Goal: Communication & Community: Answer question/provide support

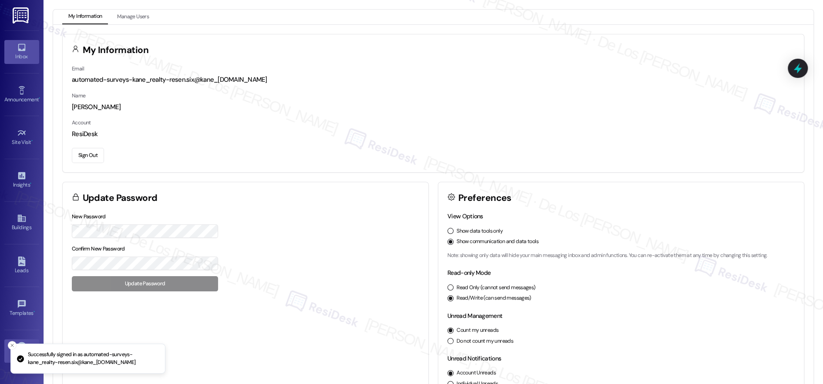
click at [28, 49] on link "Inbox" at bounding box center [21, 52] width 35 height 24
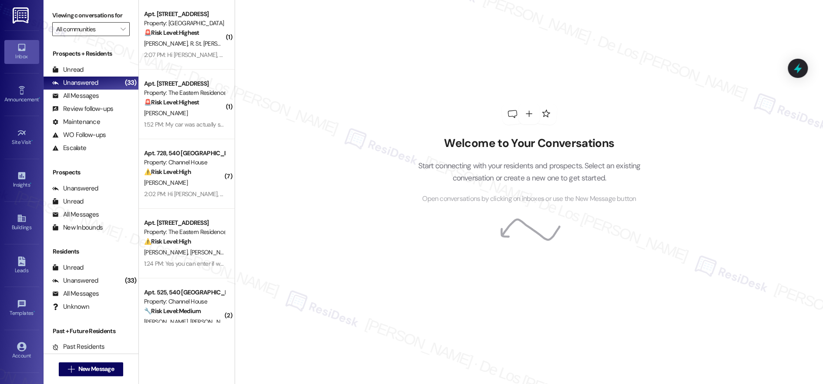
click at [92, 30] on input "All communities" at bounding box center [86, 29] width 60 height 14
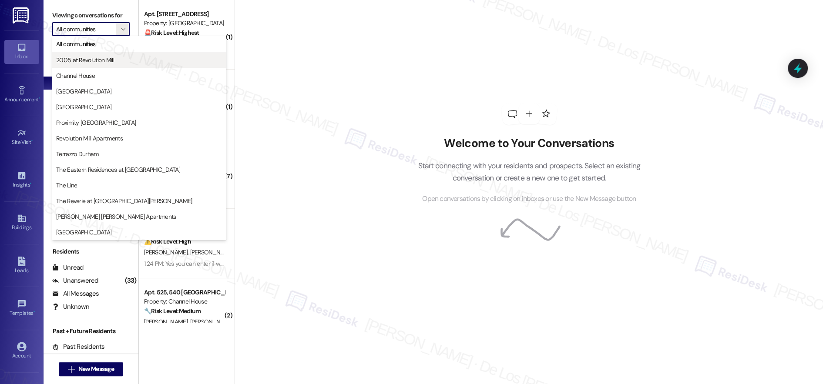
click at [91, 60] on span "2005 at Revolution Mill" at bounding box center [85, 60] width 58 height 9
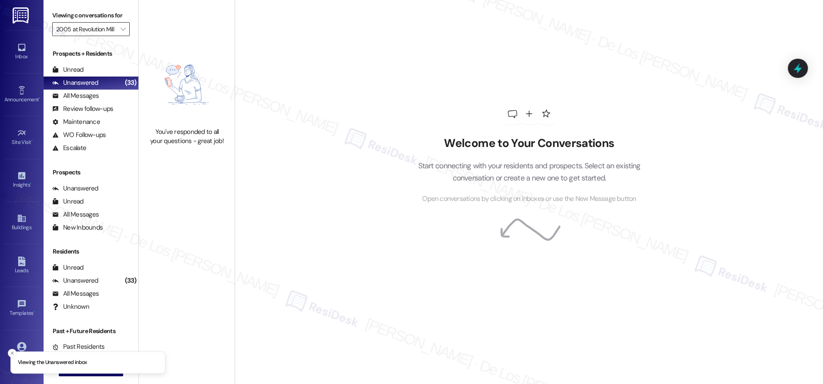
click at [106, 31] on input "2005 at Revolution Mill" at bounding box center [86, 29] width 60 height 14
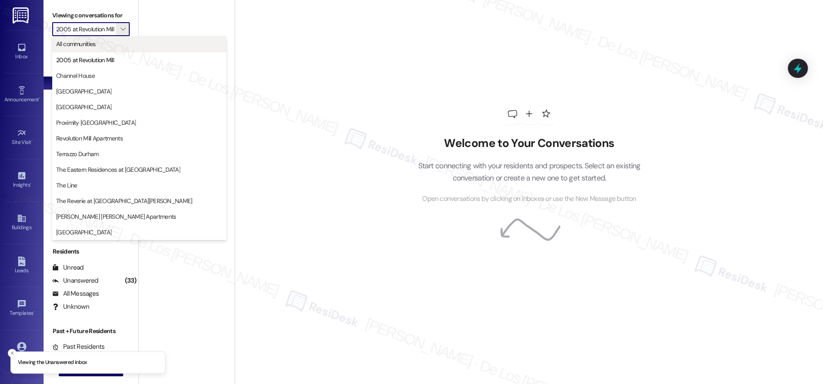
scroll to position [0, 3]
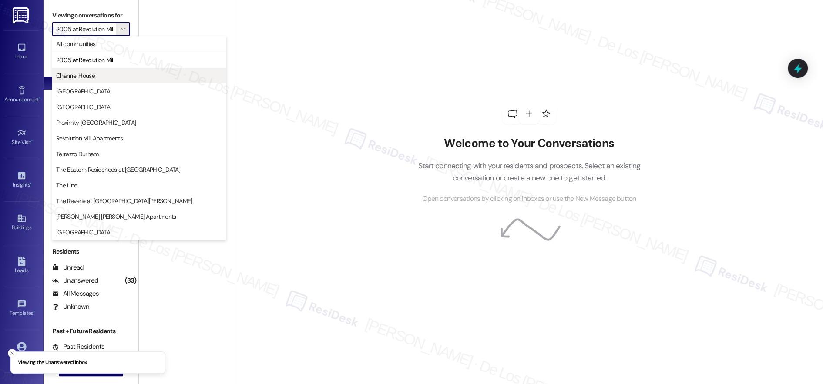
click at [94, 77] on span "Channel House" at bounding box center [139, 75] width 166 height 9
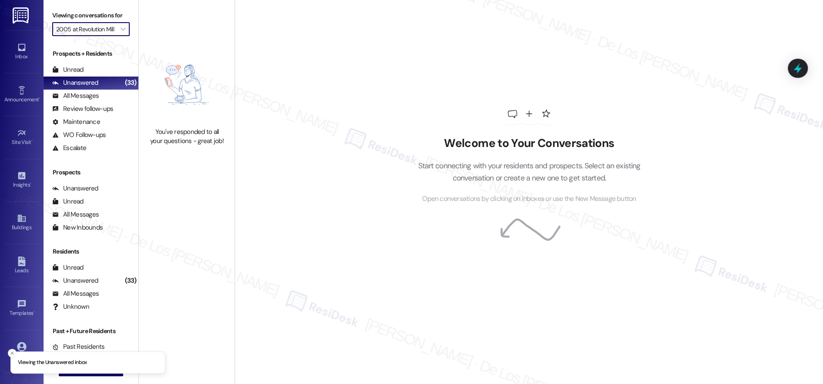
type input "Channel House"
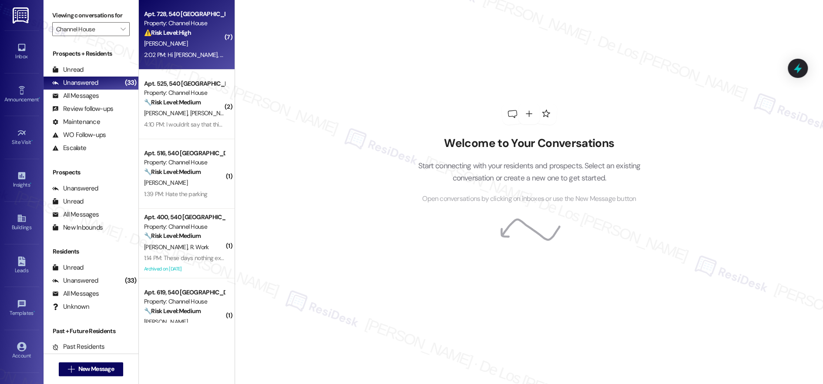
click at [189, 50] on div "2:02 PM: Hi Sarah, did you receive my message? 2:02 PM: Hi Sarah, did you recei…" at bounding box center [184, 55] width 82 height 11
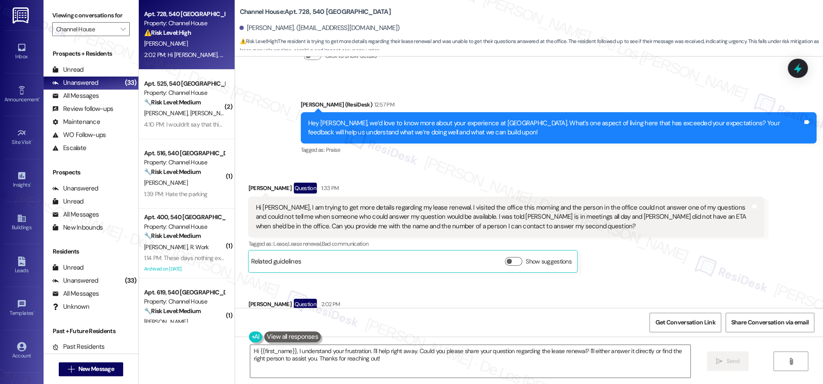
scroll to position [4634, 0]
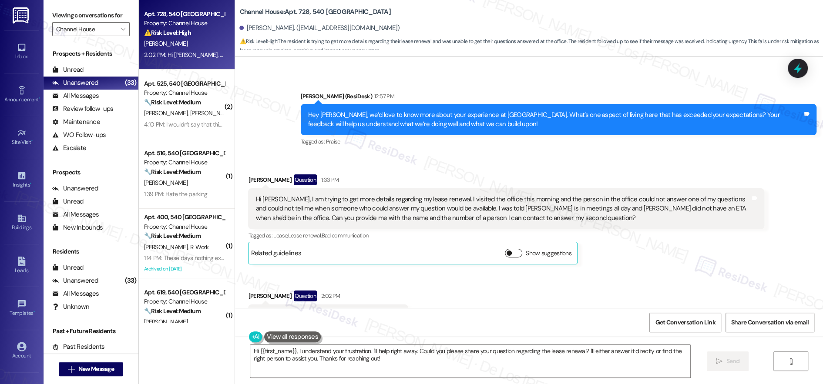
click at [508, 249] on button "Show suggestions" at bounding box center [513, 253] width 17 height 9
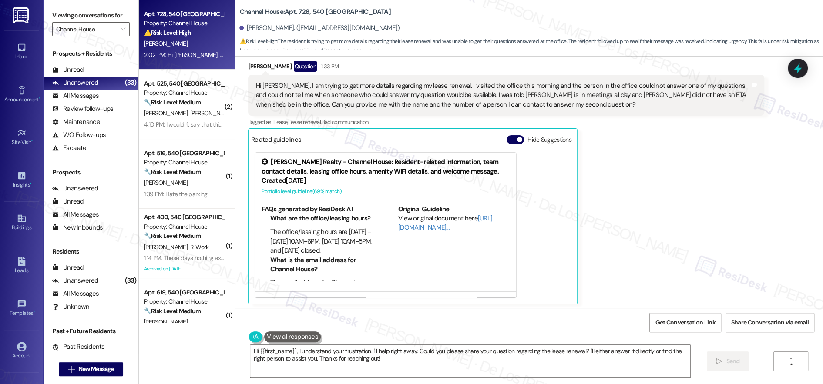
scroll to position [4787, 0]
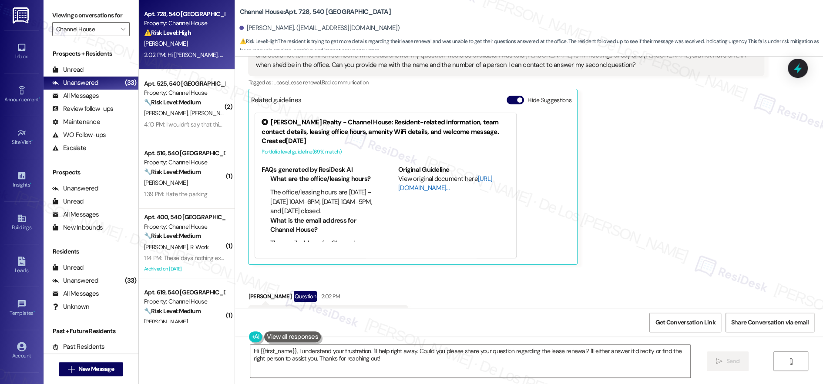
click at [409, 175] on link "[URL][DOMAIN_NAME]…" at bounding box center [445, 184] width 94 height 18
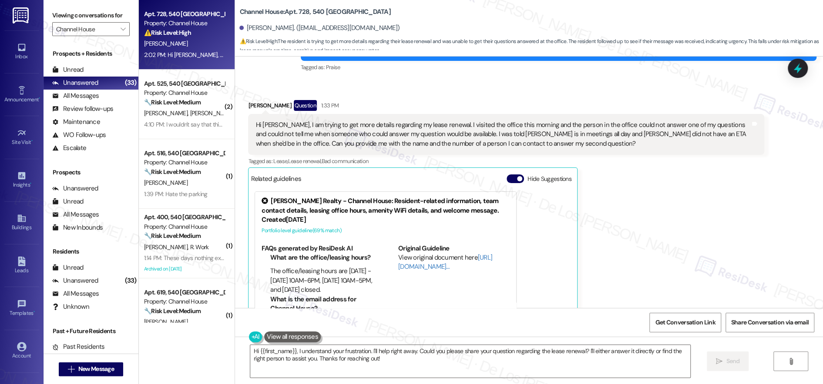
scroll to position [4708, 0]
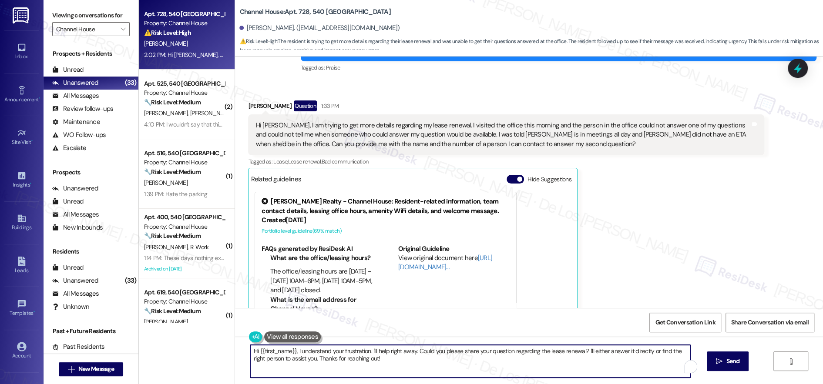
drag, startPoint x: 363, startPoint y: 349, endPoint x: 338, endPoint y: 351, distance: 24.5
click at [337, 351] on textarea "Hi {{first_name}}, I understand your frustration. I'll help right away. Could y…" at bounding box center [470, 361] width 440 height 33
drag, startPoint x: 534, startPoint y: 349, endPoint x: 359, endPoint y: 351, distance: 175.1
click at [359, 351] on textarea "Hi {{first_name}}, I understand your concern . I'll help right away. Could you …" at bounding box center [468, 361] width 440 height 33
drag, startPoint x: 455, startPoint y: 351, endPoint x: 601, endPoint y: 371, distance: 147.1
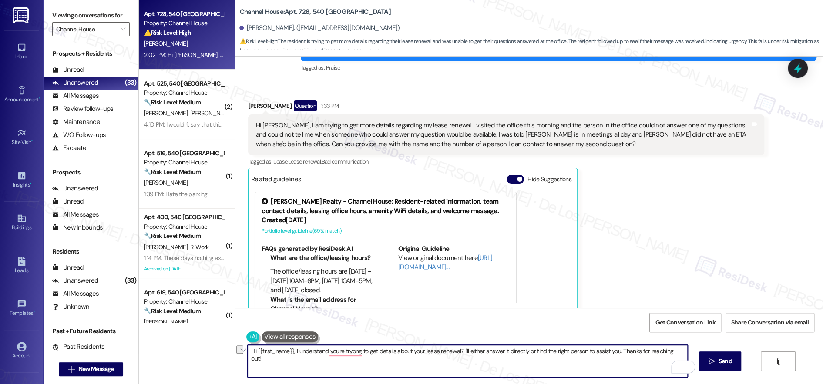
click at [601, 371] on textarea "Hi {{first_name}}, I understand youre tryong to get details about your lease re…" at bounding box center [468, 361] width 440 height 33
click at [454, 351] on textarea "Hi {{first_name}}, I understand youre tryong to get details about your lease re…" at bounding box center [468, 361] width 440 height 33
drag, startPoint x: 618, startPoint y: 350, endPoint x: 636, endPoint y: 343, distance: 19.7
click at [618, 350] on textarea "Hi {{first_name}}, I understand youre tryong to get details about your lease re…" at bounding box center [468, 361] width 440 height 33
paste textarea "’re looking for details about your lease renewal and when someone will be avail…"
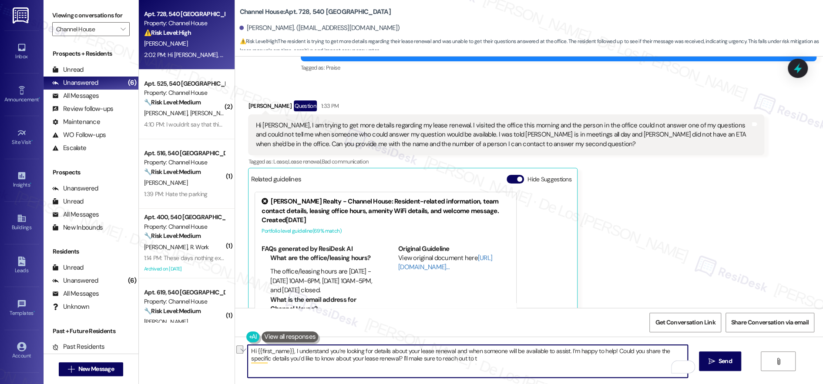
drag, startPoint x: 374, startPoint y: 357, endPoint x: 464, endPoint y: 361, distance: 89.3
click at [463, 361] on textarea "Hi {{first_name}}, I understand you’re looking for details about your lease ren…" at bounding box center [468, 361] width 440 height 33
click at [607, 353] on textarea "Hi {{first_name}}, I understand you’re looking for details about your lease ren…" at bounding box center [468, 361] width 440 height 33
paste textarea "I'll make sure to reach out to t"
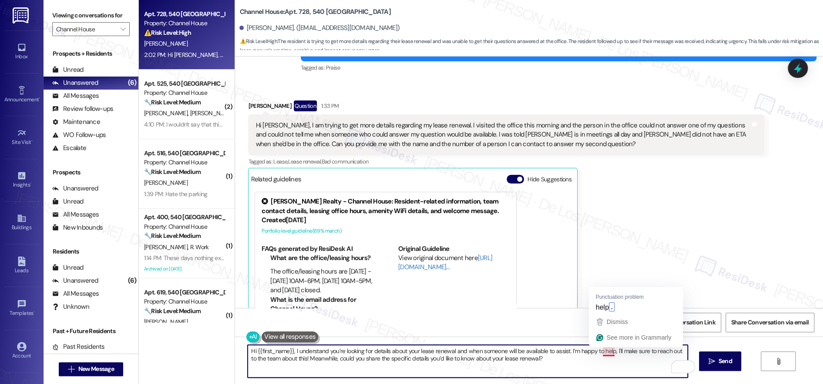
click at [596, 366] on textarea "Hi {{first_name}}, I understand you’re looking for details about your lease ren…" at bounding box center [468, 361] width 440 height 33
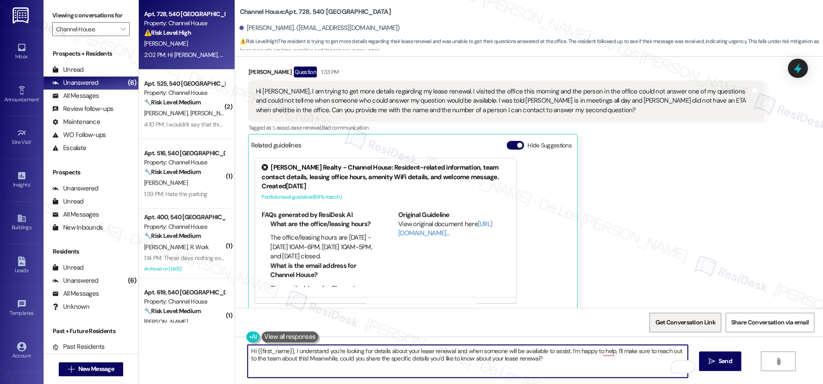
scroll to position [4787, 0]
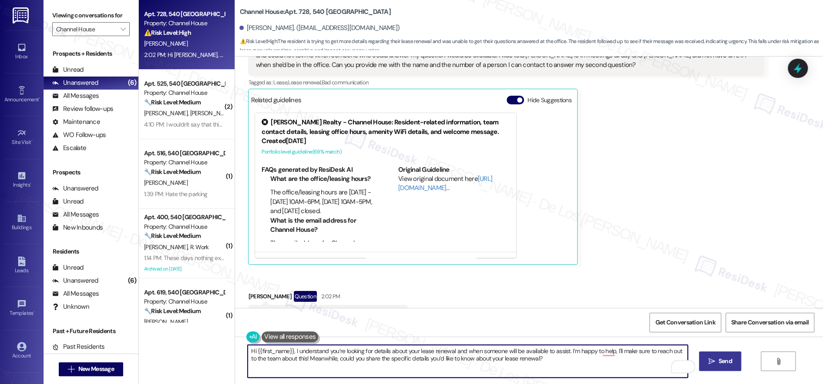
type textarea "Hi {{first_name}}, I understand you’re looking for details about your lease ren…"
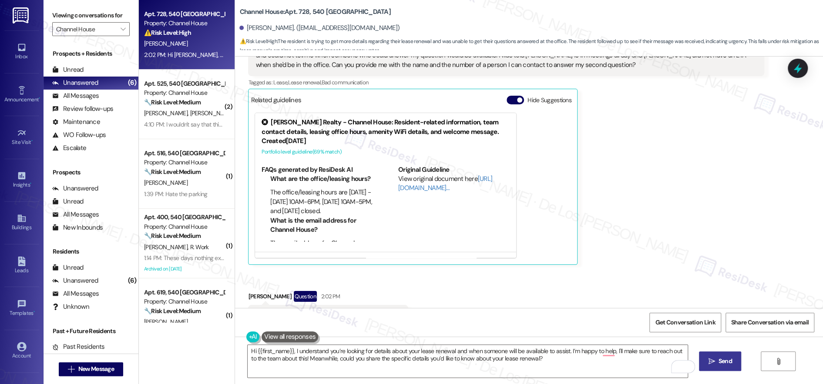
click at [721, 362] on span " Send" at bounding box center [720, 361] width 27 height 9
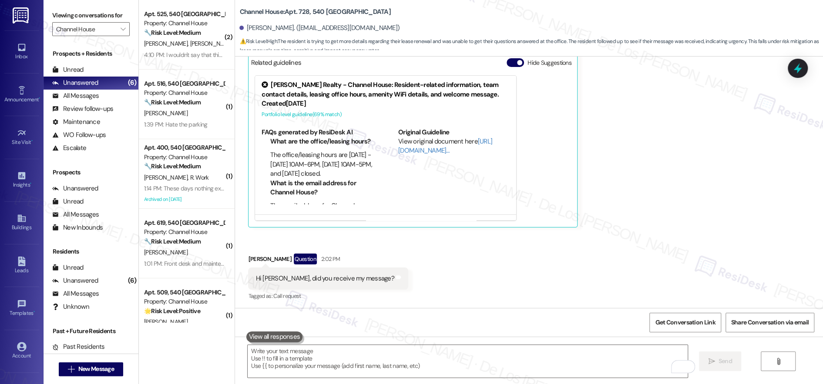
scroll to position [4858, 0]
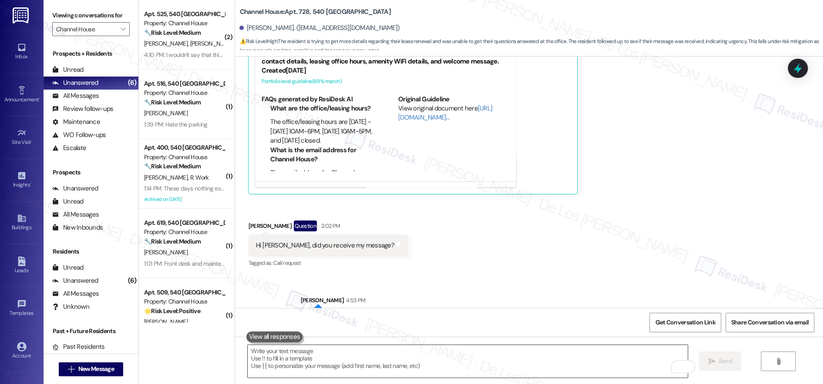
click at [446, 358] on textarea "To enrich screen reader interactions, please activate Accessibility in Grammarl…" at bounding box center [468, 361] width 440 height 33
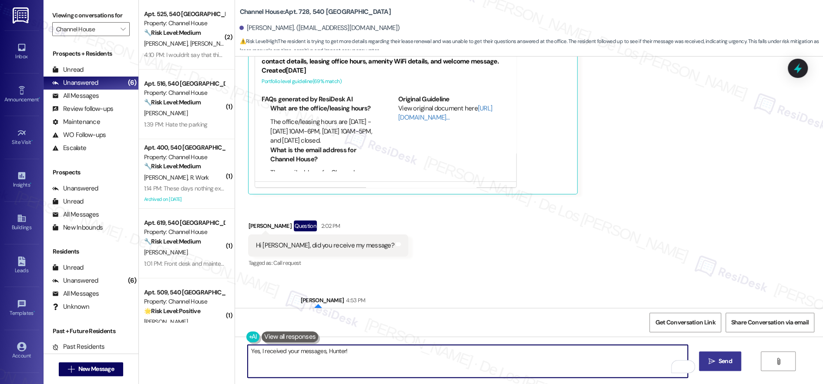
type textarea "Yes, I received your messages, Hunter!"
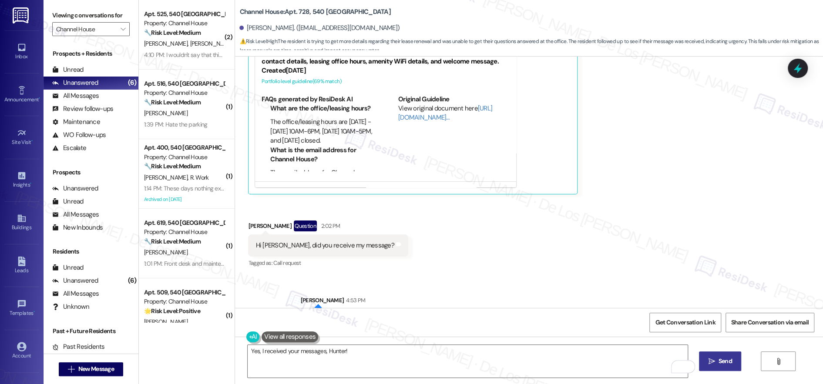
click at [732, 359] on span "Send" at bounding box center [725, 361] width 13 height 9
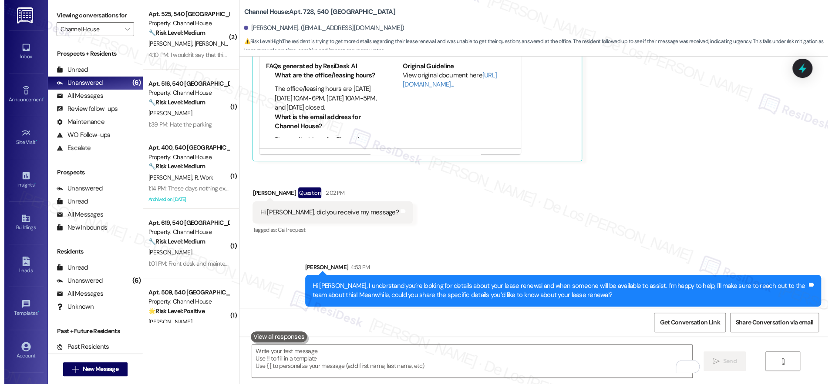
scroll to position [4918, 0]
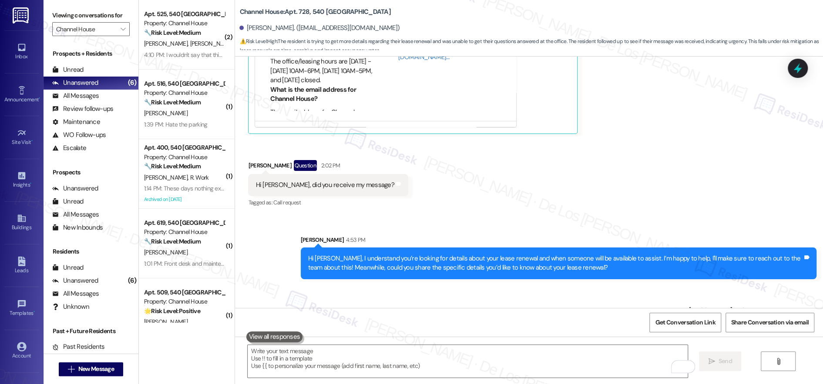
click at [598, 271] on div "Sent via SMS Sarah 4:53 PM Hi Hunter, I understand you’re looking for details a…" at bounding box center [529, 281] width 588 height 131
drag, startPoint x: 463, startPoint y: 218, endPoint x: 606, endPoint y: 220, distance: 143.3
click at [604, 254] on div "Hi Hunter, I understand you’re looking for details about your lease renewal and…" at bounding box center [555, 263] width 495 height 19
drag, startPoint x: 624, startPoint y: 219, endPoint x: 476, endPoint y: 240, distance: 148.8
click at [462, 254] on div "Hi Hunter, I understand you’re looking for details about your lease renewal and…" at bounding box center [555, 263] width 495 height 19
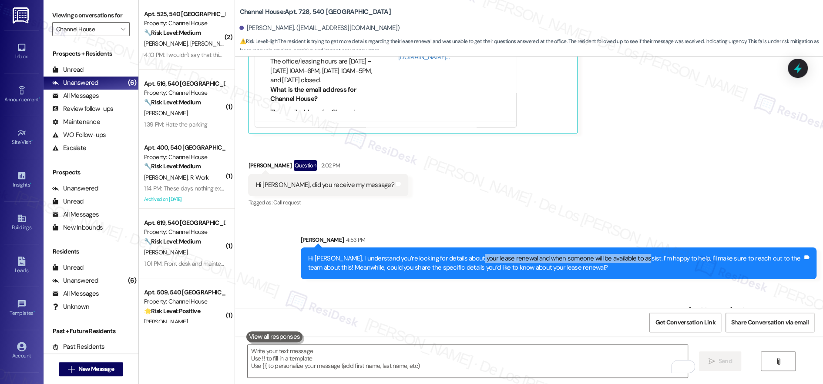
copy div "ease renewal and when someone will be available to assist. I"
click at [437, 367] on textarea "To enrich screen reader interactions, please activate Accessibility in Grammarl…" at bounding box center [468, 361] width 440 height 33
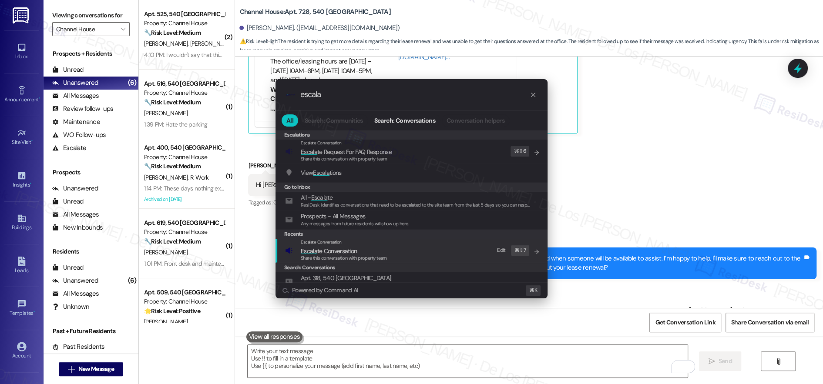
type input "escala"
click at [320, 249] on span "Escala te Conversation" at bounding box center [329, 251] width 56 height 8
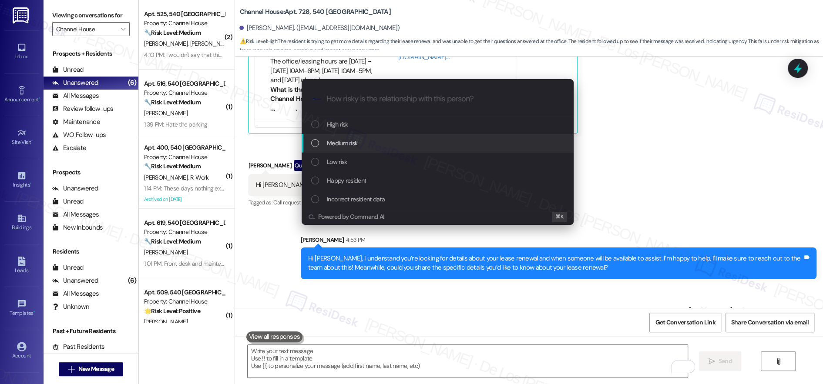
click at [351, 146] on span "Medium risk" at bounding box center [342, 143] width 30 height 10
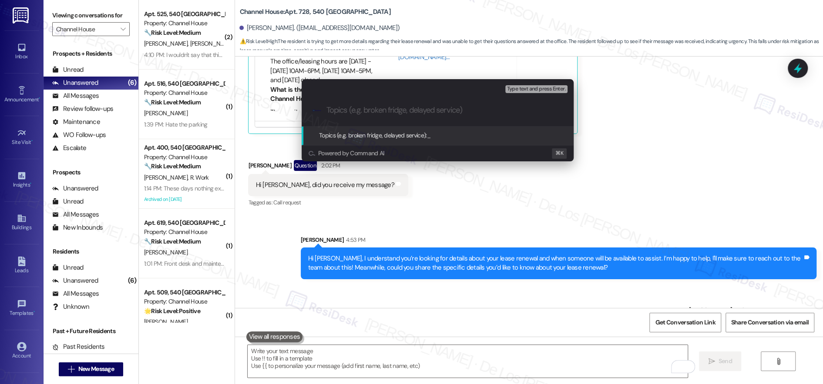
paste input "ease renewal and when someone will be available to assist. I"
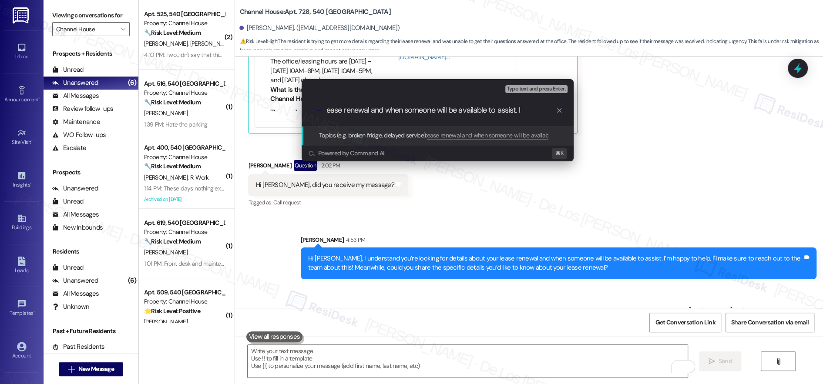
click at [326, 108] on div ".cls-1{fill:#0a055f;}.cls-2{fill:#0cc4c4;} resideskLogoBlueOrange ease renewal …" at bounding box center [438, 110] width 272 height 31
click at [327, 112] on input "ease renewal and when someone will be available to assist. I" at bounding box center [441, 110] width 229 height 9
click at [373, 109] on input "lease renewal and when someone will be available to assist. I" at bounding box center [441, 110] width 229 height 9
drag, startPoint x: 543, startPoint y: 110, endPoint x: 556, endPoint y: 110, distance: 13.5
click at [556, 110] on div "lease renewal inquiry and when someone will be available to assist. I" at bounding box center [445, 110] width 236 height 9
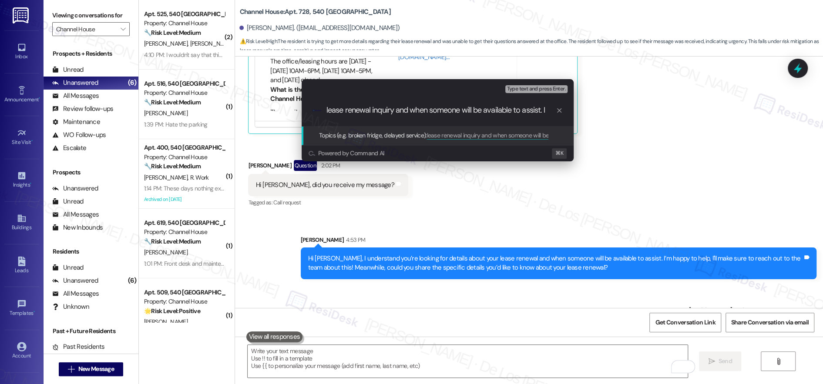
type input "lease renewal inquiry and when someone will be available to assist"
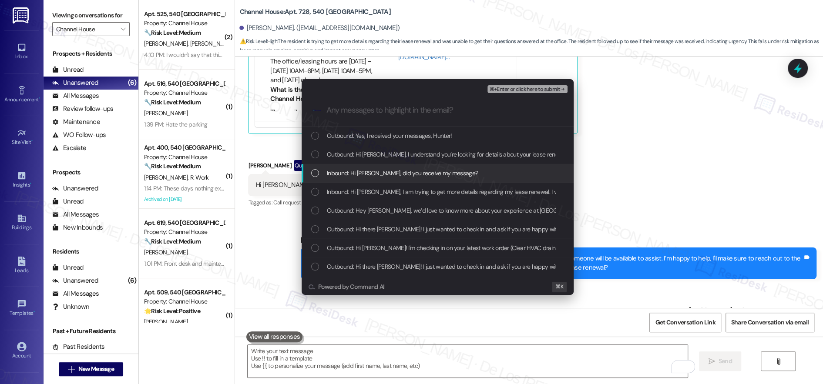
click at [459, 176] on div "Inbound: Hi Sarah, did you receive my message?" at bounding box center [438, 174] width 255 height 10
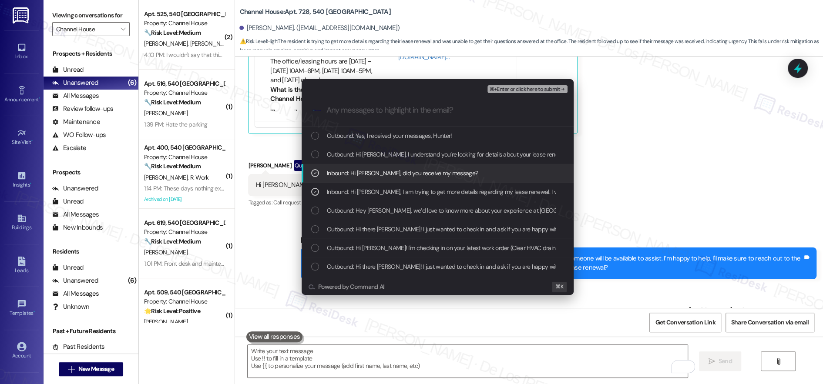
click at [482, 171] on div "Inbound: Hi Sarah, did you receive my message?" at bounding box center [438, 174] width 255 height 10
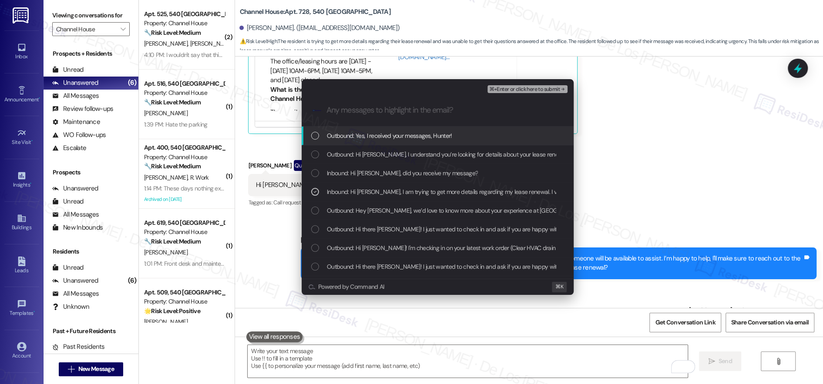
click at [534, 89] on span "⌘+Enter or click here to submit" at bounding box center [524, 90] width 71 height 6
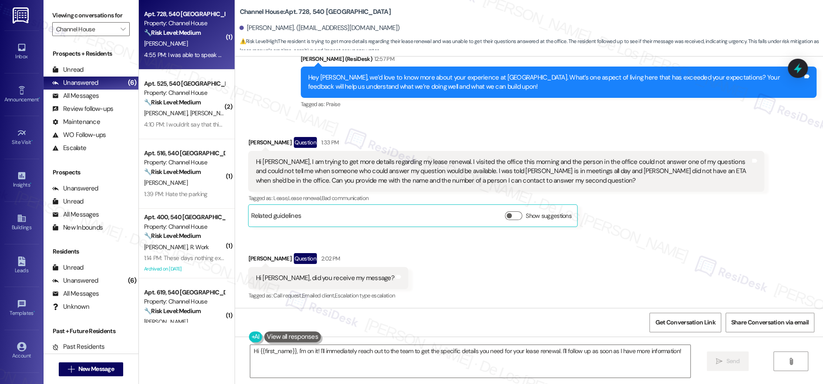
scroll to position [4848, 0]
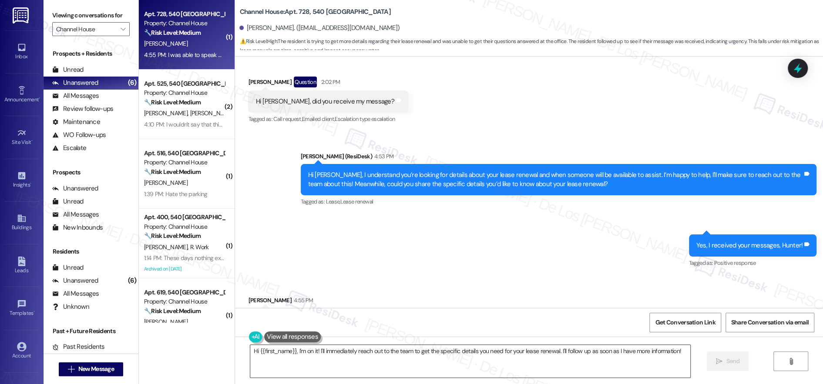
click at [340, 364] on textarea "Hi {{first_name}}, I'm on it! I'll immediately reach out to the team to get the…" at bounding box center [470, 361] width 440 height 33
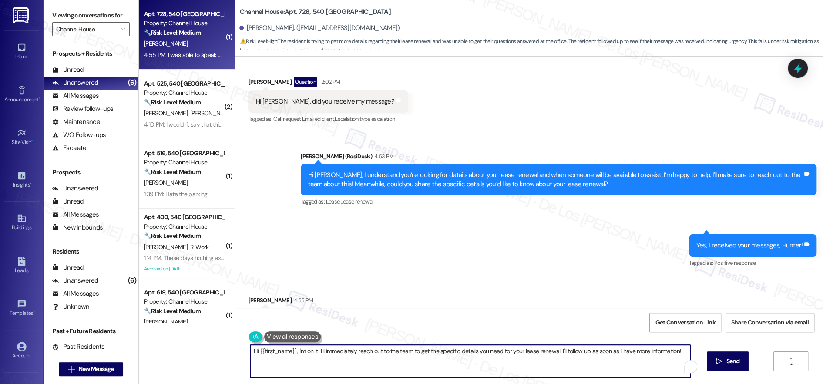
click at [340, 364] on textarea "Hi {{first_name}}, I'm on it! I'll immediately reach out to the team to get the…" at bounding box center [470, 361] width 440 height 33
type textarea "Great to know that, Hunter! I already messaged the team about your concern. I'l…"
click at [725, 361] on span "Send" at bounding box center [725, 361] width 13 height 9
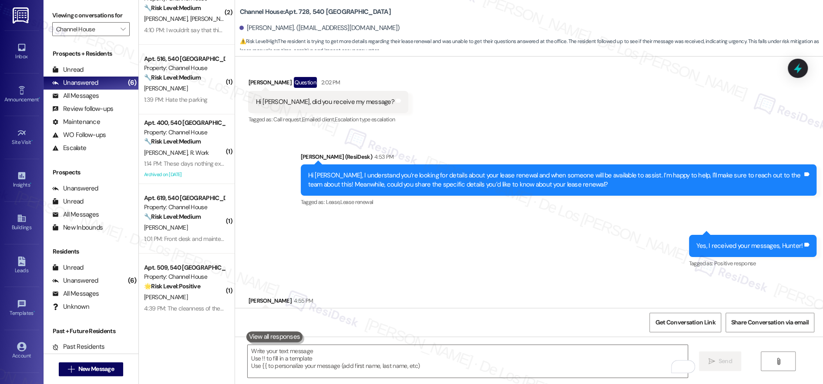
scroll to position [0, 0]
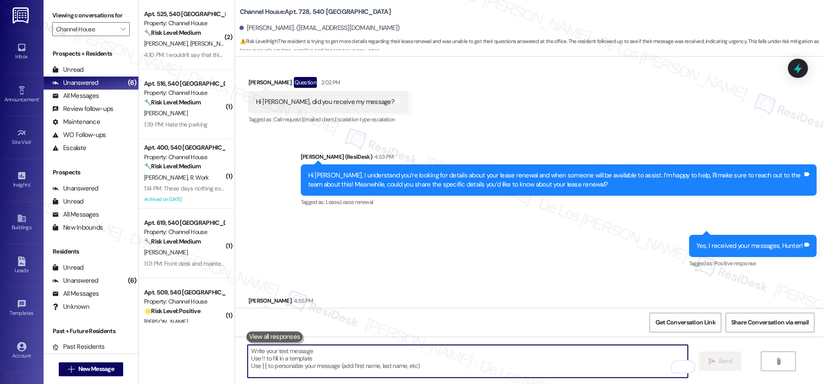
click at [340, 359] on textarea "To enrich screen reader interactions, please activate Accessibility in Grammarl…" at bounding box center [468, 361] width 440 height 33
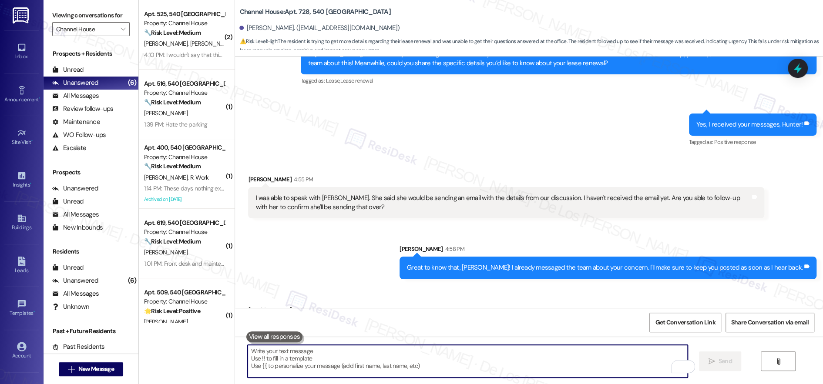
scroll to position [4969, 0]
click at [348, 358] on textarea "To enrich screen reader interactions, please activate Accessibility in Grammarl…" at bounding box center [468, 361] width 440 height 33
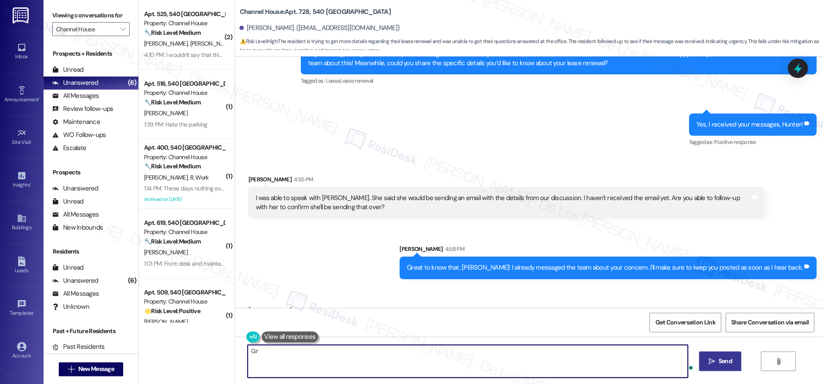
type textarea "G"
type textarea "Wonderful! Let me know if you need anything else."
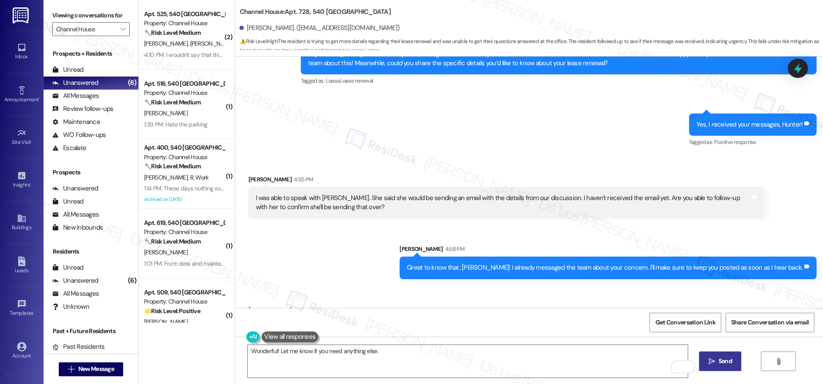
click at [732, 361] on span "Send" at bounding box center [725, 361] width 13 height 9
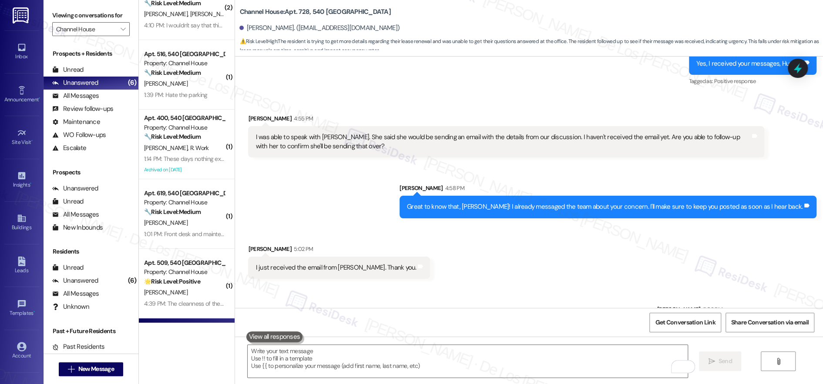
scroll to position [0, 0]
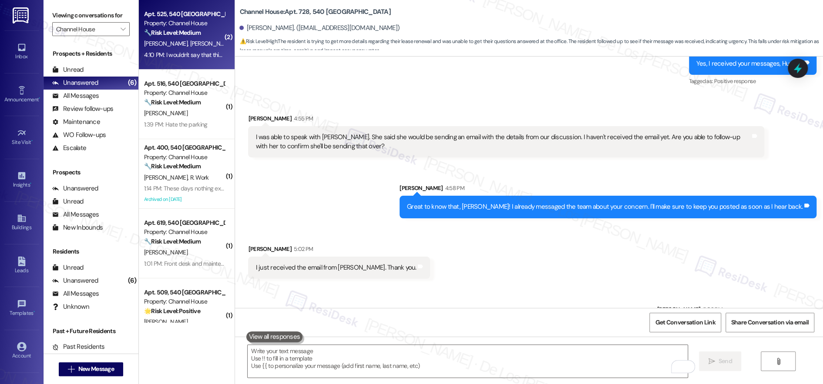
click at [184, 55] on div "4:10 PM: I wouldn't say that things have exceeded our expectations. I will say …" at bounding box center [611, 55] width 934 height 8
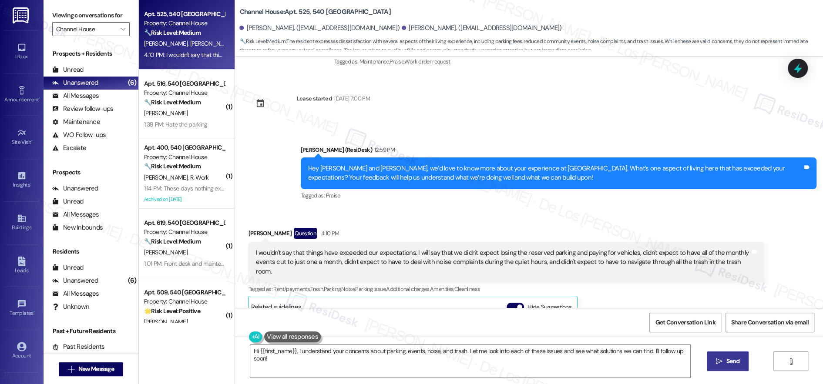
scroll to position [425, 0]
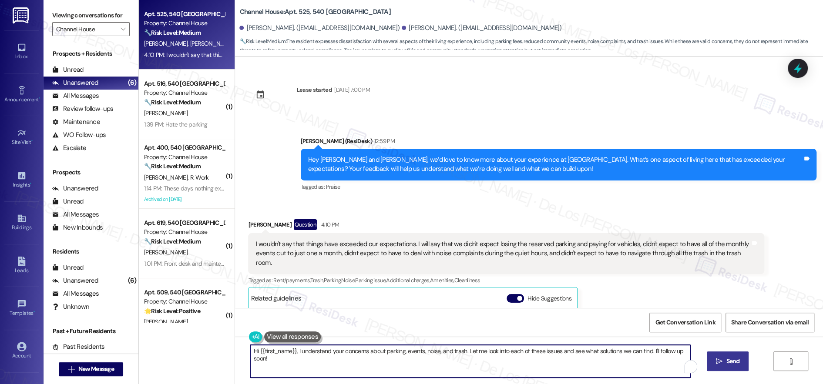
drag, startPoint x: 462, startPoint y: 353, endPoint x: 673, endPoint y: 383, distance: 212.4
click at [673, 383] on div "Hi {{first_name}}, I understand your concerns about parking, events, noise, and…" at bounding box center [529, 369] width 588 height 65
paste textarea ", and I’m here to help. Let’s go through them one by one. To start, could you s…"
click at [428, 368] on textarea "Hi {{first_name}}, I understand your concerns about parking, events, noise, and…" at bounding box center [468, 361] width 440 height 33
type textarea "Hi {{first_name}}, I understand your concerns about parking, events, noise, and…"
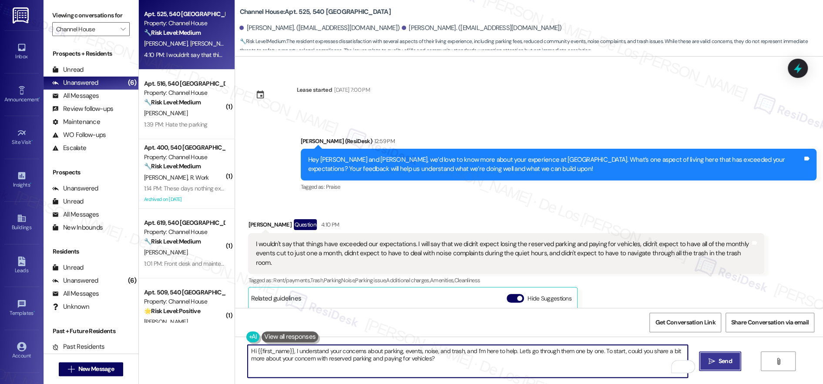
click at [730, 363] on span "Send" at bounding box center [725, 361] width 13 height 9
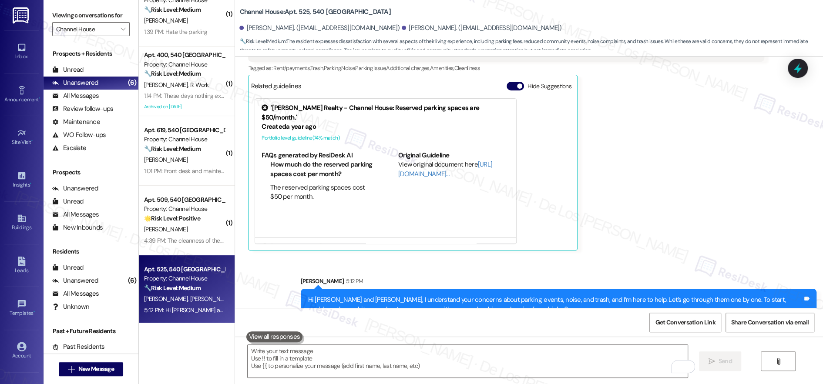
scroll to position [25, 0]
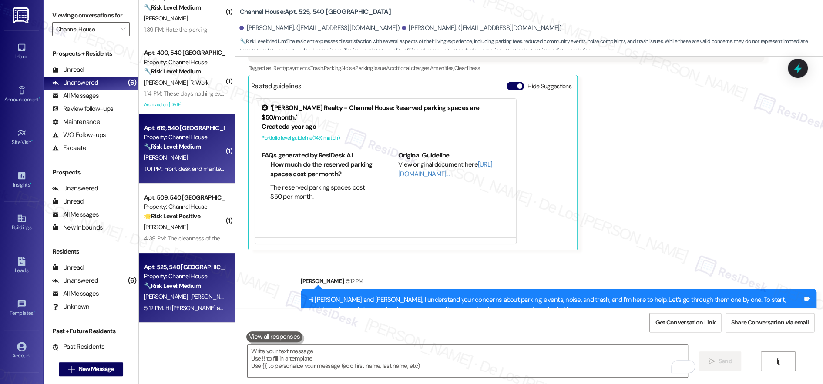
click at [179, 162] on div "D. Downey" at bounding box center [184, 157] width 82 height 11
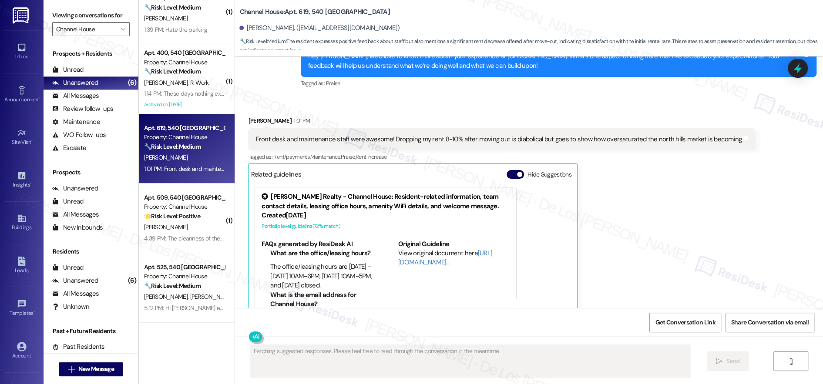
scroll to position [2515, 0]
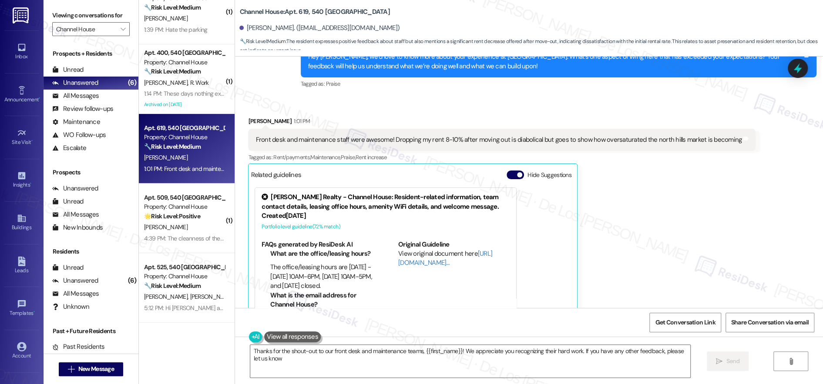
type textarea "Thanks for the shout-out to our front desk and maintenance teams, {{first_name}…"
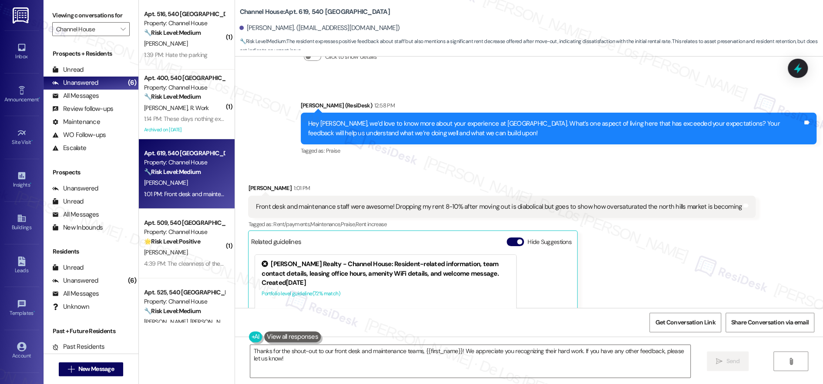
scroll to position [0, 0]
click at [91, 29] on input "Channel House" at bounding box center [86, 29] width 60 height 14
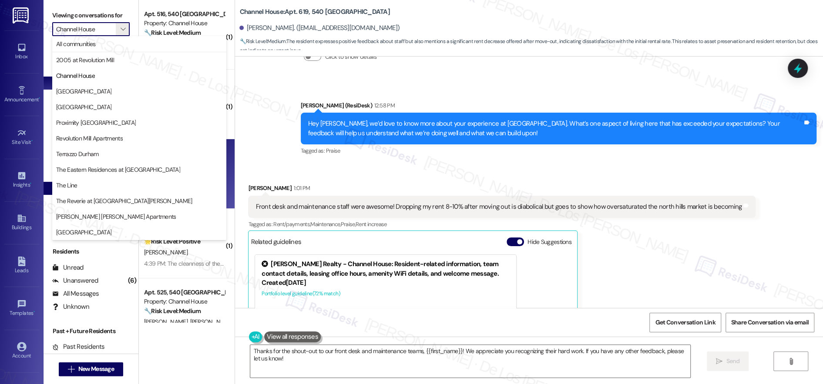
scroll to position [0, 0]
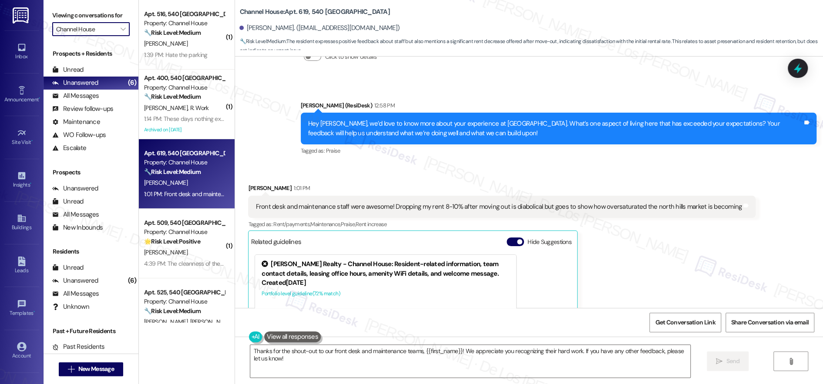
click at [102, 29] on input "Channel House" at bounding box center [86, 29] width 60 height 14
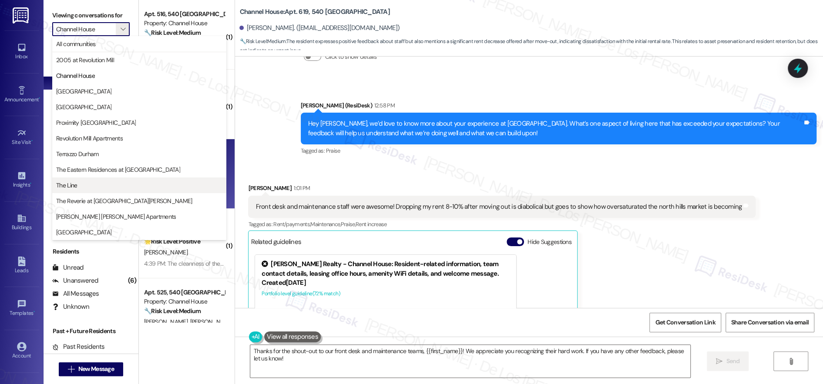
click at [89, 190] on button "The Line" at bounding box center [139, 186] width 174 height 16
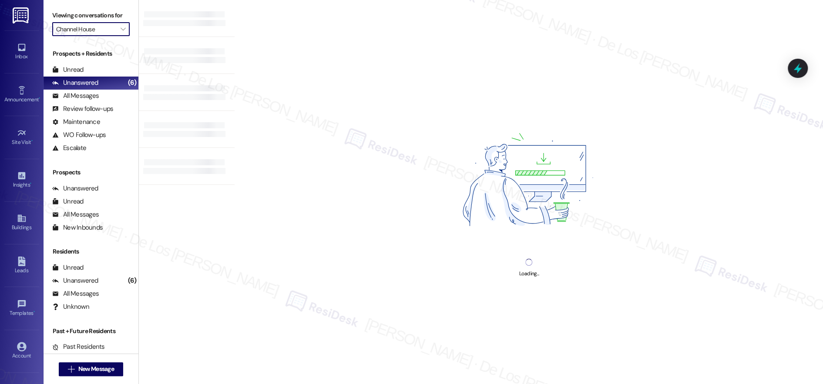
type input "The Line"
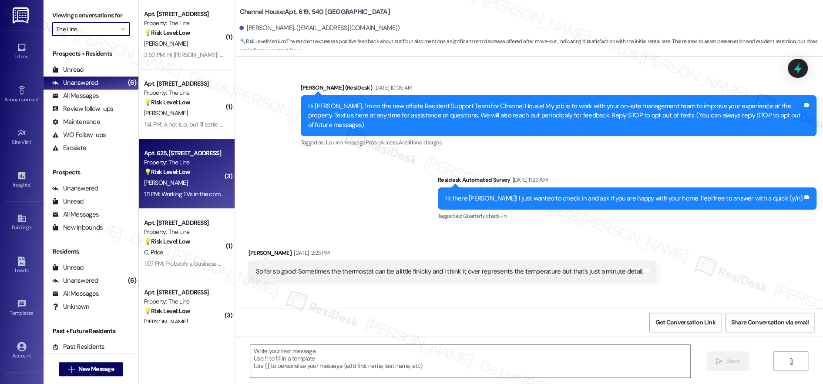
type textarea "Fetching suggested responses. Please feel free to read through the conversation…"
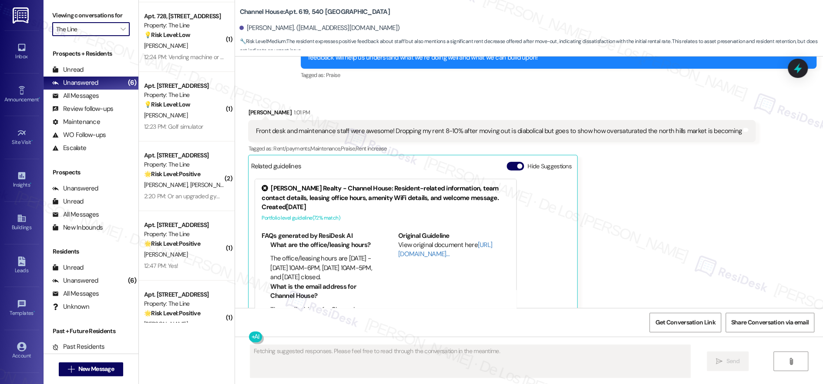
scroll to position [652, 0]
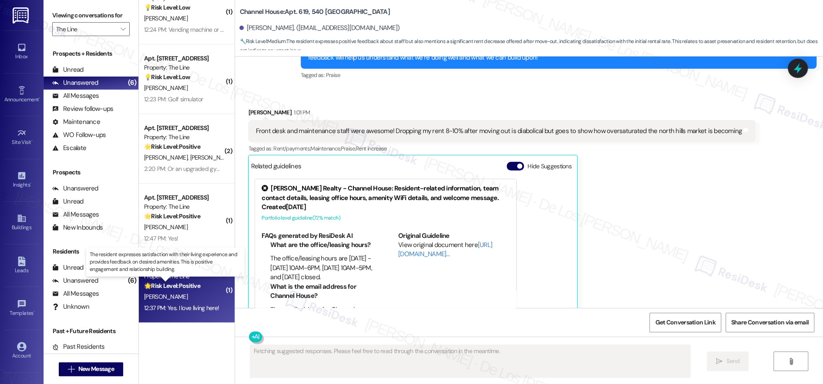
click at [182, 282] on strong "🌟 Risk Level: Positive" at bounding box center [172, 286] width 56 height 8
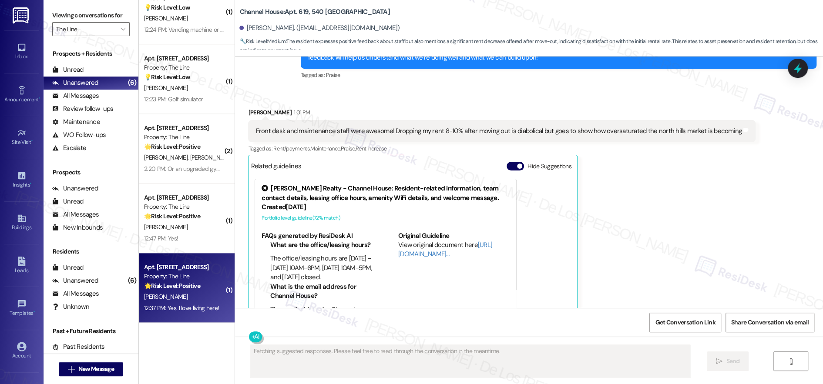
scroll to position [119, 0]
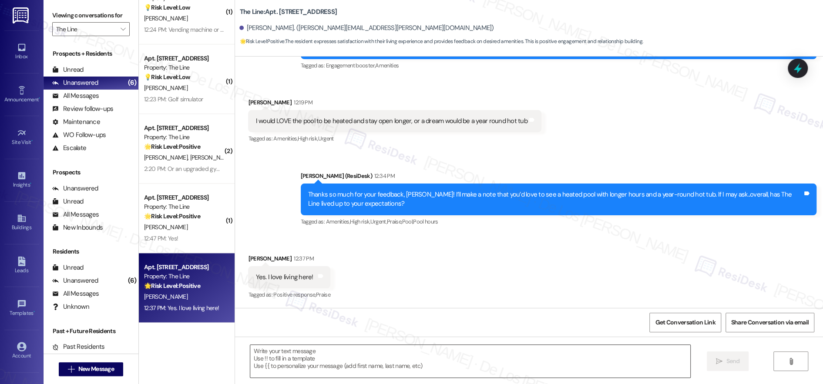
click at [305, 364] on textarea at bounding box center [470, 361] width 440 height 33
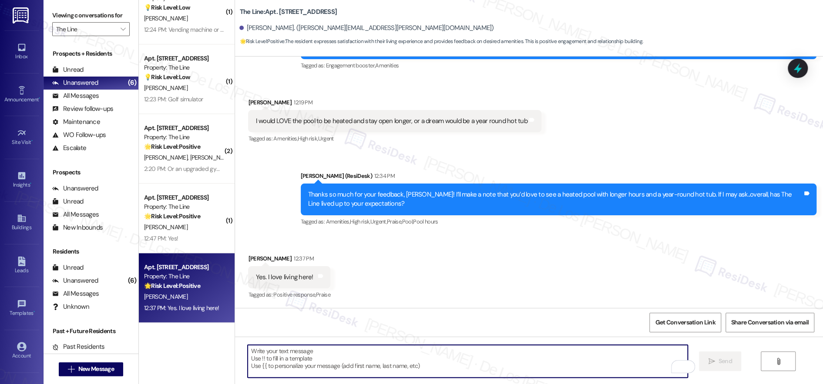
paste textarea "Wonderful! Can I ask a quick favor? Would you mind writing us a Google review? …"
type textarea "Wonderful! Can I ask a quick favor? Would you mind writing us a Google review? …"
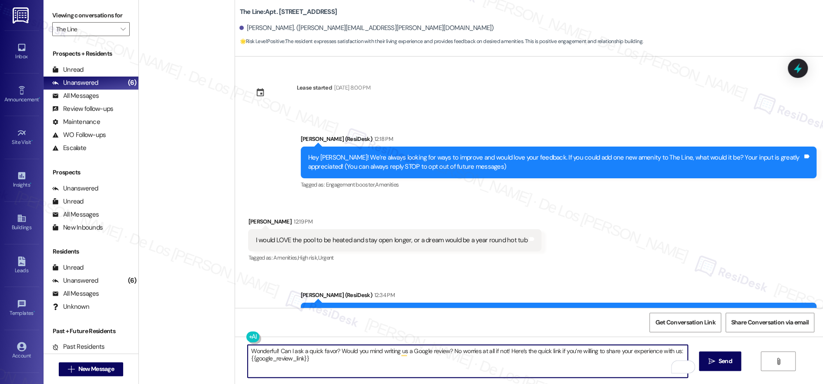
scroll to position [119, 0]
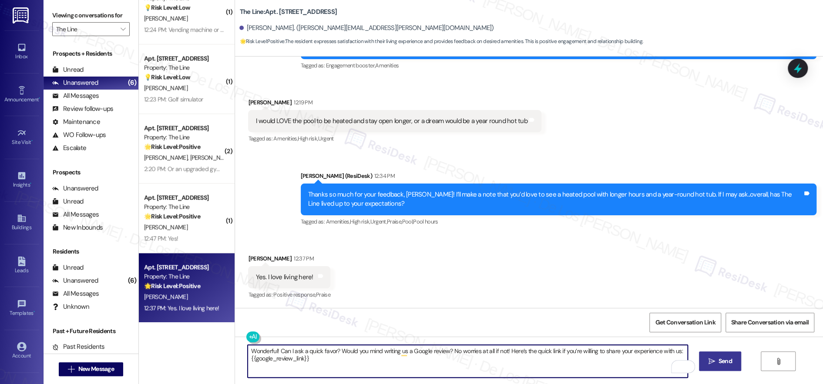
type textarea "Wonderful! Can I ask a quick favor? Would you mind writing us a Google review? …"
click at [732, 365] on span "Send" at bounding box center [725, 361] width 13 height 9
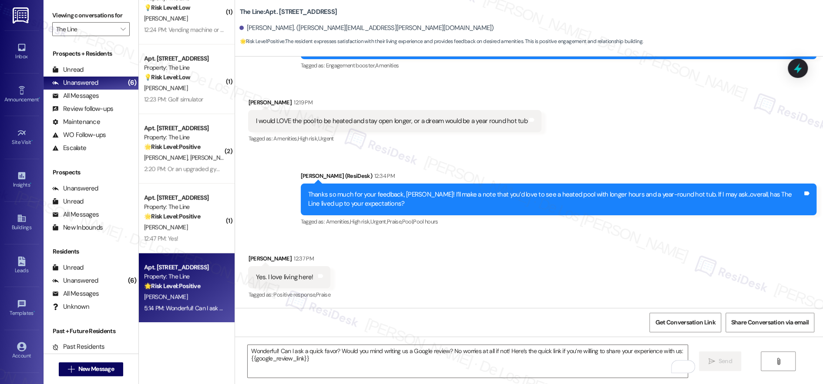
scroll to position [190, 0]
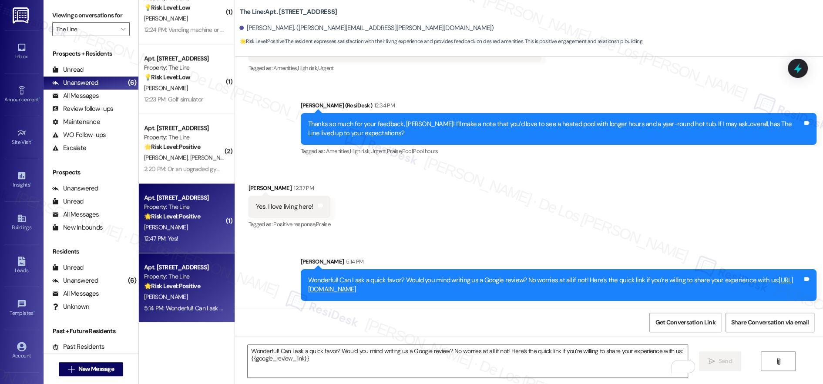
click at [184, 235] on div "12:47 PM: Yes! 12:47 PM: Yes!" at bounding box center [184, 238] width 82 height 11
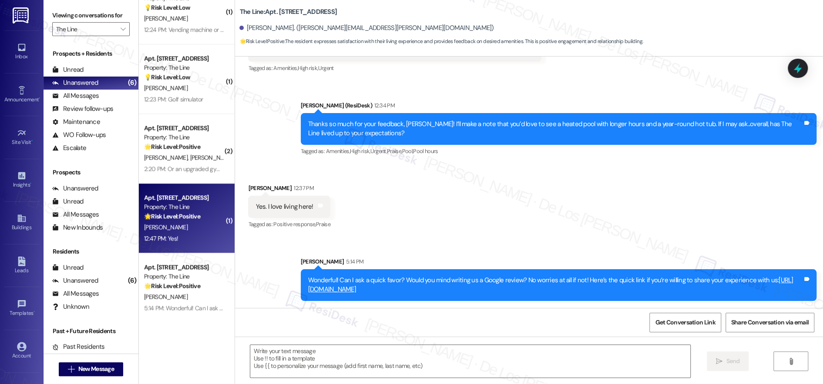
type textarea "Fetching suggested responses. Please feel free to read through the conversation…"
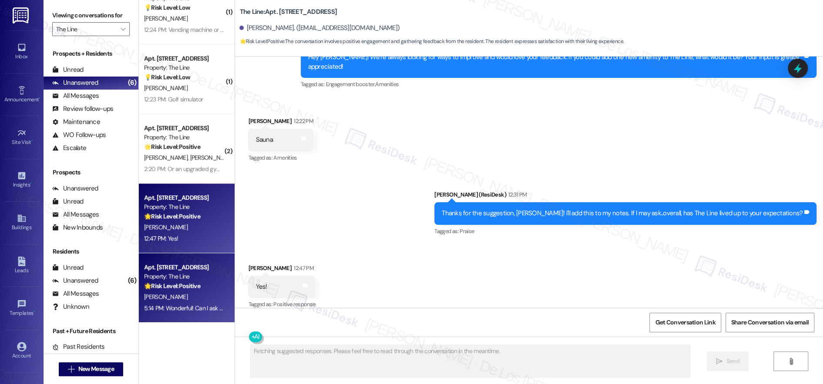
click at [203, 285] on div "🌟 Risk Level: Positive The resident expresses satisfaction with their living ex…" at bounding box center [184, 286] width 81 height 9
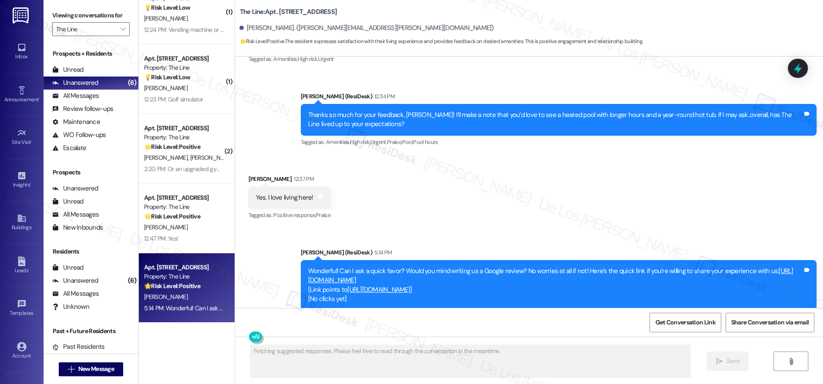
scroll to position [119, 0]
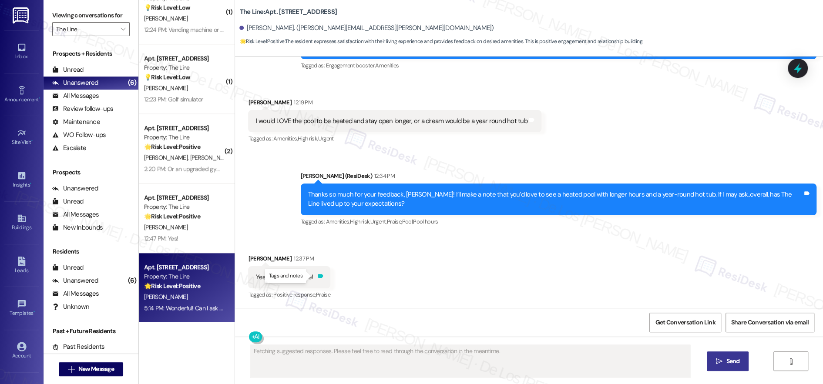
click at [318, 278] on icon at bounding box center [320, 276] width 5 height 4
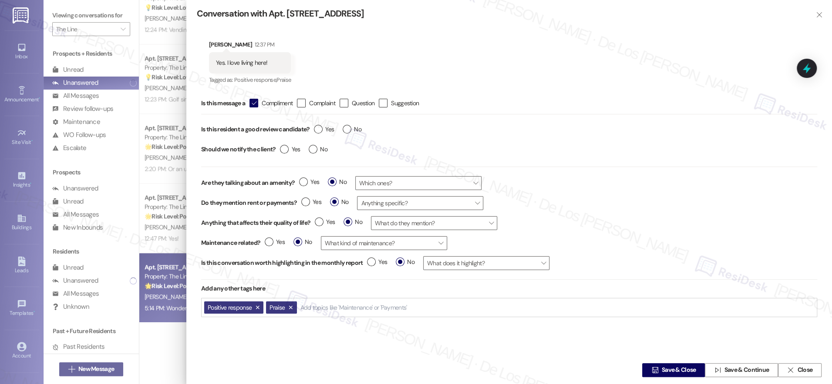
type textarea "Hi {{first_name}}, thanks so much for letting us know you love living here! It …"
click at [318, 131] on label "Yes" at bounding box center [324, 129] width 20 height 9
click at [318, 131] on input "Yes" at bounding box center [324, 130] width 20 height 11
radio input "true"
click at [662, 368] on span "Save & Close" at bounding box center [679, 370] width 34 height 9
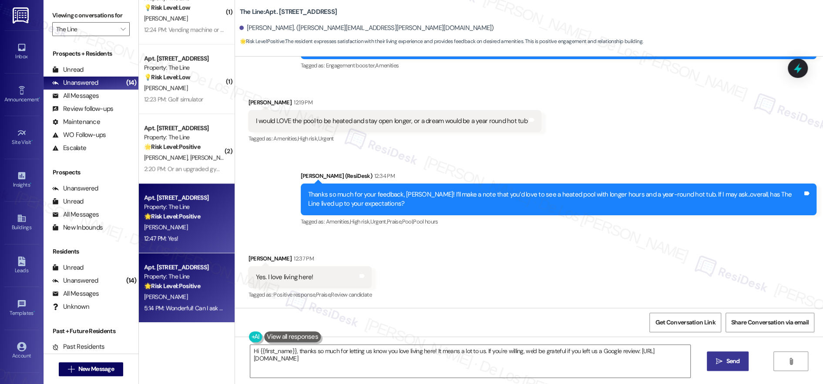
click at [196, 229] on div "M. Harrell" at bounding box center [184, 227] width 82 height 11
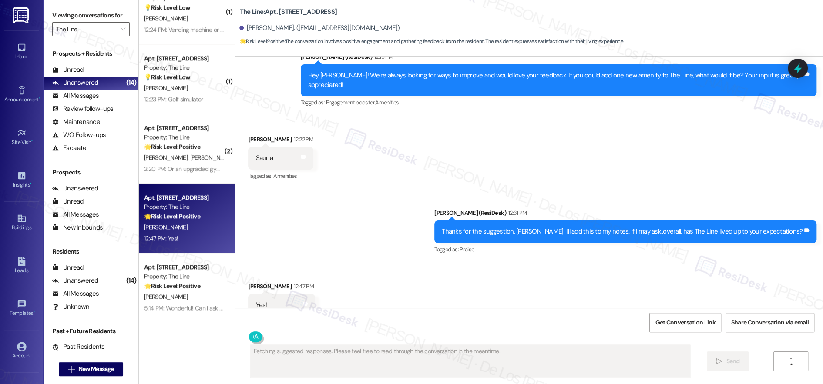
scroll to position [598, 0]
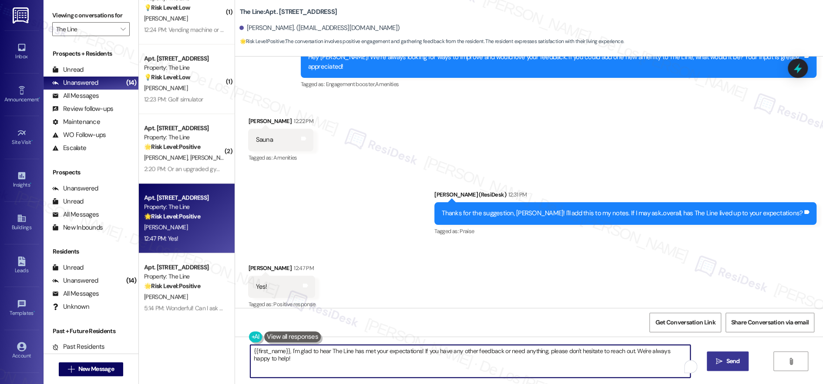
click at [382, 367] on textarea "{{first_name}}, I'm glad to hear The Line has met your expectations! If you hav…" at bounding box center [470, 361] width 440 height 33
paste textarea "Wonderful! Can I ask a quick favor? Would you mind writing us a Google review? …"
type textarea "Wonderful! Can I ask a quick favor? Would you mind writing us a Google review? …"
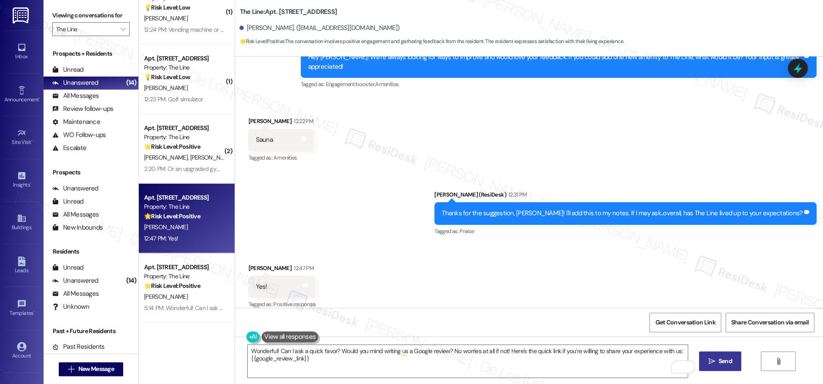
click at [721, 360] on span " Send" at bounding box center [720, 361] width 27 height 9
click at [303, 284] on icon at bounding box center [305, 286] width 5 height 4
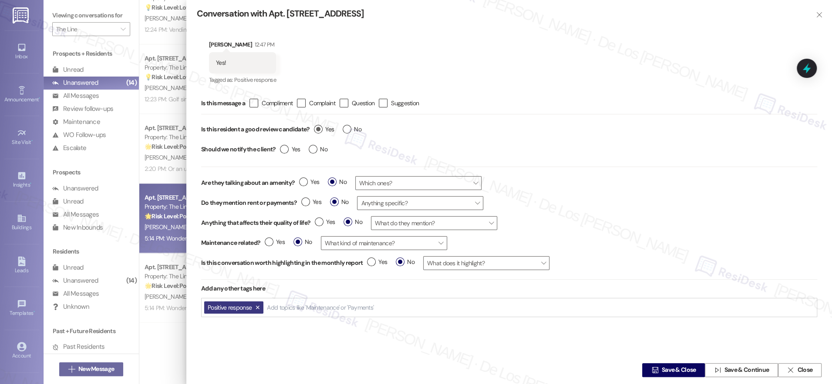
click at [316, 130] on label "Yes" at bounding box center [324, 129] width 20 height 9
click at [316, 130] on input "Yes" at bounding box center [324, 130] width 20 height 11
radio input "true"
click at [671, 367] on span "Save & Close" at bounding box center [679, 370] width 34 height 9
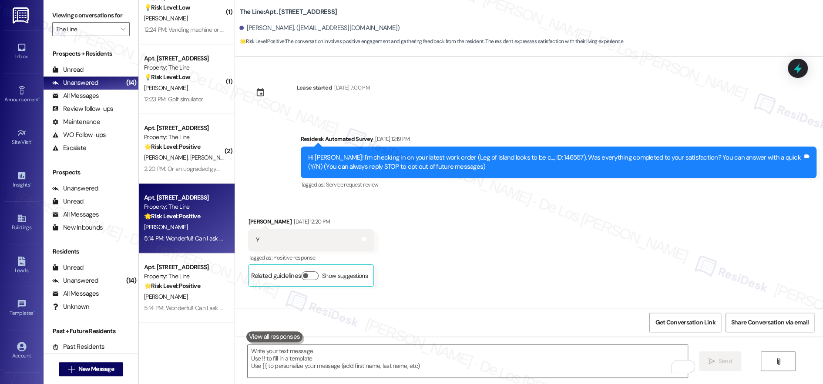
scroll to position [0, 0]
drag, startPoint x: 189, startPoint y: 284, endPoint x: 386, endPoint y: 248, distance: 200.5
click at [189, 284] on strong "🌟 Risk Level: Positive" at bounding box center [172, 286] width 56 height 8
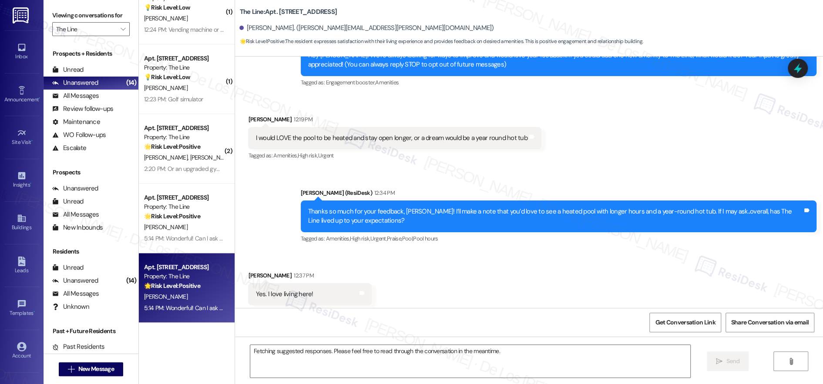
scroll to position [119, 0]
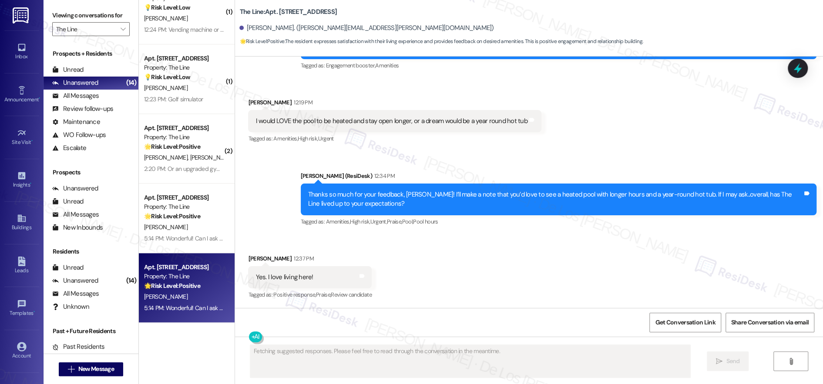
click at [413, 196] on div "Thanks so much for your feedback, [PERSON_NAME]! I’ll make a note that you’d lo…" at bounding box center [555, 199] width 495 height 19
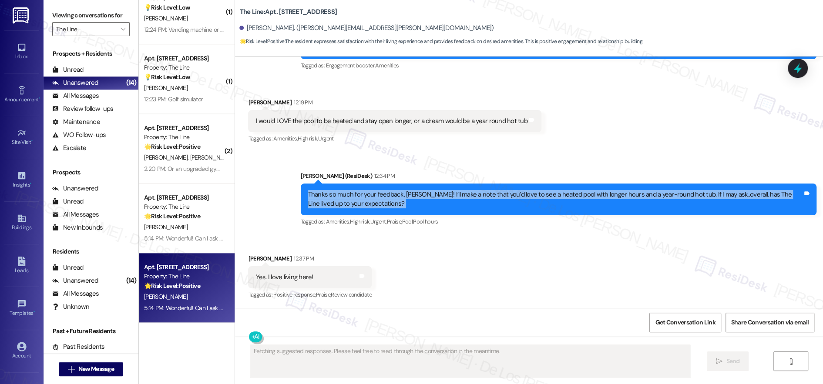
click at [413, 196] on div "Thanks so much for your feedback, [PERSON_NAME]! I’ll make a note that you’d lo…" at bounding box center [555, 199] width 495 height 19
copy div "Thanks so much for your feedback, Kristin! I’ll make a note that you’d love to …"
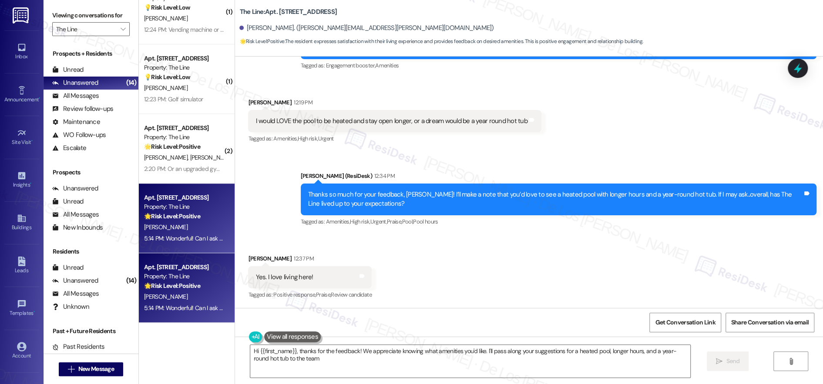
type textarea "Hi {{first_name}}, thanks for the feedback! We appreciate knowing what amenitie…"
click at [204, 243] on div "5:14 PM: Wonderful! Can I ask a quick favor? Would you mind writing us a Google…" at bounding box center [184, 238] width 82 height 11
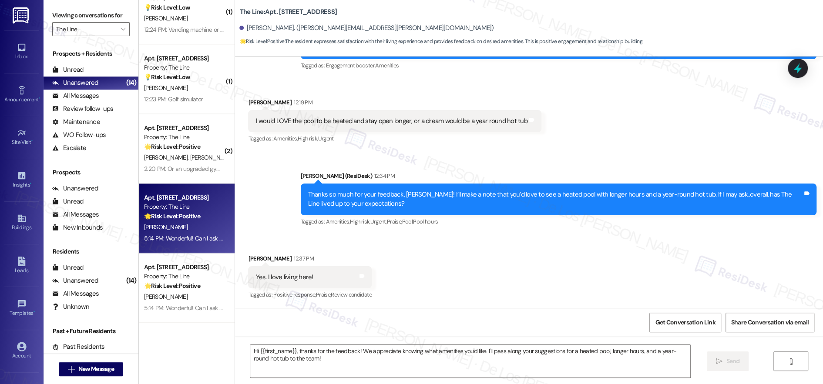
type textarea "Fetching suggested responses. Please feel free to read through the conversation…"
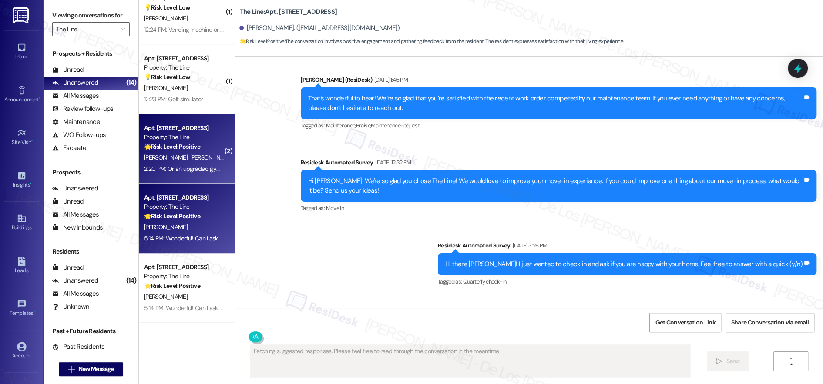
click at [185, 171] on div "2:20 PM: Or an upgraded gym? More Smith machines or treadmills. 2:20 PM: Or an …" at bounding box center [243, 169] width 199 height 8
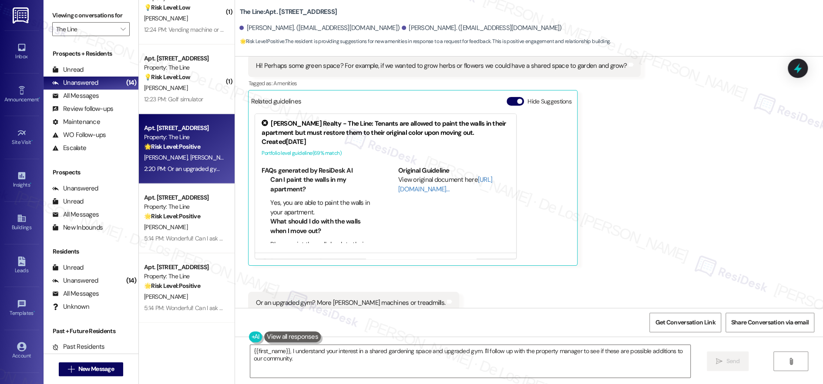
scroll to position [94, 0]
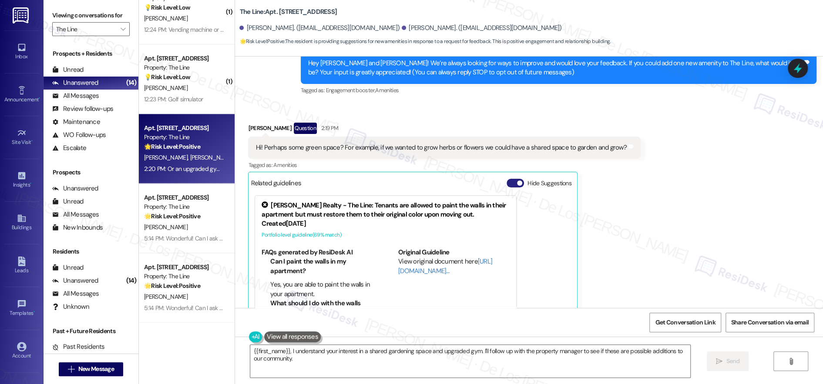
click at [517, 179] on button "Hide Suggestions" at bounding box center [515, 183] width 17 height 9
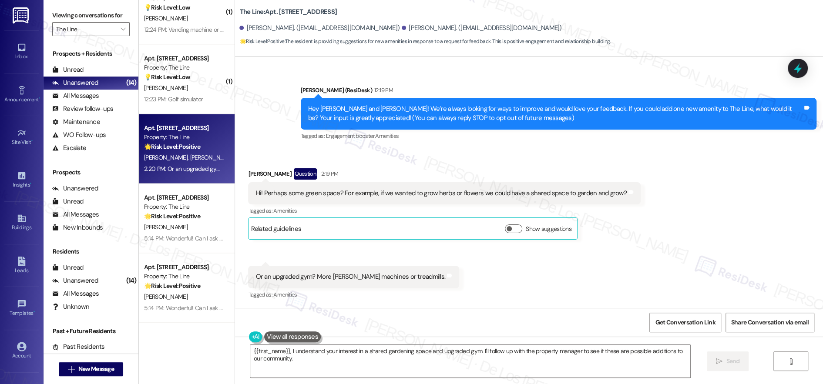
scroll to position [48, 0]
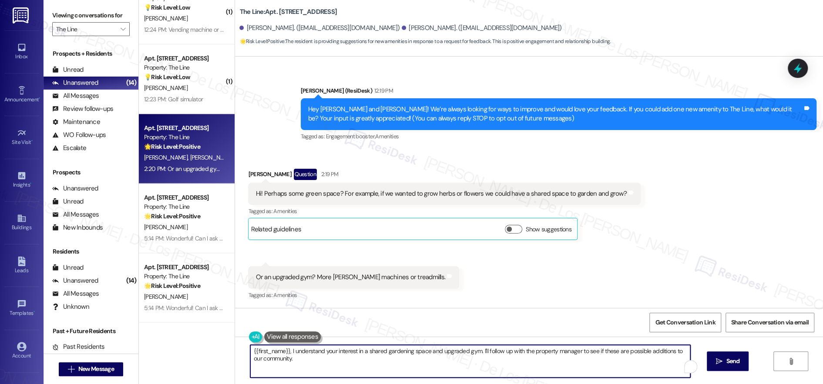
drag, startPoint x: 477, startPoint y: 349, endPoint x: 502, endPoint y: 364, distance: 29.7
click at [493, 364] on textarea "{{first_name}}, I understand your interest in a shared gardening space and upgr…" at bounding box center [470, 361] width 440 height 33
paste textarea "Thanks so much for your feedback, Kristin! I’ll make a note that you’d love to …"
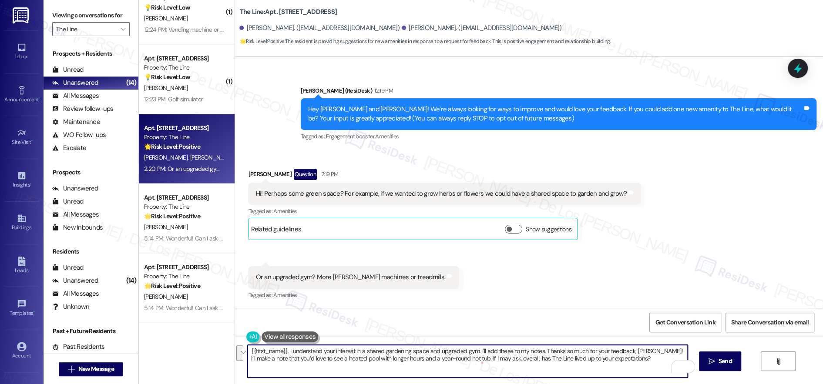
drag, startPoint x: 538, startPoint y: 349, endPoint x: 445, endPoint y: 360, distance: 93.8
click at [445, 360] on textarea "{{first_name}}, I understand your interest in a shared gardening space and upgr…" at bounding box center [468, 361] width 440 height 33
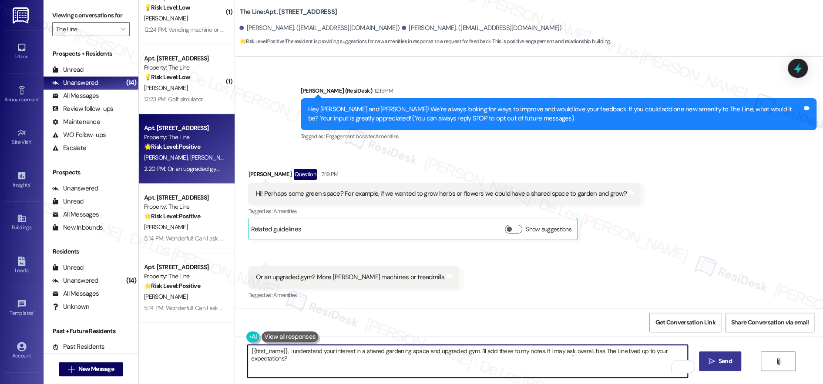
type textarea "{{first_name}}, I understand your interest in a shared gardening space and upgr…"
click at [732, 361] on span "Send" at bounding box center [725, 361] width 13 height 9
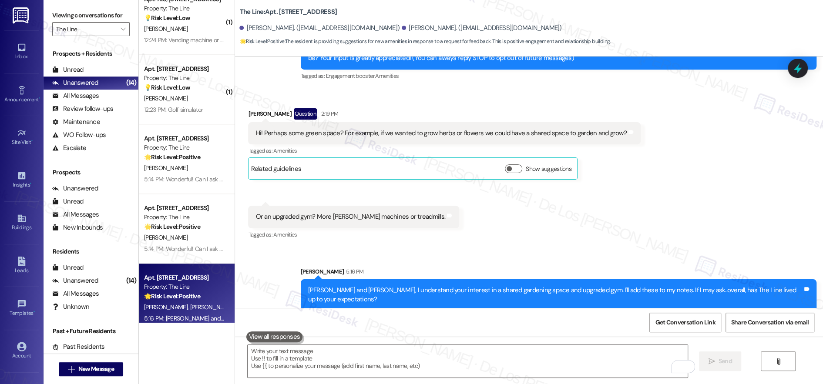
scroll to position [641, 0]
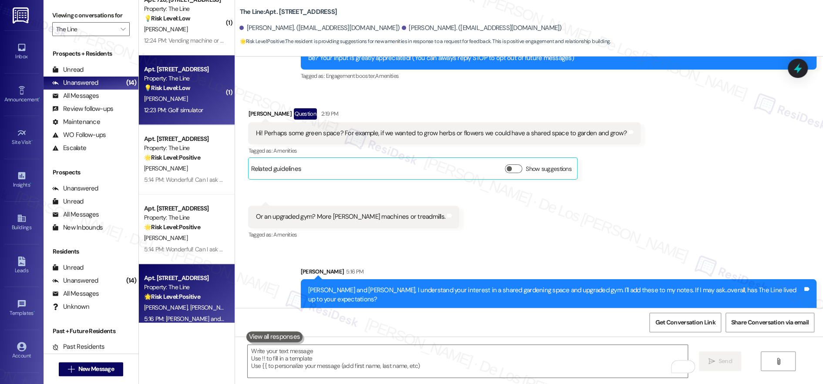
click at [187, 96] on div "T. Ball" at bounding box center [184, 99] width 82 height 11
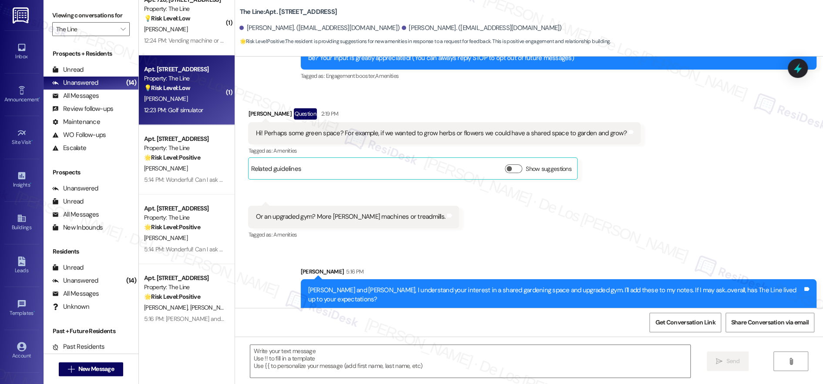
type textarea "Fetching suggested responses. Please feel free to read through the conversation…"
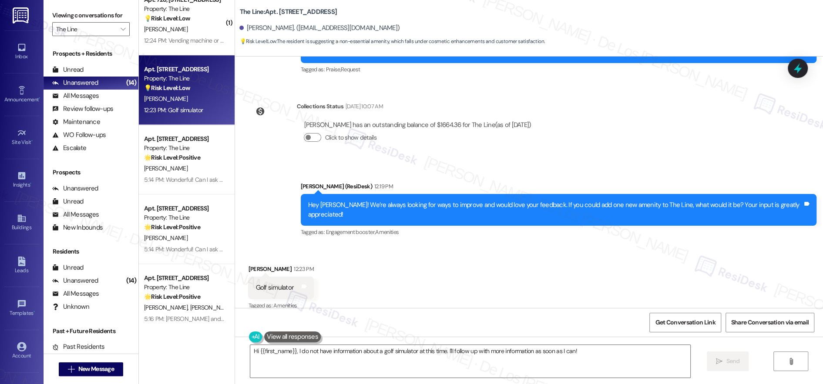
scroll to position [1194, 0]
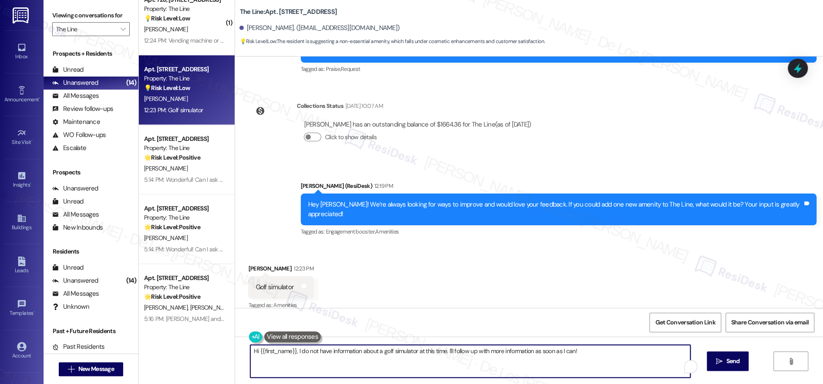
click at [327, 355] on textarea "Hi {{first_name}}, I do not have information about a golf simulator at this tim…" at bounding box center [470, 361] width 440 height 33
paste textarea "Thanks so much for your feedback, Kristin! I’ll make a note that you’d love to …"
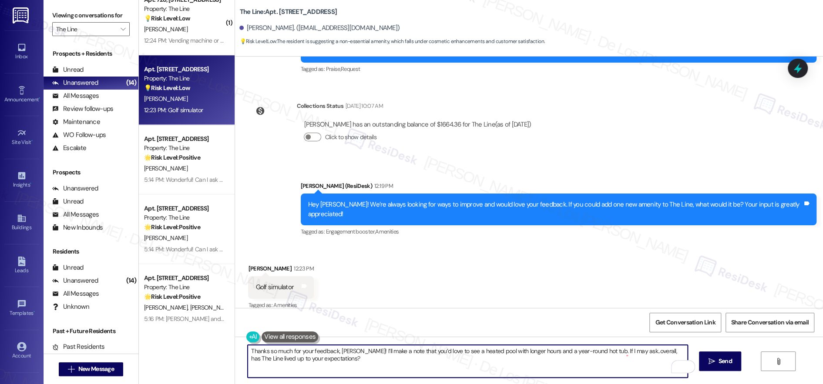
drag, startPoint x: 332, startPoint y: 350, endPoint x: 362, endPoint y: 337, distance: 32.6
click at [307, 350] on textarea "Thanks so much for your feedback, Kristin! I’ll make a note that you’d love to …" at bounding box center [468, 361] width 440 height 33
drag, startPoint x: 389, startPoint y: 350, endPoint x: 590, endPoint y: 352, distance: 201.2
click at [590, 352] on textarea "Thanks so much for your suggestion, Tyler! I’ll make a note that you’d love to …" at bounding box center [468, 361] width 440 height 33
type textarea "Thanks so much for your suggestion, Tyler! I’ll add this to my notes. If I may …"
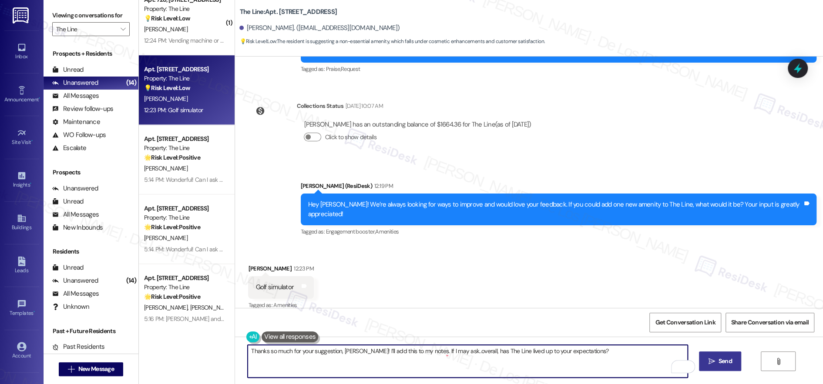
click at [715, 362] on icon "" at bounding box center [711, 361] width 7 height 7
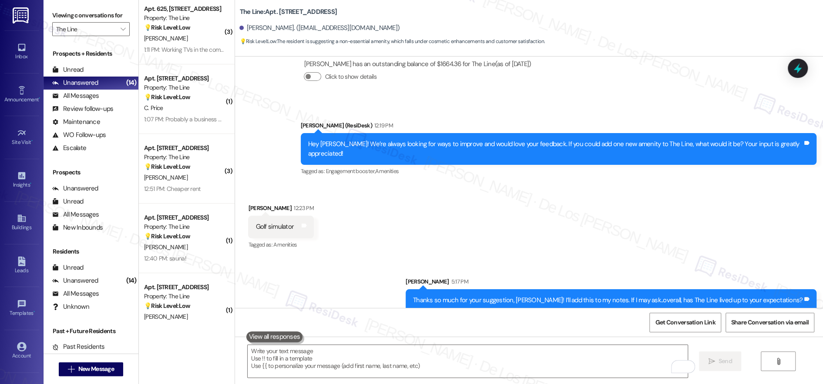
scroll to position [0, 0]
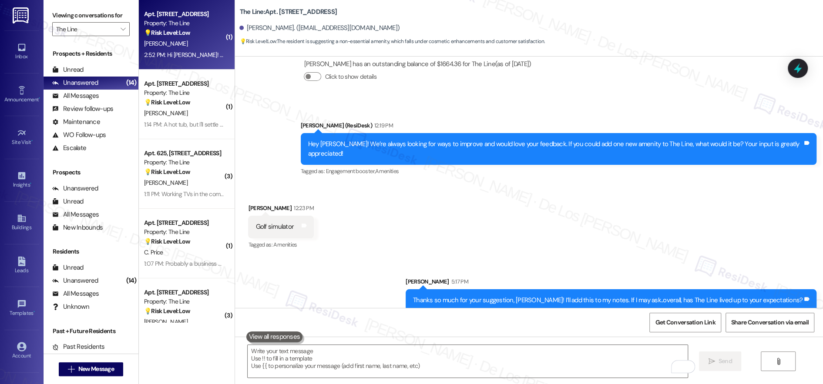
click at [198, 32] on div "💡 Risk Level: Low The resident is providing feedback on amenities and events, w…" at bounding box center [184, 32] width 81 height 9
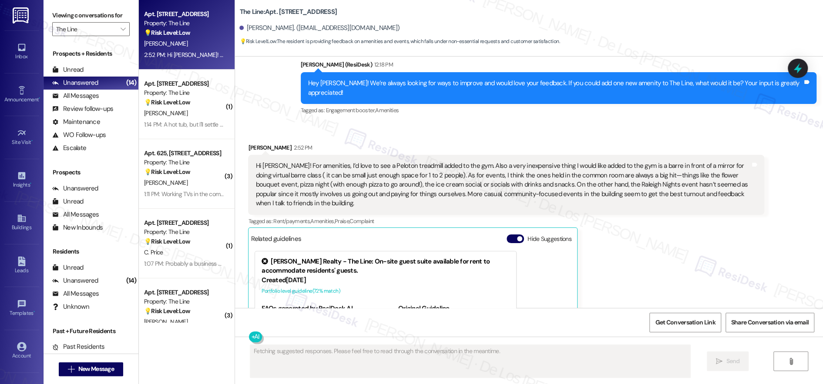
scroll to position [1140, 0]
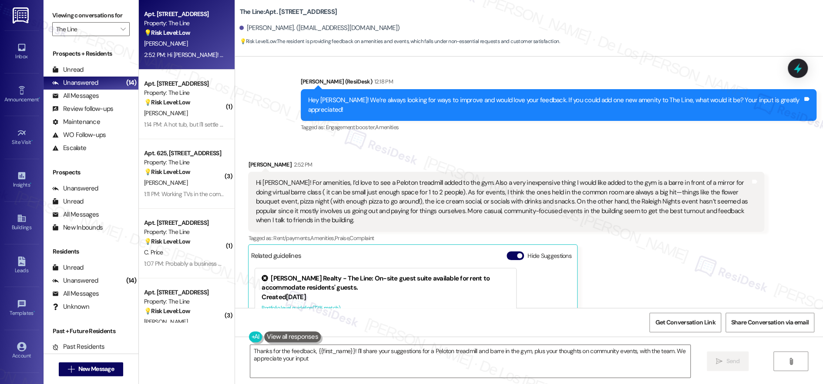
type textarea "Thanks for the feedback, {{first_name}}! I'll share your suggestions for a Pelo…"
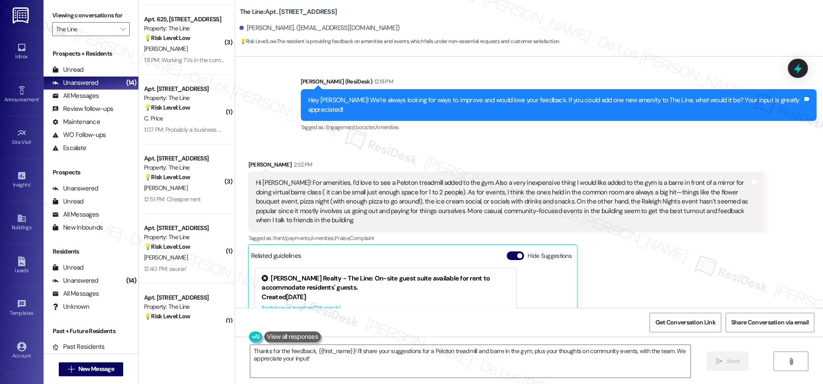
scroll to position [158, 0]
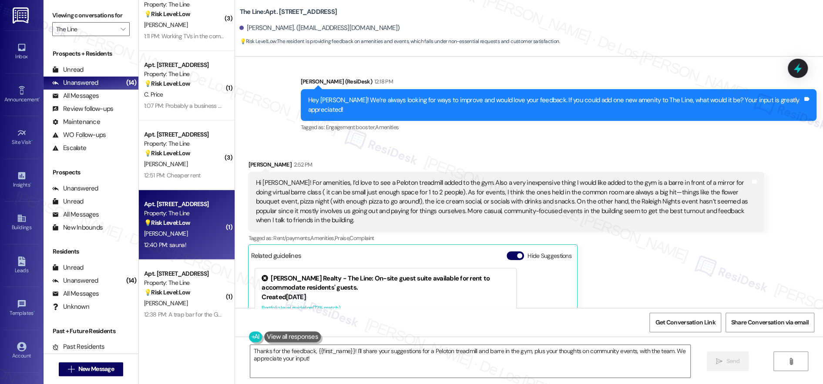
click at [196, 223] on div "💡 Risk Level: Low The resident is responding to a request for feedback on poten…" at bounding box center [184, 223] width 81 height 9
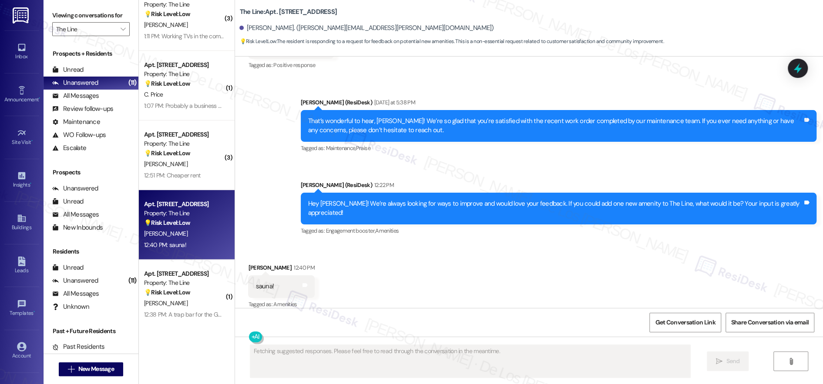
scroll to position [193, 0]
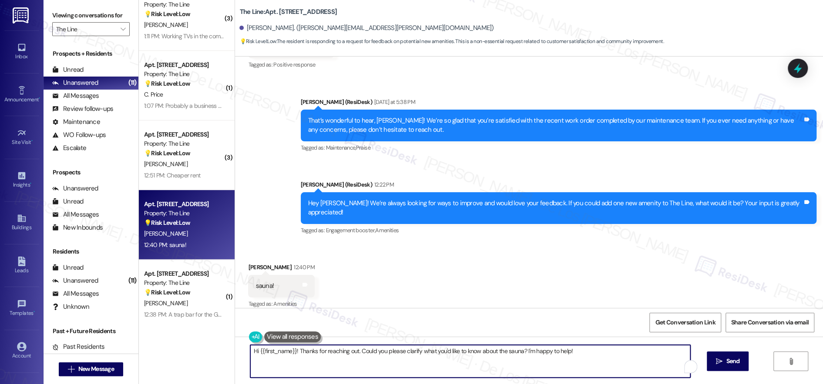
click at [333, 361] on textarea "Hi {{first_name}}! Thanks for reaching out. Could you please clarify what you'd…" at bounding box center [470, 361] width 440 height 33
paste textarea "Thanks so much for your feedback, Kristin! I’ll make a note that you’d love to …"
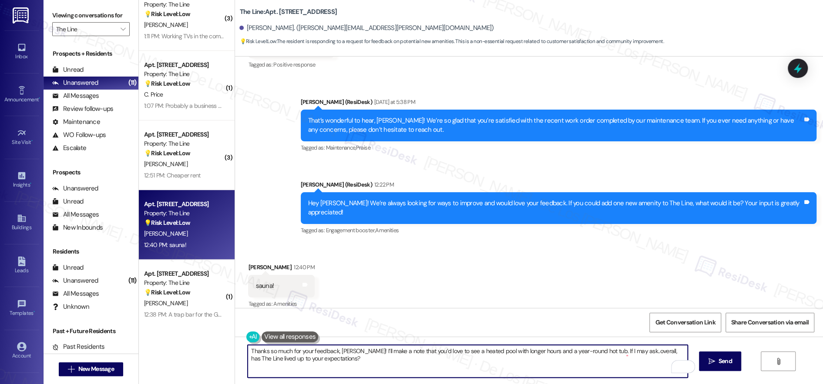
drag, startPoint x: 330, startPoint y: 351, endPoint x: 309, endPoint y: 348, distance: 22.0
click at [308, 348] on textarea "Thanks so much for your feedback, Kristin! I’ll make a note that you’d love to …" at bounding box center [468, 361] width 440 height 33
drag, startPoint x: 449, startPoint y: 351, endPoint x: 586, endPoint y: 352, distance: 136.3
click at [588, 352] on textarea "Thanks so much for your suggestion, Anika! I’ll make a note that you’d love to …" at bounding box center [468, 361] width 440 height 33
drag, startPoint x: 454, startPoint y: 351, endPoint x: 451, endPoint y: 346, distance: 6.4
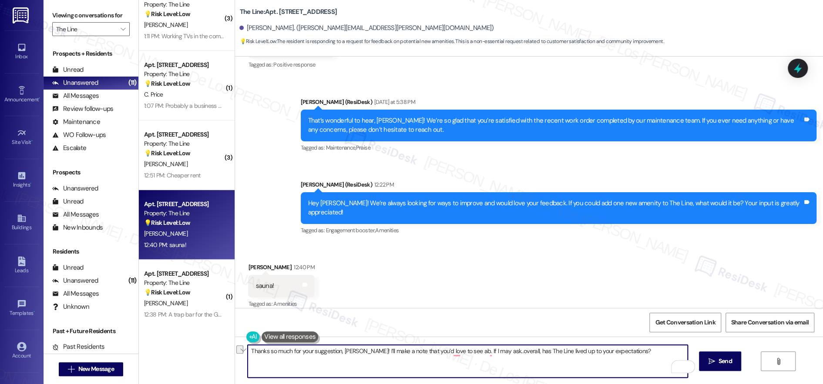
click at [402, 353] on textarea "Thanks so much for your suggestion, Anika! I’ll make a note that you’d love to …" at bounding box center [468, 361] width 440 height 33
click at [504, 366] on textarea "Thanks so much for your suggestion, Anika! I’ll make a note that you like to ah…" at bounding box center [468, 361] width 440 height 33
drag, startPoint x: 506, startPoint y: 350, endPoint x: 209, endPoint y: 343, distance: 296.6
click at [209, 343] on div "Apt. 710, 500 N West Street Property: The Line 💡 Risk Level: Low The resident i…" at bounding box center [481, 192] width 684 height 384
paste textarea "’d like to have a sauna as an added amenity.”"
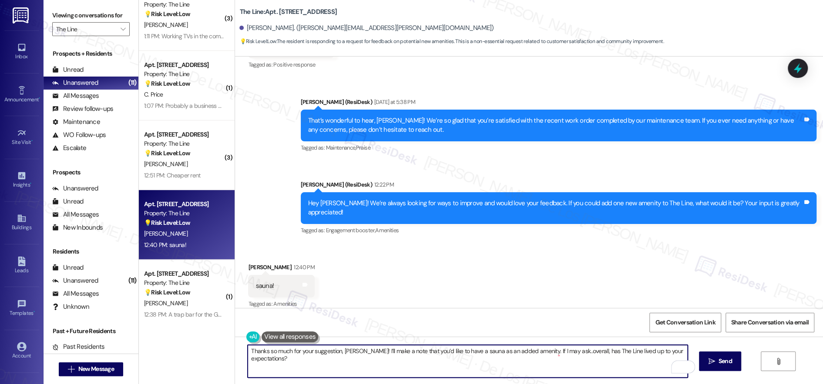
click at [323, 359] on textarea "Thanks so much for your suggestion, Anika! I’ll make a note that you’d like to …" at bounding box center [468, 361] width 440 height 33
drag, startPoint x: 421, startPoint y: 352, endPoint x: 384, endPoint y: 360, distance: 38.8
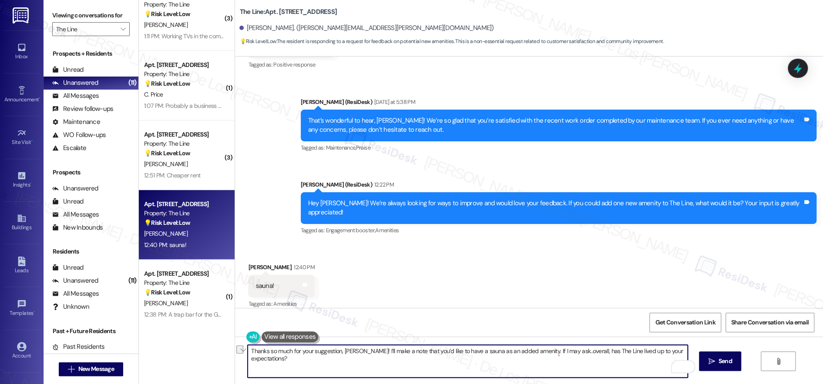
click at [421, 352] on textarea "Thanks so much for your suggestion, Anika! I’ll make a note that you’d like to …" at bounding box center [468, 361] width 440 height 33
click at [351, 354] on textarea "Thanks so much for your suggestion, Anika! I’ll make a note that you’d like to …" at bounding box center [468, 361] width 440 height 33
type textarea "Thanks so much for your suggestion! I’ll make a note that you’d like to have a …"
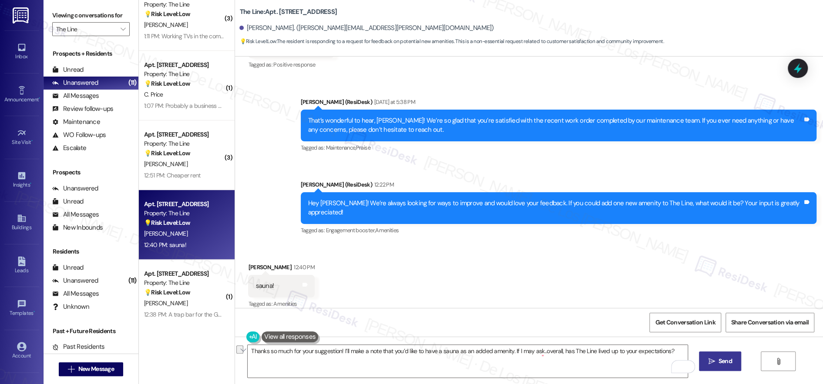
click at [732, 358] on span "Send" at bounding box center [725, 361] width 13 height 9
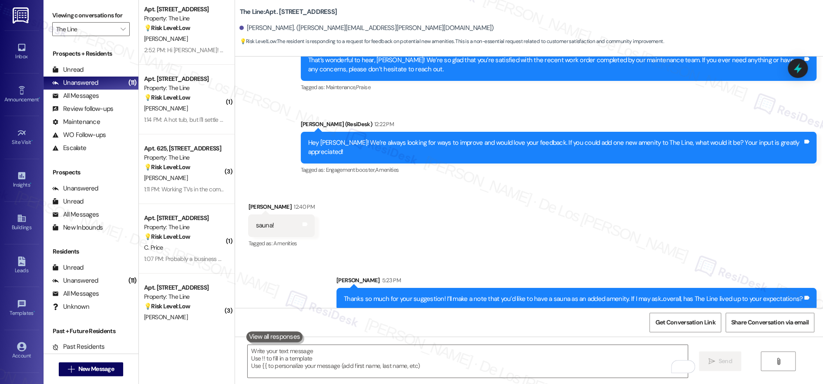
scroll to position [0, 0]
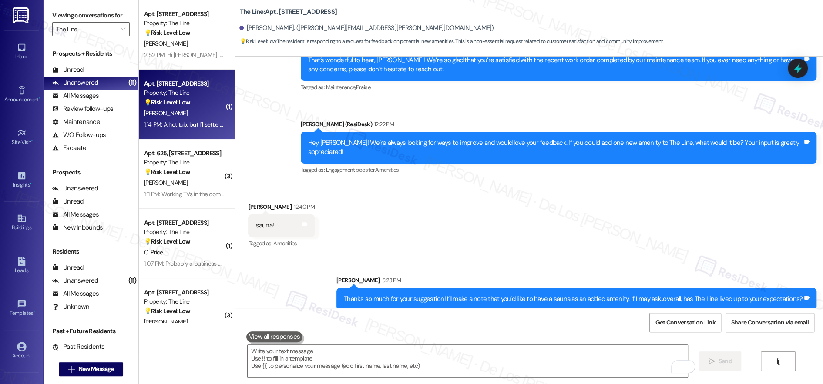
click at [180, 125] on div "1:14 PM: A hot tub, but I'll settle w/ a sauna 1:14 PM: A hot tub, but I'll set…" at bounding box center [196, 125] width 104 height 8
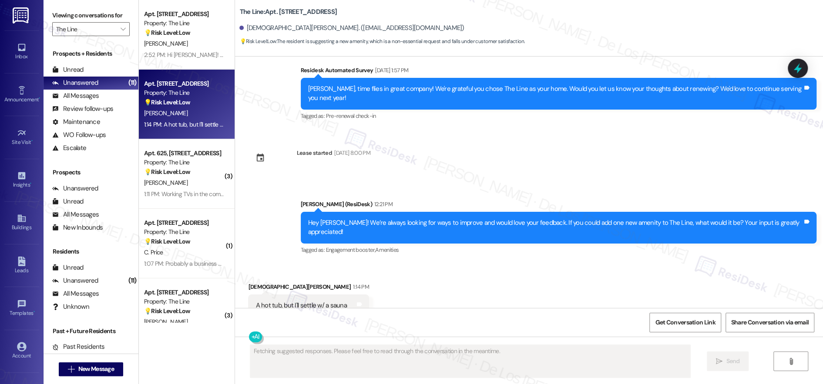
scroll to position [1506, 0]
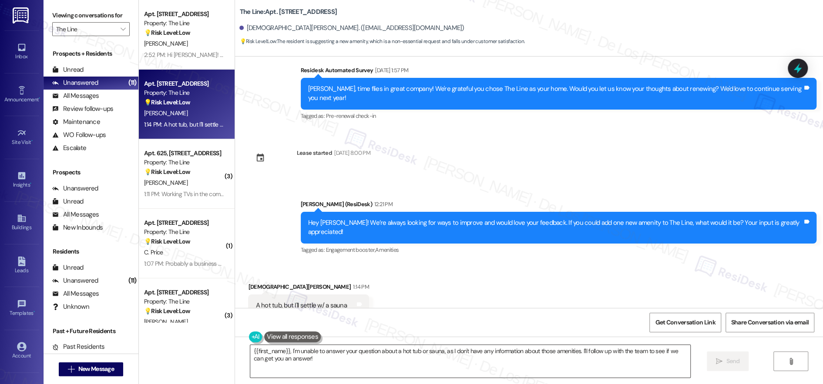
click at [340, 353] on textarea "{{first_name}}, I'm unable to answer your question about a hot tub or sauna, as…" at bounding box center [470, 361] width 440 height 33
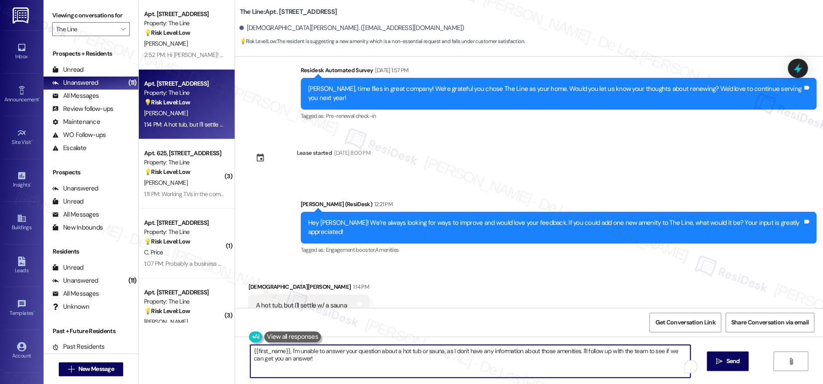
click at [340, 353] on textarea "{{first_name}}, I'm unable to answer your question about a hot tub or sauna, as…" at bounding box center [470, 361] width 440 height 33
paste textarea "Thanks so much for your suggestion! I’ll make a note that you’d like to have a …"
click at [334, 351] on textarea "Thanks so much for your suggestion! I’ll make a note that you’d like to have a …" at bounding box center [468, 361] width 440 height 33
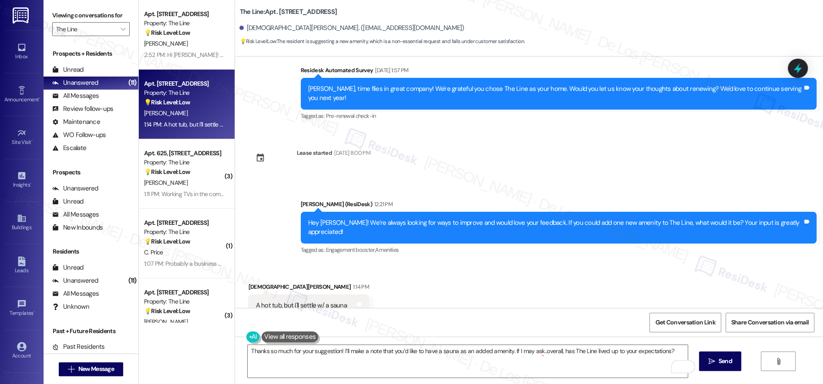
click at [257, 283] on div "Cristian Lemus 1:14 PM" at bounding box center [308, 289] width 121 height 12
drag, startPoint x: 261, startPoint y: 259, endPoint x: 238, endPoint y: 255, distance: 23.4
click at [242, 276] on div "Received via SMS Cristian Lemus 1:14 PM A hot tub, but I'll settle w/ a sauna T…" at bounding box center [309, 306] width 134 height 61
copy div "Cristian"
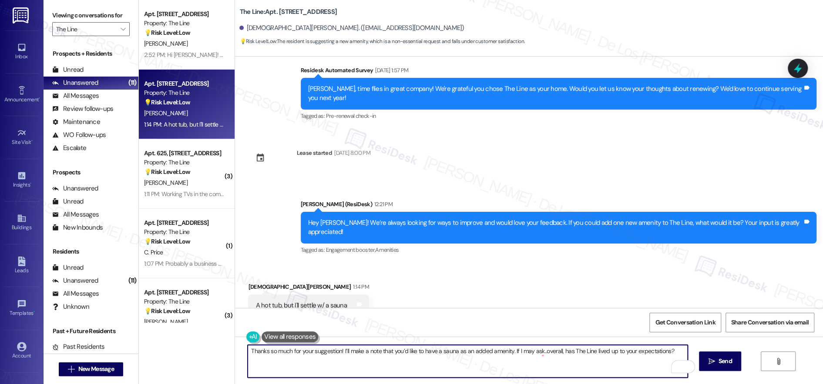
click at [335, 351] on textarea "Thanks so much for your suggestion! I’ll make a note that you’d like to have a …" at bounding box center [468, 361] width 440 height 33
paste textarea "Cristian"
click at [378, 366] on textarea "Thanks so much for your suggestion, Cristian! I’ll make a note that you’d like …" at bounding box center [468, 361] width 440 height 33
click at [459, 353] on textarea "Thanks so much for your suggestion, Cristian! I’ll make a note that you’d like …" at bounding box center [468, 361] width 440 height 33
type textarea "Thanks so much for your suggestion, Cristian! I’ll make a note that you’d like …"
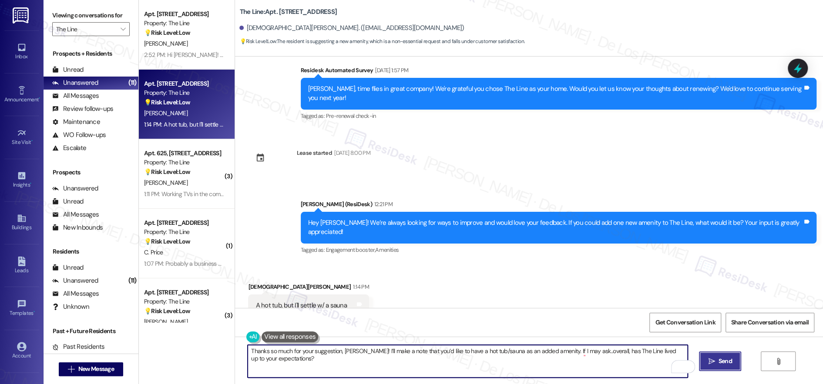
click at [725, 358] on span "Send" at bounding box center [725, 361] width 13 height 9
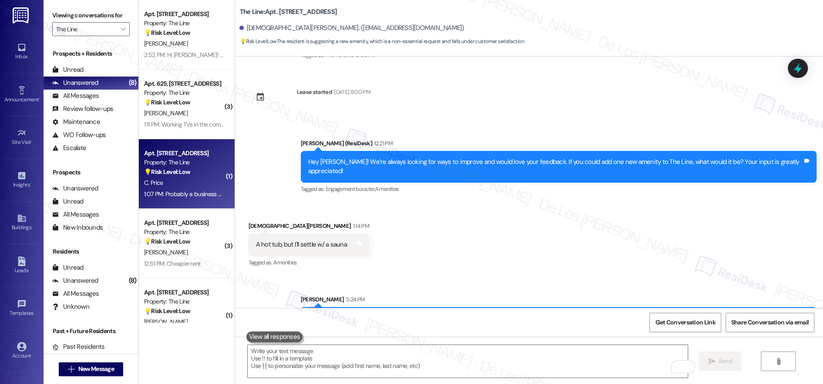
scroll to position [0, 0]
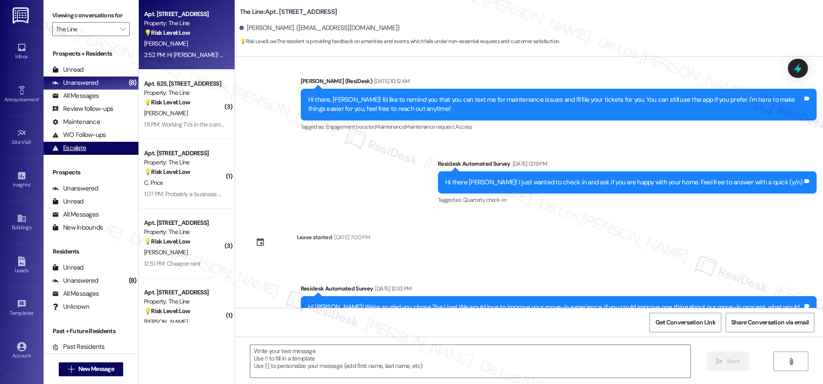
type textarea "Fetching suggested responses. Please feel free to read through the conversation…"
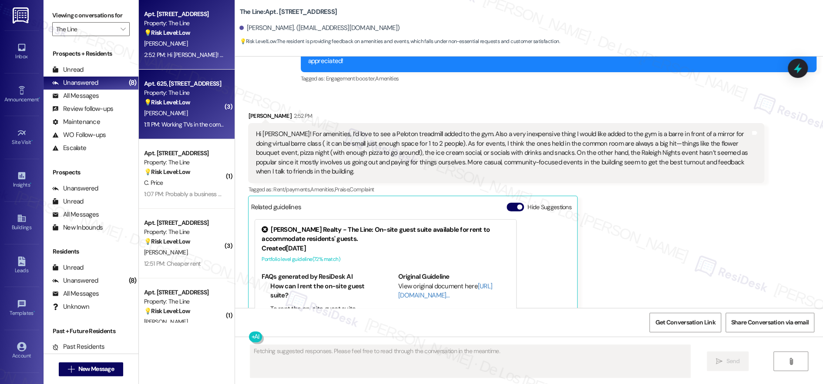
click at [192, 107] on div "Apt. 625, 500 N West Street Property: The Line 💡 Risk Level: Low The resident i…" at bounding box center [184, 93] width 82 height 30
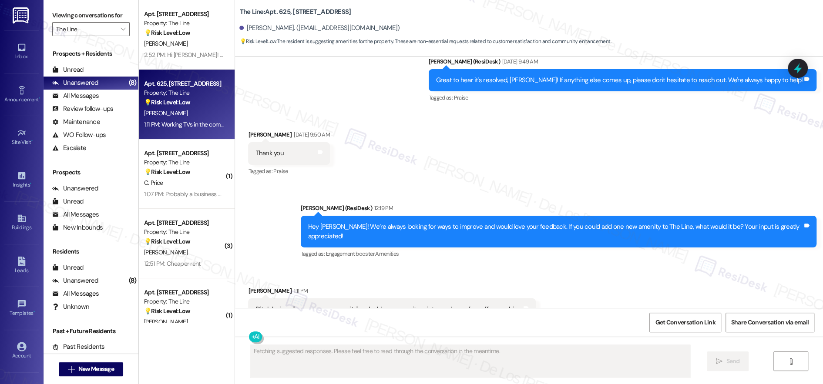
scroll to position [9695, 0]
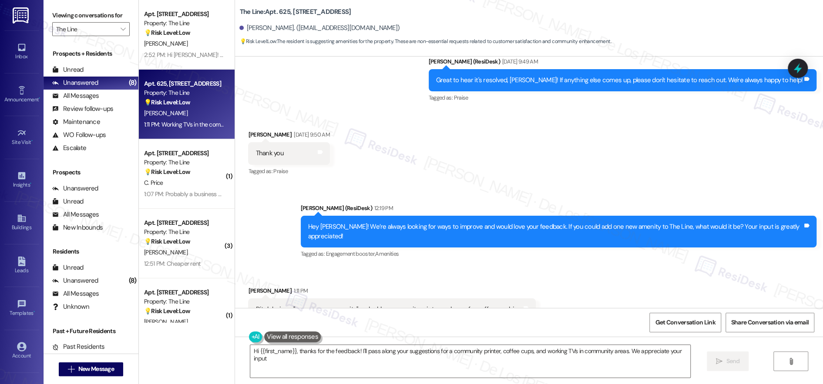
type textarea "Hi {{first_name}}, thanks for the feedback! I'll pass along your suggestions fo…"
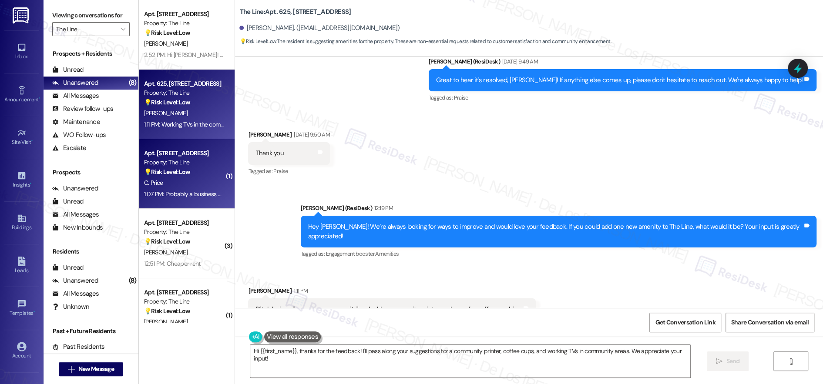
click at [196, 187] on div "C. Price" at bounding box center [184, 183] width 82 height 11
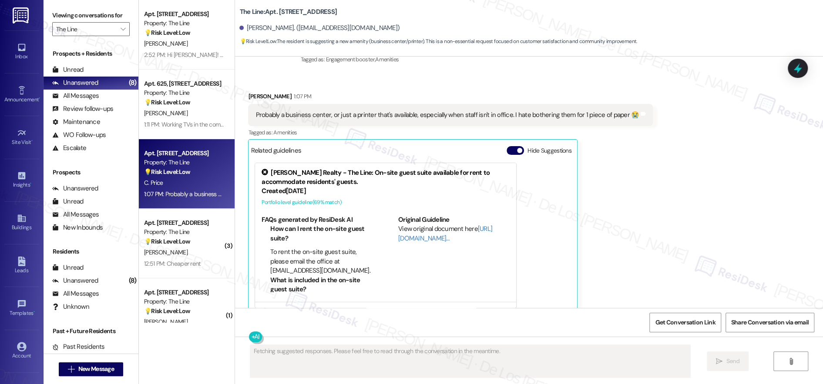
scroll to position [117, 0]
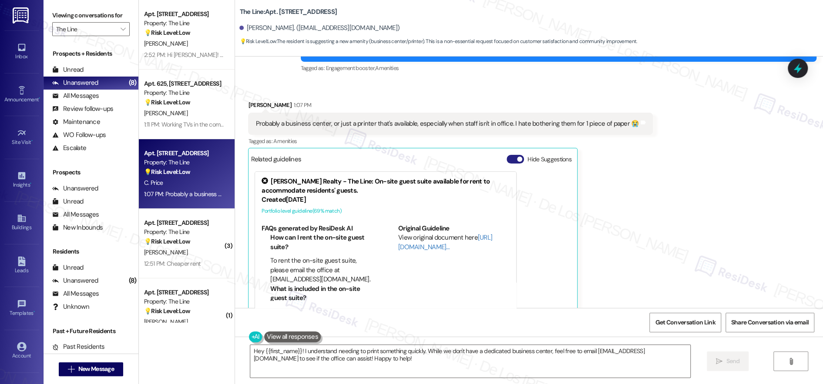
click at [517, 157] on span "button" at bounding box center [519, 159] width 5 height 5
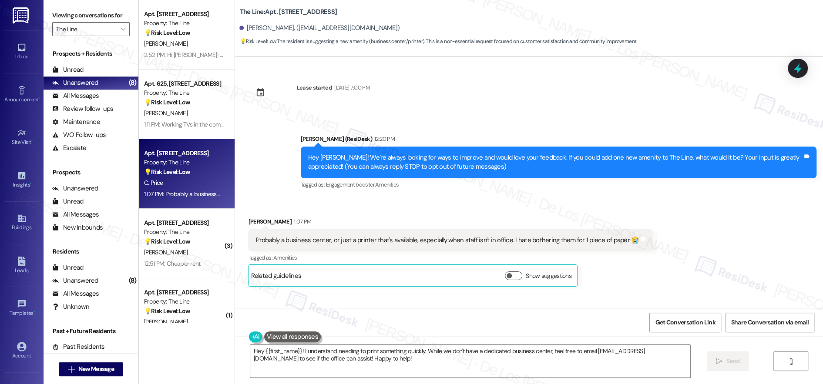
scroll to position [0, 0]
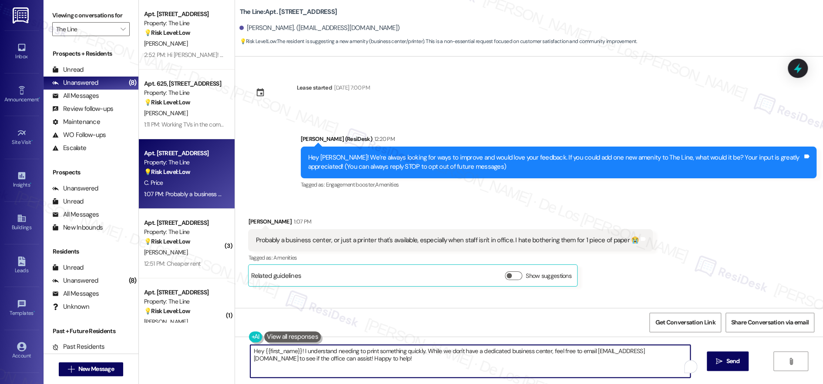
click at [345, 363] on textarea "Hey {{first_name}}! I understand needing to print something quickly. While we d…" at bounding box center [470, 361] width 440 height 33
paste textarea "Cristian"
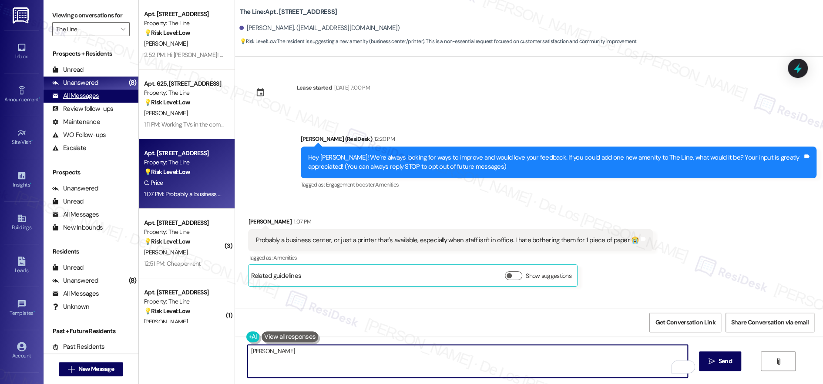
type textarea "Cristian"
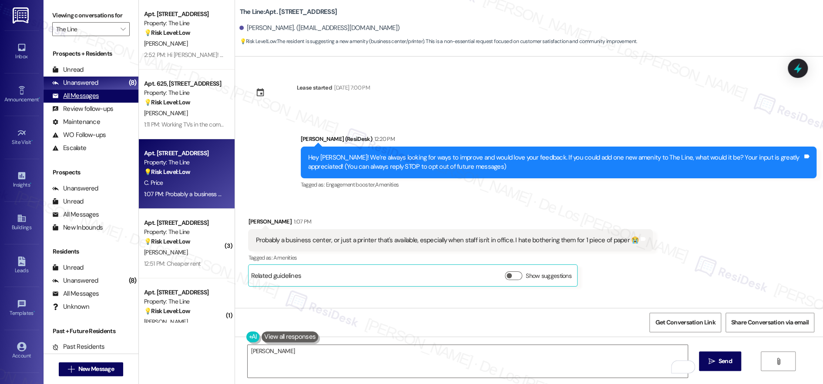
click at [106, 100] on div "All Messages (undefined)" at bounding box center [91, 96] width 95 height 13
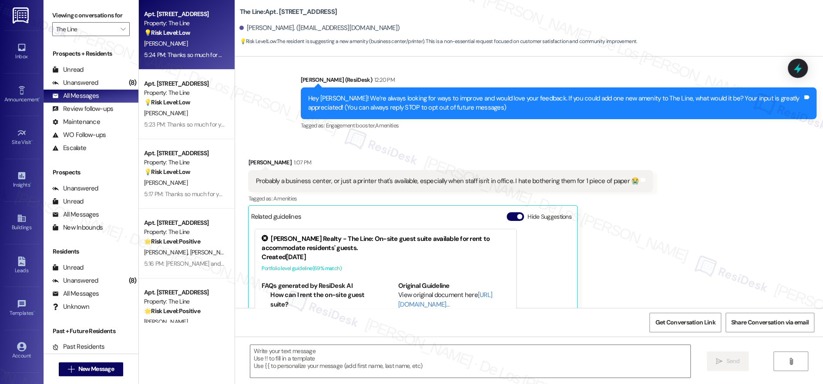
type textarea "Fetching suggested responses. Please feel free to read through the conversation…"
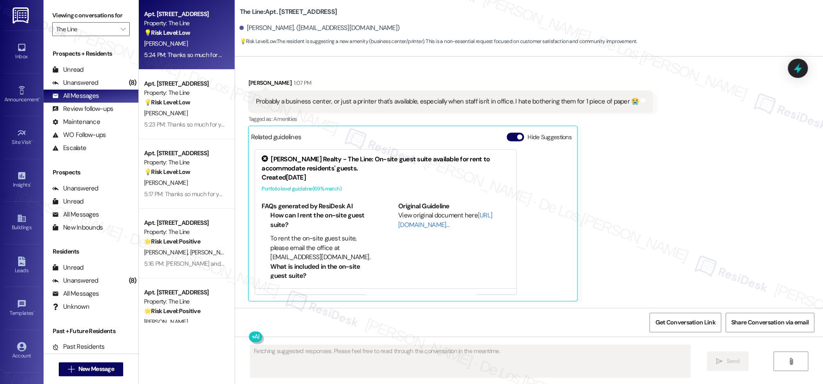
click at [185, 56] on div "5:24 PM: Thanks so much for your suggestion, Cristian! I’ll make a note that yo…" at bounding box center [400, 55] width 512 height 8
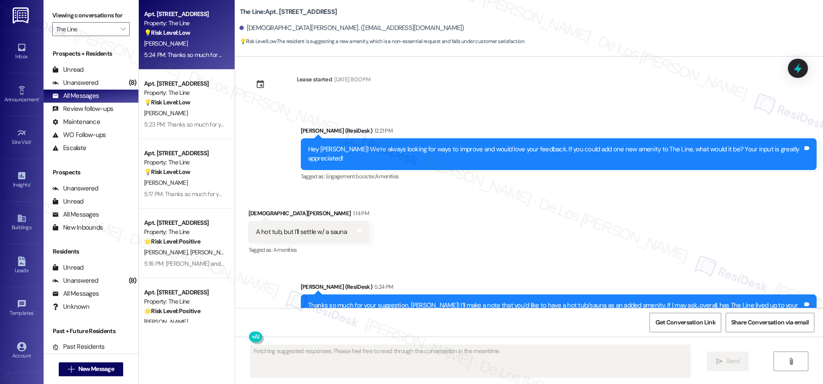
scroll to position [0, 0]
click at [474, 301] on div "Thanks so much for your suggestion, Cristian! I’ll make a note that you’d like …" at bounding box center [555, 310] width 495 height 19
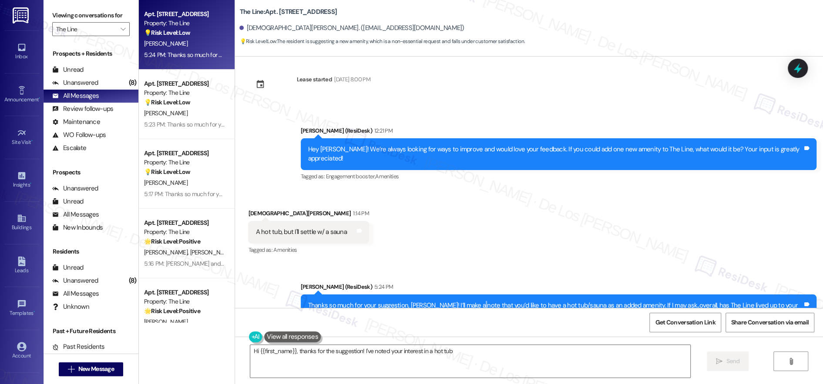
click at [474, 301] on div "Thanks so much for your suggestion, Cristian! I’ll make a note that you’d like …" at bounding box center [555, 310] width 495 height 19
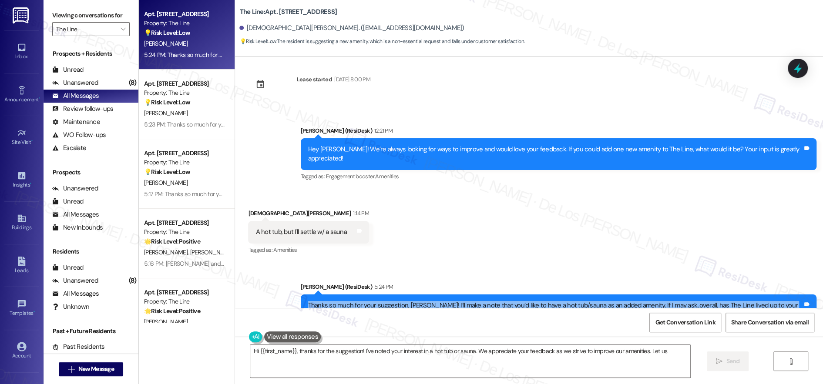
click at [474, 301] on div "Thanks so much for your suggestion, Cristian! I’ll make a note that you’d like …" at bounding box center [555, 310] width 495 height 19
type textarea "Hi {{first_name}}, thanks for the suggestion! I've noted your interest in a hot…"
copy div "Thanks so much for your suggestion, Cristian! I’ll make a note that you’d like …"
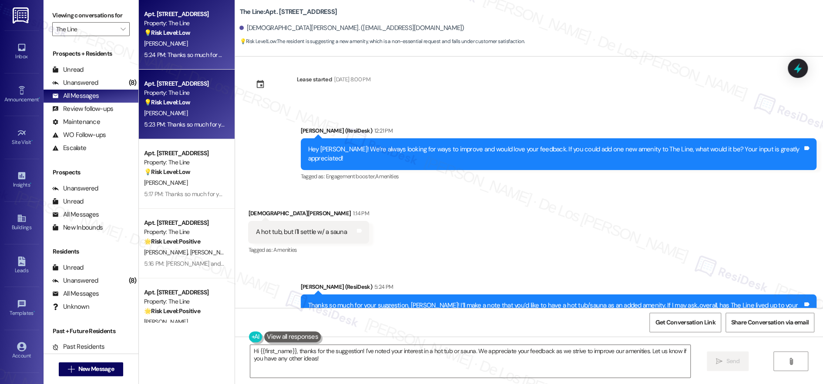
click at [205, 105] on div "💡 Risk Level: Low The resident is responding to a request for feedback on poten…" at bounding box center [184, 102] width 81 height 9
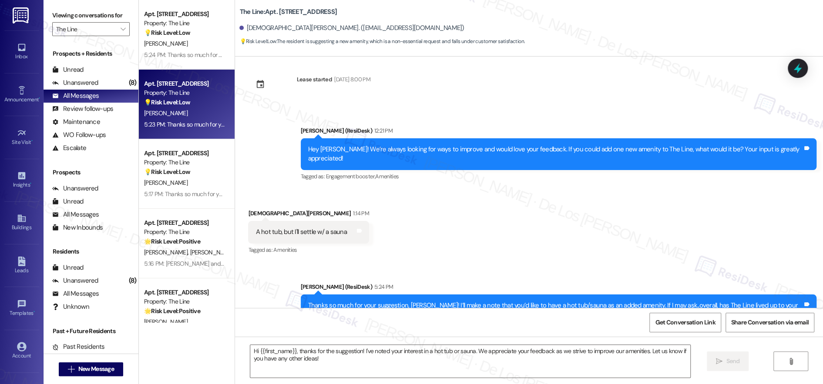
type textarea "Fetching suggested responses. Please feel free to read through the conversation…"
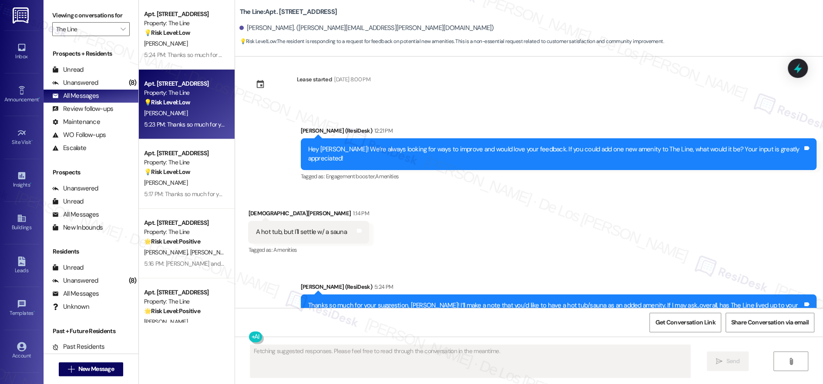
scroll to position [266, 0]
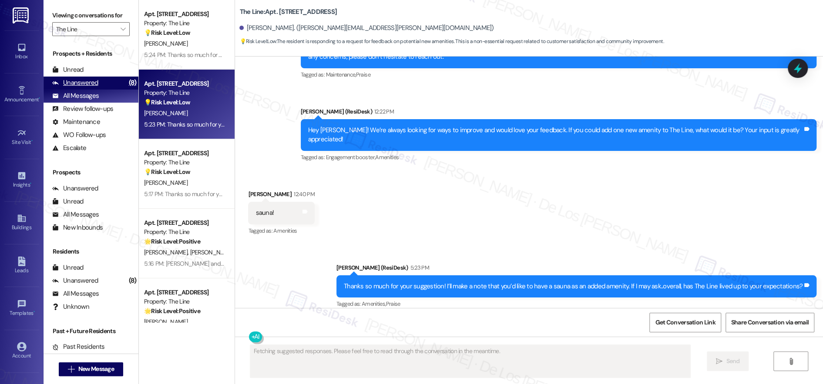
drag, startPoint x: 112, startPoint y: 80, endPoint x: 118, endPoint y: 83, distance: 6.3
click at [112, 80] on div "Unanswered (8)" at bounding box center [91, 83] width 95 height 13
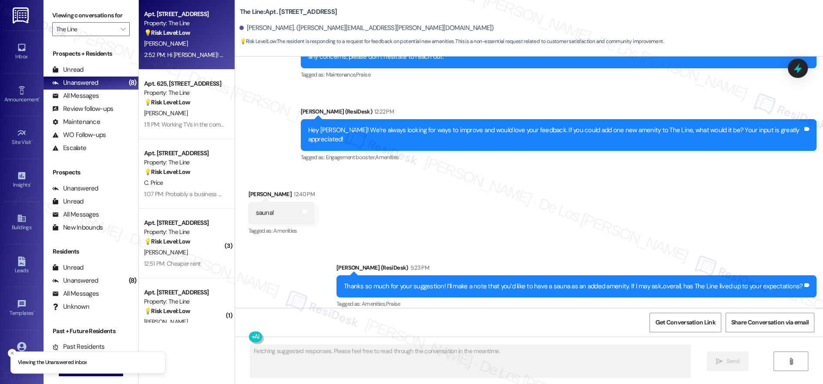
click at [198, 41] on div "[PERSON_NAME]" at bounding box center [184, 43] width 82 height 11
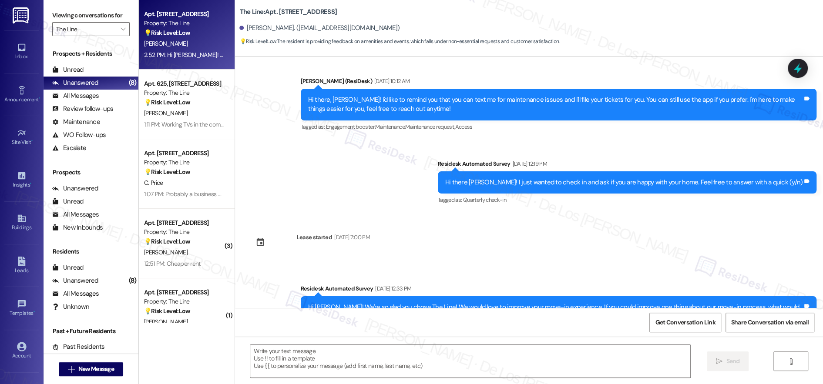
type textarea "Fetching suggested responses. Please feel free to read through the conversation…"
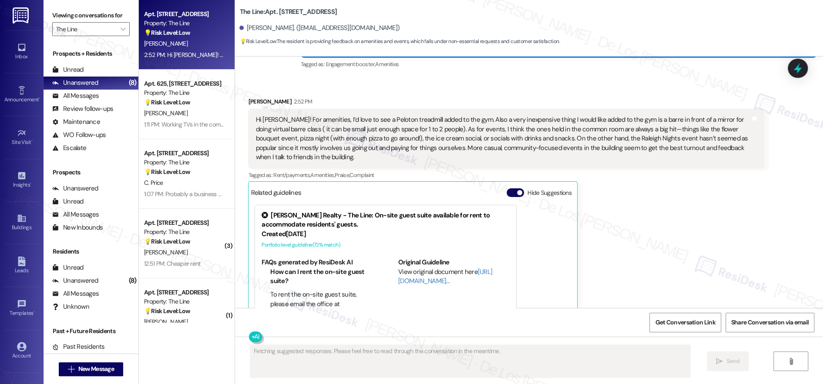
scroll to position [1203, 0]
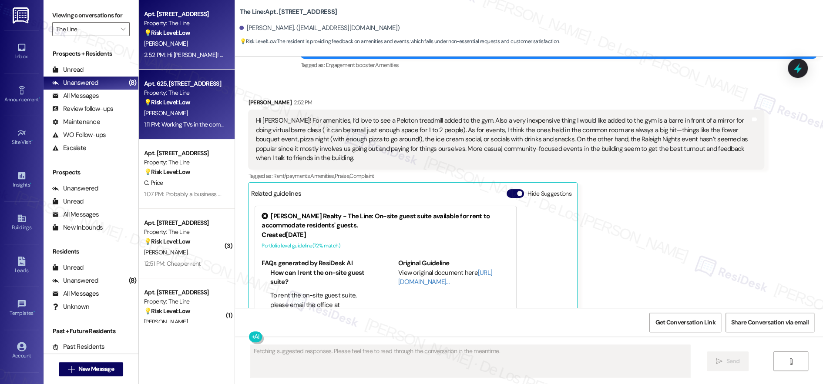
click at [189, 113] on div "[PERSON_NAME]" at bounding box center [184, 113] width 82 height 11
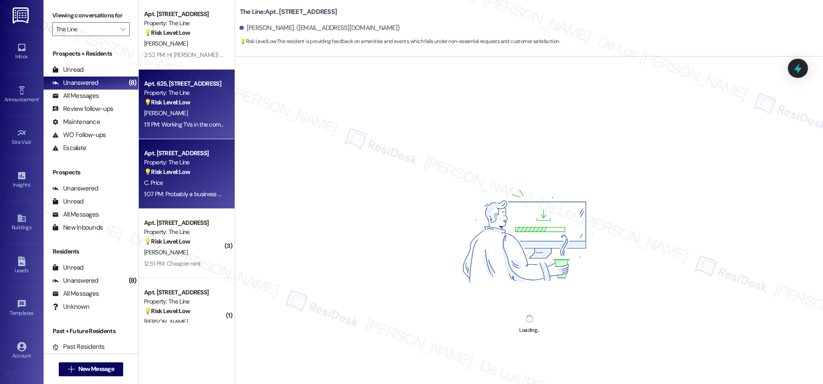
click at [188, 178] on div "C. Price" at bounding box center [184, 183] width 82 height 11
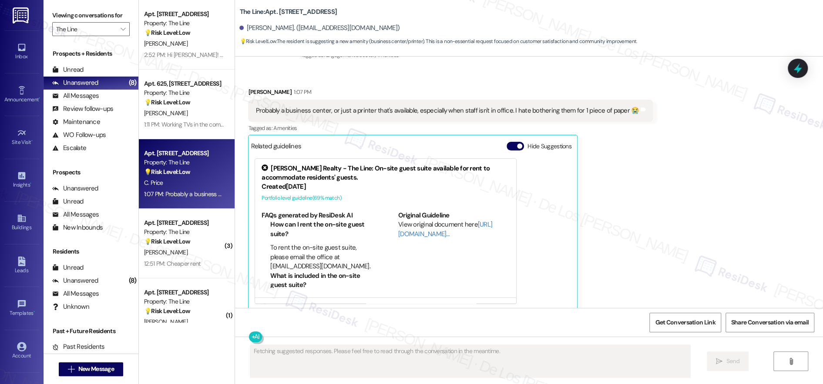
scroll to position [139, 0]
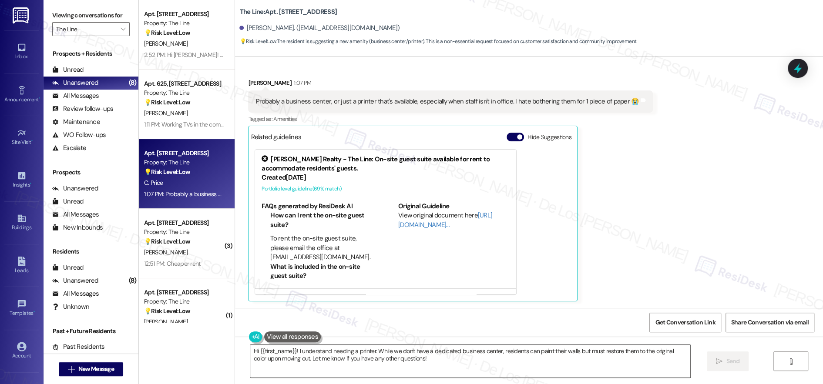
click at [338, 354] on textarea "Hi {{first_name}}! I understand needing a printer. While we don't have a dedica…" at bounding box center [470, 361] width 440 height 33
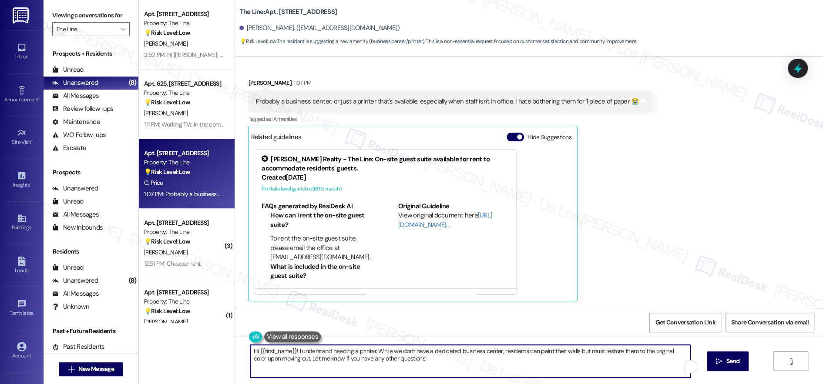
click at [338, 354] on textarea "Hi {{first_name}}! I understand needing a printer. While we don't have a dedica…" at bounding box center [470, 361] width 440 height 33
paste textarea "Thanks so much for your suggestion, Cristian! I’ll make a note that you’d like …"
type textarea "Thanks so much for your suggestion, Cristian! I’ll make a note that you’d like …"
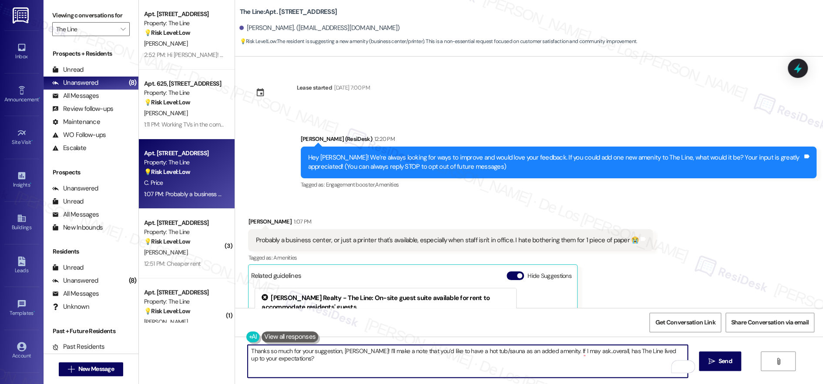
scroll to position [139, 0]
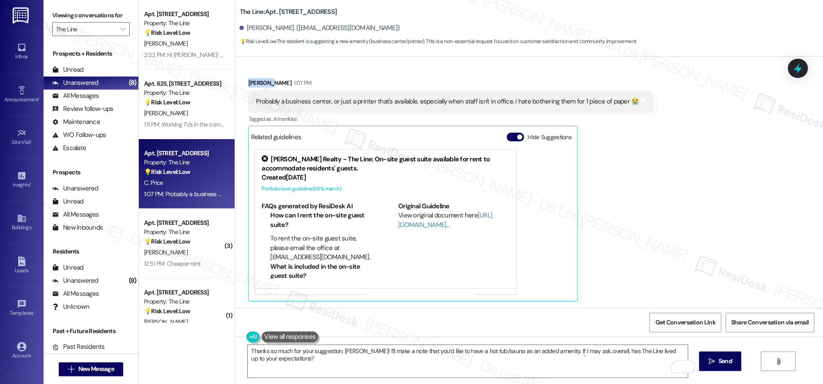
drag, startPoint x: 0, startPoint y: 0, endPoint x: 242, endPoint y: 79, distance: 254.3
click at [248, 79] on div "Courtney Price 1:07 PM" at bounding box center [450, 84] width 405 height 12
copy div "Courtney"
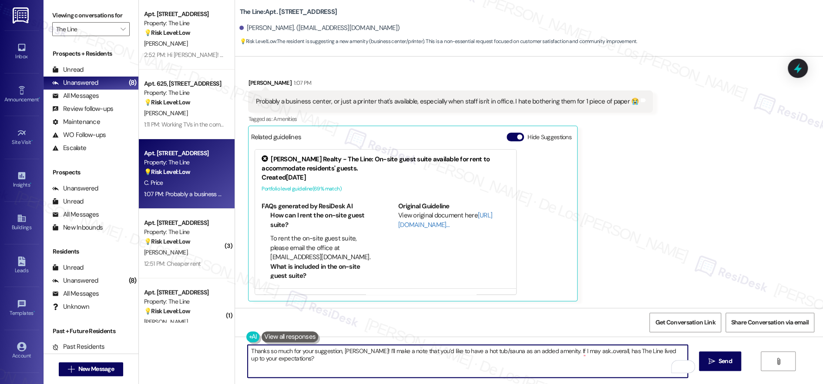
drag, startPoint x: 354, startPoint y: 351, endPoint x: 342, endPoint y: 350, distance: 12.7
click at [337, 352] on textarea "Thanks so much for your suggestion, [PERSON_NAME]! I’ll make a note that you’d …" at bounding box center [468, 361] width 440 height 33
paste textarea "ourtney"
drag, startPoint x: 462, startPoint y: 350, endPoint x: 497, endPoint y: 353, distance: 35.4
click at [497, 353] on textarea "Thanks so much for your suggestion, Courtney! I’ll make a note that you’d like …" at bounding box center [468, 361] width 440 height 33
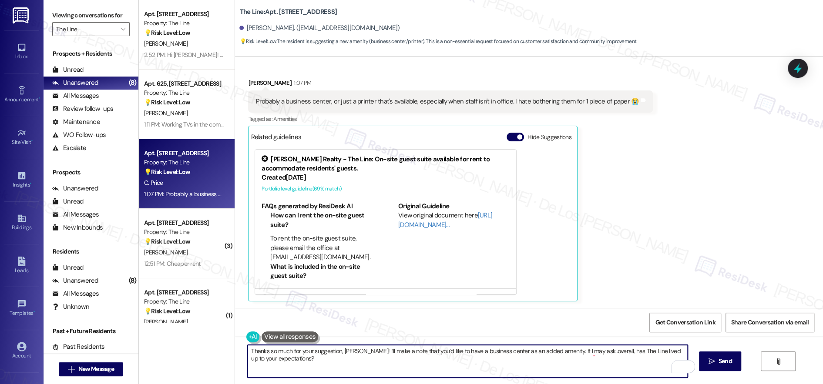
scroll to position [139, 0]
click at [364, 351] on textarea "Thanks so much for your suggestion, Courtney! I’ll make a note that you’d like …" at bounding box center [468, 361] width 440 height 33
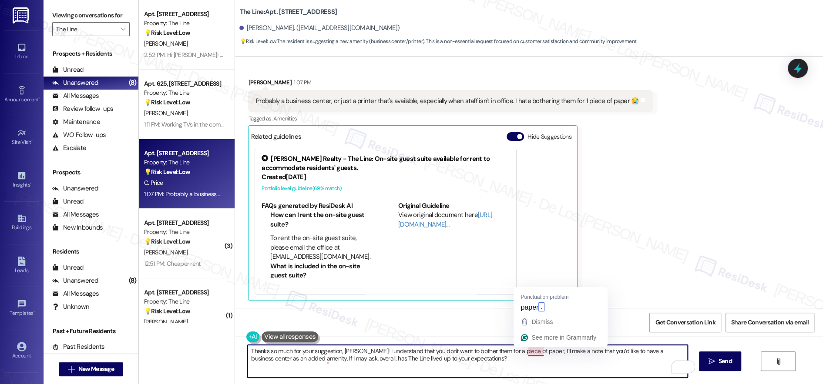
click at [535, 362] on textarea "Thanks so much for your suggestion, Courtney! I understand that you don't want …" at bounding box center [468, 361] width 440 height 33
type textarea "Thanks so much for your suggestion, Courtney! I understand that you don't want …"
click at [715, 358] on icon "" at bounding box center [711, 361] width 7 height 7
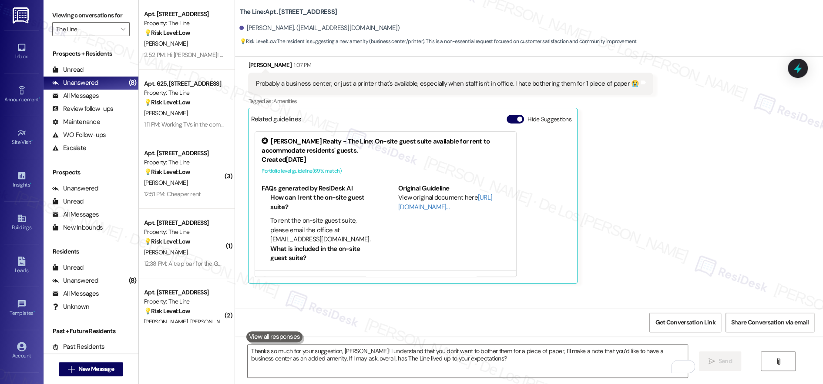
scroll to position [209, 0]
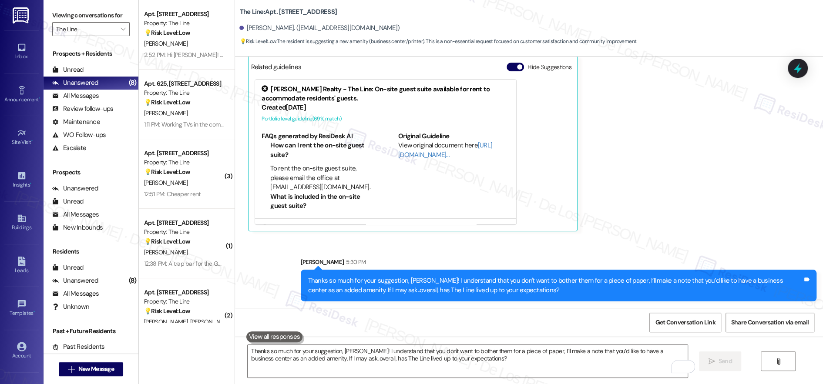
click at [397, 292] on div "Thanks so much for your suggestion, Courtney! I understand that you don't want …" at bounding box center [555, 285] width 495 height 19
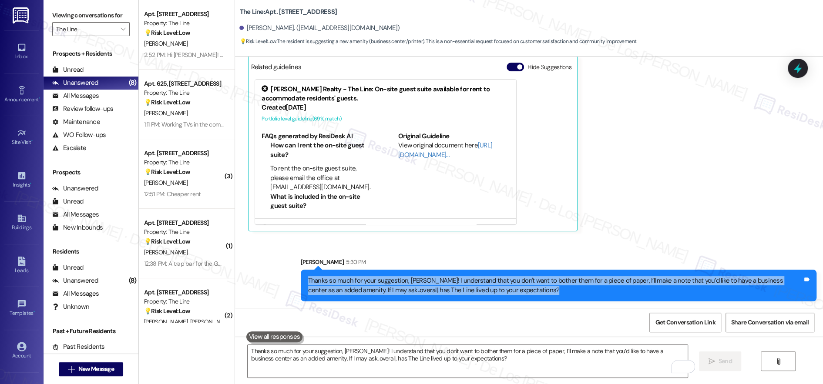
click at [397, 292] on div "Thanks so much for your suggestion, Courtney! I understand that you don't want …" at bounding box center [555, 285] width 495 height 19
copy div "Thanks so much for your suggestion, Courtney! I understand that you don't want …"
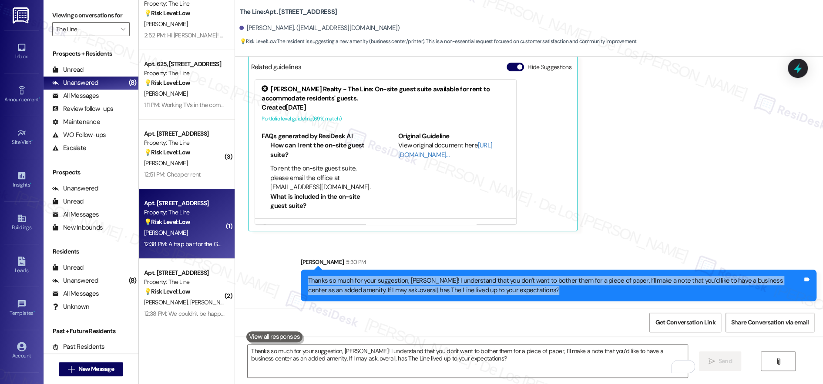
scroll to position [21, 0]
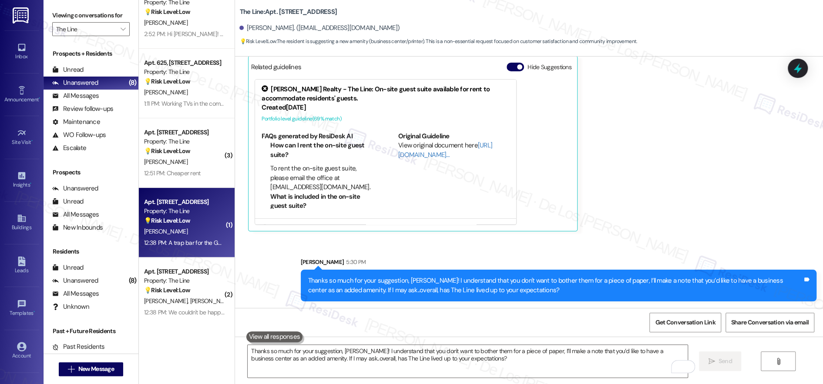
click at [191, 205] on div "Apt. 501, 500 N West Street" at bounding box center [184, 202] width 81 height 9
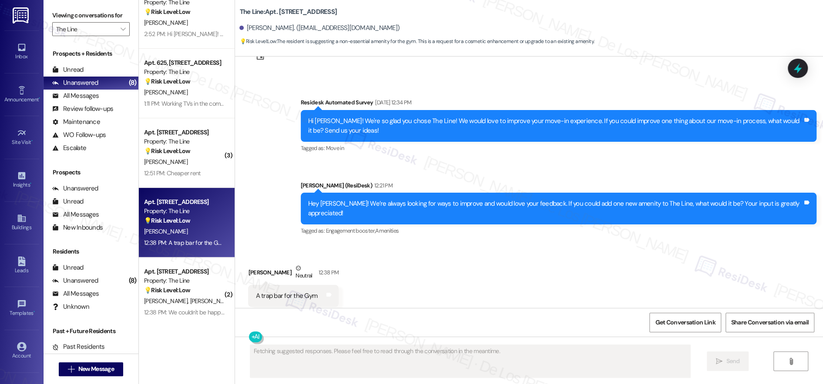
scroll to position [496, 0]
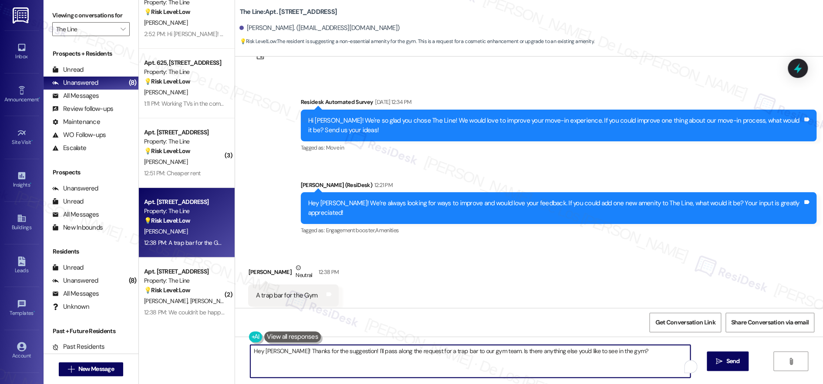
click at [366, 355] on textarea "Hey Andrew! Thanks for the suggestion! I'll pass along the request for a trap b…" at bounding box center [470, 361] width 440 height 33
click at [367, 356] on textarea "Hey Andrew! Thanks for the suggestion! I'll pass along the request for a trap b…" at bounding box center [468, 361] width 440 height 33
drag, startPoint x: 343, startPoint y: 351, endPoint x: 245, endPoint y: 352, distance: 97.5
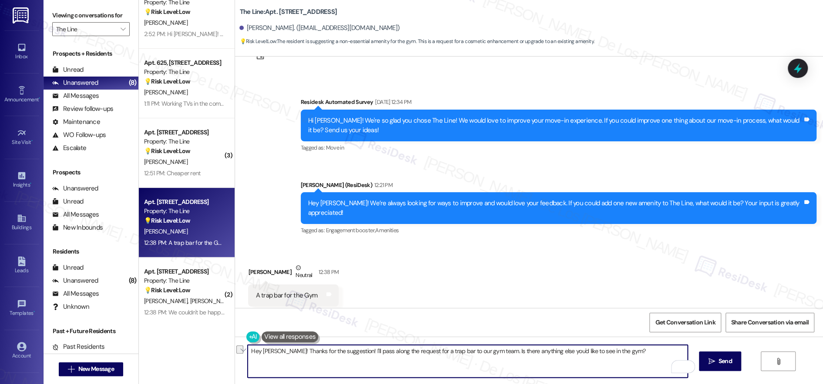
click at [248, 352] on textarea "Hey Andrew! Thanks for the suggestion! I'll pass along the request for a trap b…" at bounding box center [468, 361] width 440 height 33
click at [297, 355] on textarea "Hey Andrew! Thanks for the suggestion! I'll pass along the request for a trap b…" at bounding box center [468, 361] width 440 height 33
paste textarea "Thanks so much for your suggestion, Courtney! I understand that you don't want …"
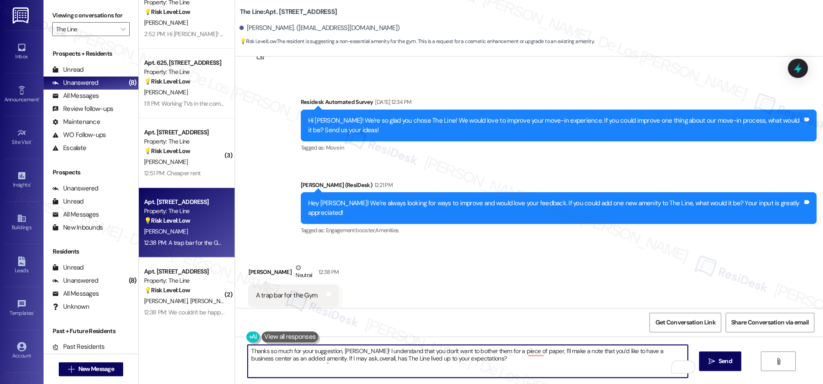
drag, startPoint x: 361, startPoint y: 352, endPoint x: 337, endPoint y: 349, distance: 23.8
click at [337, 349] on textarea "Thanks so much for your suggestion, Courtney! I understand that you don't want …" at bounding box center [468, 361] width 440 height 33
drag, startPoint x: 358, startPoint y: 349, endPoint x: 534, endPoint y: 353, distance: 176.0
click at [534, 353] on textarea "Thanks so much for your suggestion, Andrew! I understand that you don't want to…" at bounding box center [468, 361] width 440 height 33
drag, startPoint x: 457, startPoint y: 351, endPoint x: 500, endPoint y: 351, distance: 42.7
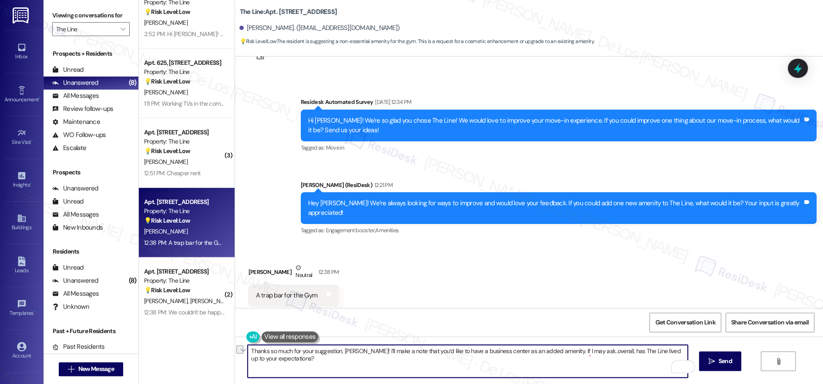
click at [499, 351] on textarea "Thanks so much for your suggestion, Andrew! I’ll make a note that you’d like to…" at bounding box center [468, 361] width 440 height 33
drag, startPoint x: 564, startPoint y: 351, endPoint x: 514, endPoint y: 352, distance: 50.5
click at [514, 352] on textarea "Thanks so much for your suggestion, Andrew! I’ll make a note that you’d like to…" at bounding box center [468, 361] width 440 height 33
type textarea "Thanks so much for your suggestion, Andrew! I’ll make a note that you’d like to…"
click at [715, 362] on icon "" at bounding box center [711, 361] width 7 height 7
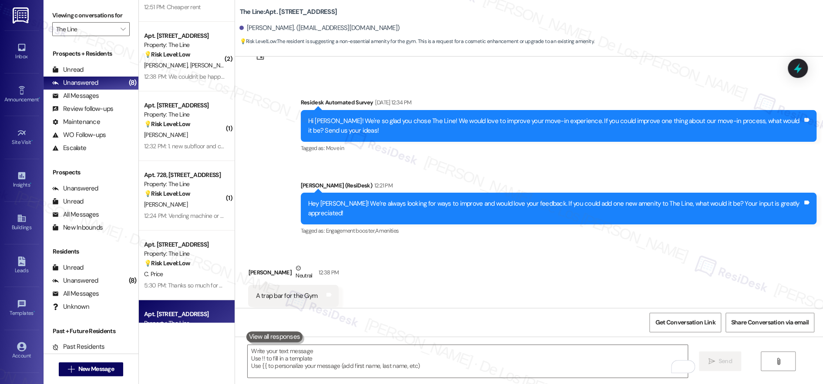
scroll to position [189, 0]
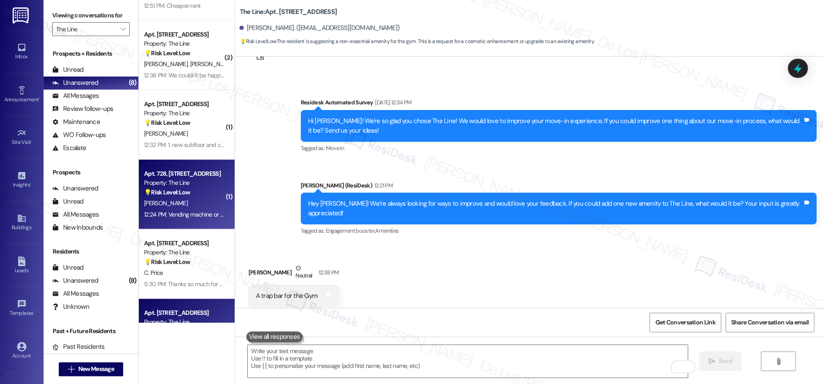
click at [199, 206] on div "K. Dang" at bounding box center [184, 203] width 82 height 11
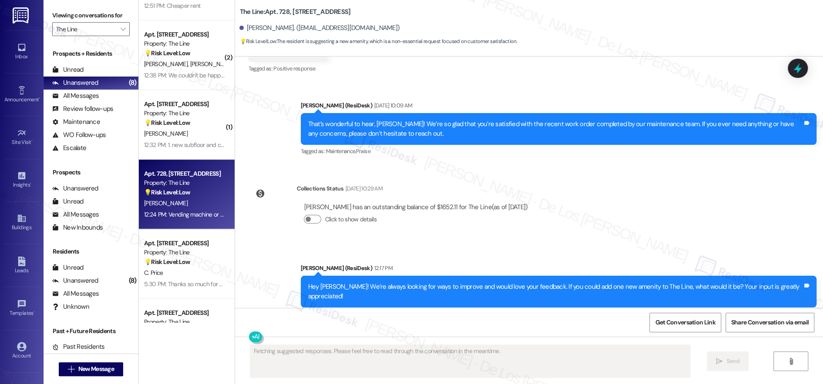
scroll to position [516, 0]
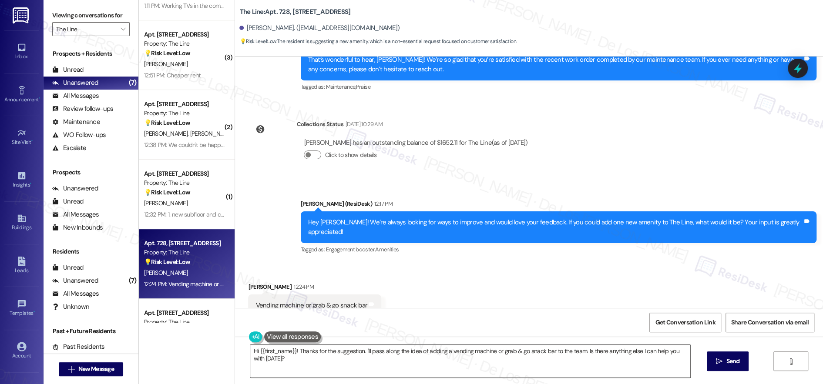
click at [303, 356] on textarea "Hi {{first_name}}! Thanks for the suggestion. I'll pass along the idea of addin…" at bounding box center [470, 361] width 440 height 33
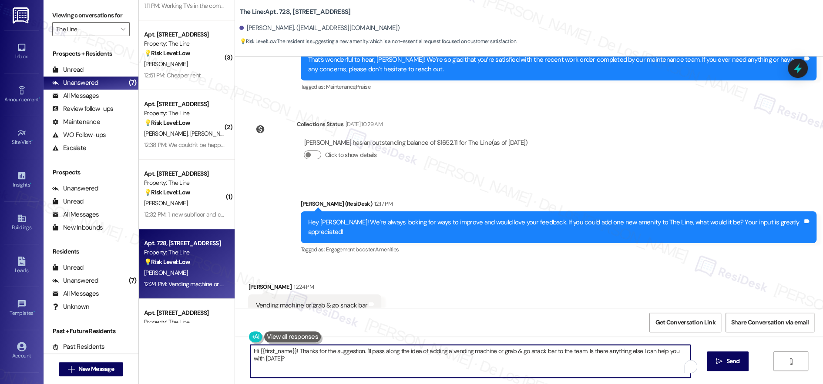
click at [303, 356] on textarea "Hi {{first_name}}! Thanks for the suggestion. I'll pass along the idea of addin…" at bounding box center [470, 361] width 440 height 33
paste textarea "Thanks so much for your suggestion, Courtney! I understand that you don't want …"
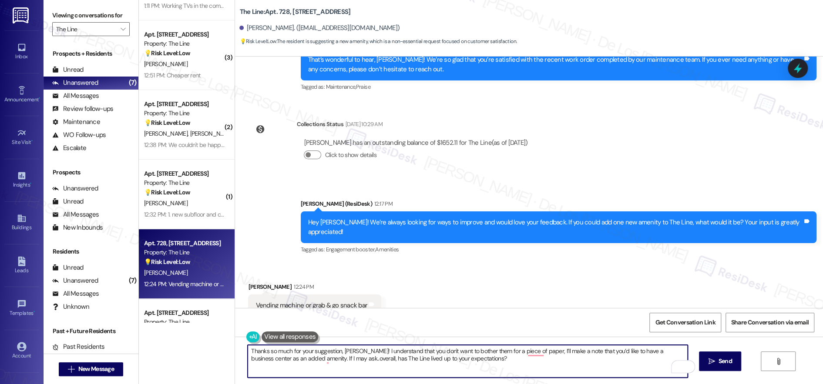
drag, startPoint x: 361, startPoint y: 351, endPoint x: 365, endPoint y: 357, distance: 7.8
click at [337, 352] on textarea "Thanks so much for your suggestion, Courtney! I understand that you don't want …" at bounding box center [468, 361] width 440 height 33
drag, startPoint x: 361, startPoint y: 351, endPoint x: 536, endPoint y: 349, distance: 174.2
click at [535, 349] on textarea "Thanks so much for your suggestion, Kathleen! I understand that you don't want …" at bounding box center [468, 361] width 440 height 33
drag, startPoint x: 460, startPoint y: 353, endPoint x: 499, endPoint y: 350, distance: 39.3
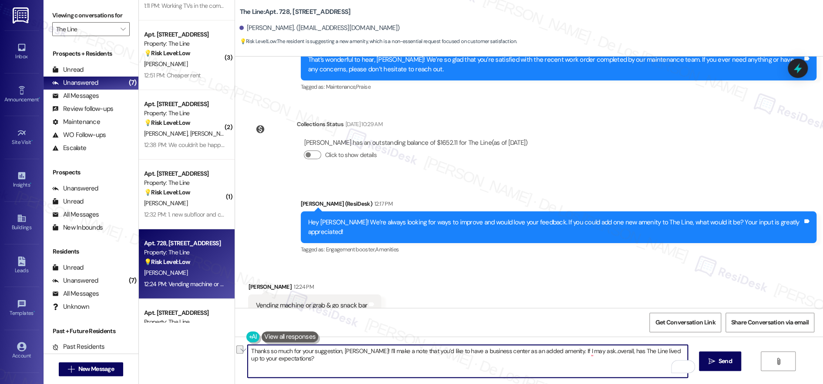
click at [499, 350] on textarea "Thanks so much for your suggestion, Kathleen! I’ll make a note that you’d like …" at bounding box center [468, 361] width 440 height 33
click at [474, 364] on textarea "Thanks so much for your suggestion, Kathleen! I’ll make a note that you’d like …" at bounding box center [468, 361] width 440 height 33
type textarea "Thanks so much for your suggestion, Kathleen! I’ll make a note that you’d like …"
click at [715, 358] on icon "" at bounding box center [711, 361] width 7 height 7
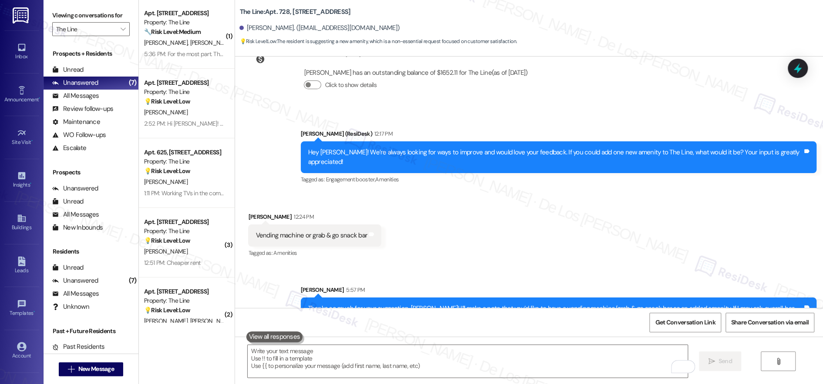
scroll to position [0, 0]
click at [81, 29] on input "The Line" at bounding box center [86, 29] width 60 height 14
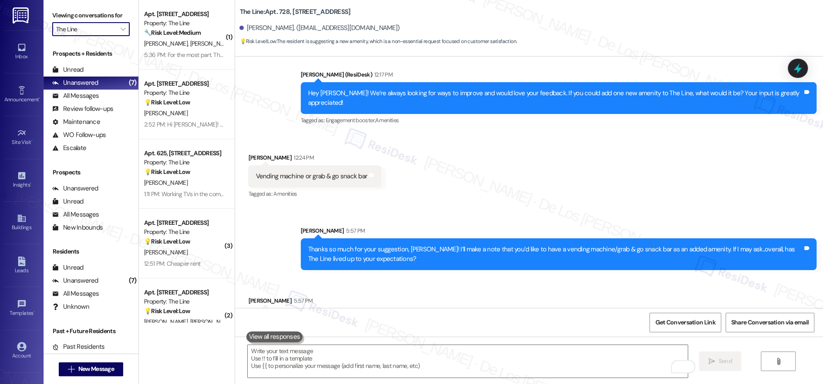
scroll to position [646, 0]
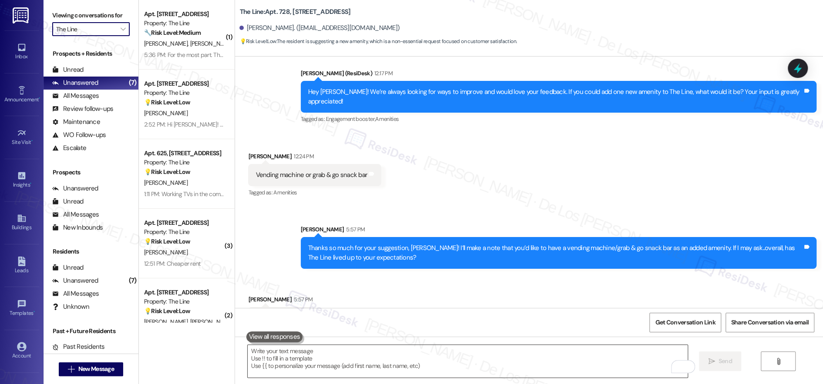
click at [292, 352] on textarea "To enrich screen reader interactions, please activate Accessibility in Grammarl…" at bounding box center [468, 361] width 440 height 33
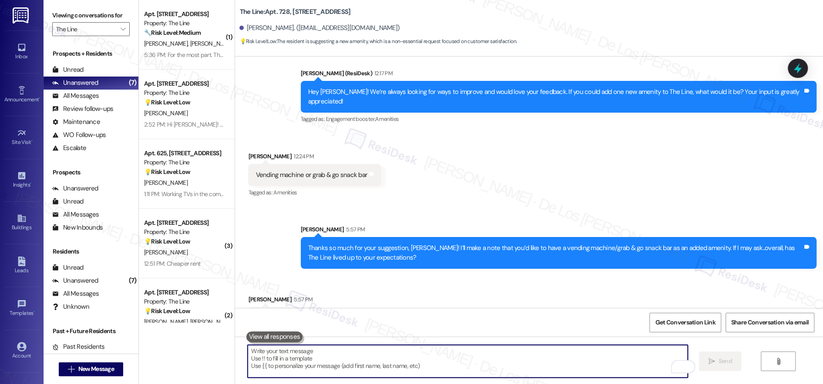
click at [354, 365] on textarea "To enrich screen reader interactions, please activate Accessibility in Grammarl…" at bounding box center [468, 361] width 440 height 33
paste textarea "Wonderful! Can I ask a quick favor? Would you mind writing us a Google review? …"
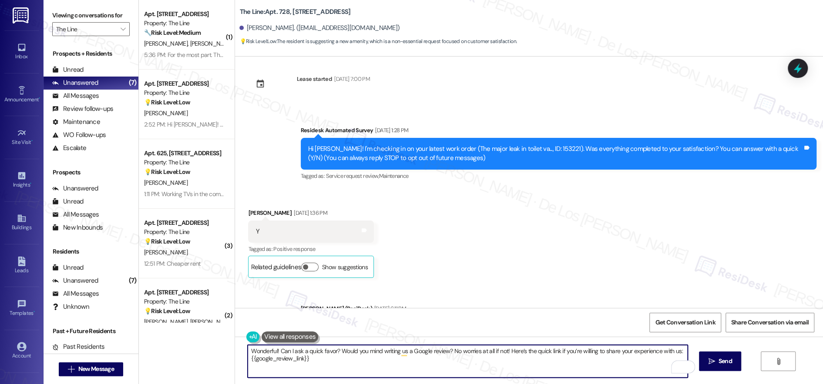
scroll to position [0, 0]
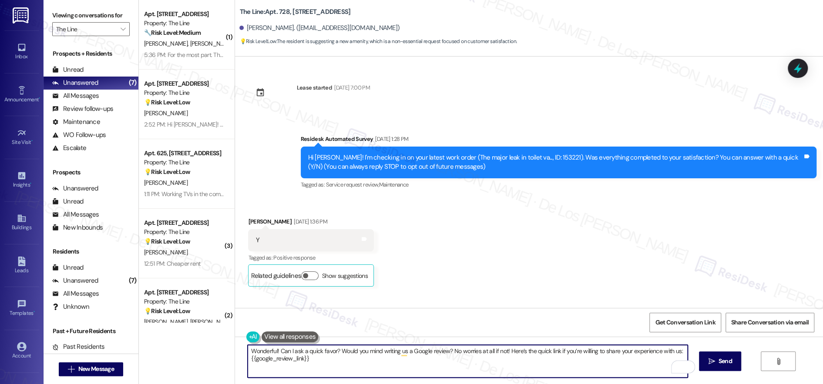
type textarea "Wonderful! Can I ask a quick favor? Would you mind writing us a Google review? …"
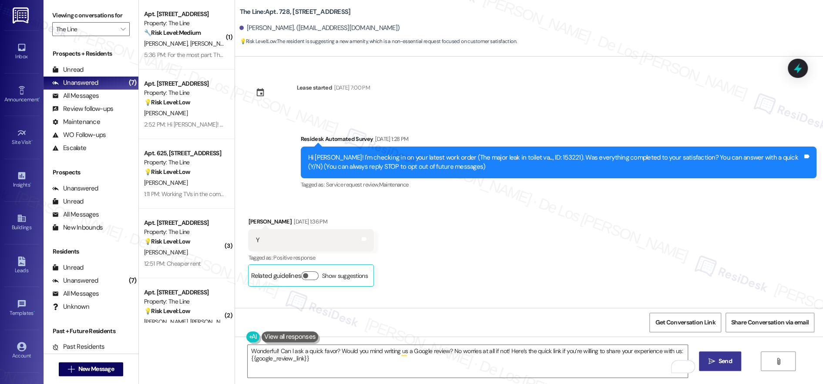
click at [722, 353] on button " Send" at bounding box center [720, 362] width 42 height 20
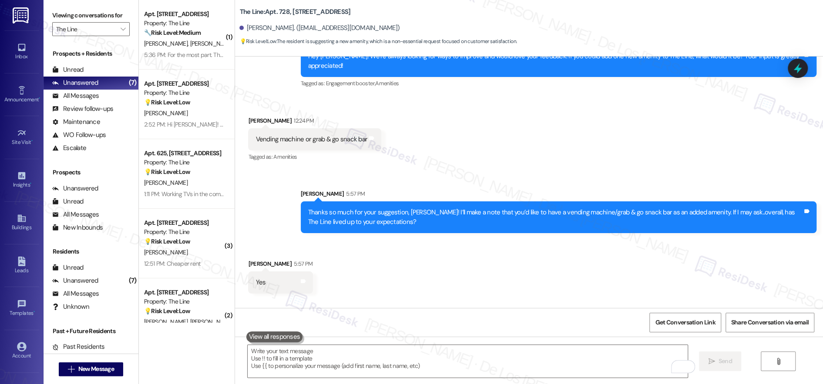
scroll to position [716, 0]
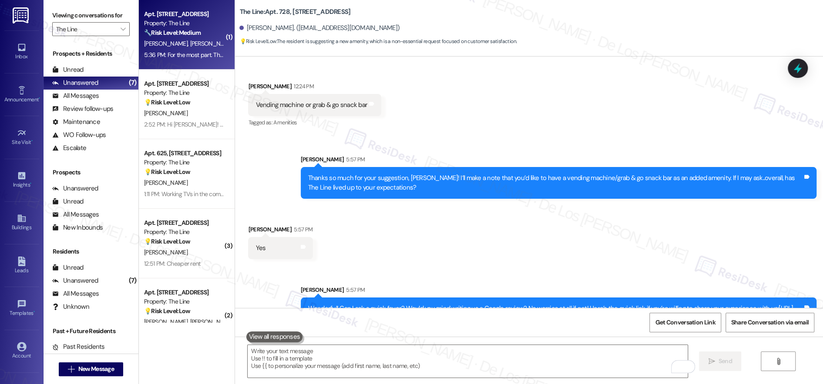
click at [194, 61] on div "Apt. 613, 500 N West Street Property: The Line 🔧 Risk Level: Medium The residen…" at bounding box center [187, 35] width 96 height 70
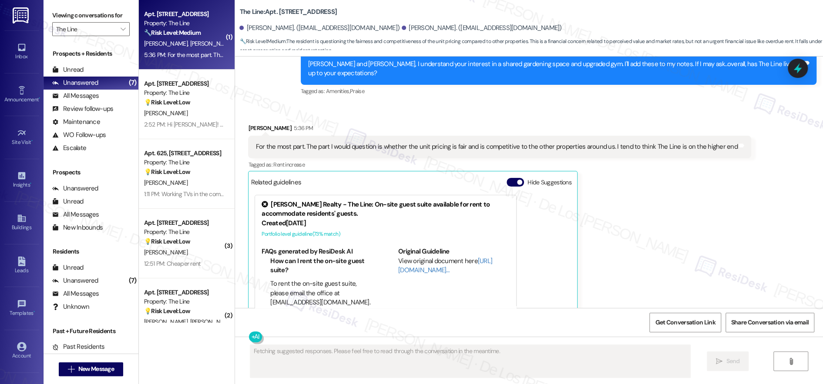
scroll to position [371, 0]
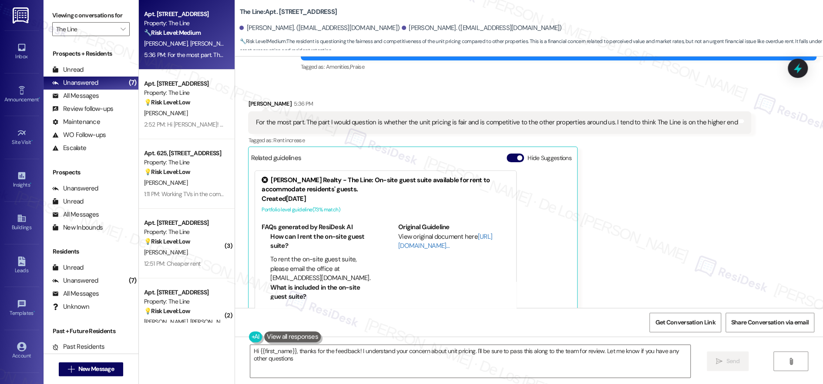
type textarea "Hi {{first_name}}, thanks for the feedback! I understand your concern about uni…"
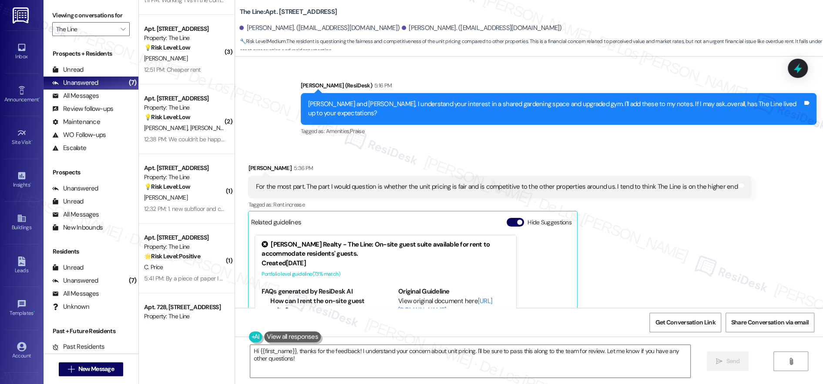
scroll to position [234, 0]
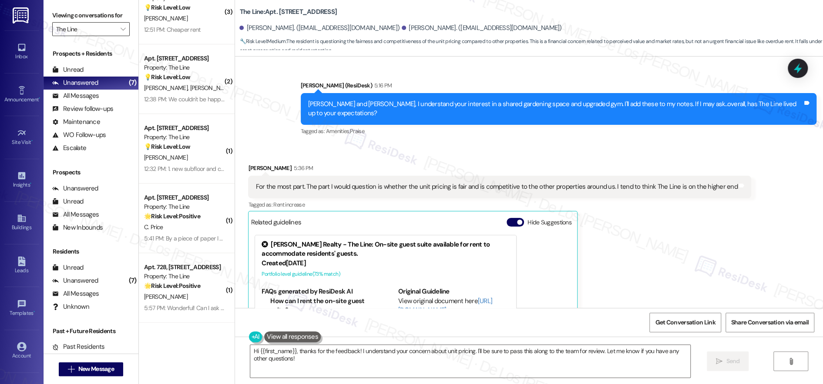
click at [74, 31] on input "The Line" at bounding box center [86, 29] width 60 height 14
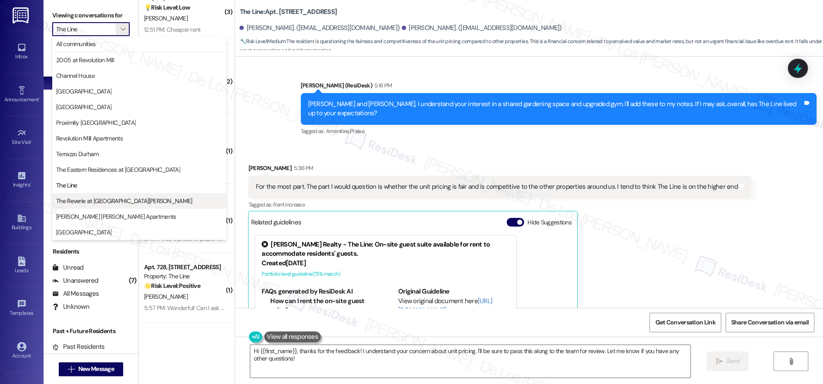
click at [141, 198] on span "The Reverie at [GEOGRAPHIC_DATA][PERSON_NAME]" at bounding box center [139, 201] width 166 height 9
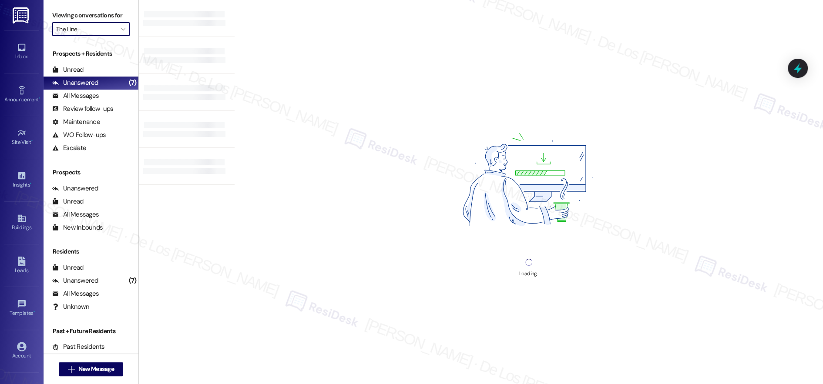
type input "The Reverie at [GEOGRAPHIC_DATA][PERSON_NAME]"
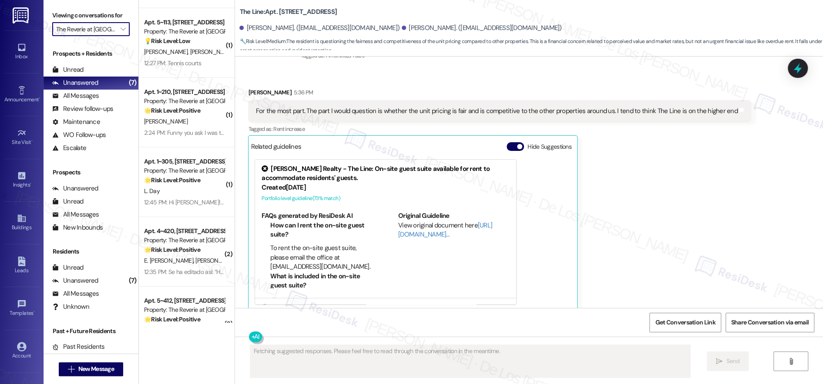
scroll to position [1628, 0]
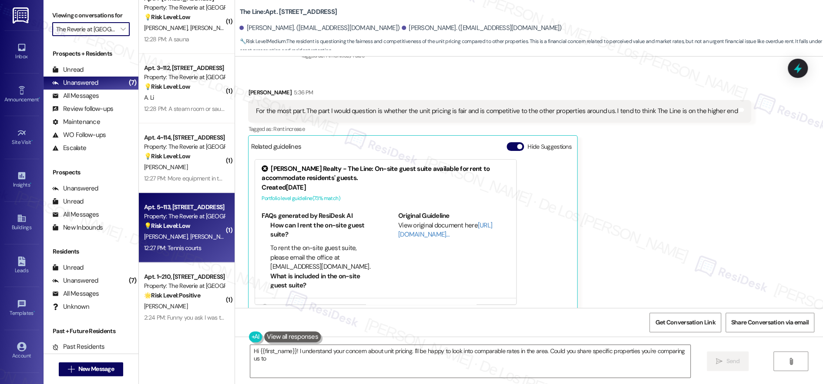
type textarea "Hi {{first_name}}! I understand your concern about unit pricing. I'll be happy …"
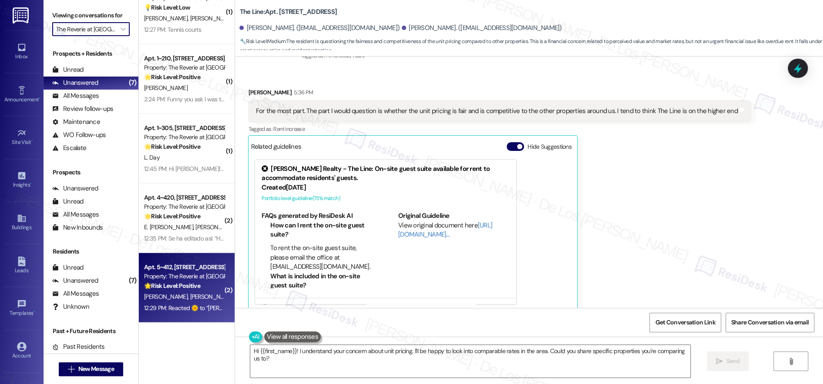
click at [173, 285] on strong "🌟 Risk Level: Positive" at bounding box center [172, 286] width 56 height 8
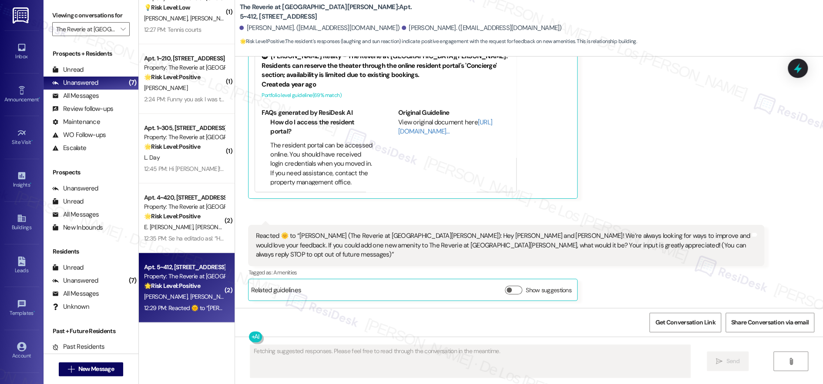
scroll to position [243, 0]
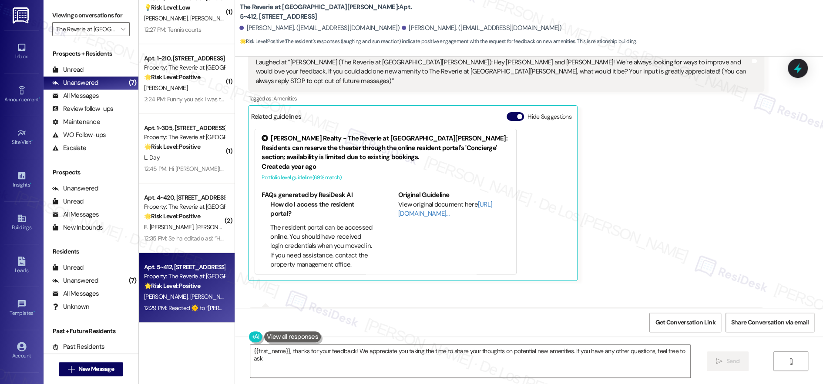
type textarea "{{first_name}}, thanks for your feedback! We appreciate you taking the time to …"
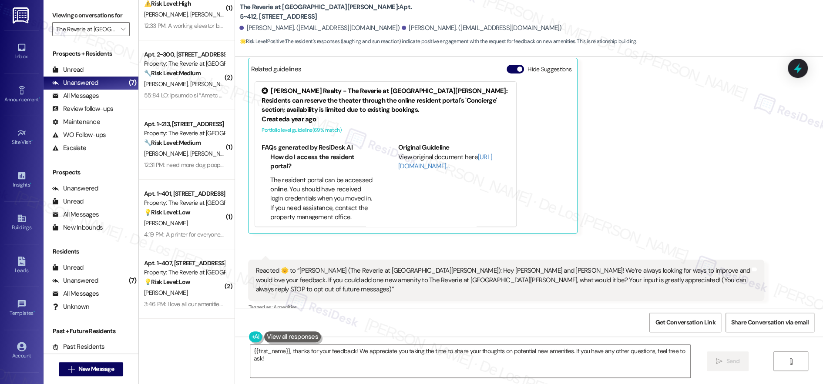
scroll to position [101, 0]
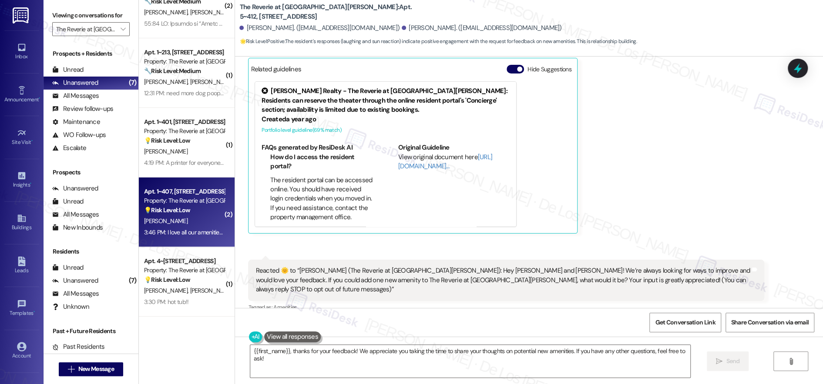
click at [189, 206] on div "💡 Risk Level: Low The resident is suggesting an improvement to the existing ame…" at bounding box center [184, 210] width 81 height 9
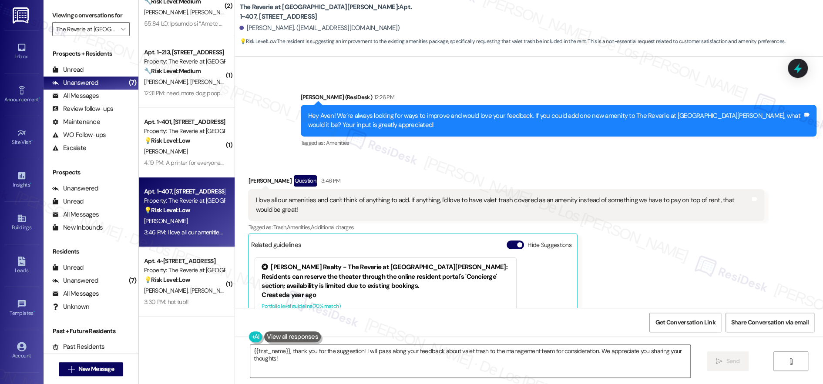
scroll to position [2376, 0]
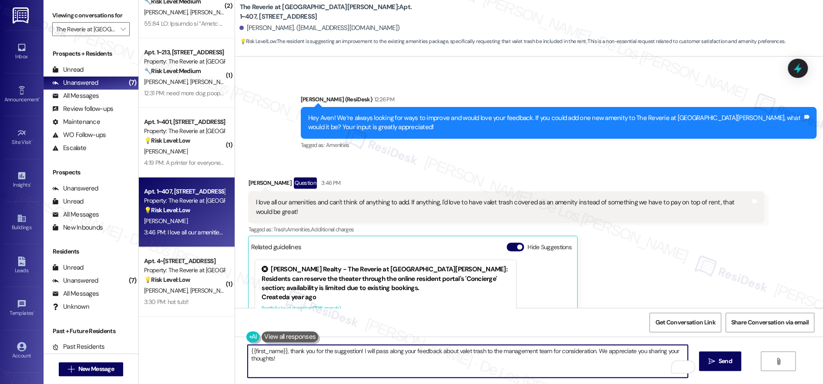
drag, startPoint x: 362, startPoint y: 351, endPoint x: 450, endPoint y: 348, distance: 88.0
click at [448, 350] on textarea "{{first_name}}, thank you for the suggestion! I will pass along your feedback a…" at bounding box center [468, 361] width 440 height 33
drag, startPoint x: 563, startPoint y: 352, endPoint x: 407, endPoint y: 352, distance: 155.9
click at [407, 352] on textarea "{{first_name}}, thank you for the suggestion! I'll add to my notes about valet …" at bounding box center [468, 361] width 440 height 33
click at [352, 350] on textarea "{{first_name}}, thank you for the suggestion! I'll add to my notes about valet …" at bounding box center [468, 361] width 440 height 33
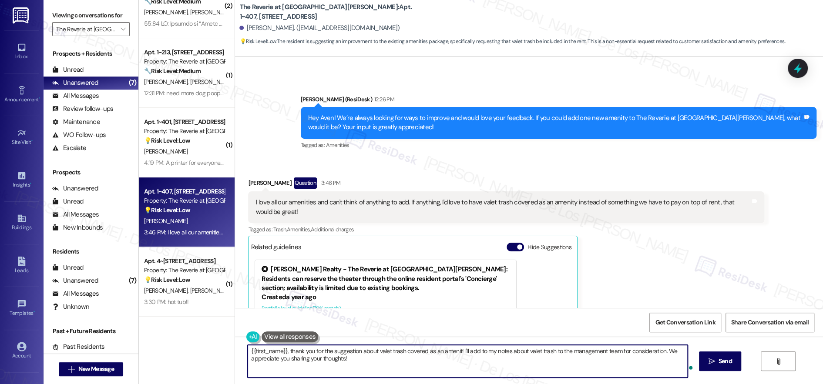
type textarea "{{first_name}}, thank you for the suggestion about valet trash covered as an am…"
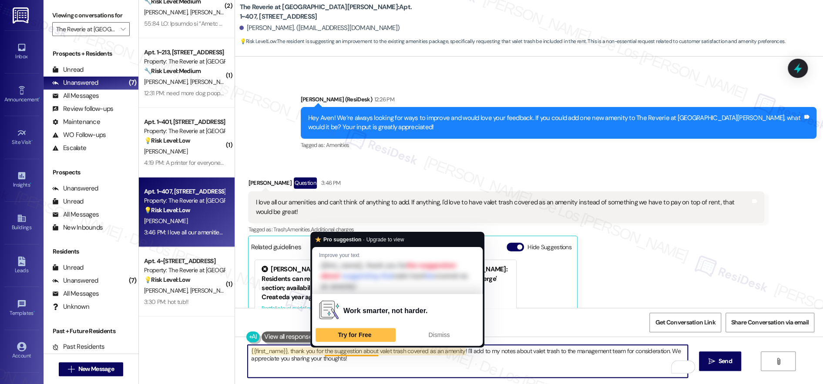
click at [458, 366] on textarea "{{first_name}}, thank you for the suggestion about valet trash covered as an am…" at bounding box center [468, 361] width 440 height 33
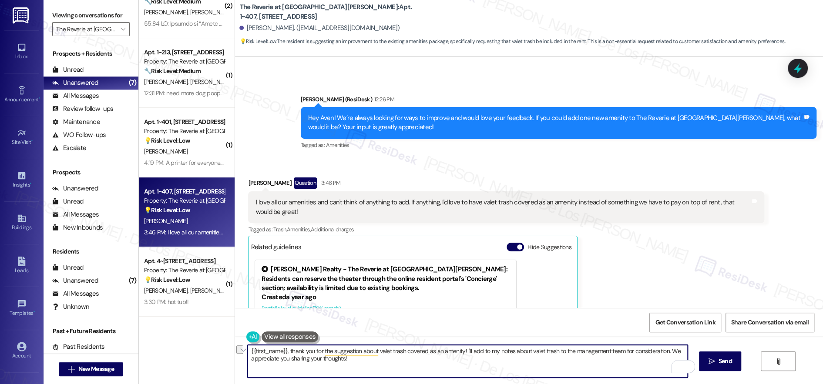
drag, startPoint x: 476, startPoint y: 349, endPoint x: 664, endPoint y: 354, distance: 188.2
click at [664, 354] on textarea "{{first_name}}, thank you for the suggestion about valet trash covered as an am…" at bounding box center [468, 361] width 440 height 33
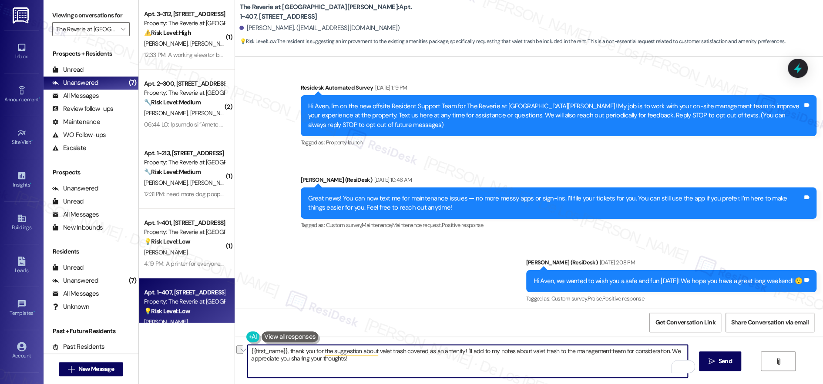
scroll to position [2376, 0]
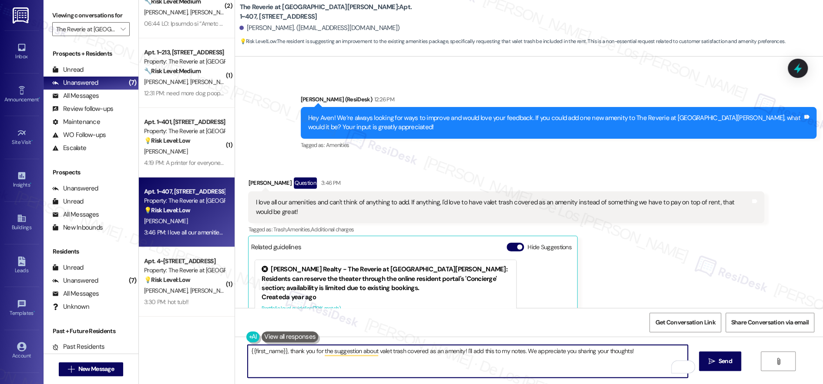
click at [572, 355] on textarea "{{first_name}}, thank you for the suggestion about valet trash covered as an am…" at bounding box center [468, 361] width 440 height 33
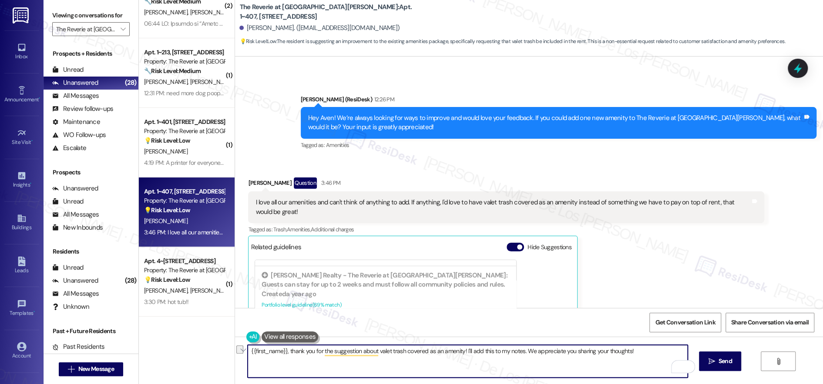
scroll to position [287, 0]
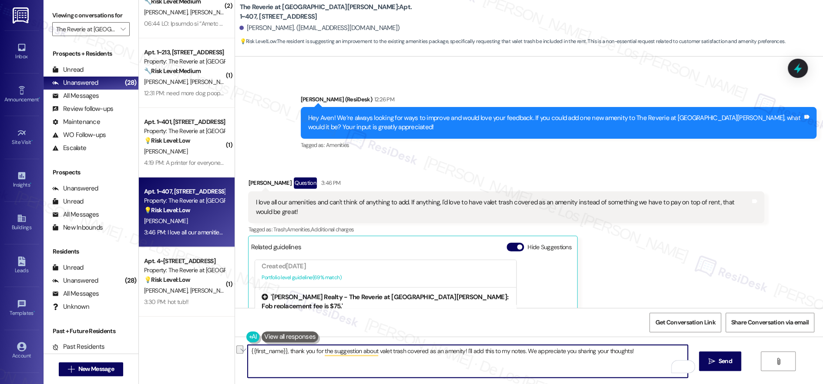
paste textarea "thank you for suggesting valet trash as an amenity! I’ll add this to my notes. …"
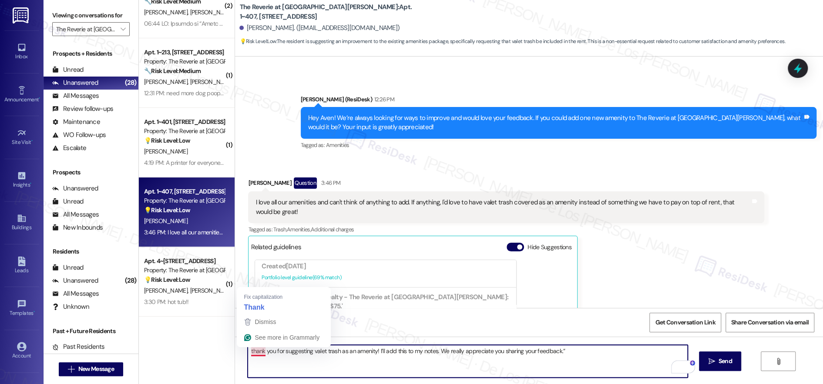
click at [248, 351] on textarea "thank you for suggesting valet trash as an amenity! I’ll add this to my notes. …" at bounding box center [468, 361] width 440 height 33
click at [371, 351] on textarea "Thank you for suggesting valet trash as an amenity! I’ll add this to my notes. …" at bounding box center [468, 361] width 440 height 33
click at [587, 351] on textarea "Thank you for suggesting valet trash as an amenity! I’ll add this to my notes. …" at bounding box center [468, 361] width 440 height 33
paste textarea "If I may ask..overall, has The Line lived up to your expectations?"
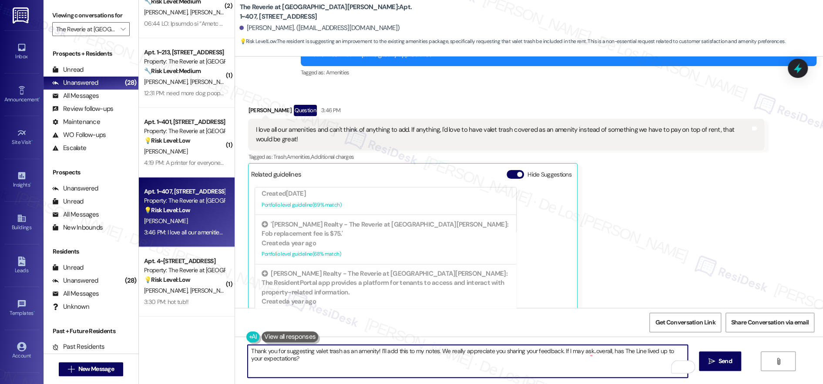
scroll to position [2486, 0]
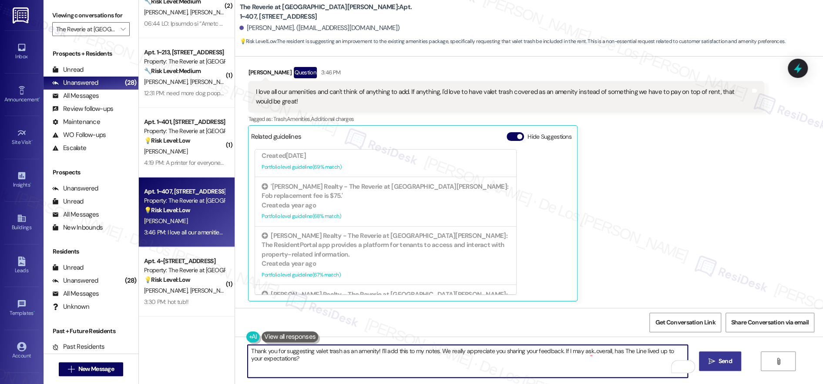
type textarea "Thank you for suggesting valet trash as an amenity! I’ll add this to my notes. …"
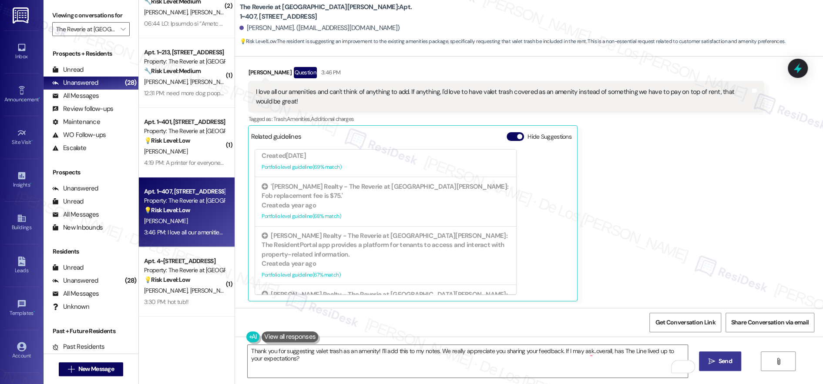
click at [729, 365] on span "Send" at bounding box center [725, 361] width 13 height 9
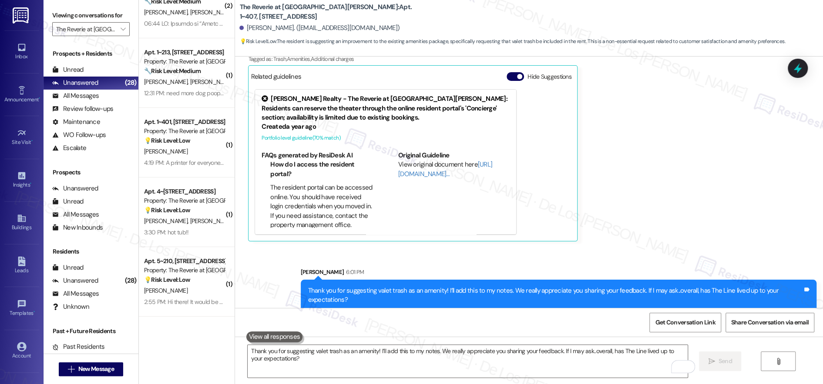
scroll to position [2547, 0]
click at [686, 292] on div "Thank you for suggesting valet trash as an amenity! I’ll add this to my notes. …" at bounding box center [555, 295] width 495 height 19
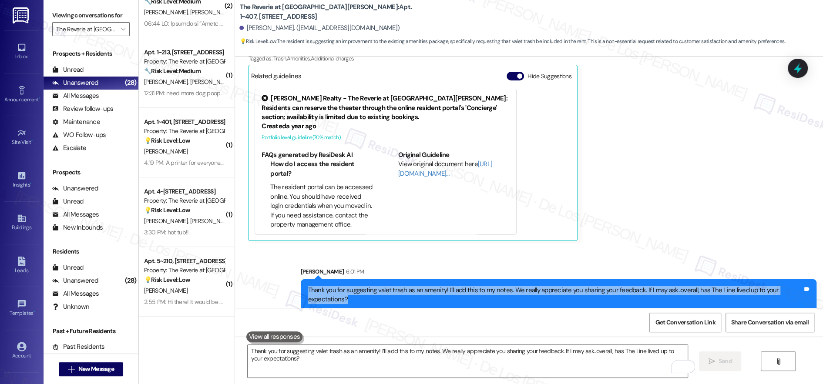
click at [686, 292] on div "Thank you for suggesting valet trash as an amenity! I’ll add this to my notes. …" at bounding box center [555, 295] width 495 height 19
copy div "Thank you for suggesting valet trash as an amenity! I’ll add this to my notes. …"
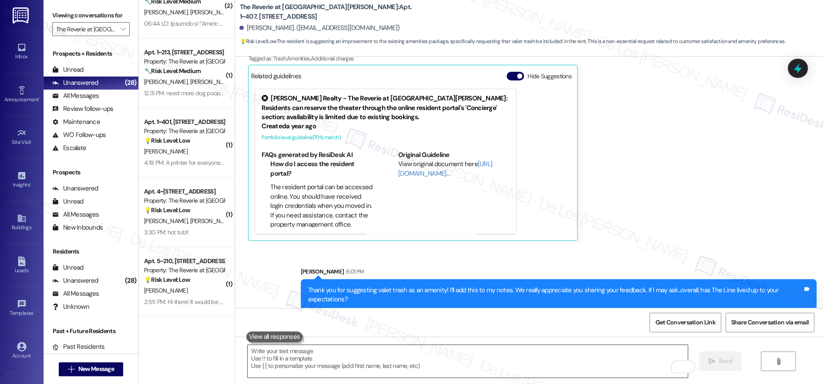
click at [580, 358] on textarea "To enrich screen reader interactions, please activate Accessibility in Grammarl…" at bounding box center [468, 361] width 440 height 33
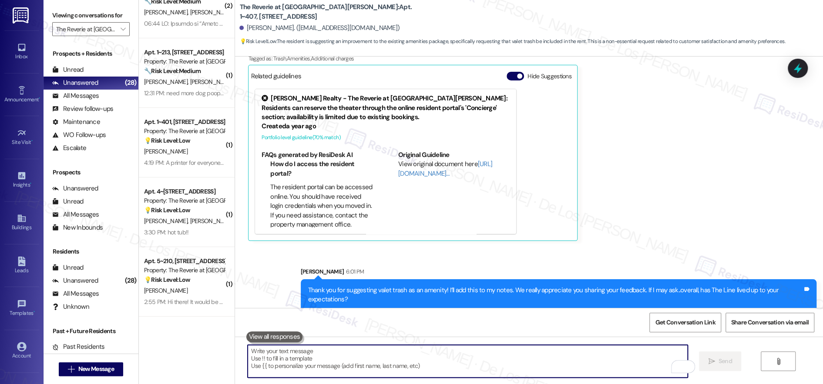
paste textarea "Thank you for suggesting valet trash as an amenity! I’ll add this to my notes. …"
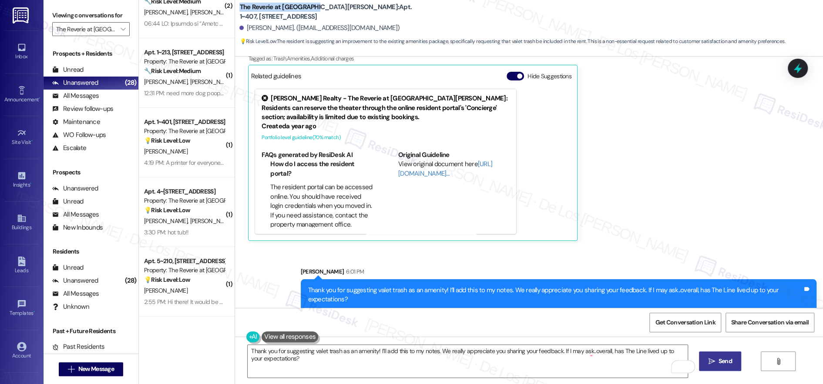
drag, startPoint x: 232, startPoint y: 12, endPoint x: 307, endPoint y: 16, distance: 75.4
click at [307, 15] on b "The Reverie at Lake Boone: Apt. 1~407, 4131 Briargrove Circle" at bounding box center [326, 12] width 174 height 19
copy b "The Reverie at Lake Boone"
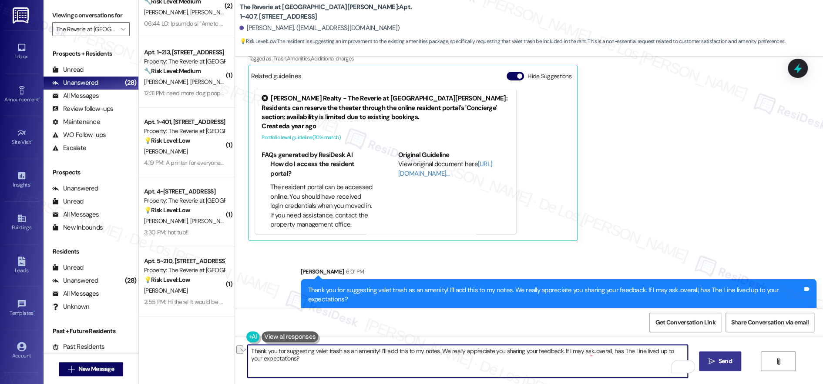
drag, startPoint x: 614, startPoint y: 351, endPoint x: 637, endPoint y: 354, distance: 22.3
click at [635, 351] on textarea "Thank you for suggesting valet trash as an amenity! I’ll add this to my notes. …" at bounding box center [468, 361] width 440 height 33
paste textarea "Reverie at Lake Boo"
type textarea "Thank you for suggesting valet trash as an amenity! I’ll add this to my notes. …"
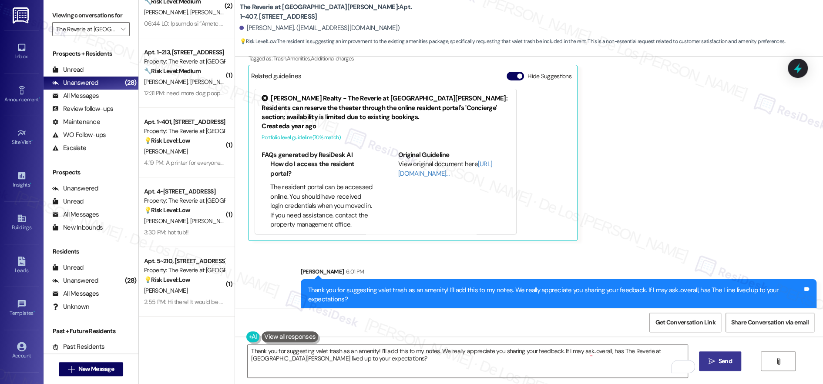
click at [726, 364] on span "Send" at bounding box center [725, 361] width 13 height 9
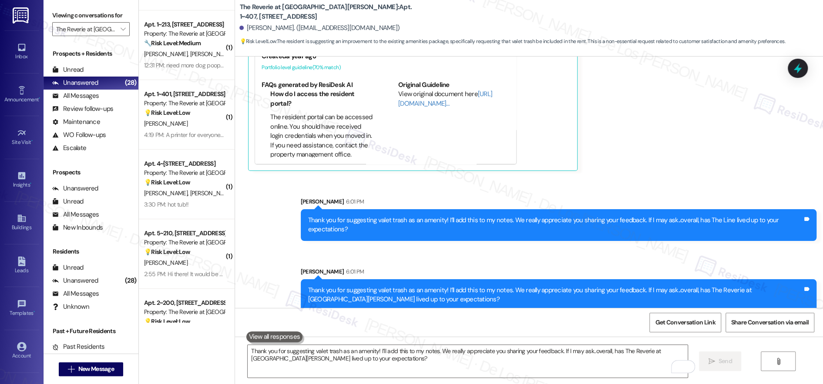
scroll to position [141, 0]
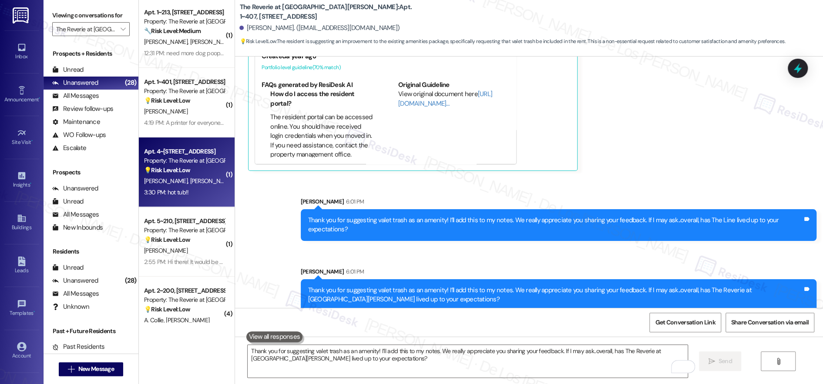
click at [185, 170] on div "💡 Risk Level: Low The resident is suggesting a non-essential amenity (hot tub).…" at bounding box center [184, 170] width 81 height 9
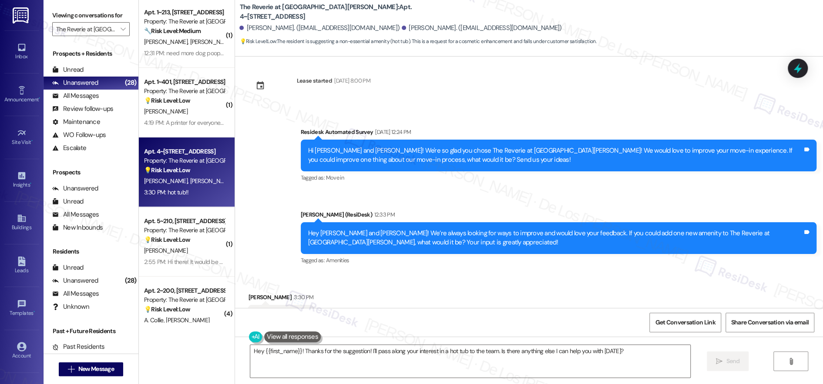
scroll to position [2439, 0]
click at [316, 351] on textarea "Hey {{first_name}}! Thanks for the suggestion! I'll pass along your interest in…" at bounding box center [470, 361] width 440 height 33
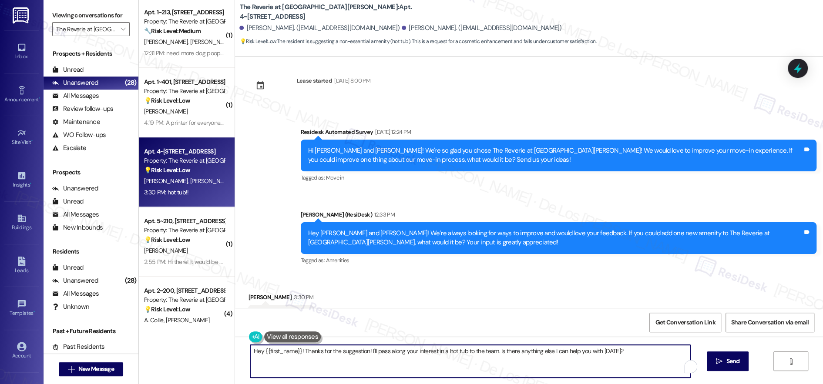
click at [316, 351] on textarea "Hey {{first_name}}! Thanks for the suggestion! I'll pass along your interest in…" at bounding box center [470, 361] width 440 height 33
paste textarea "Thanks so much for your suggestion, Kathleen! I’ll make a note that you’d like …"
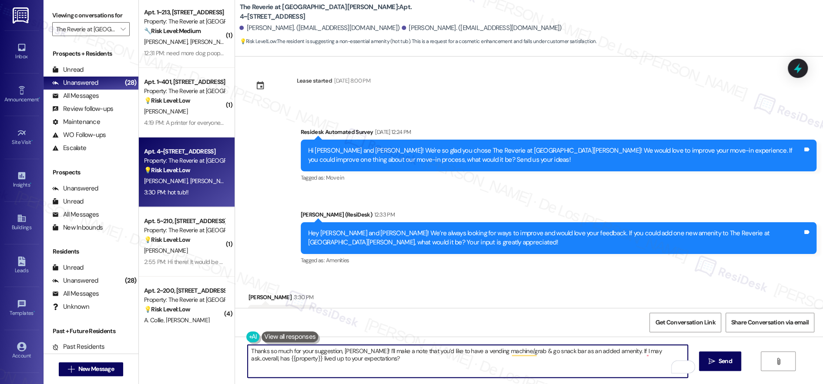
click at [358, 350] on textarea "Thanks so much for your suggestion, Kathleen! I’ll make a note that you’d like …" at bounding box center [468, 361] width 440 height 33
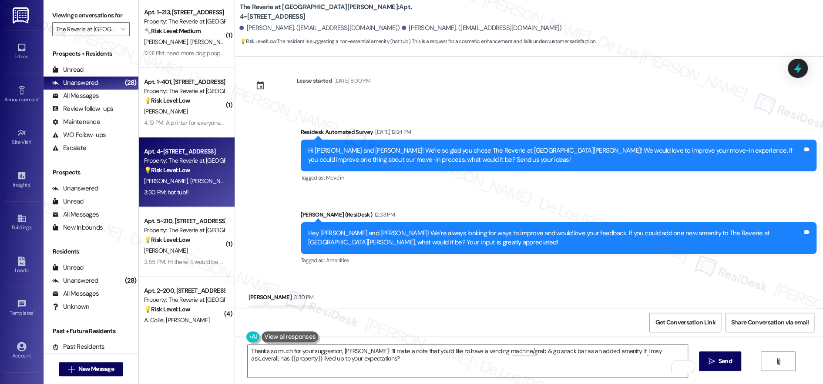
click at [259, 293] on div "Lindsey Yewdall 3:30 PM" at bounding box center [280, 299] width 65 height 12
drag, startPoint x: 260, startPoint y: 258, endPoint x: 236, endPoint y: 256, distance: 24.0
click at [242, 287] on div "Received via SMS Lindsey Yewdall 3:30 PM hot tub!! Tags and notes Tagged as: Am…" at bounding box center [281, 317] width 78 height 61
copy div "Lindsey"
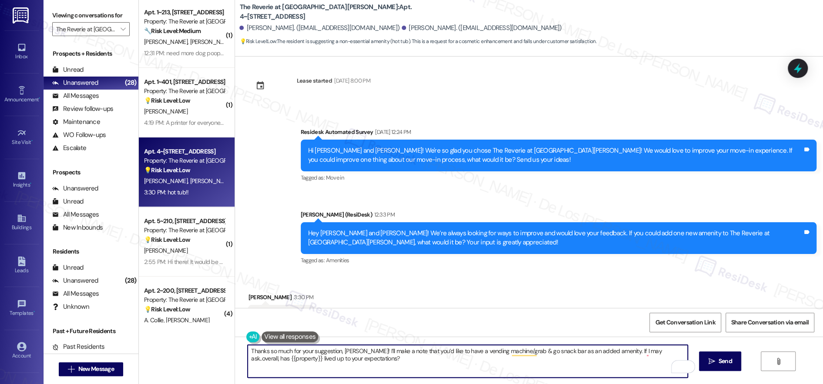
drag, startPoint x: 338, startPoint y: 352, endPoint x: 358, endPoint y: 352, distance: 19.6
click at [358, 352] on textarea "Thanks so much for your suggestion, Kathleen! I’ll make a note that you’d like …" at bounding box center [468, 361] width 440 height 33
paste textarea "Lindsey"
drag, startPoint x: 459, startPoint y: 351, endPoint x: 554, endPoint y: 350, distance: 94.5
click at [553, 351] on textarea "Thanks so much for your suggestion, Lindsey! I’ll make a note that you’d like t…" at bounding box center [468, 361] width 440 height 33
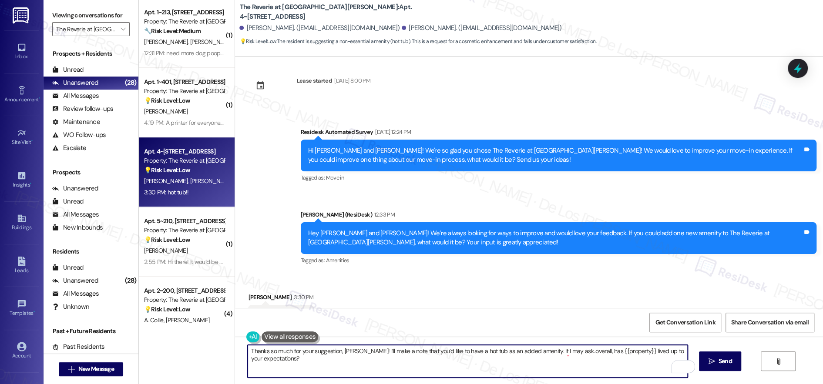
click at [569, 362] on textarea "Thanks so much for your suggestion, Lindsey! I’ll make a note that you’d like t…" at bounding box center [468, 361] width 440 height 33
type textarea "Thanks so much for your suggestion, Lindsey! I’ll make a note that you’d like t…"
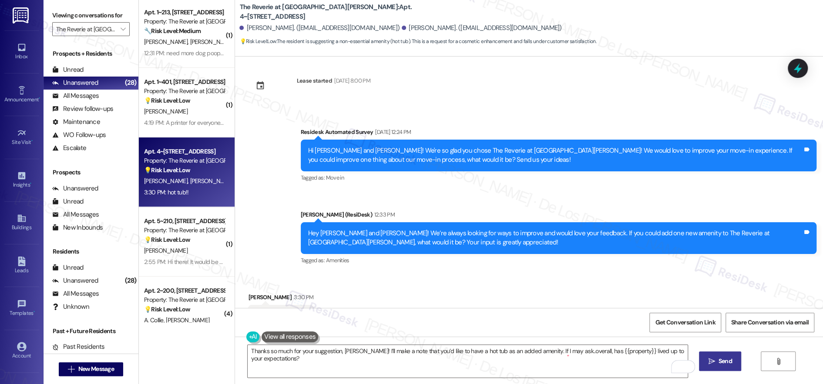
click at [715, 359] on icon "" at bounding box center [711, 361] width 7 height 7
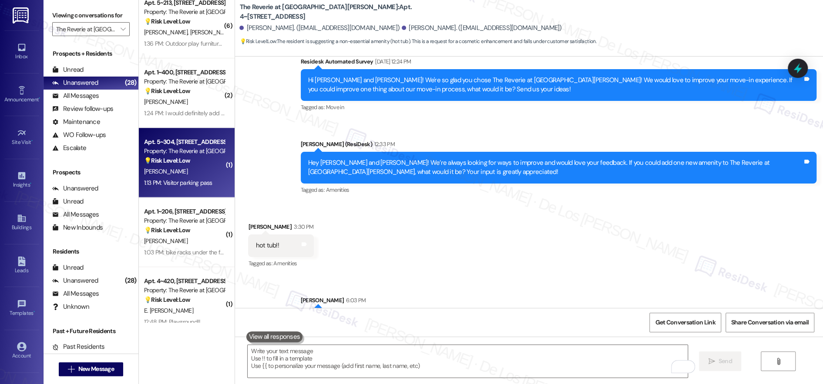
scroll to position [554, 0]
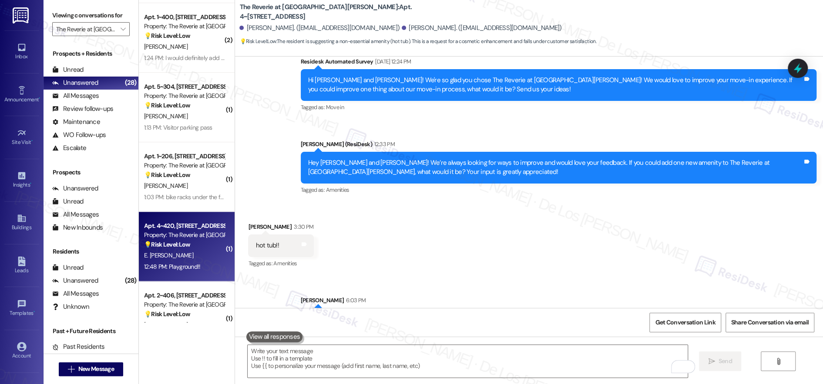
click at [182, 243] on strong "💡 Risk Level: Low" at bounding box center [167, 245] width 46 height 8
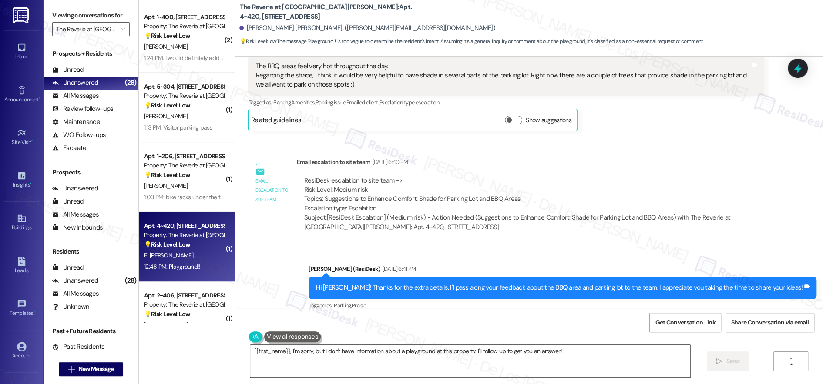
scroll to position [8393, 0]
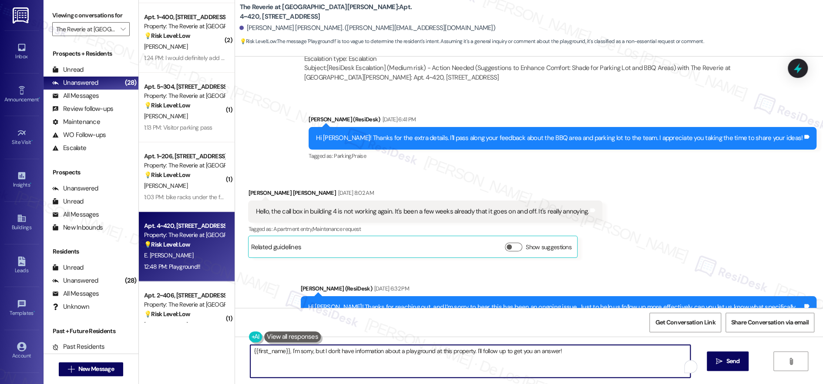
click at [287, 354] on textarea "{{first_name}}, I'm sorry, but I don't have information about a playground at t…" at bounding box center [470, 361] width 440 height 33
paste textarea "Lindsey"
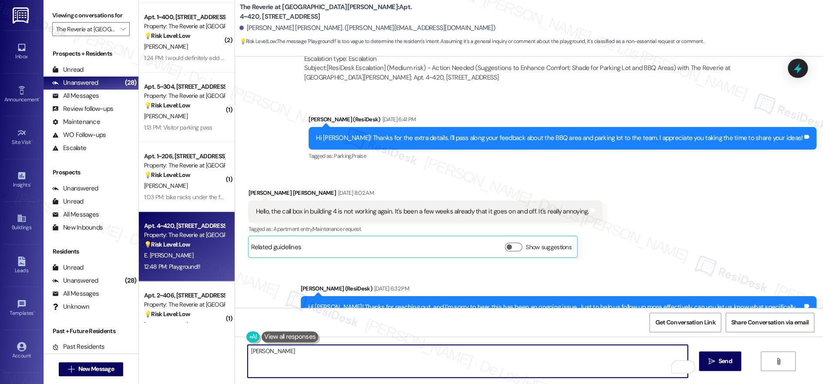
click at [301, 349] on textarea "Lindsey" at bounding box center [468, 361] width 440 height 33
paste textarea "Thanks so much for your suggestion, Kathleen! I’ll make a note that you’d like …"
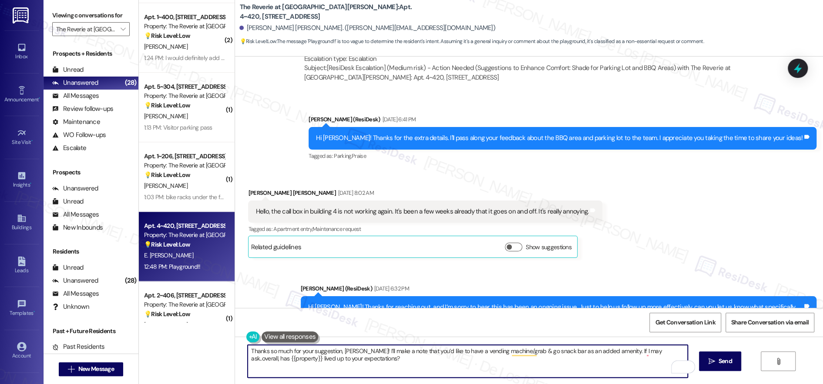
drag, startPoint x: 359, startPoint y: 351, endPoint x: 338, endPoint y: 351, distance: 20.5
click at [338, 351] on textarea "Thanks so much for your suggestion, Kathleen! I’ll make a note that you’d like …" at bounding box center [468, 361] width 440 height 33
drag, startPoint x: 452, startPoint y: 353, endPoint x: 547, endPoint y: 352, distance: 94.9
click at [547, 352] on textarea "Thanks so much for your suggestion, Elena! I’ll make a note that you’d like to …" at bounding box center [468, 361] width 440 height 33
type textarea "Thanks so much for your suggestion, Elena! I’ll make a note that you’d like to …"
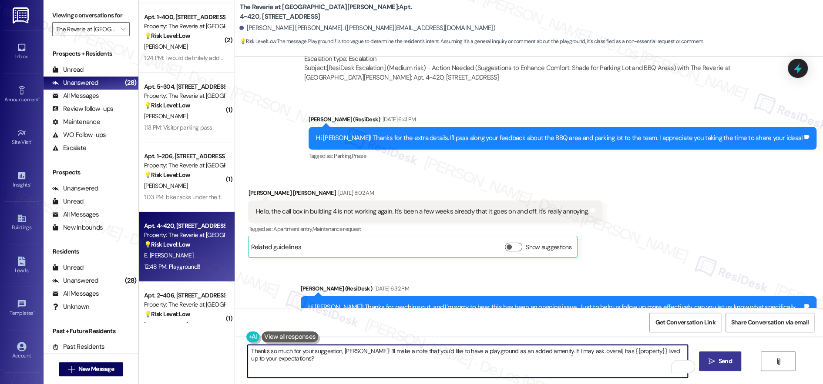
click at [721, 356] on button " Send" at bounding box center [720, 362] width 42 height 20
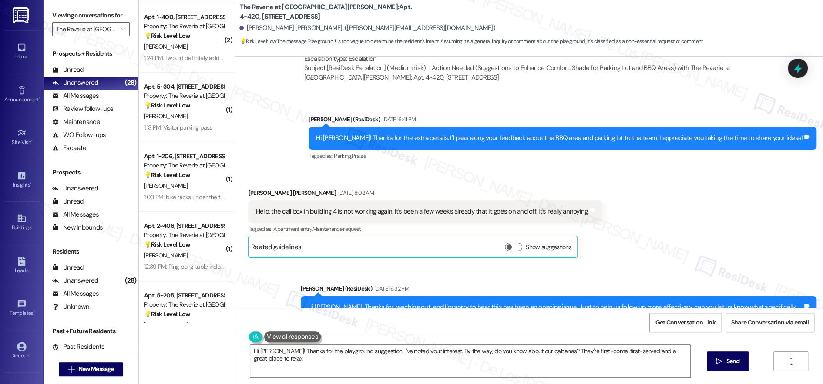
type textarea "Hi Elena! Thanks for the playground suggestion! I've noted your interest. By th…"
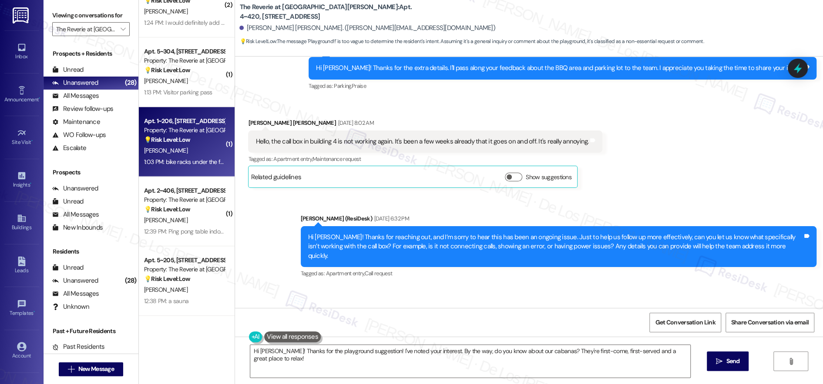
scroll to position [592, 0]
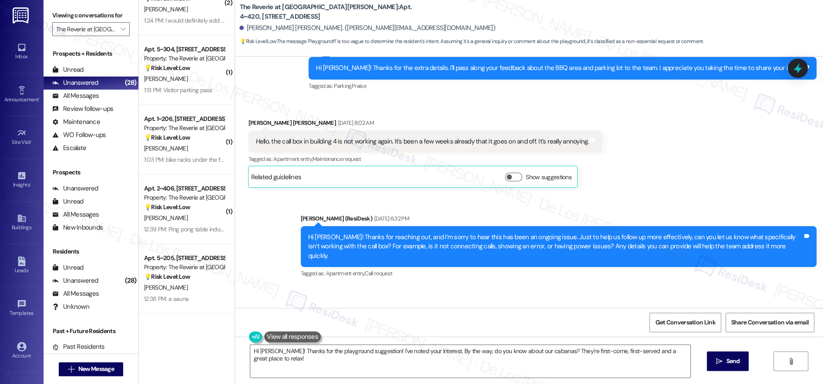
copy div "Thanks so much for your suggestion, Elena! I’ll make a note that you’d like to …"
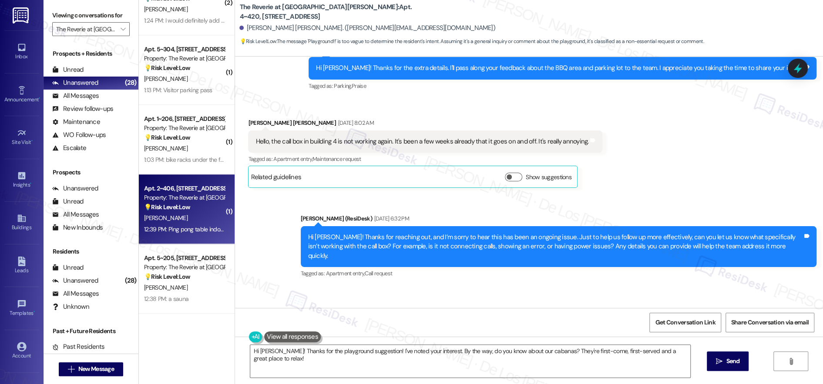
click at [165, 223] on div "A. Patel" at bounding box center [184, 218] width 82 height 11
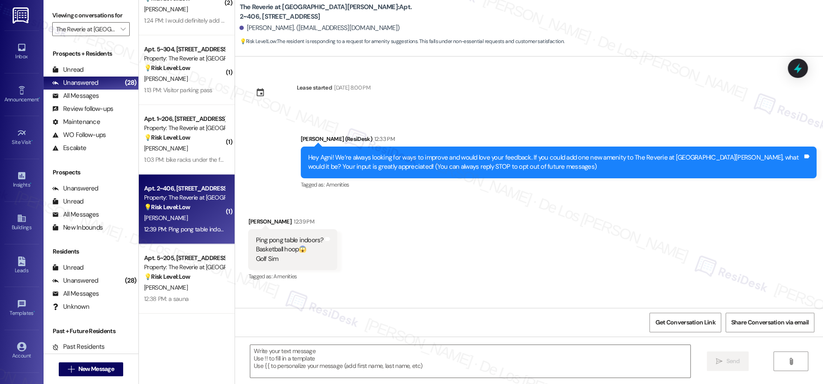
type textarea "Fetching suggested responses. Please feel free to read through the conversation…"
click at [312, 362] on textarea at bounding box center [470, 361] width 440 height 33
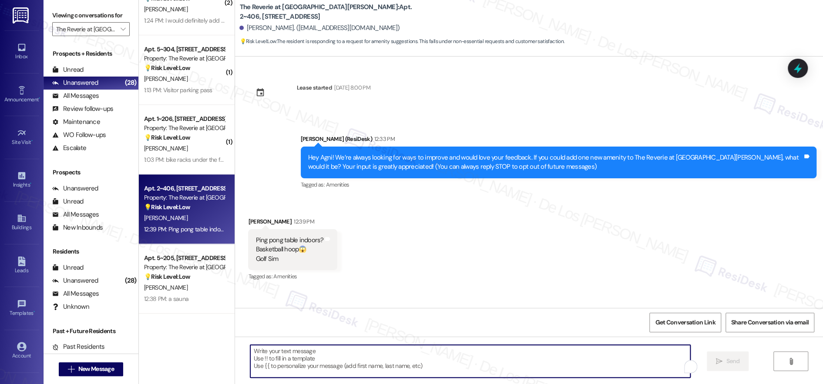
paste textarea "Thanks so much for your suggestion, Elena! I’ll make a note that you’d like to …"
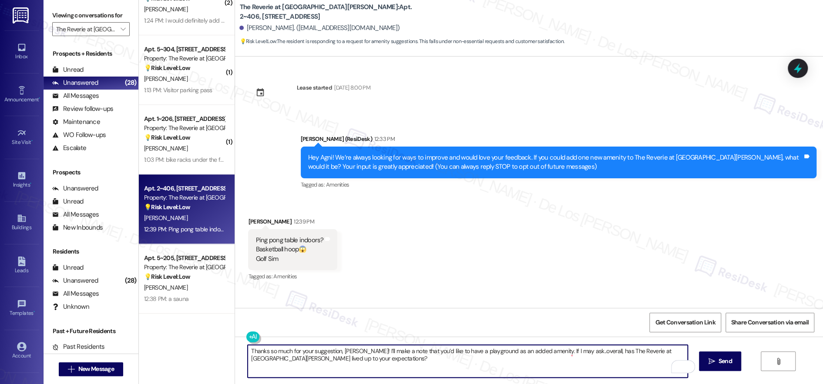
click at [335, 351] on textarea "Thanks so much for your suggestion, Elena! I’ll make a note that you’d like to …" at bounding box center [468, 361] width 440 height 33
drag, startPoint x: 352, startPoint y: 353, endPoint x: 340, endPoint y: 351, distance: 11.5
click at [340, 351] on textarea "Thanks so much for your suggestions, Elena! I’ll make a note that you’d like to…" at bounding box center [468, 361] width 440 height 33
drag, startPoint x: 453, startPoint y: 350, endPoint x: 480, endPoint y: 349, distance: 27.5
click at [481, 348] on textarea "Thanks so much for your suggestions, Agni! I’ll make a note that you’d like to …" at bounding box center [468, 361] width 440 height 33
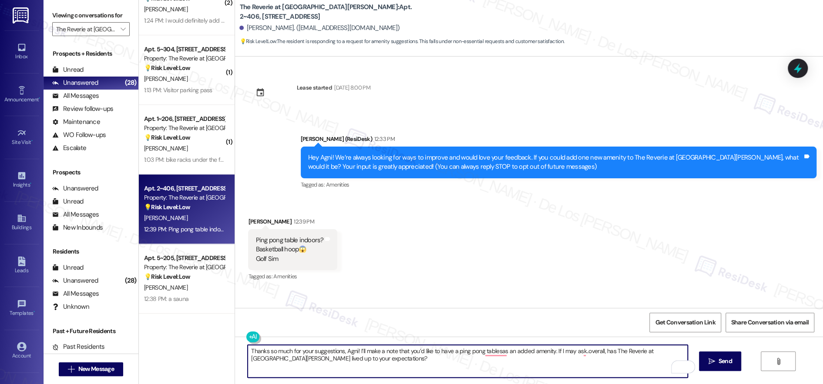
click at [452, 350] on textarea "Thanks so much for your suggestions, Agni! I’ll make a note that you’d like to …" at bounding box center [468, 361] width 440 height 33
drag, startPoint x: 509, startPoint y: 350, endPoint x: 515, endPoint y: 349, distance: 5.8
click at [509, 350] on textarea "Thanks so much for your suggestions, Agni! I’ll make a note that you’d like to …" at bounding box center [468, 361] width 440 height 33
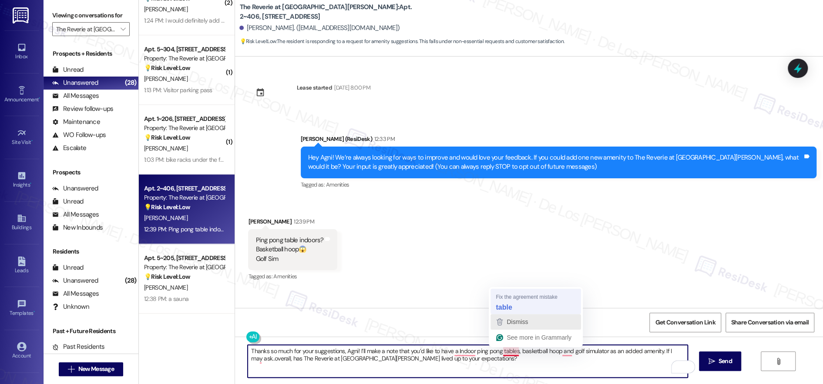
type textarea "Thanks so much for your suggestions, Agni! I’ll make a note that you’d like to …"
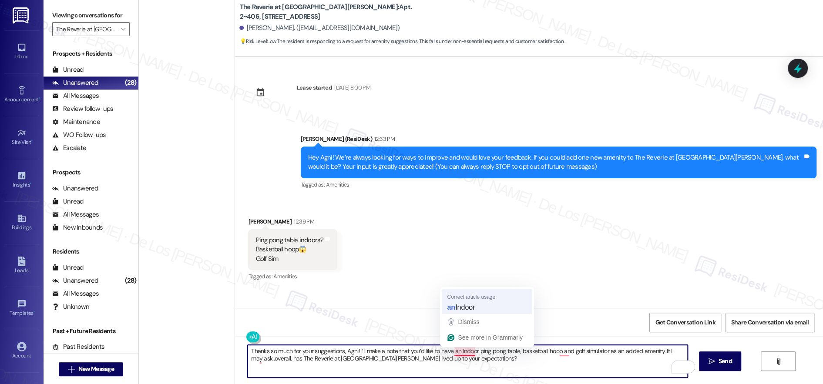
scroll to position [592, 0]
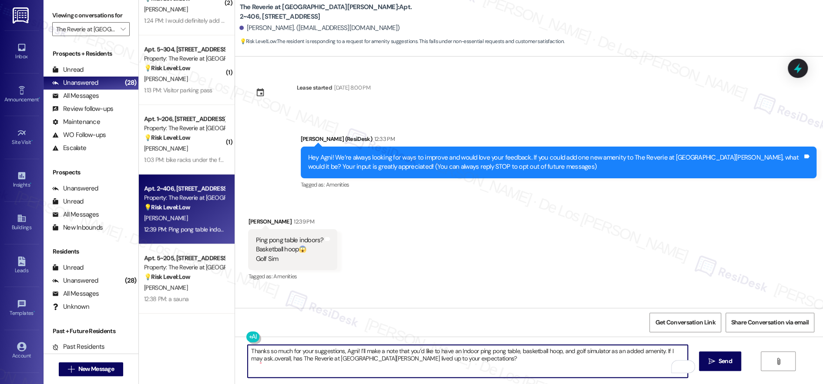
click at [454, 363] on textarea "Thanks so much for your suggestions, Agni! I’ll make a note that you’d like to …" at bounding box center [468, 361] width 440 height 33
type textarea "Thanks so much for your suggestions, Agni! I’ll make a note that you’d like to …"
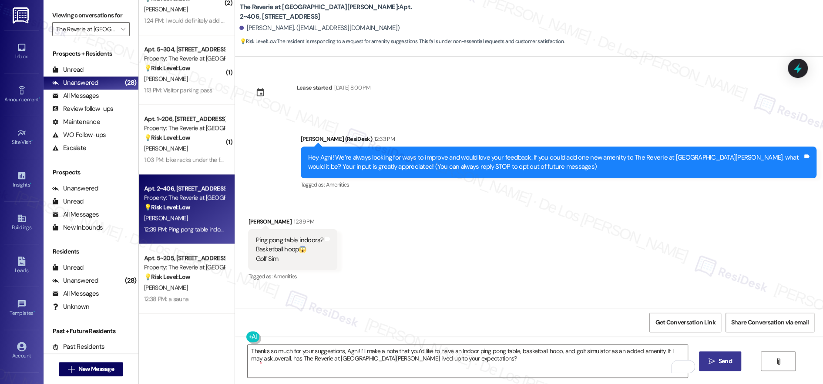
click at [721, 361] on span " Send" at bounding box center [720, 361] width 27 height 9
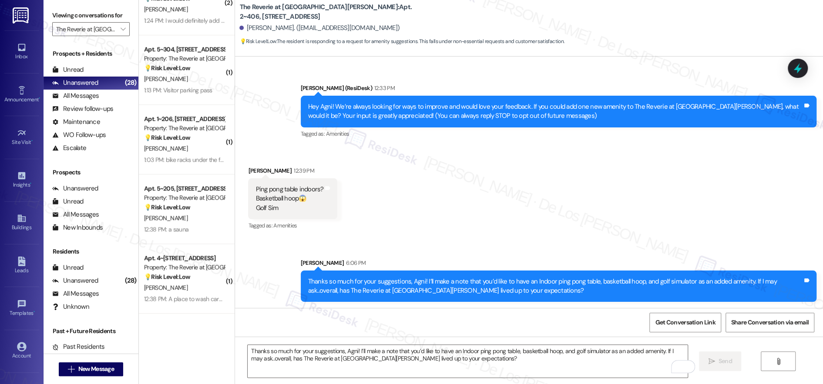
scroll to position [52, 0]
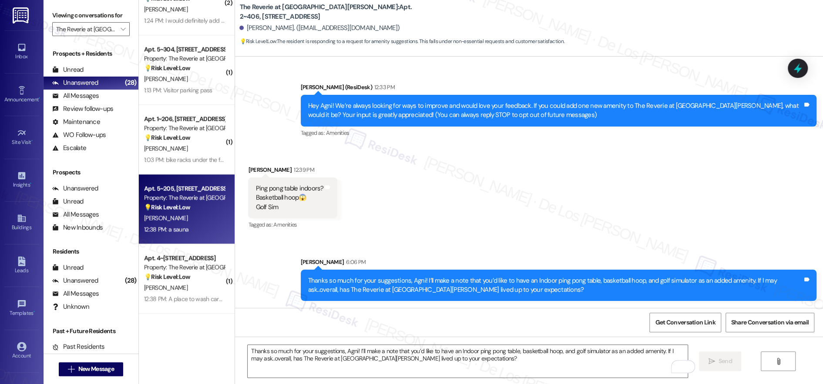
click at [190, 224] on div "12:38 PM: a sauna 12:38 PM: a sauna" at bounding box center [184, 229] width 82 height 11
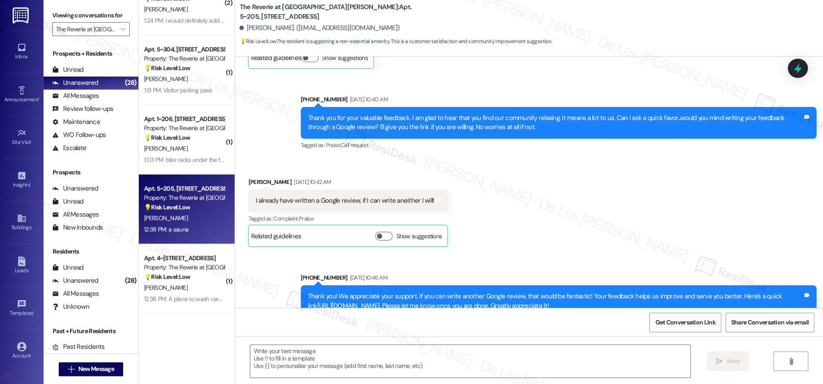
type textarea "Fetching suggested responses. Please feel free to read through the conversation…"
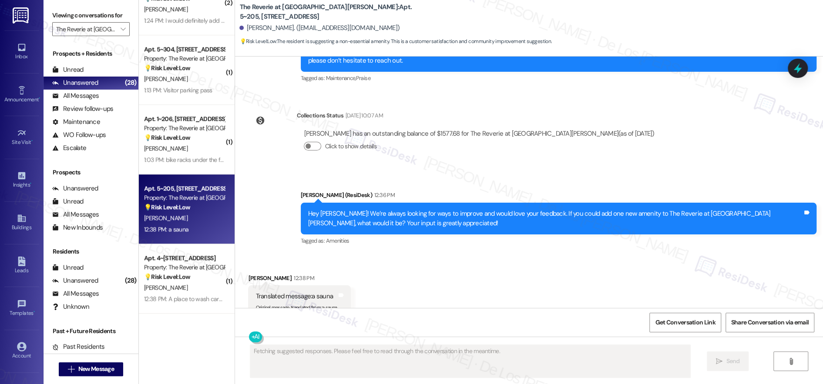
scroll to position [2304, 0]
click at [116, 32] on button "" at bounding box center [123, 29] width 14 height 14
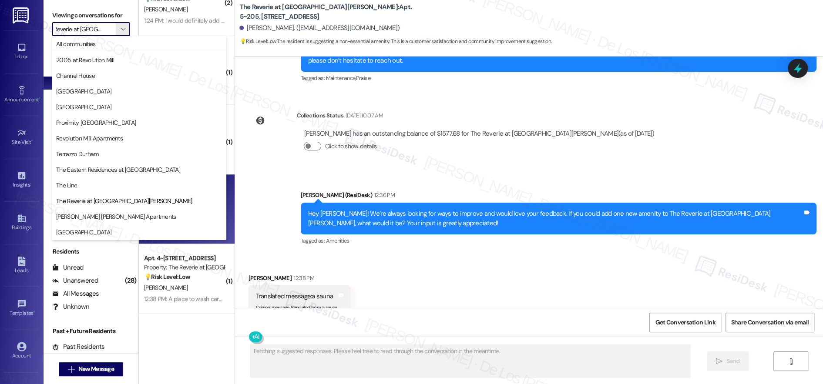
scroll to position [0, 0]
click at [270, 129] on div "Collections Status [DATE] 10:07 AM [PERSON_NAME] has an outstanding balance of …" at bounding box center [455, 138] width 427 height 67
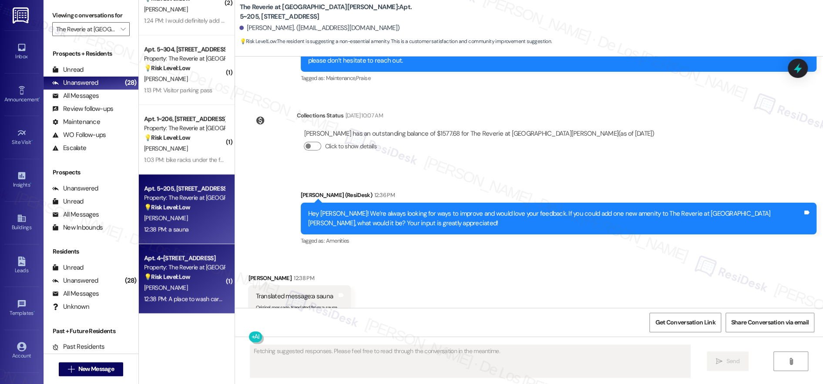
click at [205, 297] on div "12:38 PM: A place to wash cars or a golf simulator! 12:38 PM: A place to wash c…" at bounding box center [206, 299] width 125 height 8
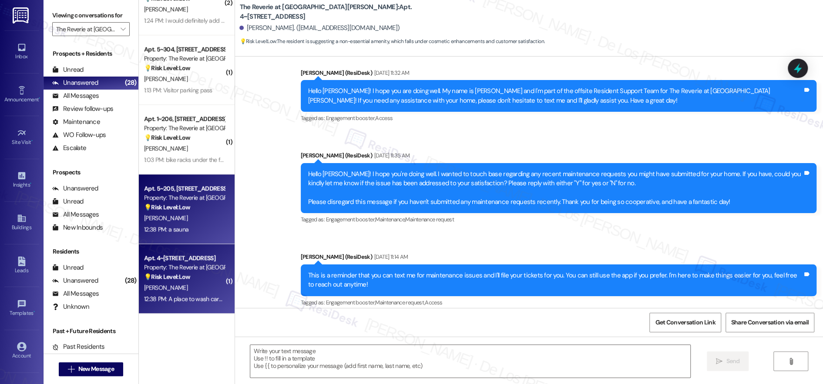
type textarea "Fetching suggested responses. Please feel free to read through the conversation…"
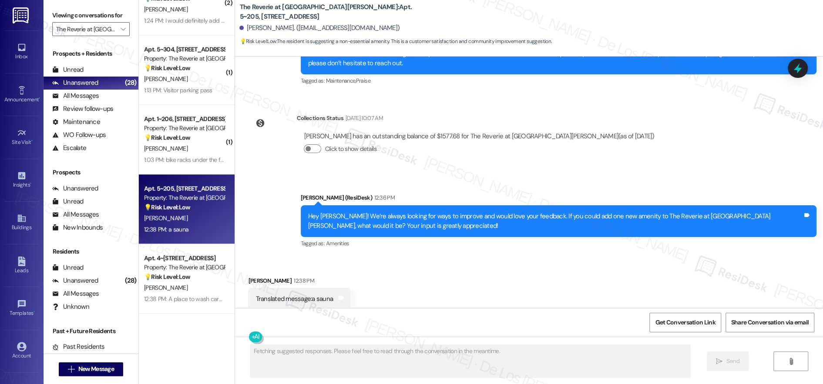
scroll to position [2304, 0]
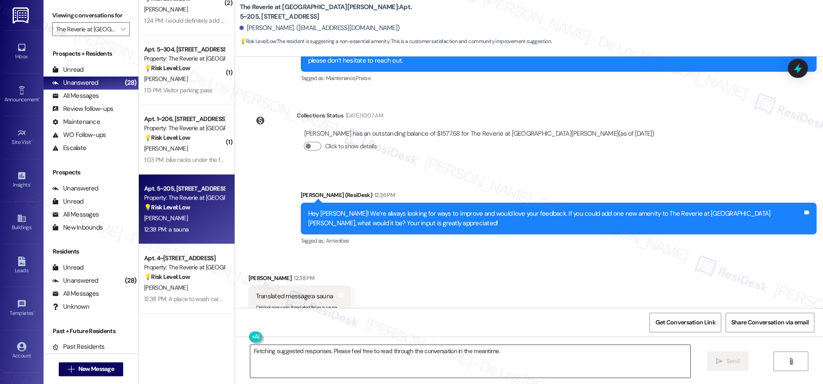
click at [396, 364] on textarea "Fetching suggested responses. Please feel free to read through the conversation…" at bounding box center [470, 361] width 440 height 33
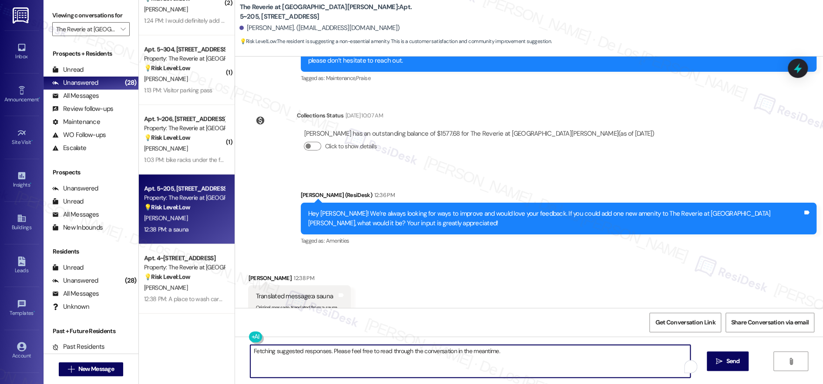
click at [396, 364] on textarea "Fetching suggested responses. Please feel free to read through the conversation…" at bounding box center [470, 361] width 440 height 33
paste textarea "Thanks so much for your suggestion, [PERSON_NAME]! I’ll make a note that you’d …"
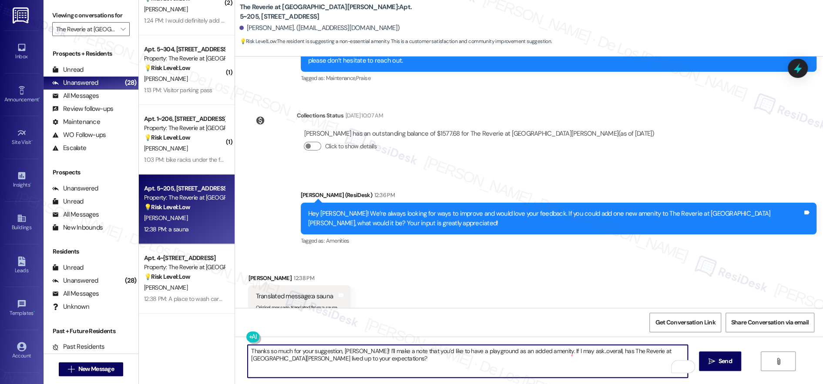
drag, startPoint x: 351, startPoint y: 351, endPoint x: 335, endPoint y: 354, distance: 16.7
click at [336, 351] on textarea "Thanks so much for your suggestion, [PERSON_NAME]! I’ll make a note that you’d …" at bounding box center [468, 361] width 440 height 33
drag, startPoint x: 454, startPoint y: 354, endPoint x: 482, endPoint y: 352, distance: 27.5
click at [482, 352] on textarea "Thanks so much for your suggestion, [PERSON_NAME] I’ll make a note that you’d l…" at bounding box center [468, 361] width 440 height 33
click at [516, 364] on textarea "Thanks so much for your suggestion, [PERSON_NAME] I’ll make a note that you’d l…" at bounding box center [468, 361] width 440 height 33
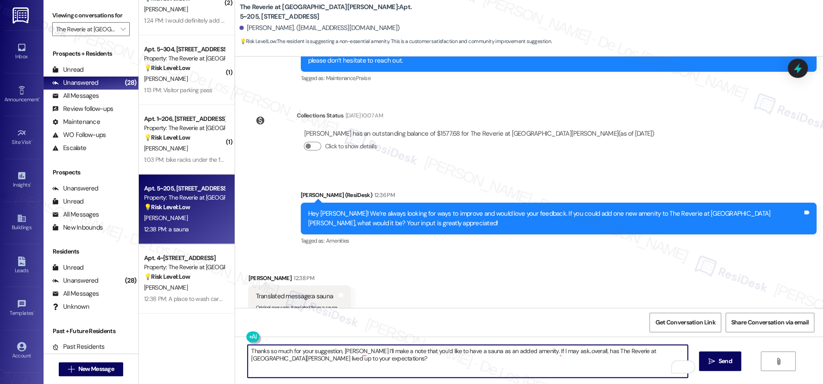
drag, startPoint x: 354, startPoint y: 350, endPoint x: 374, endPoint y: 347, distance: 20.2
click at [354, 350] on textarea "Thanks so much for your suggestion, [PERSON_NAME] I’ll make a note that you’d l…" at bounding box center [468, 361] width 440 height 33
type textarea "Thanks so much for your suggestion, [PERSON_NAME]! I’ll make a note that you’d …"
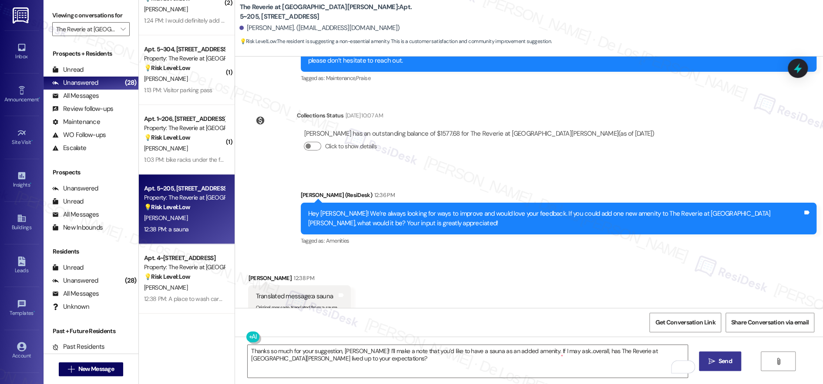
click at [725, 363] on span "Send" at bounding box center [725, 361] width 13 height 9
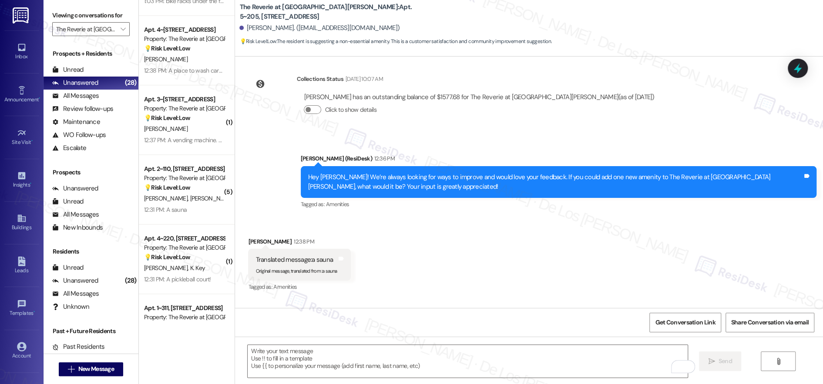
scroll to position [2374, 0]
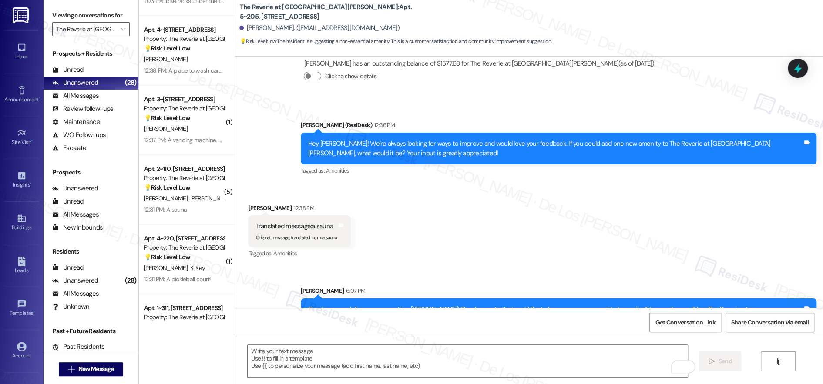
click at [352, 305] on div "Thanks so much for your suggestion, [PERSON_NAME]! I’ll make a note that you’d …" at bounding box center [555, 314] width 495 height 19
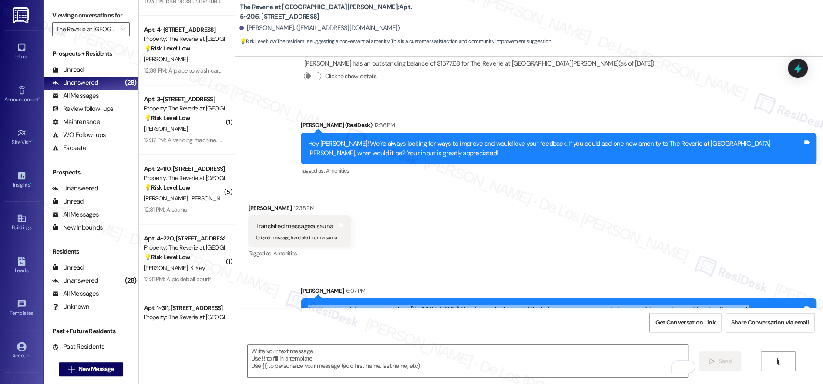
click at [352, 305] on div "Thanks so much for your suggestion, [PERSON_NAME]! I’ll make a note that you’d …" at bounding box center [555, 314] width 495 height 19
copy div "Thanks so much for your suggestion, [PERSON_NAME]! I’ll make a note that you’d …"
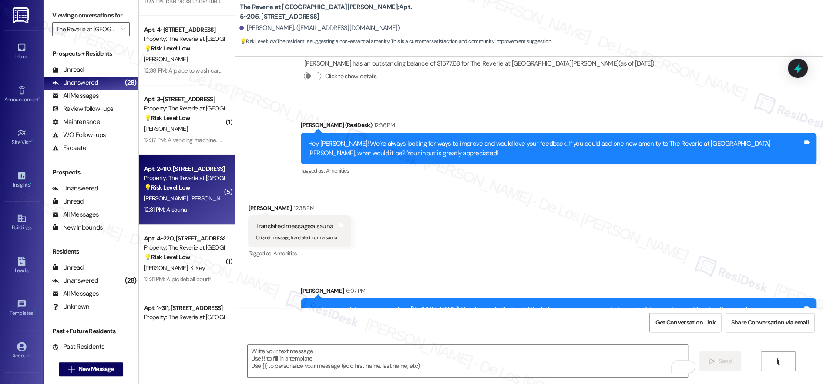
click at [207, 199] on div "[PERSON_NAME] [PERSON_NAME]" at bounding box center [184, 198] width 82 height 11
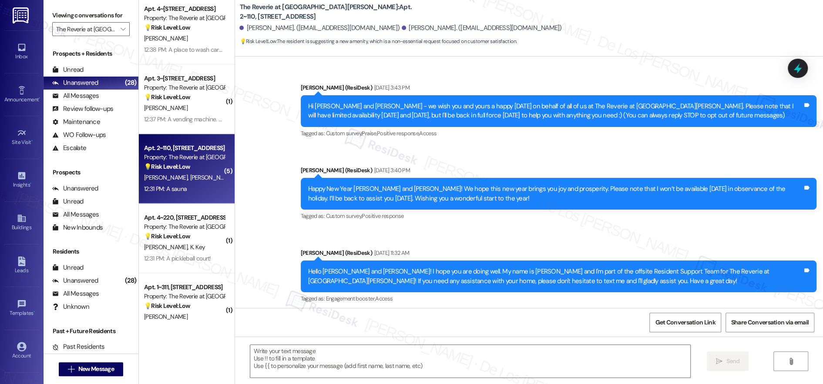
scroll to position [822, 0]
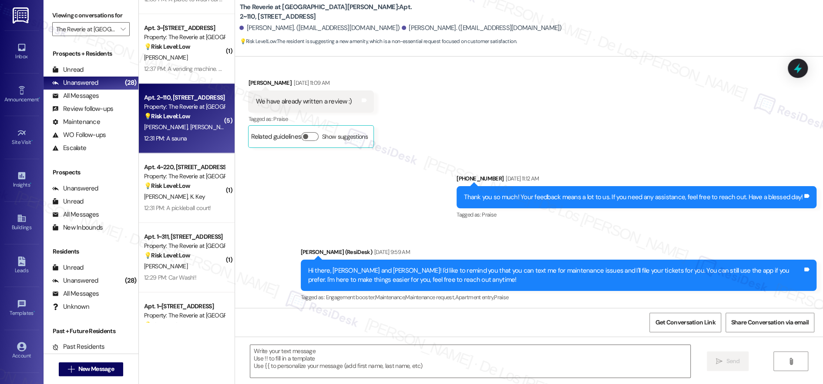
type textarea "Fetching suggested responses. Please feel free to read through the conversation…"
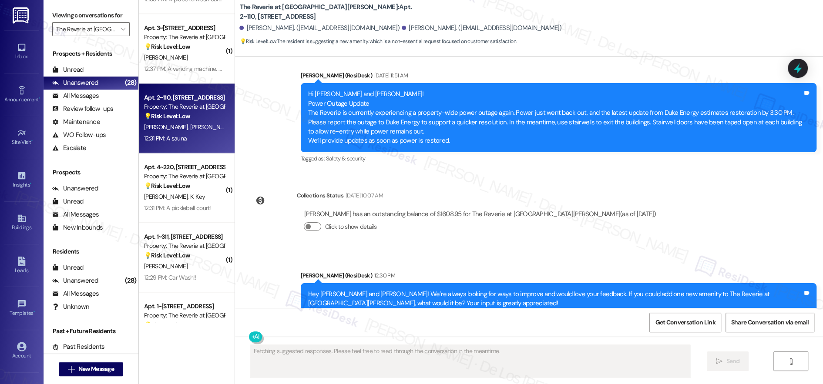
scroll to position [7514, 0]
click at [316, 354] on textarea "Fetching suggested responses. Please feel free to read through the conversation…" at bounding box center [470, 361] width 440 height 33
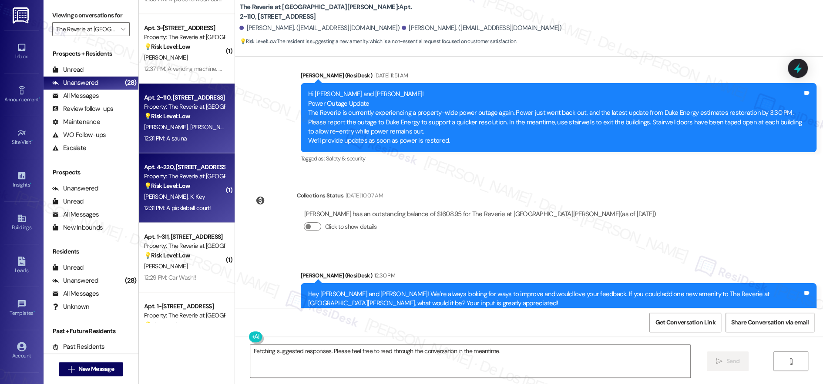
click at [181, 174] on div "Property: The Reverie at [GEOGRAPHIC_DATA][PERSON_NAME]" at bounding box center [184, 176] width 81 height 9
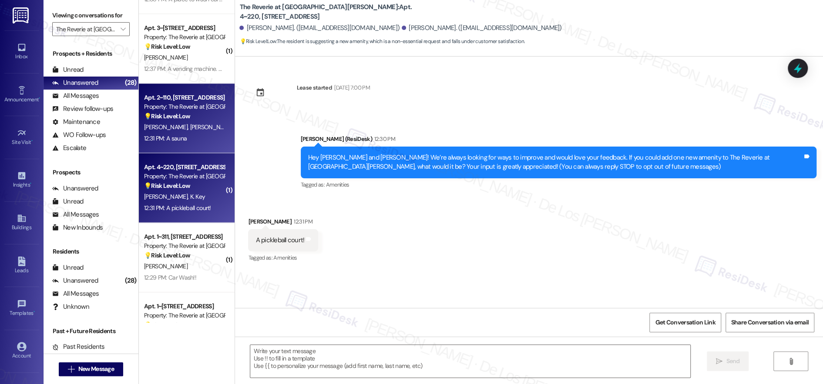
click at [190, 129] on span "[PERSON_NAME]" at bounding box center [212, 127] width 44 height 8
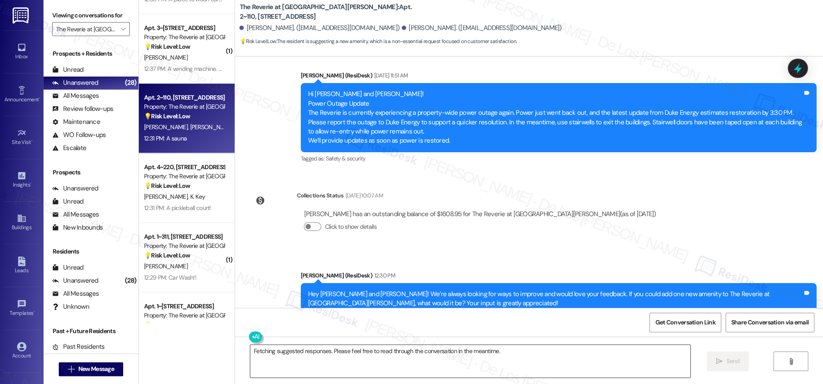
click at [324, 356] on textarea "Fetching suggested responses. Please feel free to read through the conversation…" at bounding box center [470, 361] width 440 height 33
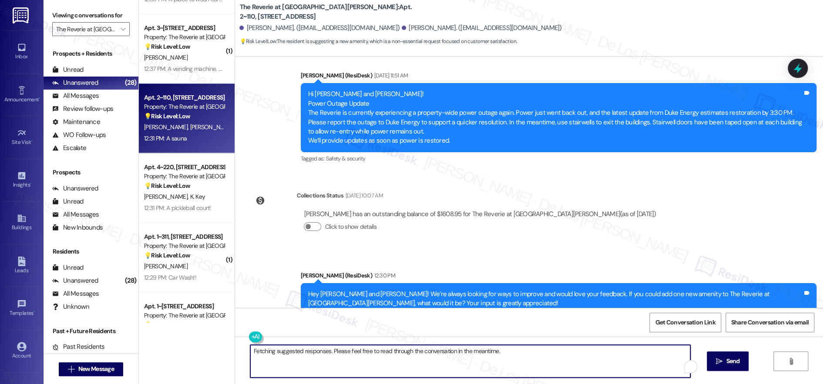
click at [324, 356] on textarea "Fetching suggested responses. Please feel free to read through the conversation…" at bounding box center [470, 361] width 440 height 33
paste textarea "Thanks so much for your suggestion, [PERSON_NAME]! I’ll make a note that you’d …"
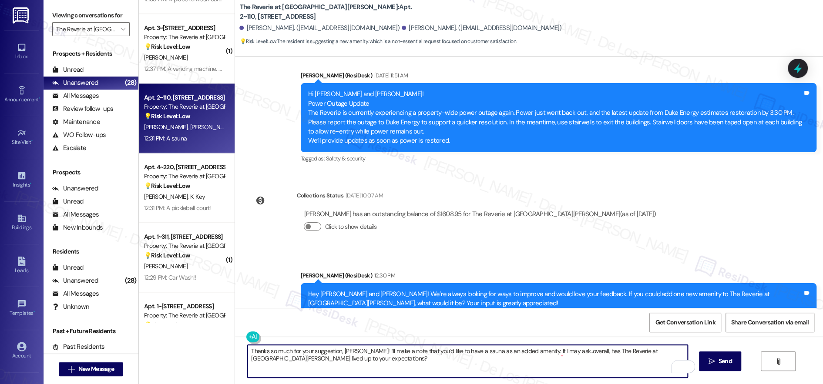
drag, startPoint x: 354, startPoint y: 352, endPoint x: 339, endPoint y: 354, distance: 14.5
click at [337, 353] on textarea "Thanks so much for your suggestion, [PERSON_NAME]! I’ll make a note that you’d …" at bounding box center [468, 361] width 440 height 33
type textarea "Thanks so much for your suggestion, [PERSON_NAME]! I’ll make a note that you’d …"
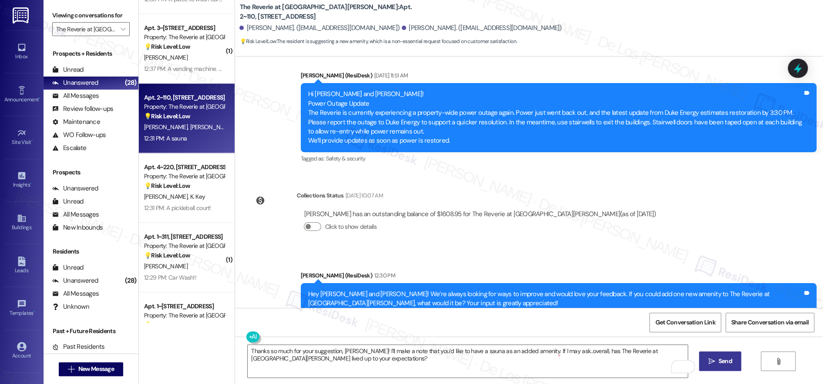
click at [732, 366] on span "Send" at bounding box center [725, 361] width 13 height 9
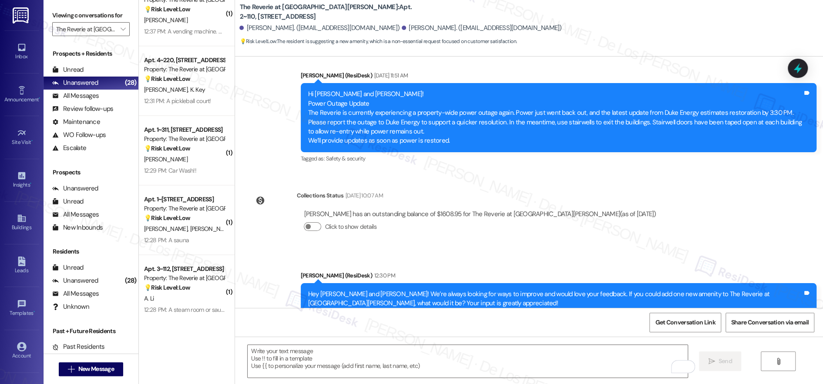
scroll to position [874, 0]
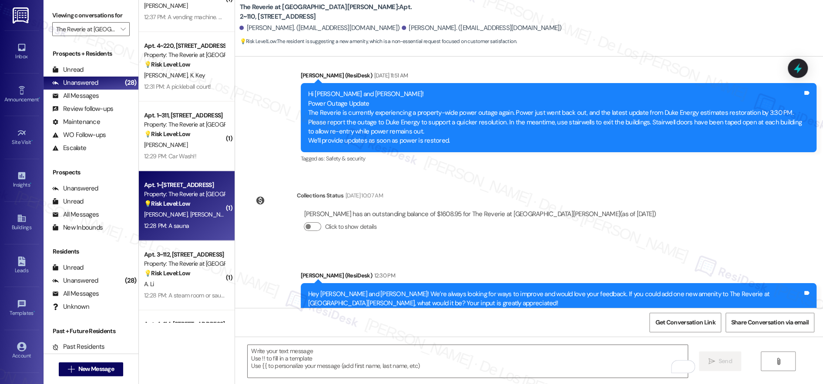
click at [206, 221] on div "12:28 PM: A sauna 12:28 PM: A sauna" at bounding box center [184, 226] width 82 height 11
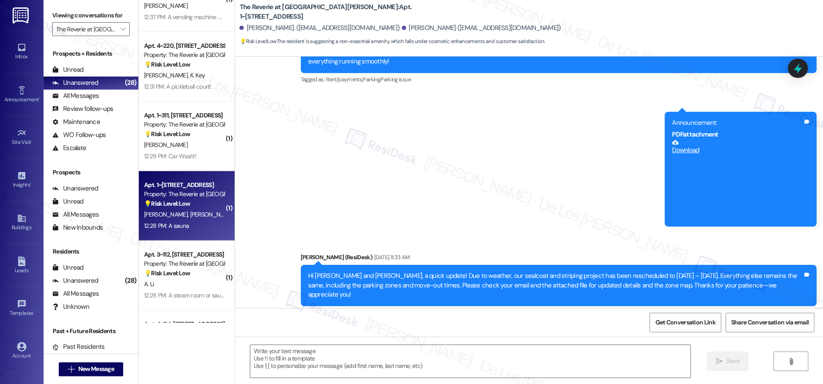
type textarea "Fetching suggested responses. Please feel free to read through the conversation…"
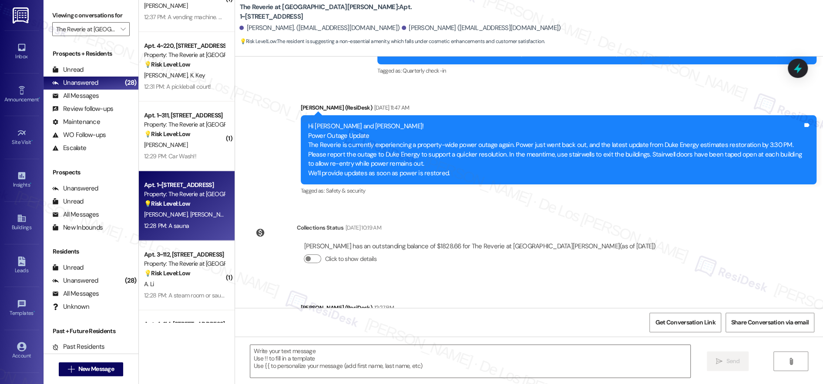
scroll to position [2069, 0]
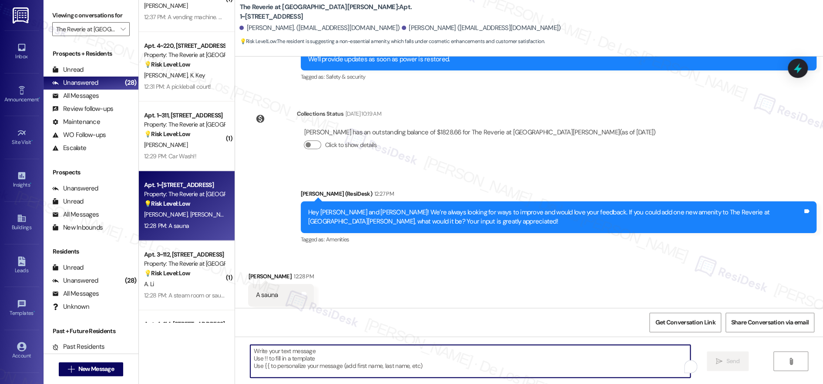
click at [429, 361] on textarea "To enrich screen reader interactions, please activate Accessibility in Grammarl…" at bounding box center [470, 361] width 440 height 33
paste textarea "Thanks so much for your suggestion, [PERSON_NAME]! I’ll make a note that you’d …"
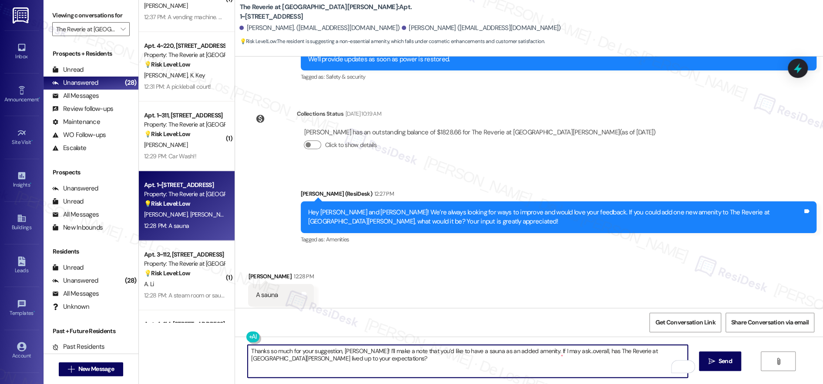
drag, startPoint x: 354, startPoint y: 350, endPoint x: 419, endPoint y: 341, distance: 65.5
click at [337, 351] on textarea "Thanks so much for your suggestion, [PERSON_NAME]! I’ll make a note that you’d …" at bounding box center [468, 361] width 440 height 33
type textarea "Thanks so much for your suggestion, [PERSON_NAME]! I’ll make a note that you’d …"
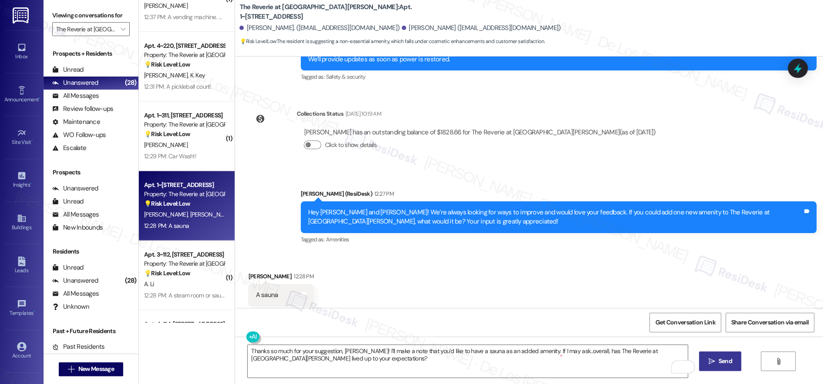
click at [729, 358] on span "Send" at bounding box center [725, 361] width 13 height 9
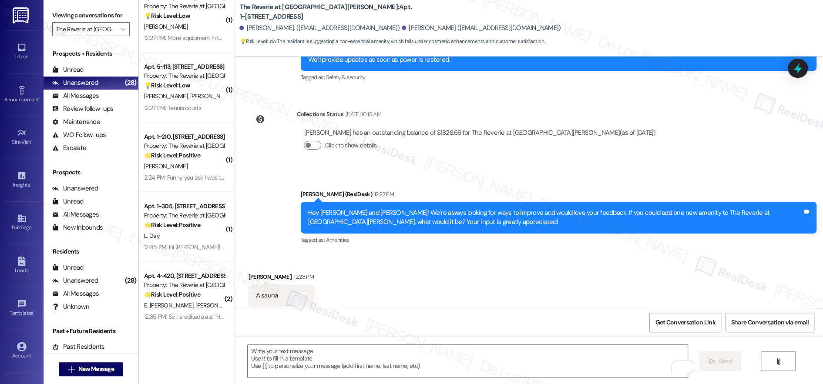
scroll to position [1103, 0]
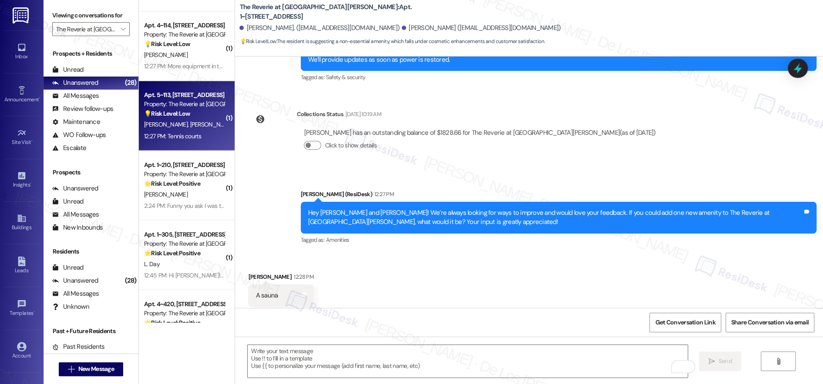
click at [209, 107] on div "Property: The Reverie at [GEOGRAPHIC_DATA][PERSON_NAME]" at bounding box center [184, 104] width 81 height 9
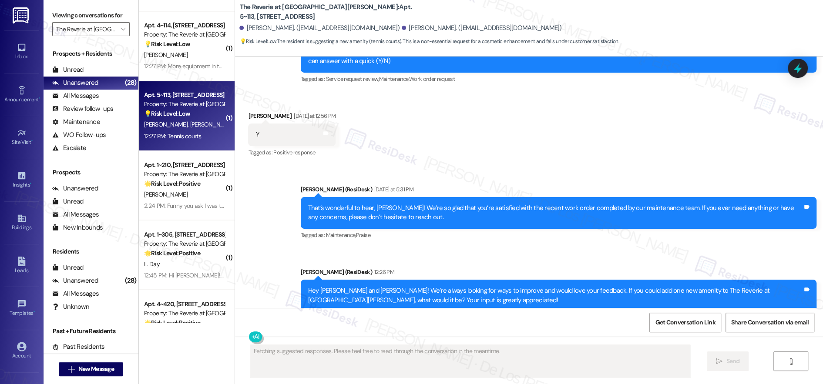
scroll to position [1231, 0]
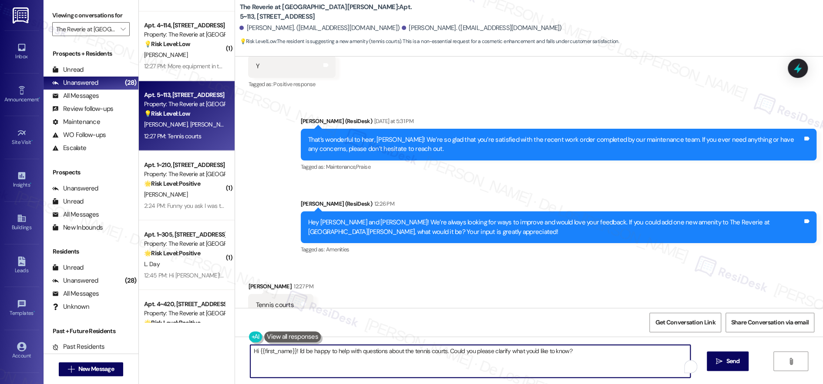
click at [287, 362] on textarea "Hi {{first_name}}! I'd be happy to help with questions about the tennis courts.…" at bounding box center [470, 361] width 440 height 33
paste textarea "Thanks so much for your suggestion, [PERSON_NAME]! I’ll make a note that you’d …"
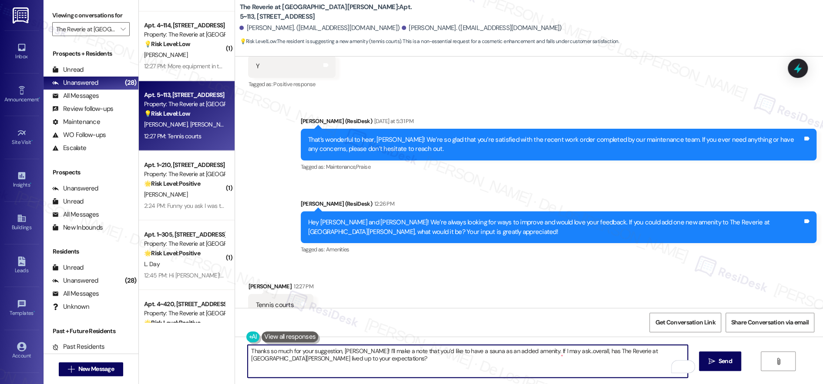
drag, startPoint x: 354, startPoint y: 349, endPoint x: 338, endPoint y: 348, distance: 15.3
click at [338, 348] on textarea "Thanks so much for your suggestion, [PERSON_NAME]! I’ll make a note that you’d …" at bounding box center [468, 361] width 440 height 33
drag, startPoint x: 465, startPoint y: 351, endPoint x: 451, endPoint y: 350, distance: 14.4
click at [451, 350] on textarea "Thanks so much for your suggestion, [PERSON_NAME]! I’ll make a note that you’d …" at bounding box center [468, 361] width 440 height 33
type textarea "Thanks so much for your suggestion, [PERSON_NAME]! I’ll make a note that you’d …"
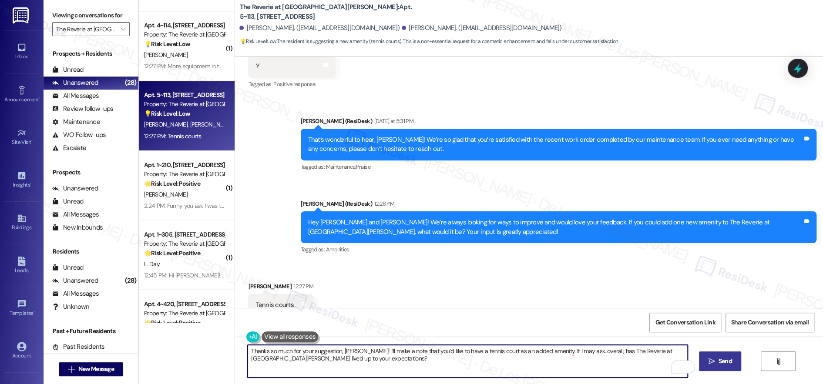
click at [717, 356] on button " Send" at bounding box center [720, 362] width 42 height 20
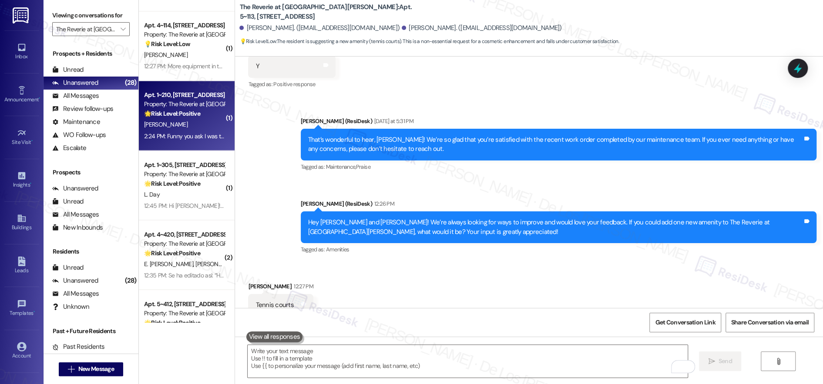
click at [197, 136] on div "2:24 PM: Funny you ask I was thinking about this [DATE]. Box Jumps for the Gym!…" at bounding box center [275, 136] width 263 height 8
type textarea "Fetching suggested responses. Please feel free to read through the conversation…"
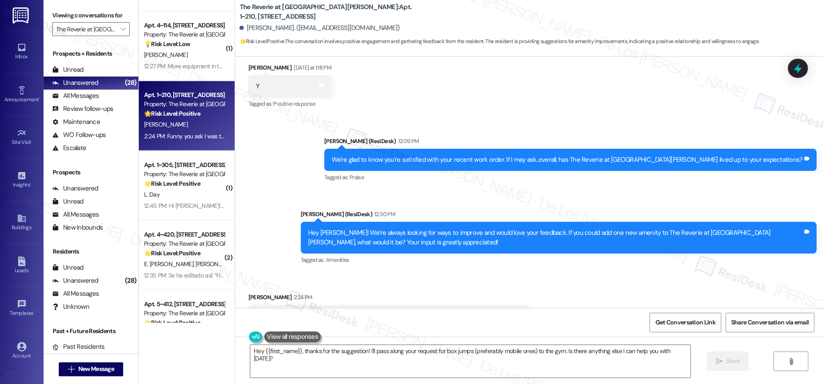
scroll to position [2103, 0]
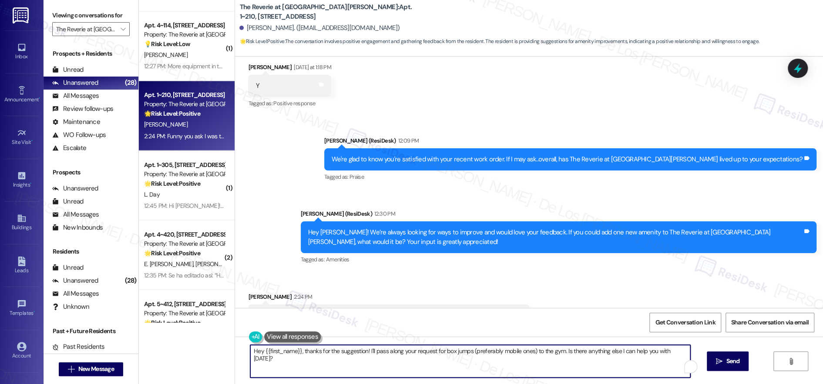
click at [425, 363] on textarea "Hey {{first_name}}, thanks for the suggestion! I'll pass along your request for…" at bounding box center [470, 361] width 440 height 33
click at [428, 363] on textarea "Hey {{first_name}}, thanks for the suggestion! I'll pass along your request for…" at bounding box center [468, 361] width 440 height 33
drag, startPoint x: 433, startPoint y: 352, endPoint x: 188, endPoint y: 353, distance: 245.6
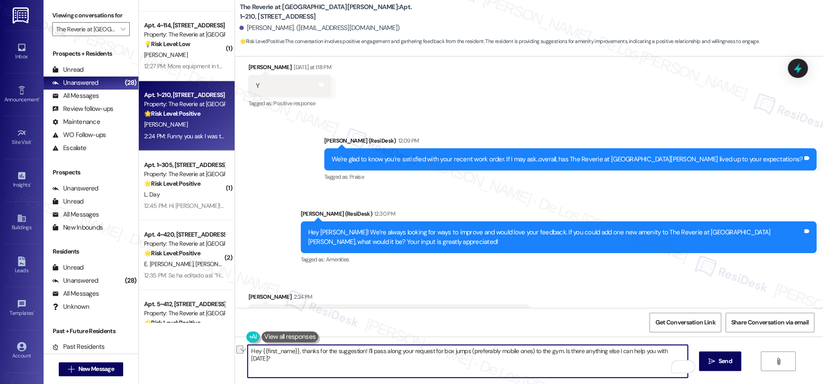
click at [188, 353] on div "Apt. 4~220, [STREET_ADDRESS] Property: The Reverie at [GEOGRAPHIC_DATA][PERSON_…" at bounding box center [481, 192] width 684 height 384
paste textarea "Thanks so much for your suggestion, [PERSON_NAME]! I’ll make a note that you’d …"
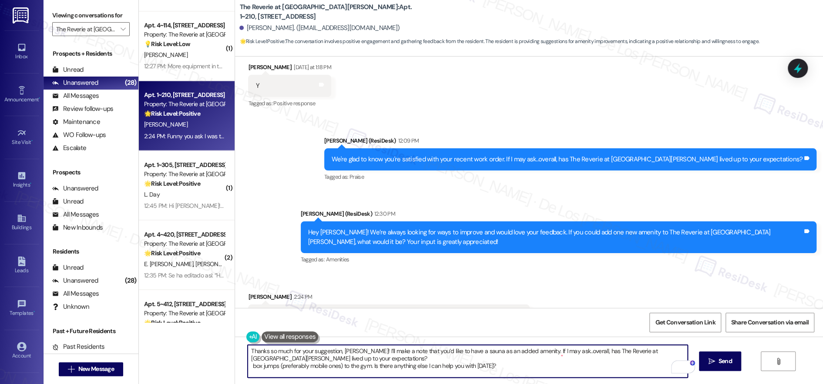
drag, startPoint x: 354, startPoint y: 352, endPoint x: 339, endPoint y: 351, distance: 15.2
click at [338, 351] on textarea "Thanks so much for your suggestion, [PERSON_NAME]! I’ll make a note that you’d …" at bounding box center [468, 361] width 440 height 33
type textarea "Thanks so much for your suggestion, [PERSON_NAME]! I’ll make a note that you’d …"
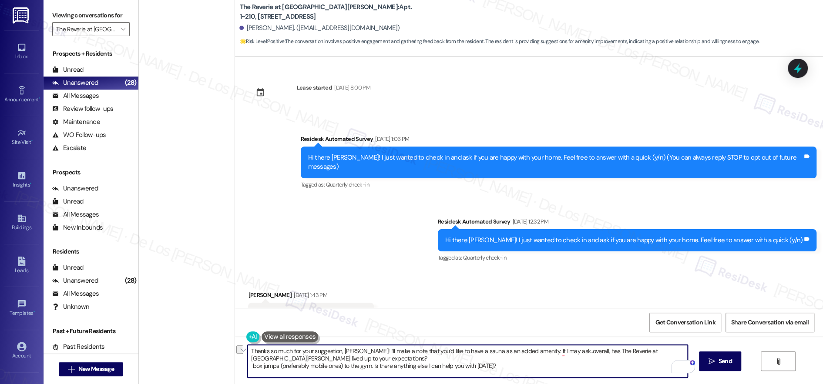
scroll to position [2103, 0]
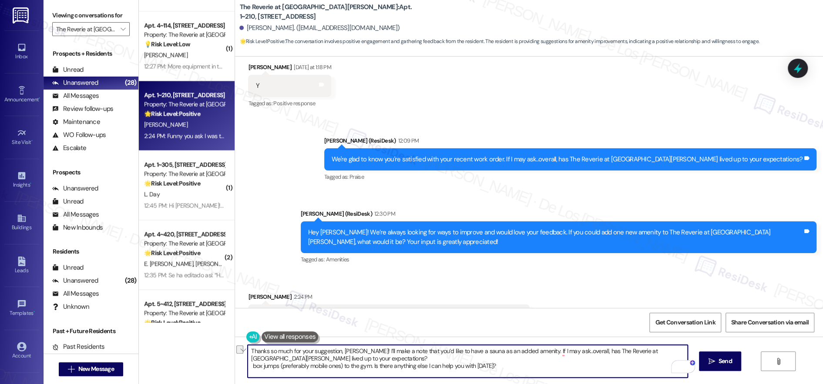
click at [235, 363] on div "Thanks so much for your suggestion, [PERSON_NAME]! I’ll make a note that you’d …" at bounding box center [529, 369] width 588 height 65
click at [365, 364] on textarea "Thanks so much for your suggestion, [PERSON_NAME]! I’ll make a note that you’d …" at bounding box center [468, 361] width 440 height 33
drag, startPoint x: 365, startPoint y: 364, endPoint x: 253, endPoint y: 362, distance: 111.5
click at [248, 366] on textarea "Thanks so much for your suggestion, [PERSON_NAME]! I’ll make a note that you’d …" at bounding box center [468, 361] width 440 height 33
drag, startPoint x: 457, startPoint y: 352, endPoint x: 472, endPoint y: 353, distance: 14.8
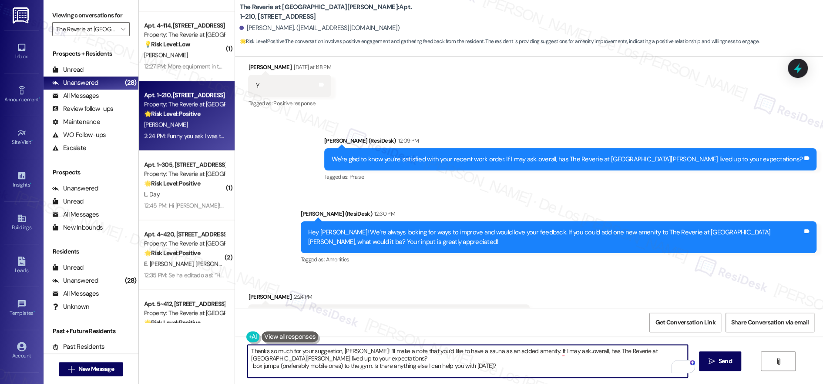
click at [472, 352] on textarea "Thanks so much for your suggestion, [PERSON_NAME]! I’ll make a note that you’d …" at bounding box center [468, 361] width 440 height 33
drag, startPoint x: 497, startPoint y: 367, endPoint x: 236, endPoint y: 367, distance: 260.8
click at [243, 367] on div "Thanks so much for your suggestion, [PERSON_NAME]! I’ll make a note that you’d …" at bounding box center [463, 362] width 441 height 34
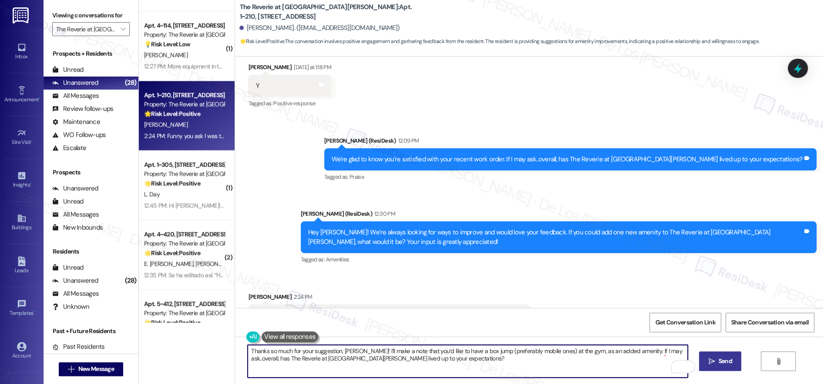
type textarea "Thanks so much for your suggestion, [PERSON_NAME]! I’ll make a note that you’d …"
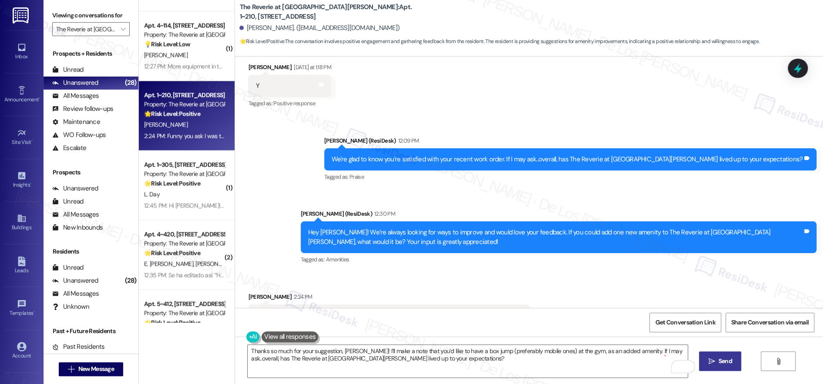
click at [723, 360] on span "Send" at bounding box center [725, 361] width 17 height 9
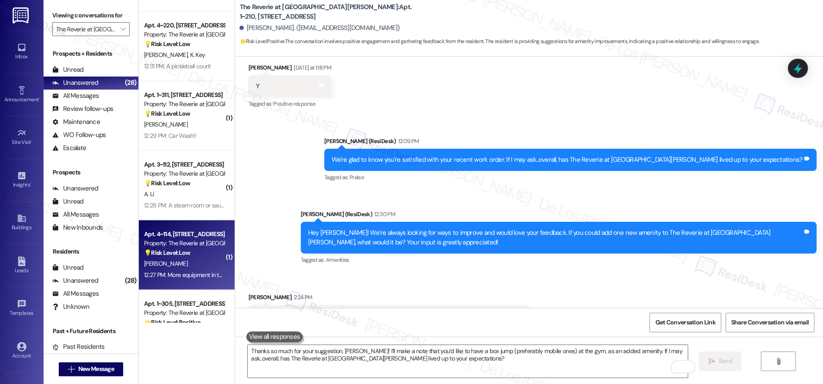
scroll to position [833, 0]
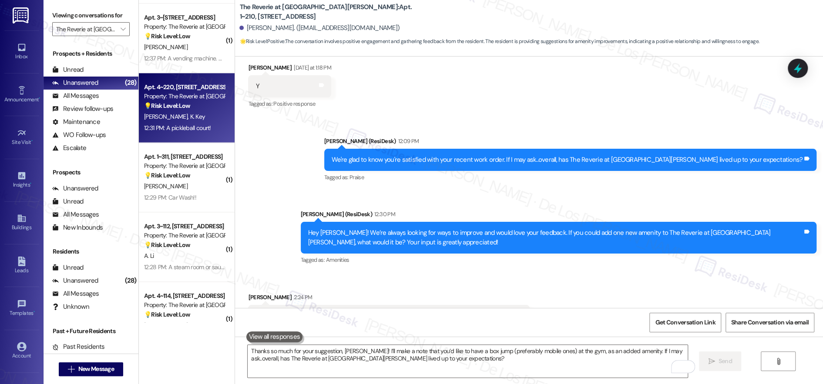
click at [194, 129] on div "12:31 PM: A pickleball court! 12:31 PM: A pickleball court!" at bounding box center [177, 128] width 67 height 8
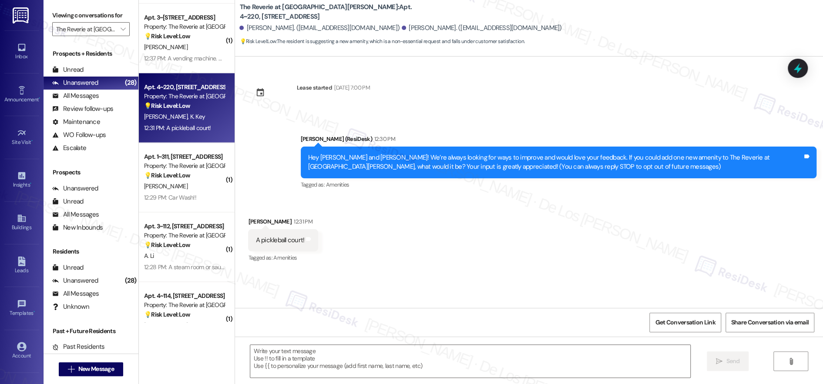
type textarea "Fetching suggested responses. Please feel free to read through the conversation…"
click at [340, 362] on textarea at bounding box center [470, 361] width 440 height 33
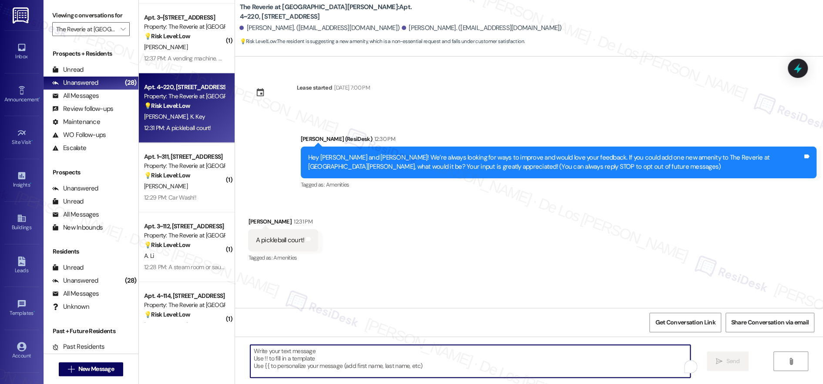
paste textarea "box jumps (preferably mobile ones) to the gym."
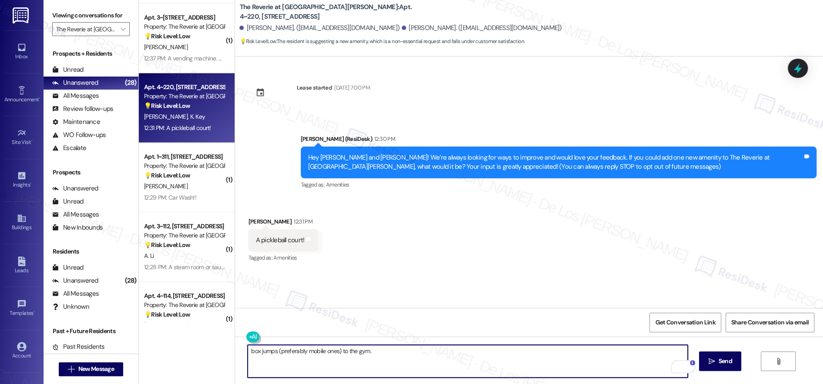
click at [354, 359] on textarea "box jumps (preferably mobile ones) to the gym." at bounding box center [468, 361] width 440 height 33
paste textarea "Thanks so much for your suggestion, [PERSON_NAME]! I’ll make a note that you’d …"
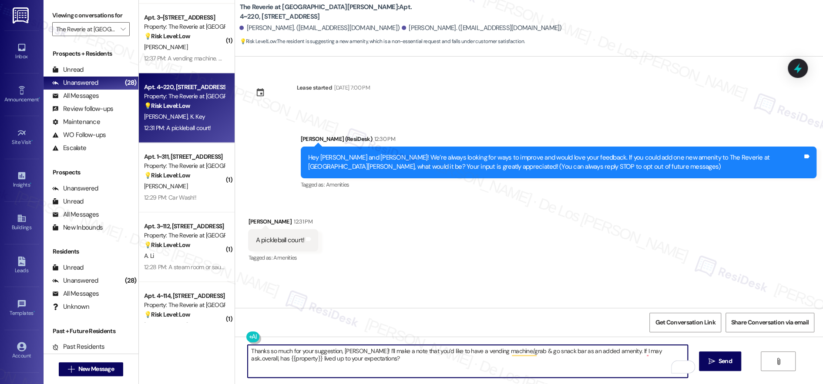
drag, startPoint x: 356, startPoint y: 352, endPoint x: 340, endPoint y: 353, distance: 16.1
click at [338, 351] on textarea "Thanks so much for your suggestion, [PERSON_NAME]! I’ll make a note that you’d …" at bounding box center [468, 361] width 440 height 33
drag, startPoint x: 455, startPoint y: 351, endPoint x: 481, endPoint y: 353, distance: 26.2
click at [481, 353] on textarea "Thanks so much for your suggestion, [PERSON_NAME]! I’ll make a note that you’d …" at bounding box center [468, 361] width 440 height 33
drag, startPoint x: 456, startPoint y: 353, endPoint x: 554, endPoint y: 354, distance: 98.0
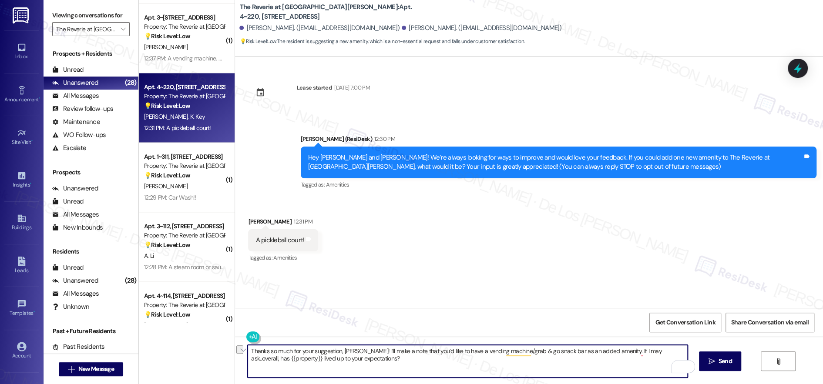
click at [549, 352] on textarea "Thanks so much for your suggestion, [PERSON_NAME]! I’ll make a note that you’d …" at bounding box center [468, 361] width 440 height 33
type textarea "Thanks so much for your suggestion, [PERSON_NAME]! I’ll make a note that you’d …"
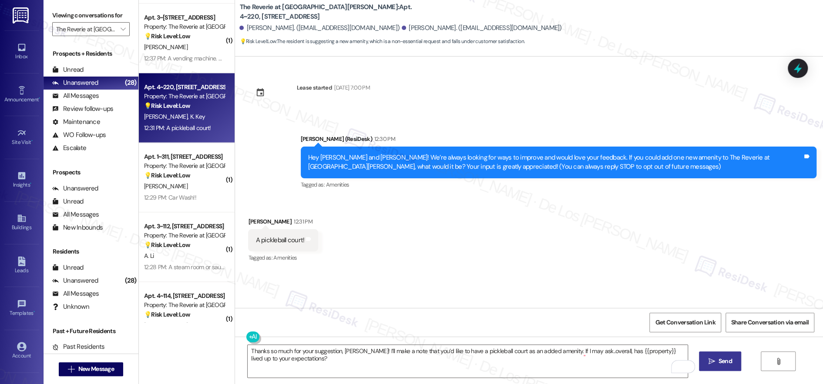
click at [725, 361] on span "Send" at bounding box center [725, 361] width 13 height 9
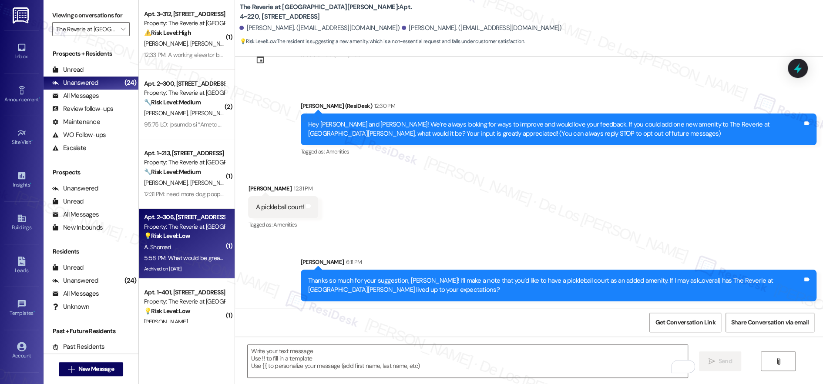
scroll to position [0, 0]
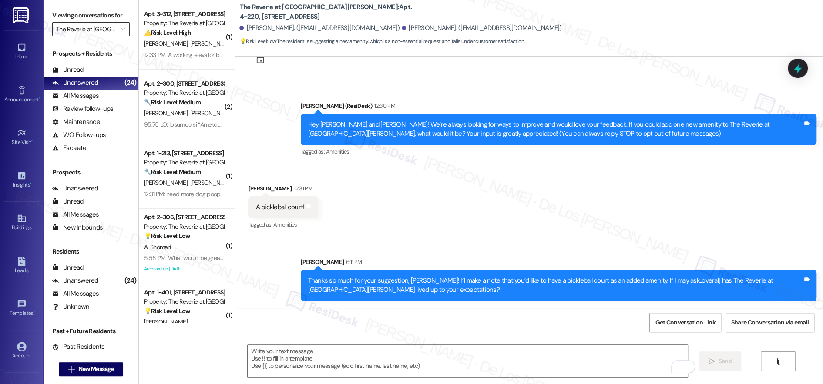
click at [96, 29] on input "The Reverie at [GEOGRAPHIC_DATA][PERSON_NAME]" at bounding box center [86, 29] width 60 height 14
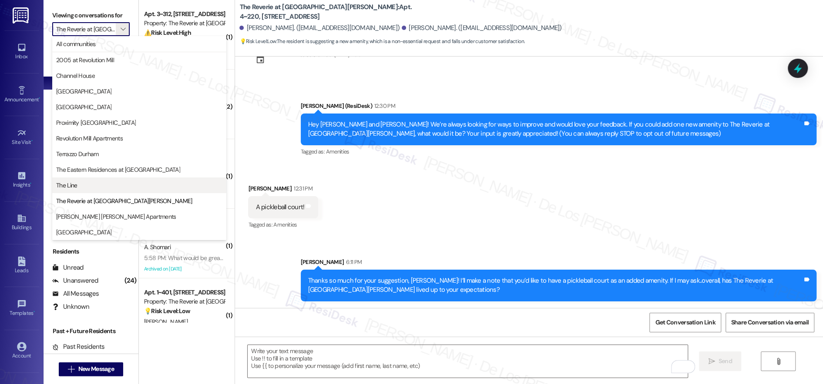
click at [117, 185] on span "The Line" at bounding box center [139, 185] width 166 height 9
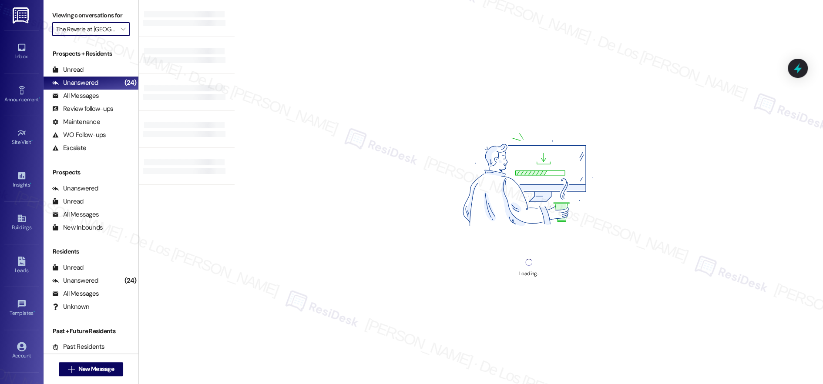
type input "The Line"
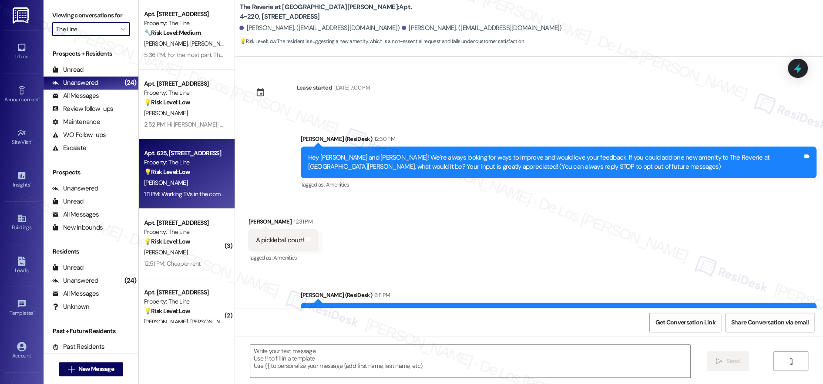
type textarea "Fetching suggested responses. Please feel free to read through the conversation…"
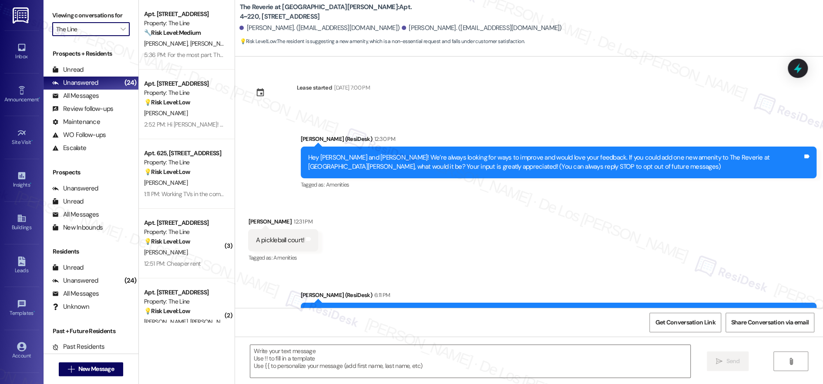
click at [100, 31] on input "The Line" at bounding box center [86, 29] width 60 height 14
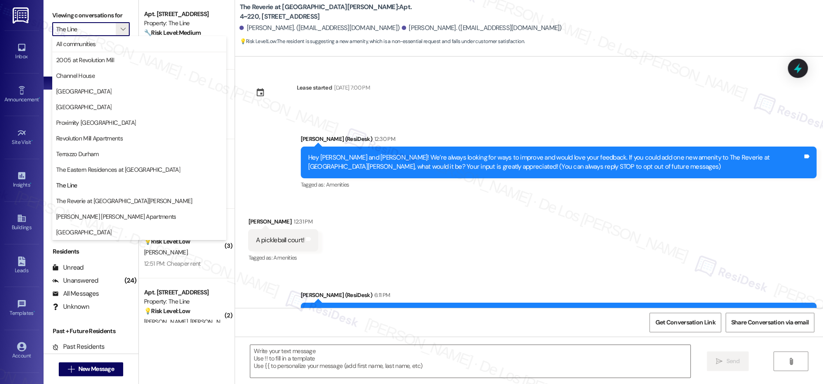
drag, startPoint x: 91, startPoint y: 109, endPoint x: 128, endPoint y: 115, distance: 38.4
click at [91, 108] on span "[GEOGRAPHIC_DATA]" at bounding box center [139, 107] width 166 height 9
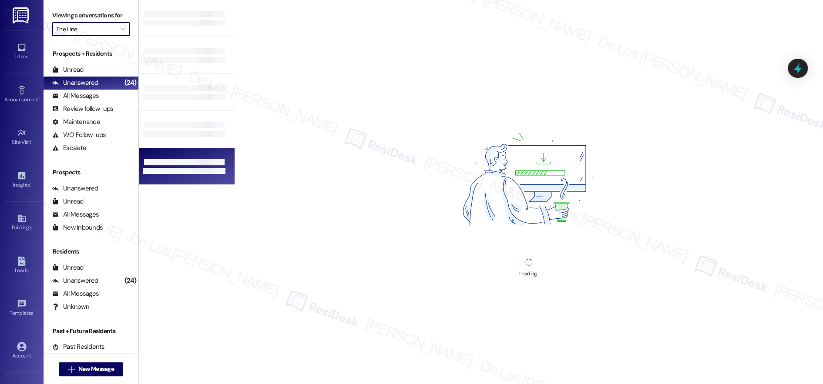
type input "[GEOGRAPHIC_DATA]"
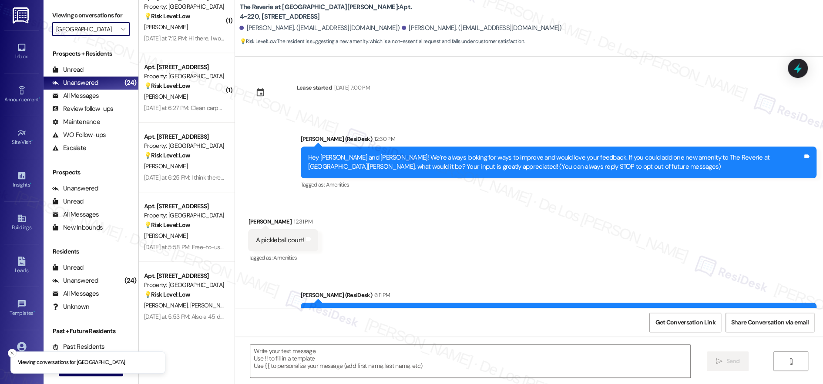
type textarea "Fetching suggested responses. Please feel free to read through the conversation…"
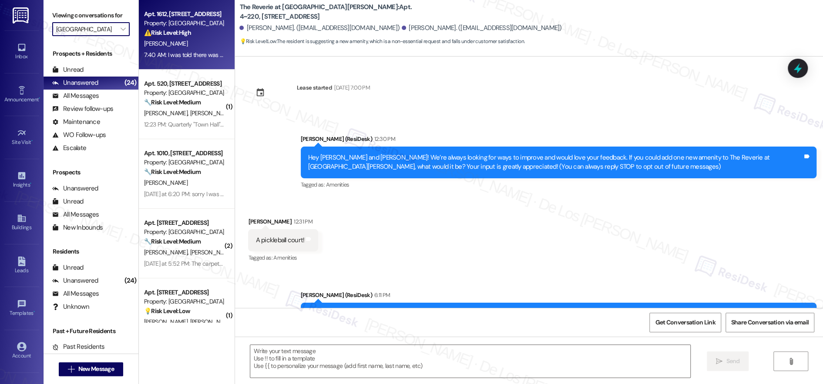
click at [184, 61] on div "Apt. 1612, [STREET_ADDRESS] Property: Park Central ⚠️ Risk Level: High The resi…" at bounding box center [187, 35] width 96 height 70
type textarea "Fetching suggested responses. Please feel free to read through the conversation…"
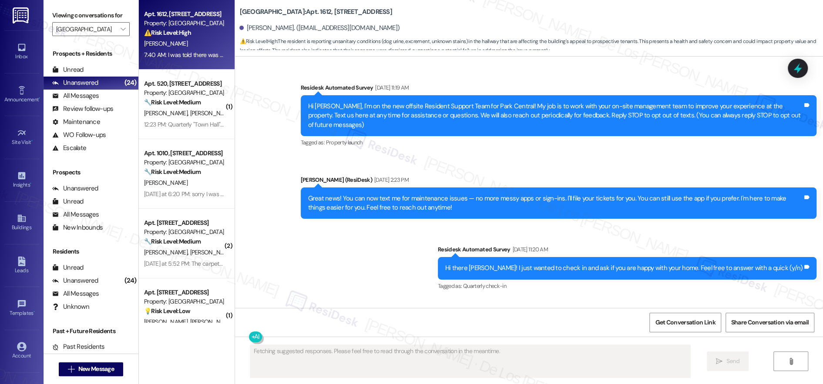
scroll to position [3191, 0]
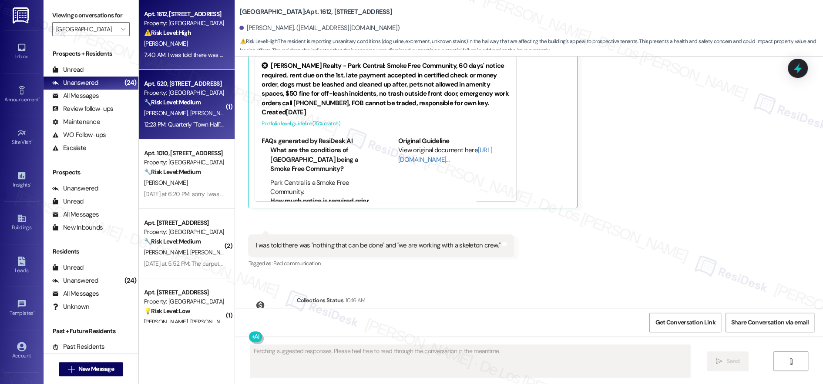
click at [200, 105] on div "🔧 Risk Level: Medium The resident is suggesting a 'Town Hall' meeting to discus…" at bounding box center [184, 102] width 81 height 9
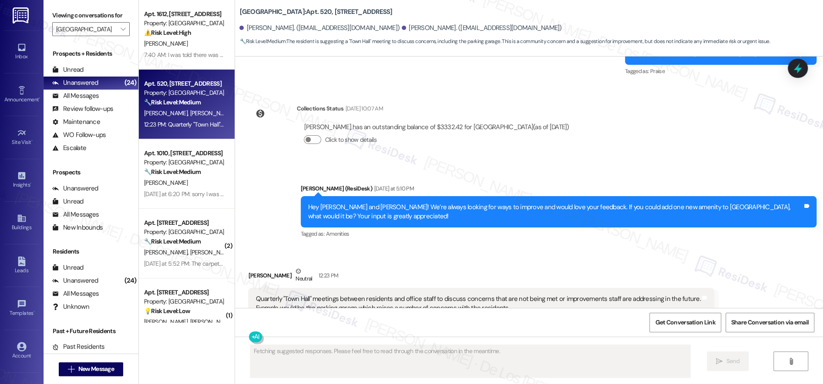
scroll to position [1857, 0]
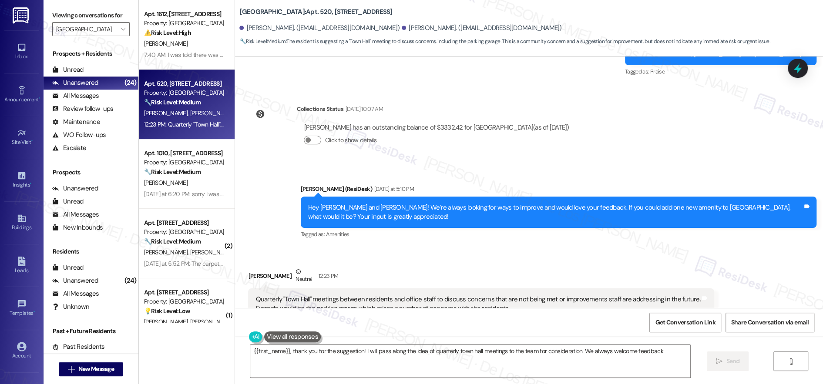
type textarea "{{first_name}}, thank you for the suggestion! I will pass along the idea of qua…"
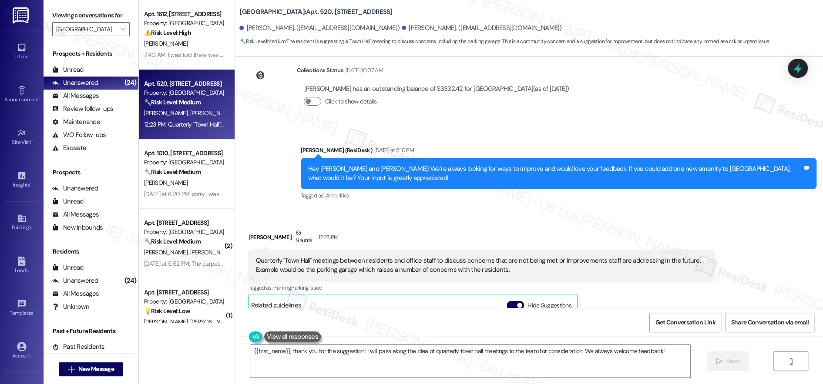
scroll to position [1917, 0]
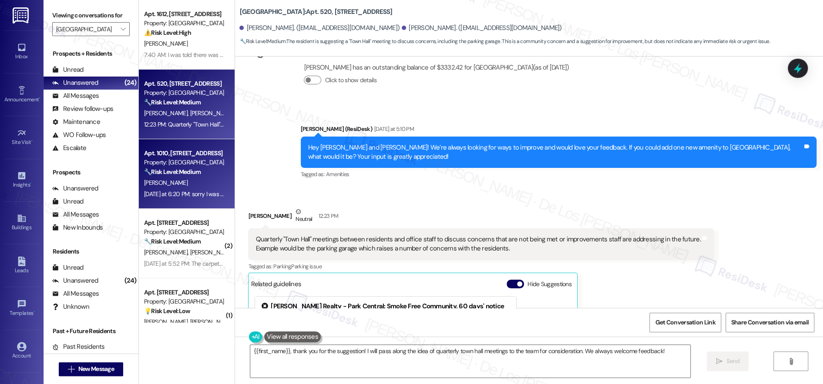
click at [191, 183] on div "[PERSON_NAME]" at bounding box center [184, 183] width 82 height 11
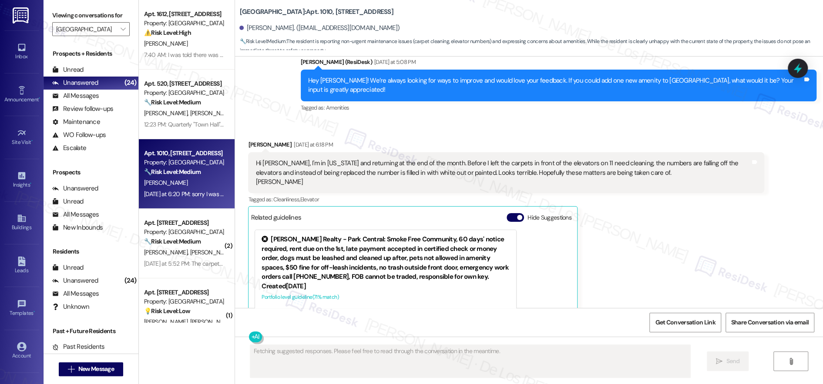
scroll to position [619, 0]
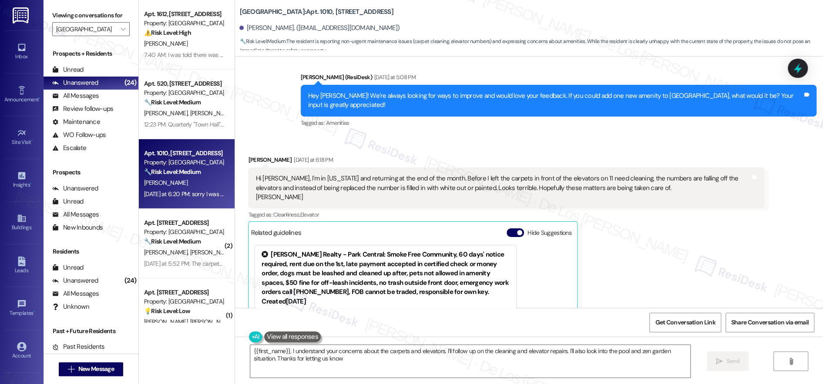
type textarea "{{first_name}}, I understand your concerns about the carpets and elevators. I'l…"
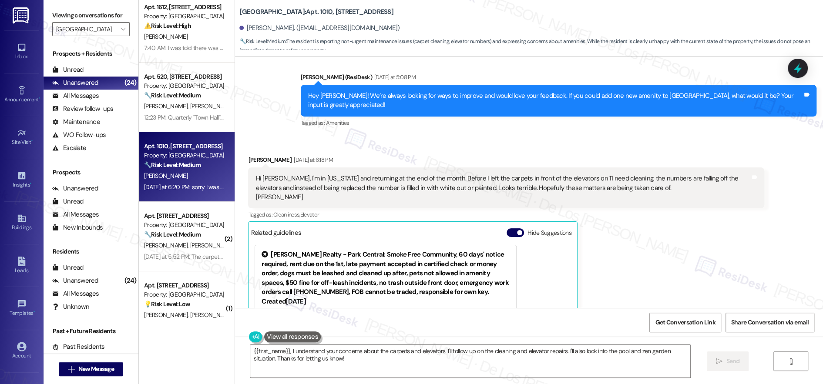
scroll to position [17, 0]
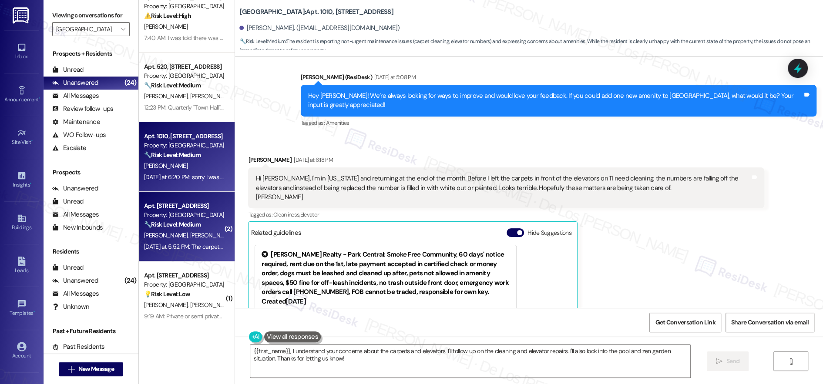
click at [177, 219] on div "Property: [GEOGRAPHIC_DATA]" at bounding box center [184, 215] width 81 height 9
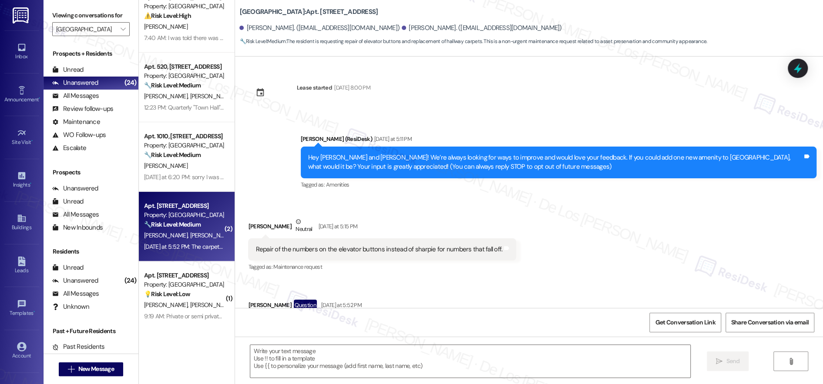
type textarea "Fetching suggested responses. Please feel free to read through the conversation…"
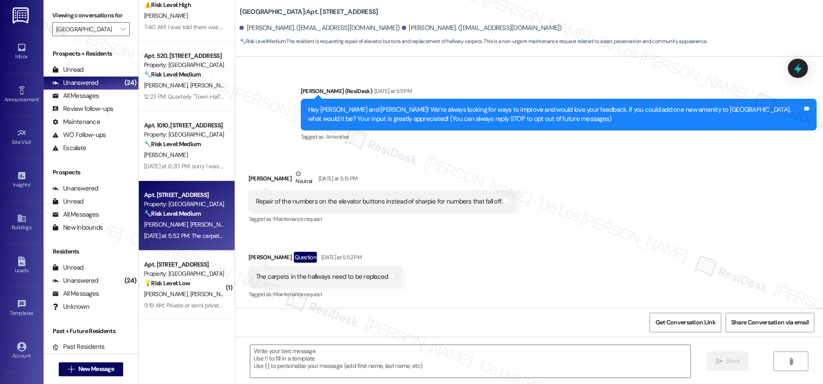
scroll to position [105, 0]
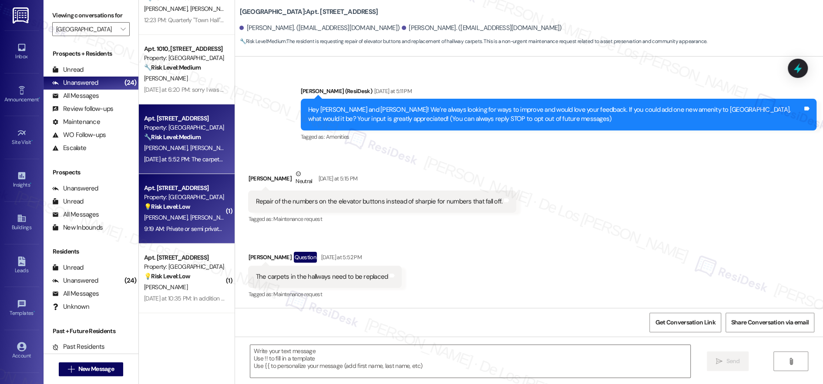
click at [188, 202] on div "💡 Risk Level: Low The resident is suggesting a new amenity, which is a non-esse…" at bounding box center [184, 206] width 81 height 9
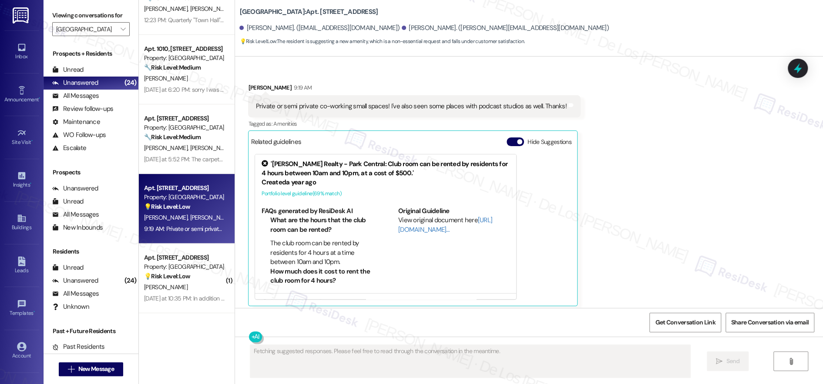
scroll to position [132, 0]
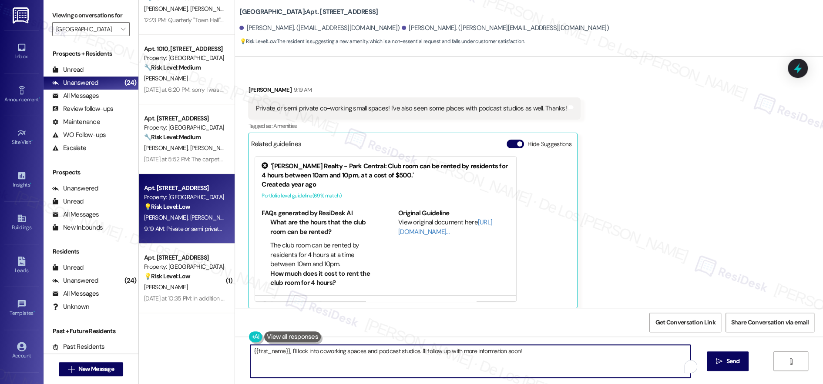
click at [349, 356] on textarea "{{first_name}}, I'll look into coworking spaces and podcast studios. I'll follo…" at bounding box center [470, 361] width 440 height 33
paste textarea "Thanks so much for your suggestion, Kathleen! I’ll make a note that you’d like …"
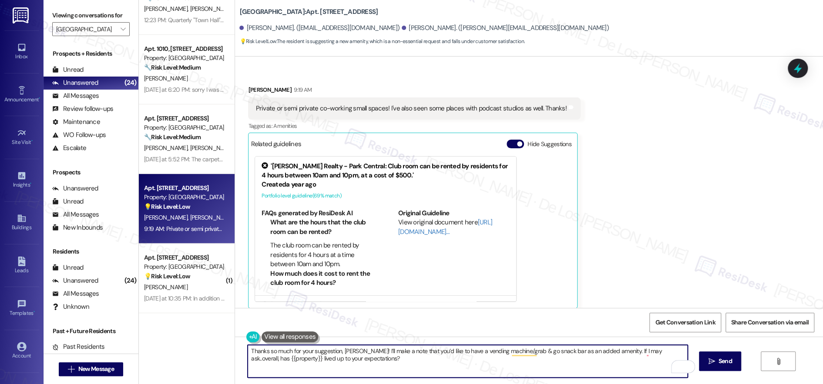
drag, startPoint x: 360, startPoint y: 352, endPoint x: 339, endPoint y: 351, distance: 20.9
click at [338, 351] on textarea "Thanks so much for your suggestion, Kathleen! I’ll make a note that you’d like …" at bounding box center [468, 361] width 440 height 33
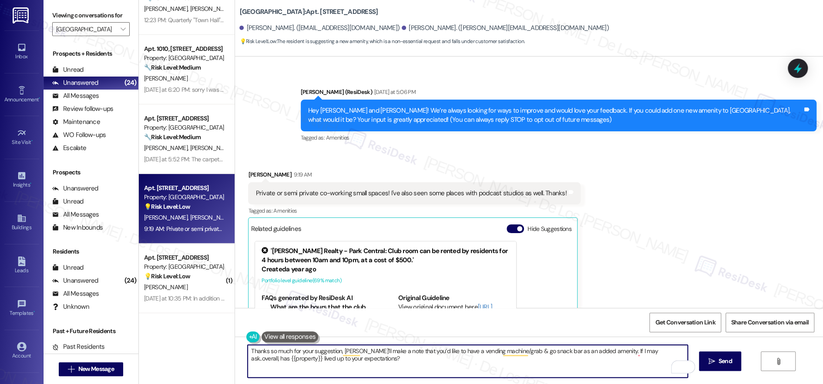
scroll to position [47, 0]
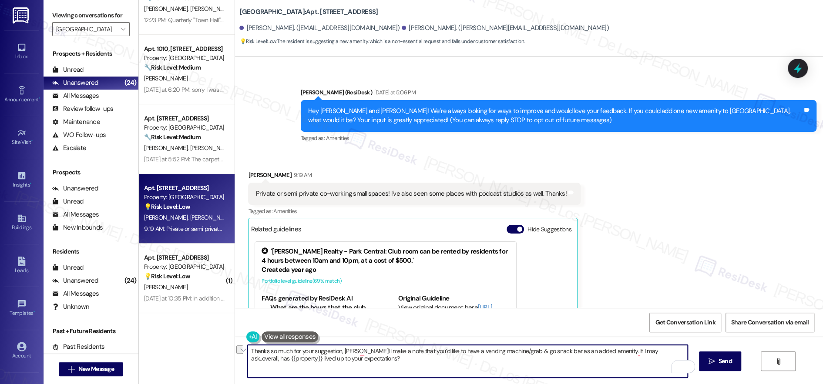
drag, startPoint x: 452, startPoint y: 351, endPoint x: 555, endPoint y: 352, distance: 103.2
click at [547, 352] on textarea "Thanks so much for your suggestion, Carlie I’ll make a note that you’d like to …" at bounding box center [468, 361] width 440 height 33
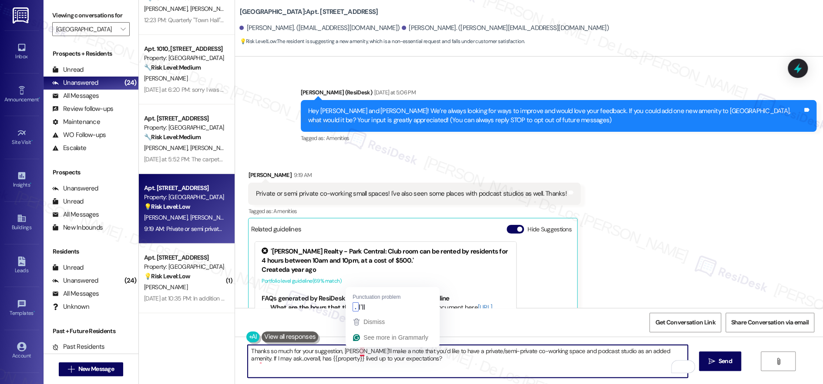
click at [351, 353] on textarea "Thanks so much for your suggestion, Carlie I’ll make a note that you’d like to …" at bounding box center [468, 361] width 440 height 33
click at [451, 359] on textarea "Thanks so much for your suggestion, Carlie! I’ll make a note that you’d like to…" at bounding box center [468, 361] width 440 height 33
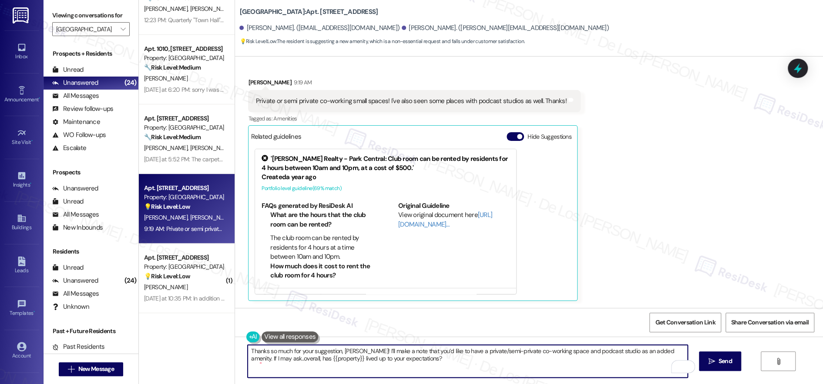
scroll to position [0, 0]
type textarea "Thanks so much for your suggestion, Carlie! I’ll make a note that you’d like to…"
click at [724, 361] on span "Send" at bounding box center [725, 361] width 17 height 9
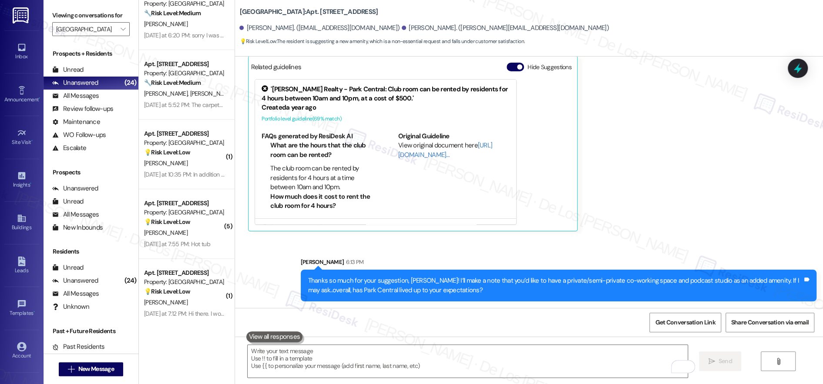
scroll to position [168, 0]
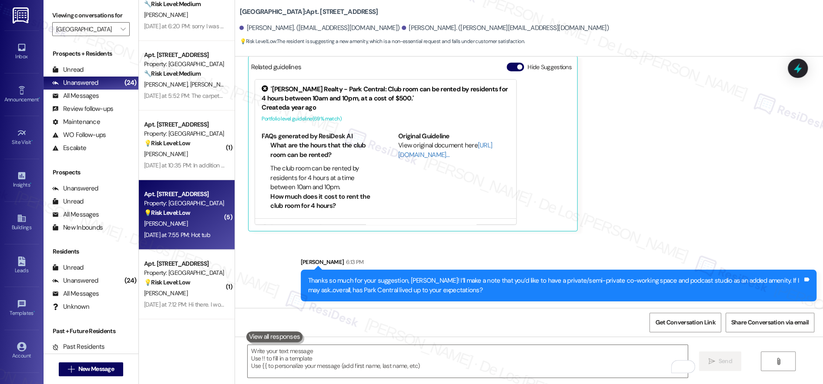
click at [199, 225] on div "[PERSON_NAME]" at bounding box center [184, 224] width 82 height 11
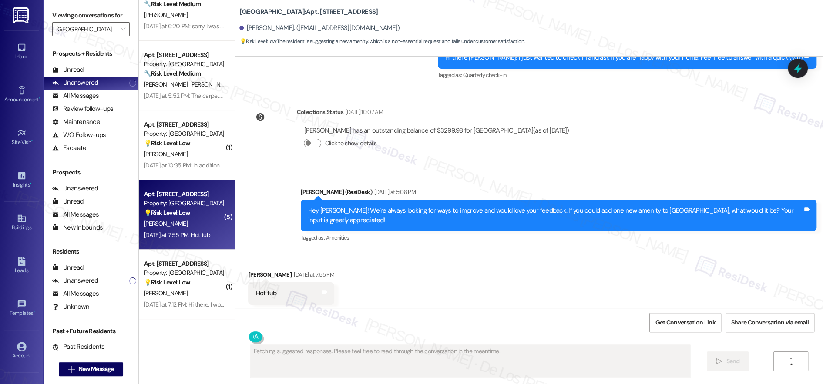
scroll to position [1391, 0]
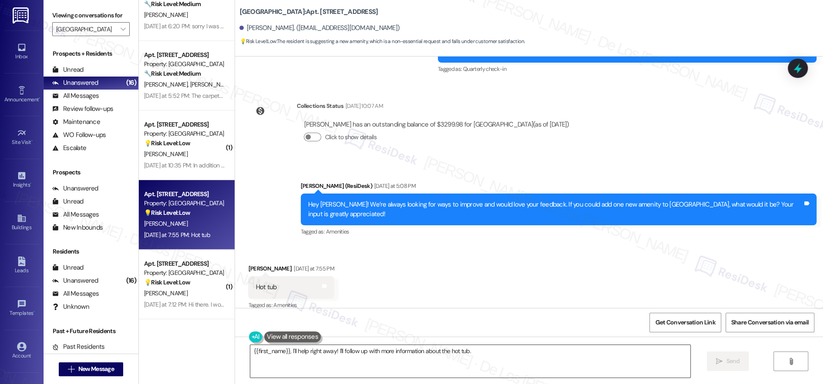
click at [296, 358] on textarea "{{first_name}}, I'll help right away! I'll follow up with more information abou…" at bounding box center [470, 361] width 440 height 33
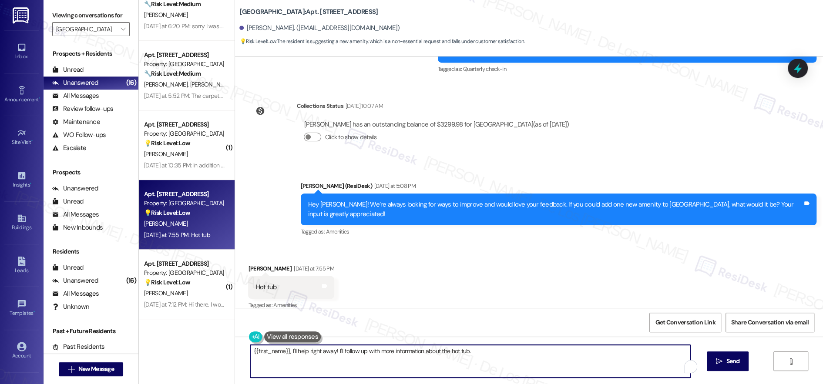
click at [296, 358] on textarea "{{first_name}}, I'll help right away! I'll follow up with more information abou…" at bounding box center [470, 361] width 440 height 33
paste textarea "Thanks so much for your suggestion, Kathleen! I’ll make a note that you’d like …"
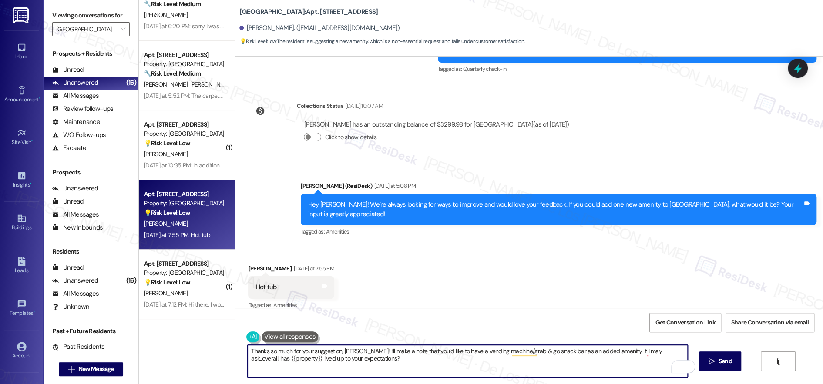
drag, startPoint x: 358, startPoint y: 352, endPoint x: 347, endPoint y: 349, distance: 10.8
click at [338, 349] on textarea "Thanks so much for your suggestion, Kathleen! I’ll make a note that you’d like …" at bounding box center [468, 361] width 440 height 33
drag, startPoint x: 448, startPoint y: 352, endPoint x: 543, endPoint y: 353, distance: 95.8
click at [543, 353] on textarea "Thanks so much for your suggestion, Mia! I’ll make a note that you’d like to ha…" at bounding box center [468, 361] width 440 height 33
type textarea "Thanks so much for your suggestion, Mia! I’ll make a note that you’d like to ha…"
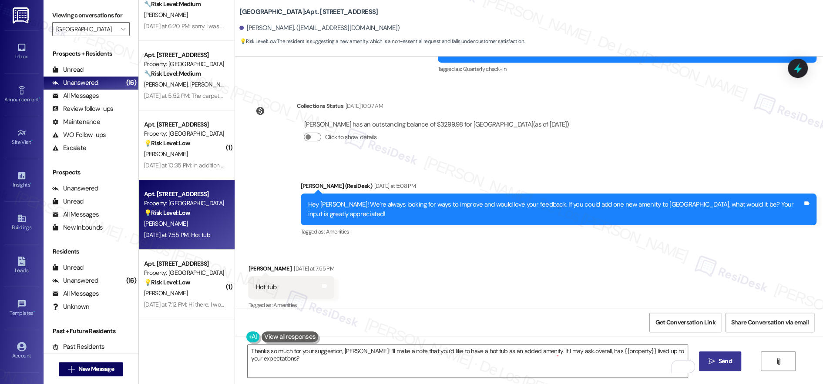
click at [723, 359] on span "Send" at bounding box center [725, 361] width 17 height 9
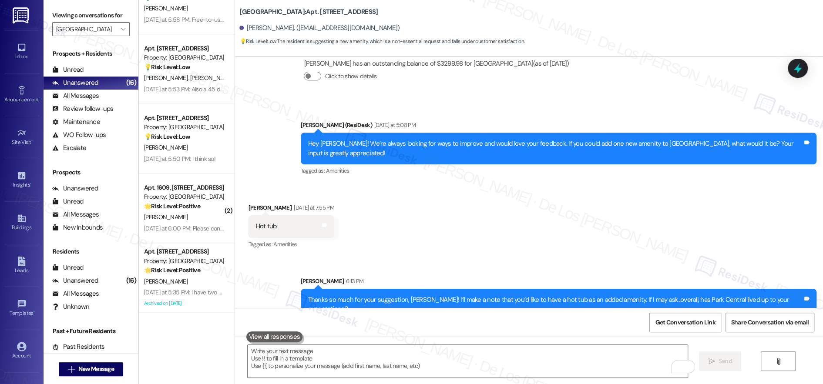
scroll to position [545, 0]
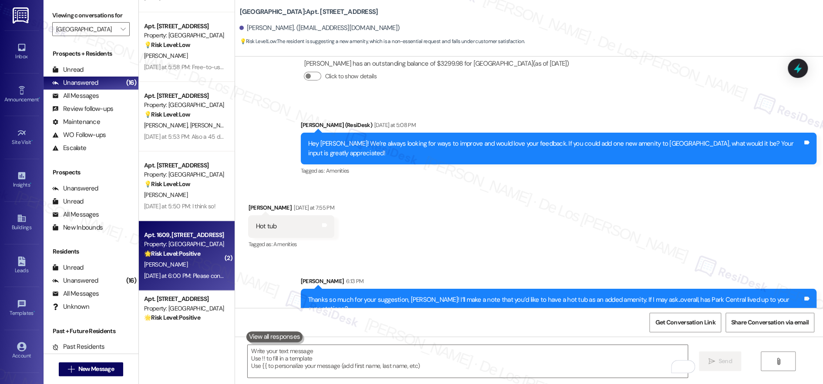
click at [202, 251] on div "🌟 Risk Level: Positive The initial message is a request for feedback, and the r…" at bounding box center [184, 253] width 81 height 9
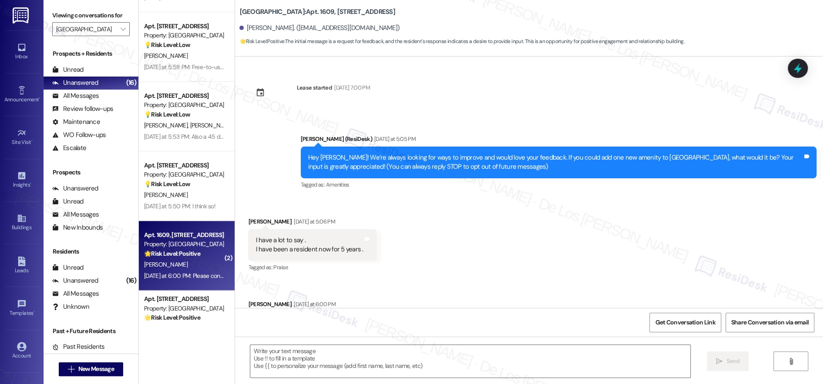
scroll to position [74, 0]
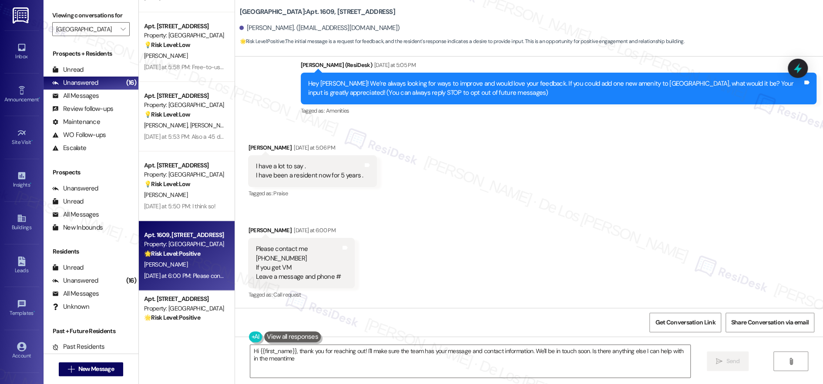
type textarea "Hi {{first_name}}, thank you for reaching out! I'll make sure the team has your…"
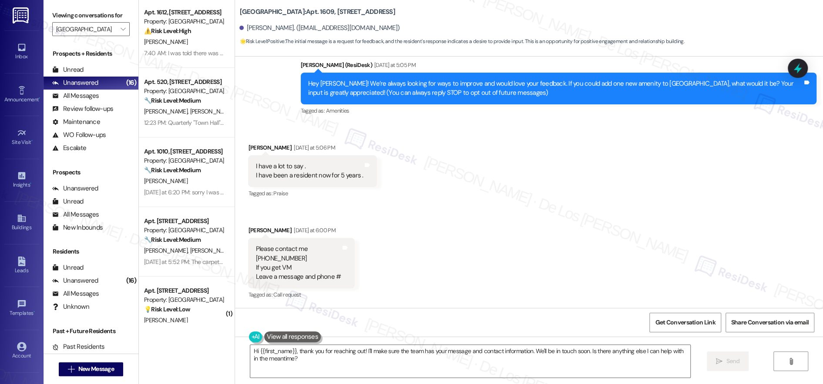
scroll to position [2, 0]
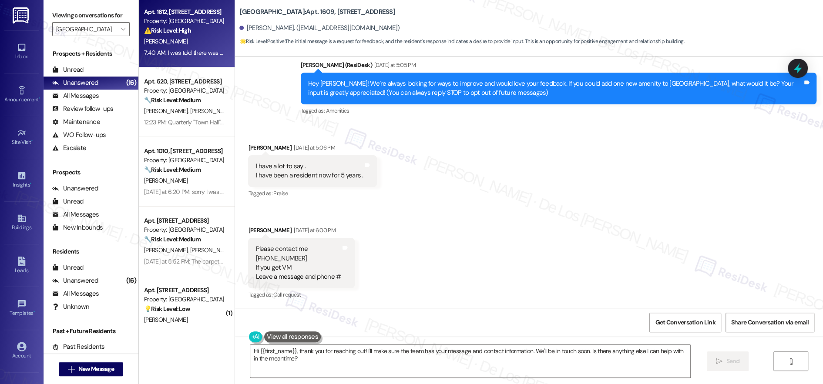
click at [177, 52] on div "7:40 AM: I was told there was "nothing that can be done" and "we are working wi…" at bounding box center [269, 53] width 250 height 8
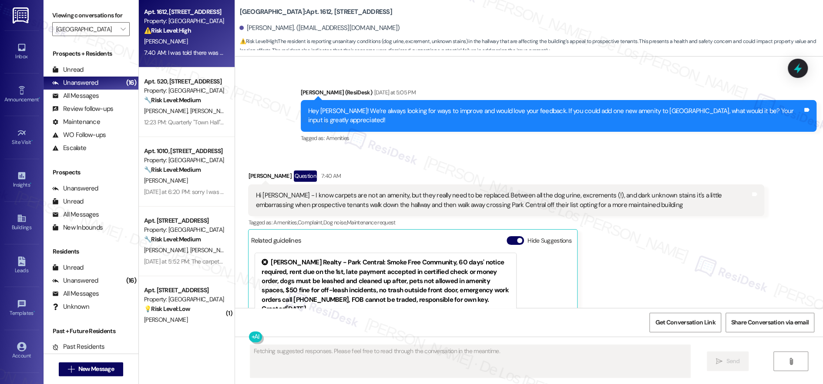
scroll to position [2990, 0]
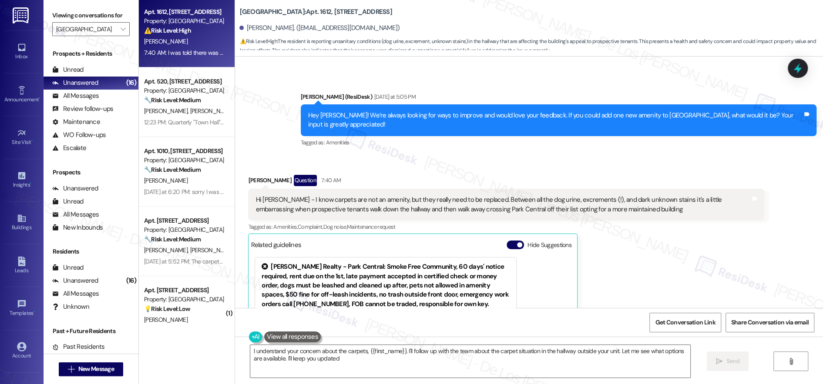
type textarea "I understand your concern about the carpets, {{first_name}}. I'll follow up wit…"
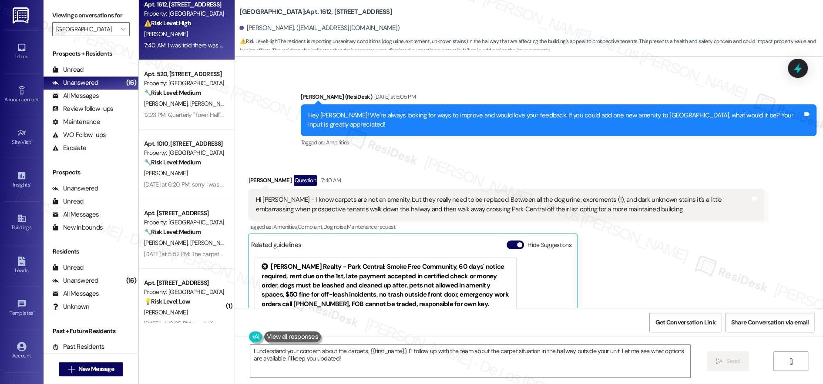
scroll to position [10, 0]
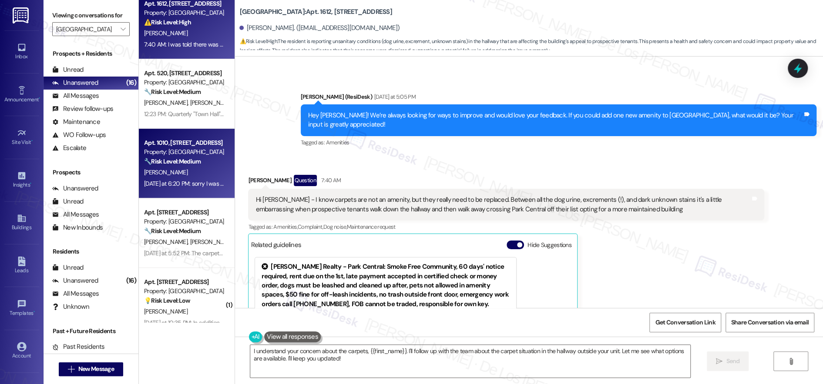
click at [209, 170] on div "[PERSON_NAME]" at bounding box center [184, 172] width 82 height 11
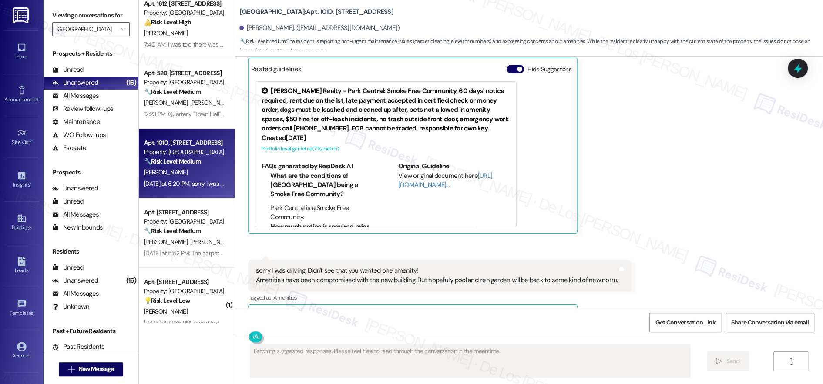
scroll to position [774, 0]
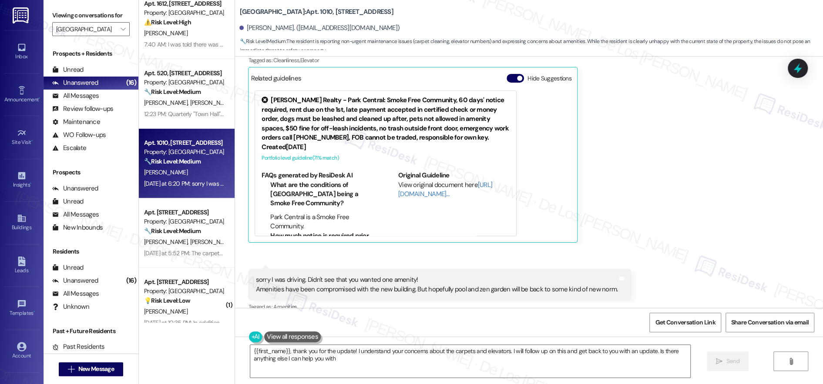
type textarea "{{first_name}}, thank you for the update! I understand your concerns about the …"
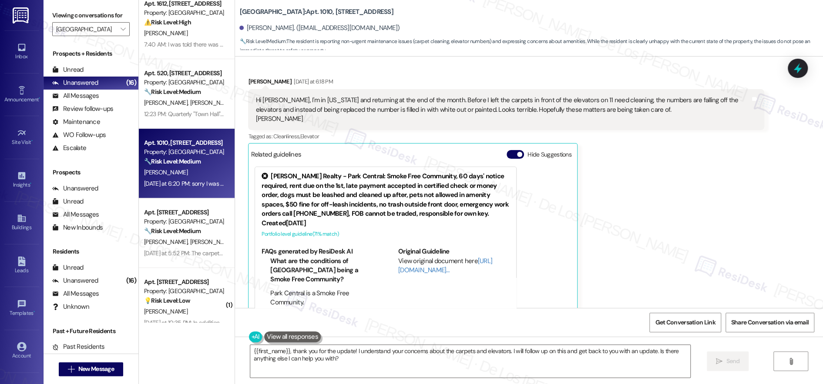
scroll to position [695, 0]
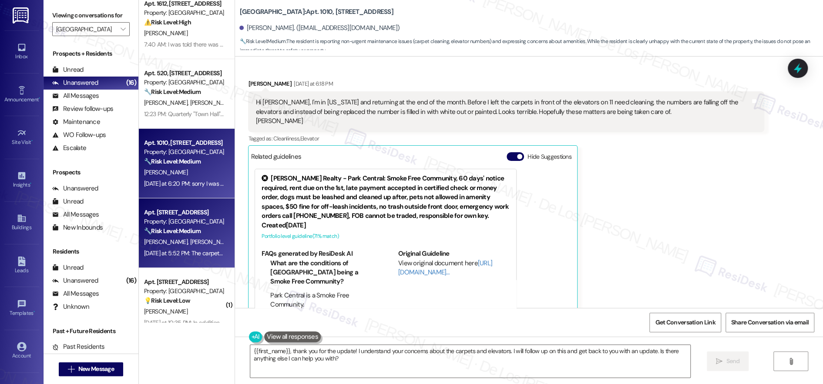
click at [197, 230] on div "🔧 Risk Level: Medium The resident is requesting repair of elevator buttons and …" at bounding box center [184, 231] width 81 height 9
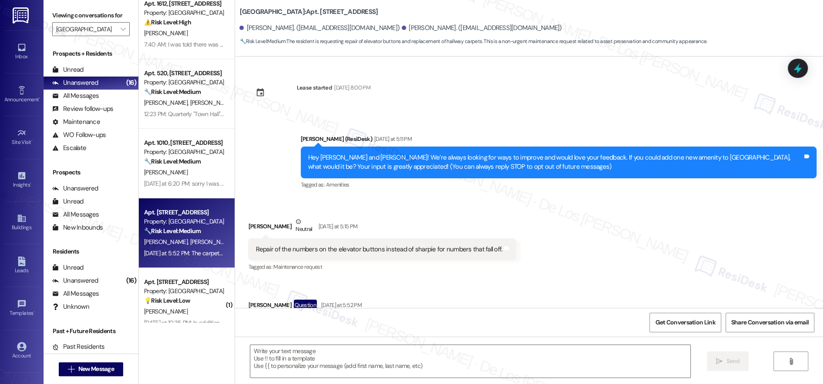
scroll to position [47, 0]
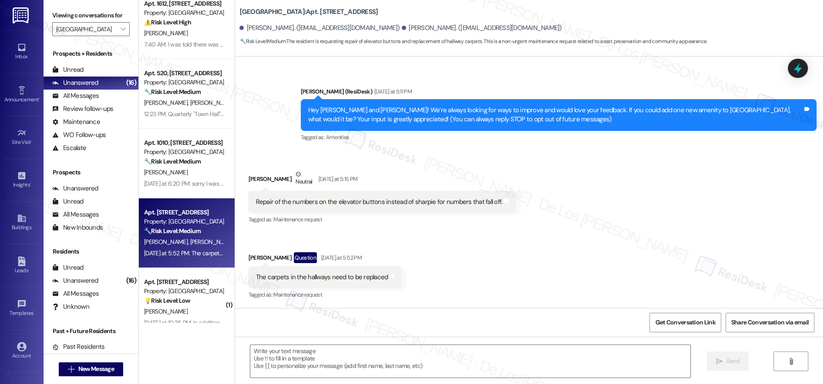
type textarea "Fetching suggested responses. Please feel free to read through the conversation…"
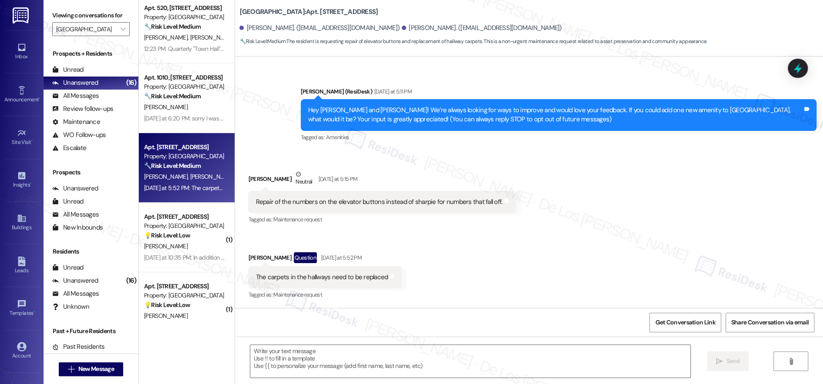
scroll to position [81, 0]
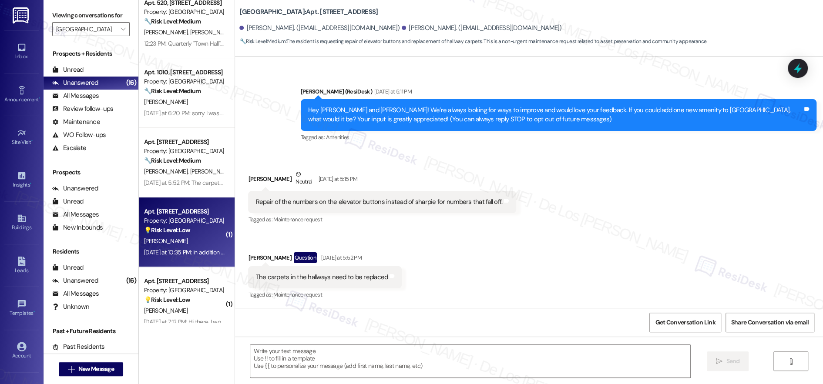
type textarea "Fetching suggested responses. Please feel free to read through the conversation…"
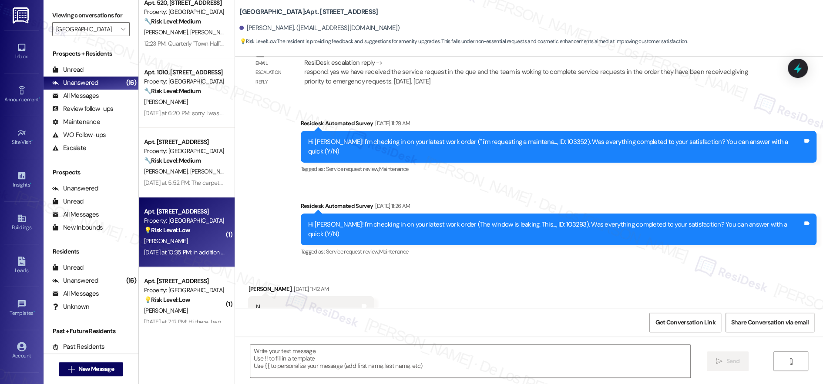
type textarea "Fetching suggested responses. Please feel free to read through the conversation…"
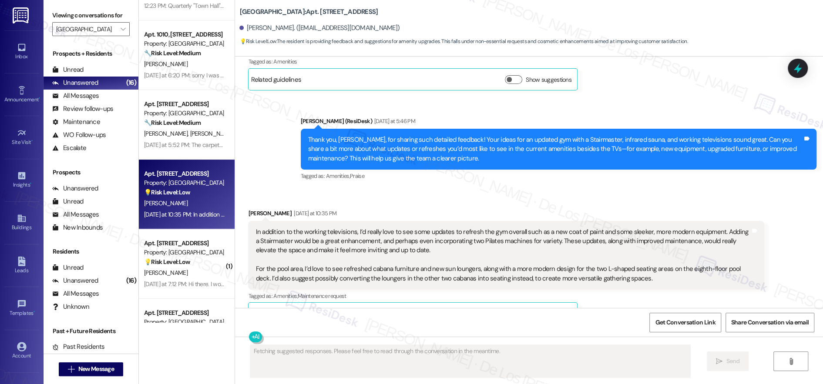
scroll to position [129, 0]
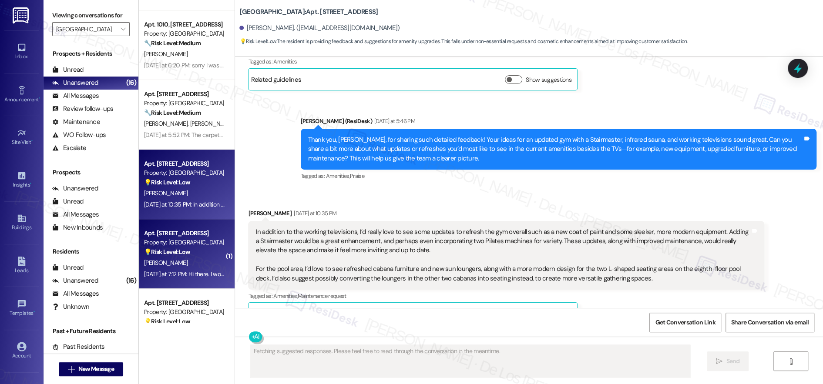
click at [185, 252] on div "💡 Risk Level: Low The resident is suggesting an amenity upgrade (upgraded appli…" at bounding box center [184, 252] width 81 height 9
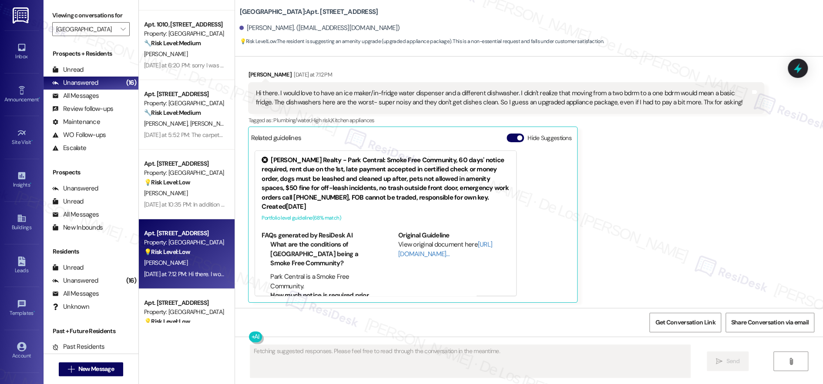
scroll to position [148, 0]
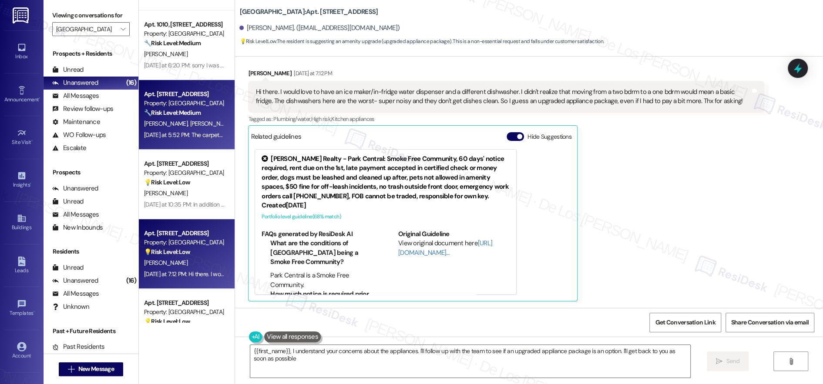
type textarea "{{first_name}}, I understand your concerns about the appliances. I'll follow up…"
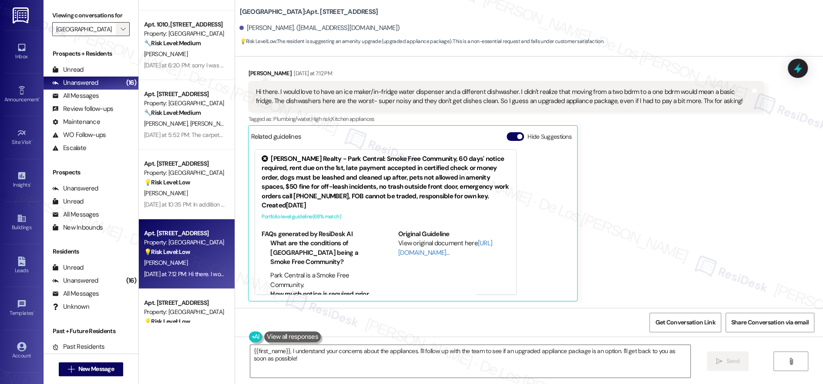
click at [116, 28] on button "" at bounding box center [123, 29] width 14 height 14
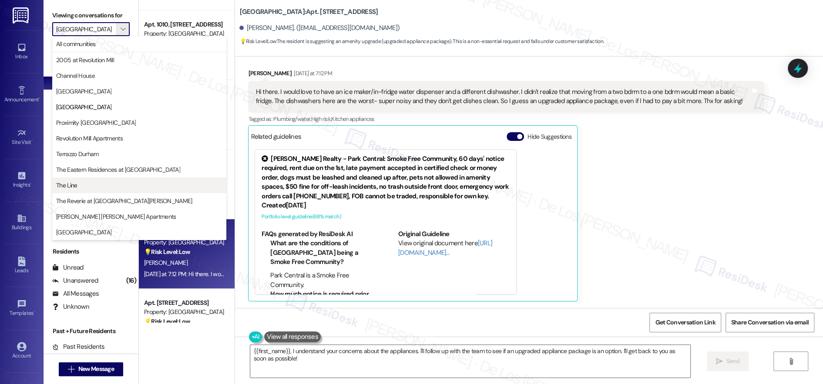
click at [120, 184] on span "The Line" at bounding box center [139, 185] width 166 height 9
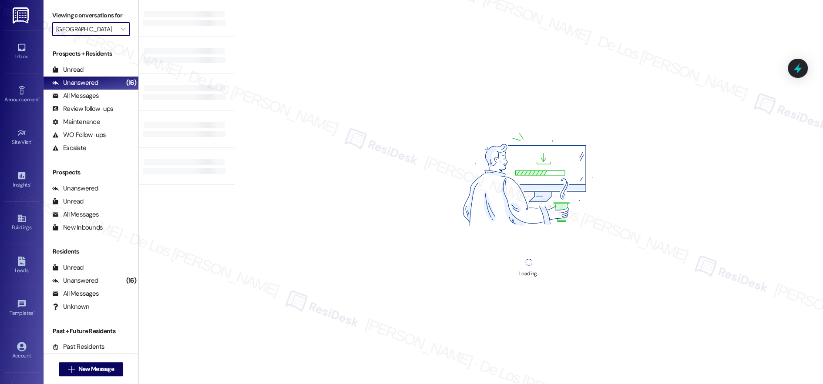
type input "The Line"
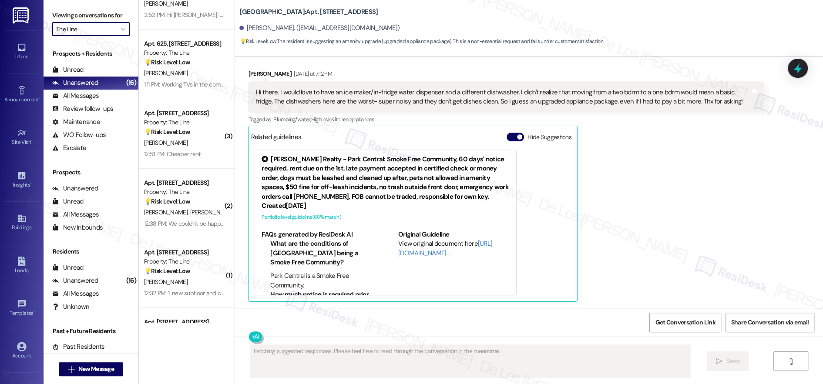
scroll to position [165, 0]
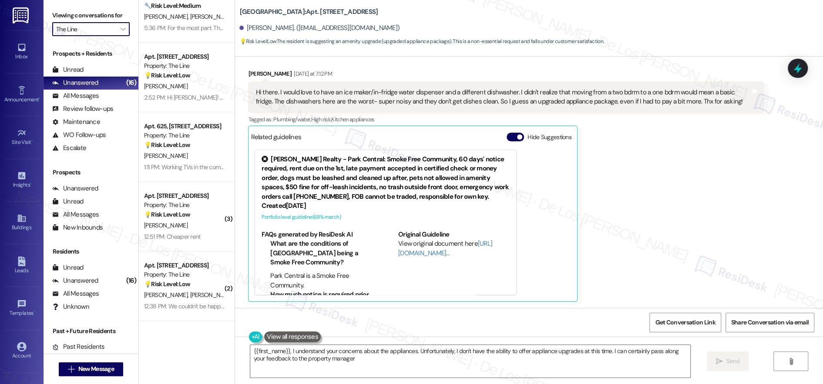
type textarea "{{first_name}}, I understand your concerns about the appliances. Unfortunately,…"
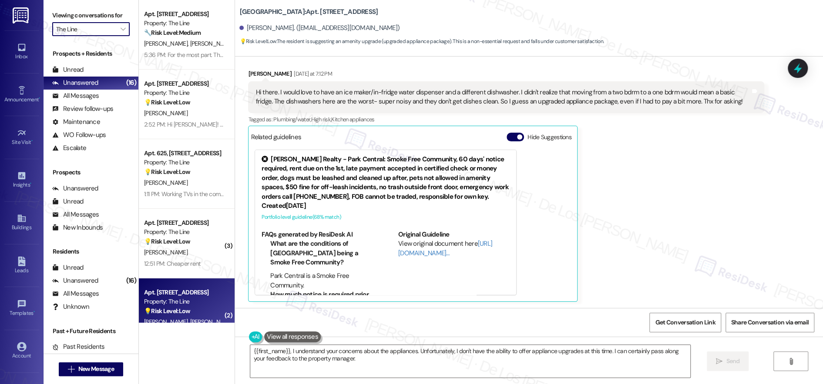
scroll to position [0, 0]
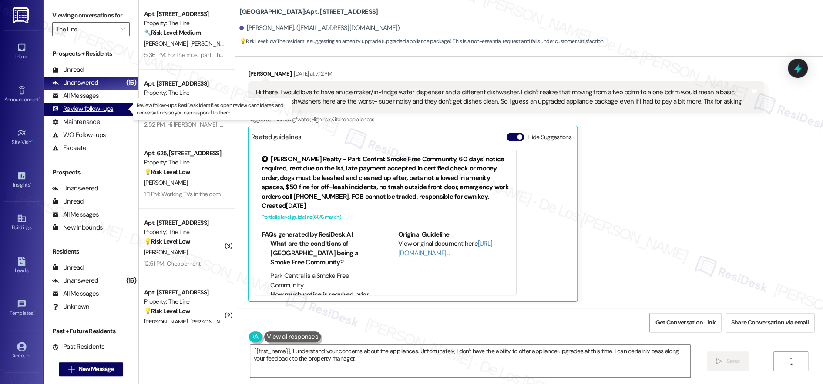
click at [113, 111] on div "Review follow-ups (undefined)" at bounding box center [91, 109] width 95 height 13
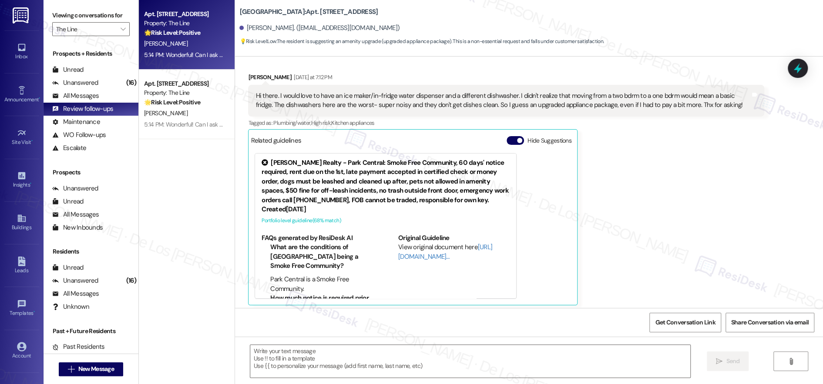
click at [182, 35] on strong "🌟 Risk Level: Positive" at bounding box center [172, 33] width 56 height 8
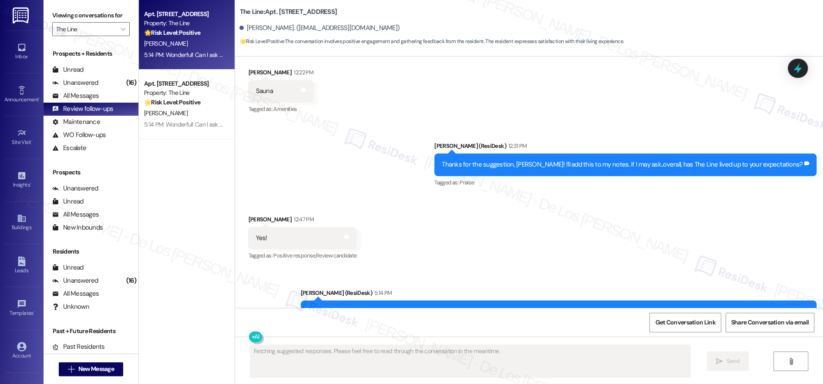
scroll to position [681, 0]
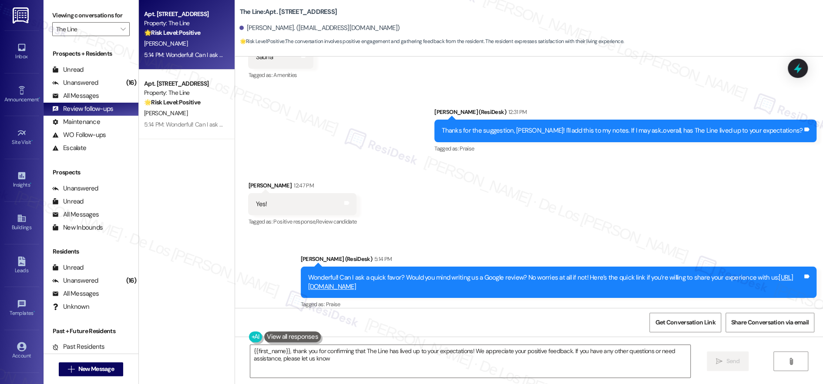
type textarea "{{first_name}}, thank you for confirming that The Line has lived up to your exp…"
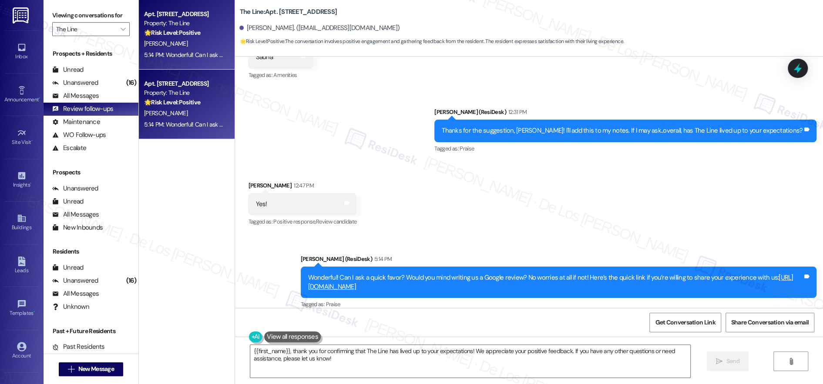
click at [190, 123] on div "5:14 PM: Wonderful! Can I ask a quick favor? Would you mind writing us a Google…" at bounding box center [400, 125] width 512 height 8
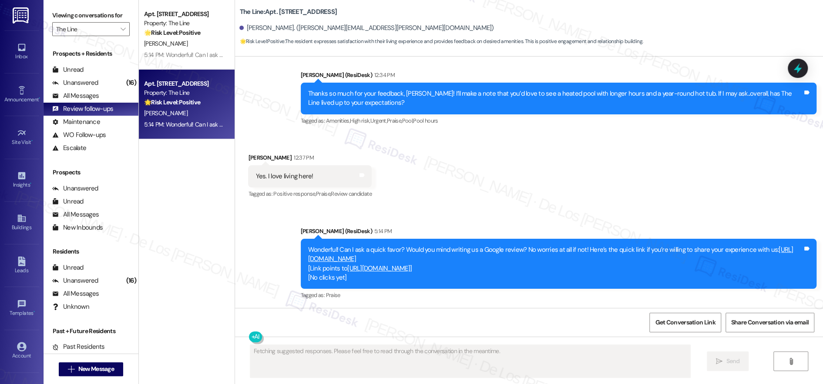
scroll to position [221, 0]
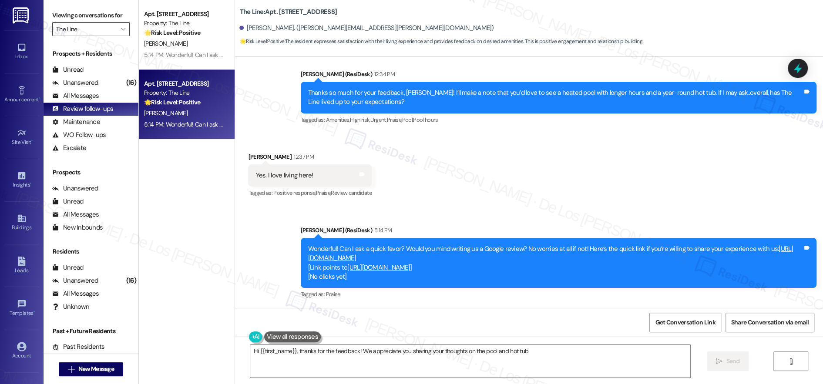
click at [95, 29] on input "The Line" at bounding box center [86, 29] width 60 height 14
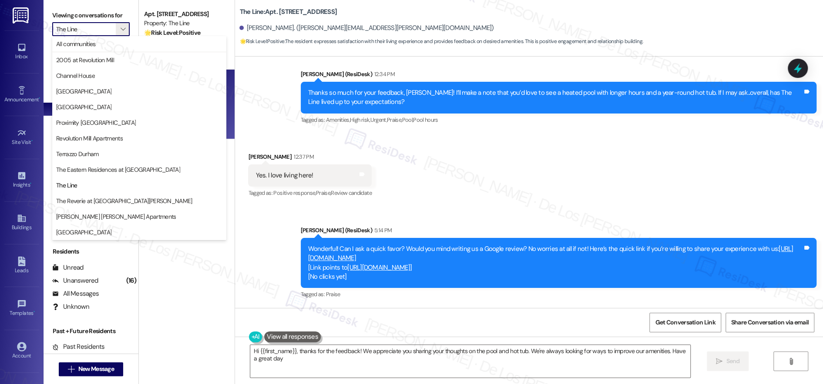
type textarea "Hi {{first_name}}, thanks for the feedback! We appreciate you sharing your thou…"
click at [100, 202] on span "The Reverie at [GEOGRAPHIC_DATA][PERSON_NAME]" at bounding box center [124, 201] width 136 height 9
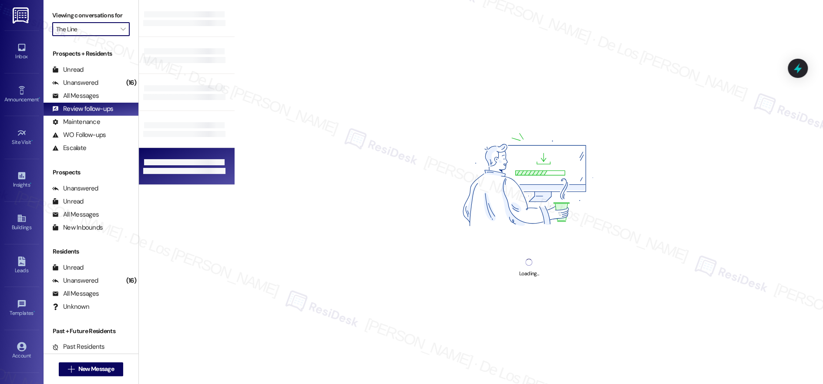
type input "The Reverie at [GEOGRAPHIC_DATA][PERSON_NAME]"
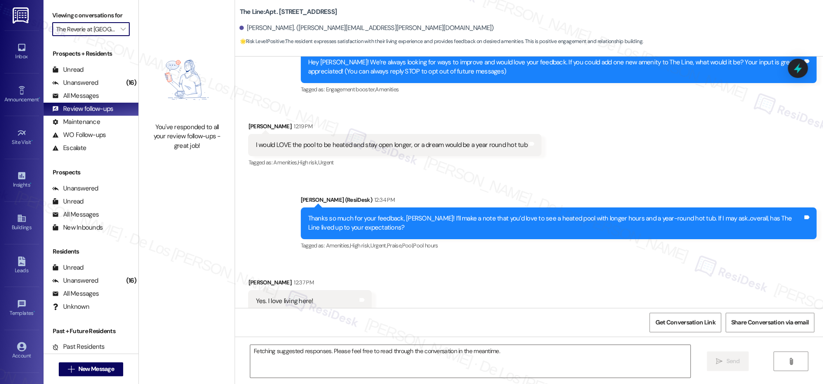
scroll to position [119, 0]
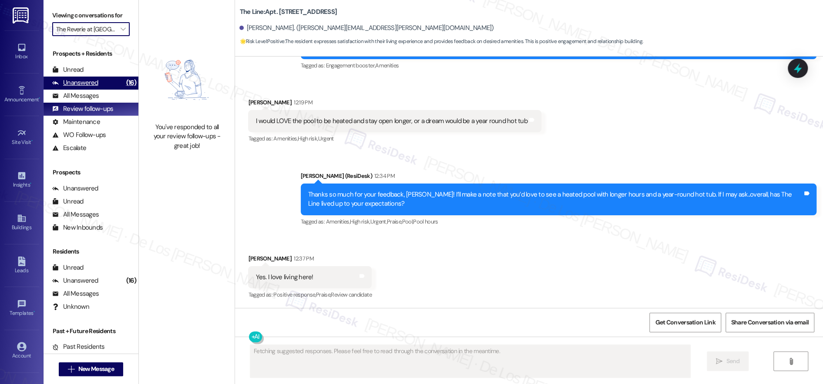
click at [111, 81] on div "Unanswered (16)" at bounding box center [91, 83] width 95 height 13
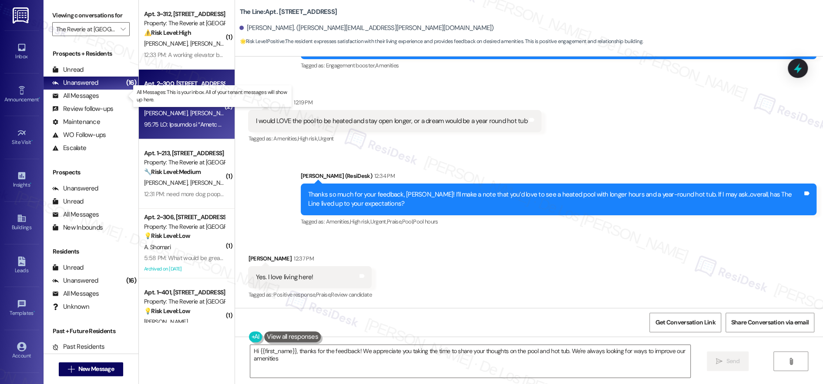
type textarea "Hi {{first_name}}, thanks for the feedback! We appreciate you taking the time t…"
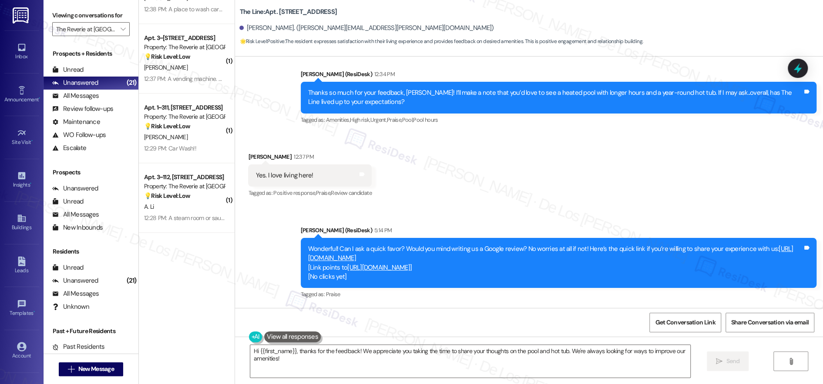
scroll to position [1114, 0]
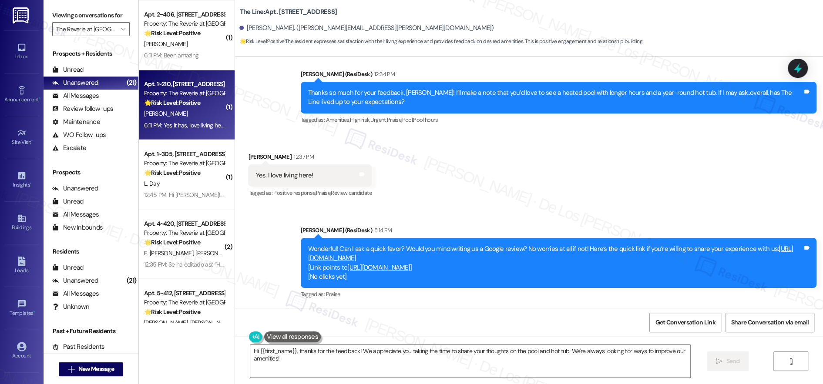
click at [198, 115] on div "A. Metivier" at bounding box center [184, 113] width 82 height 11
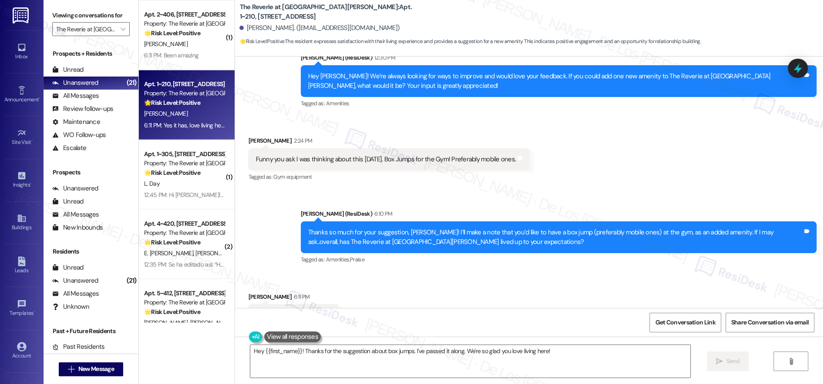
scroll to position [2259, 0]
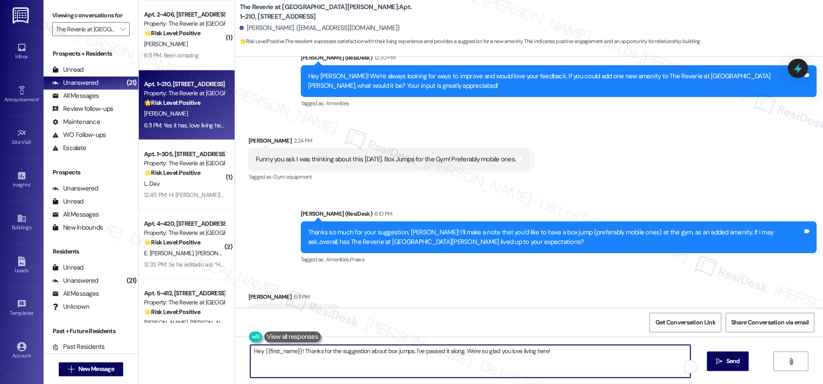
click at [362, 363] on textarea "Hey {{first_name}}! Thanks for the suggestion about box jumps. I've passed it a…" at bounding box center [470, 361] width 440 height 33
click at [321, 355] on textarea "Hey {{first_name}}! Thanks for the suggestion about box jumps. I've passed it a…" at bounding box center [468, 361] width 440 height 33
paste textarea "Wonderful! Can I ask a quick favor? Would you mind writing us a Google review? …"
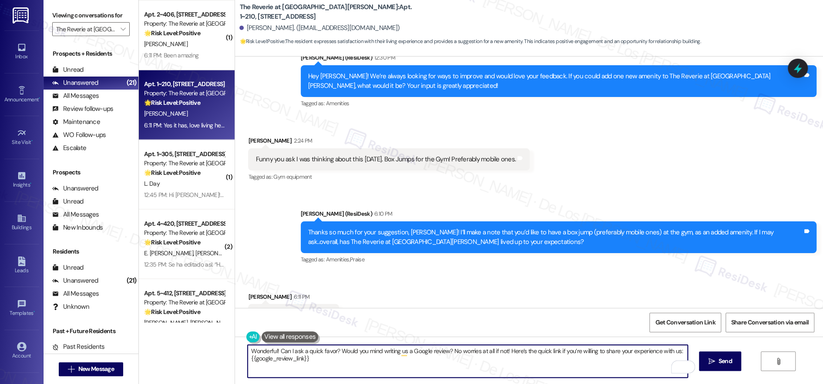
scroll to position [0, 0]
type textarea "Wonderful! Can I ask a quick favor? Would you mind writing us a Google review? …"
click at [723, 362] on span "Send" at bounding box center [725, 361] width 17 height 9
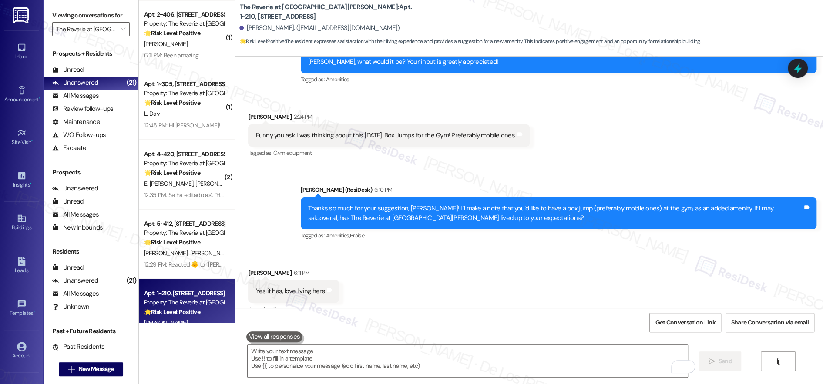
scroll to position [2329, 0]
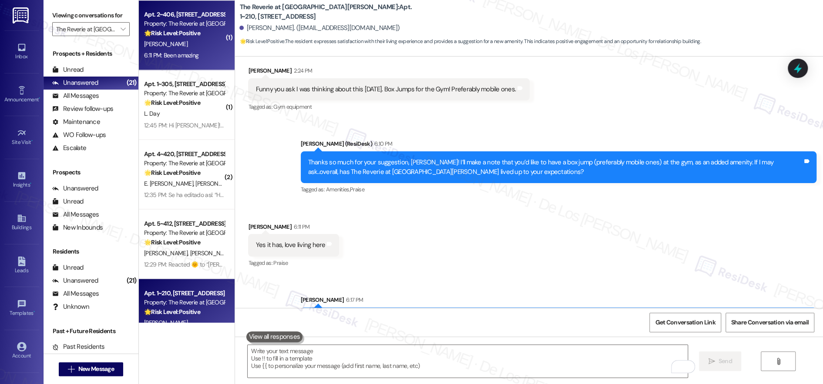
click at [179, 24] on div "Property: The Reverie at [GEOGRAPHIC_DATA][PERSON_NAME]" at bounding box center [184, 23] width 81 height 9
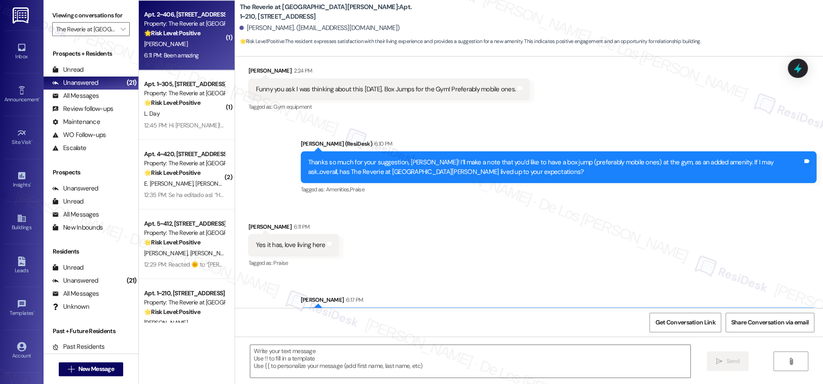
type textarea "Fetching suggested responses. Please feel free to read through the conversation…"
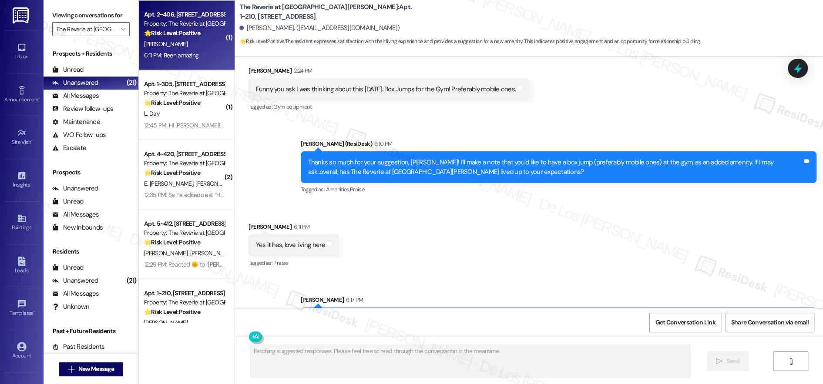
scroll to position [138, 0]
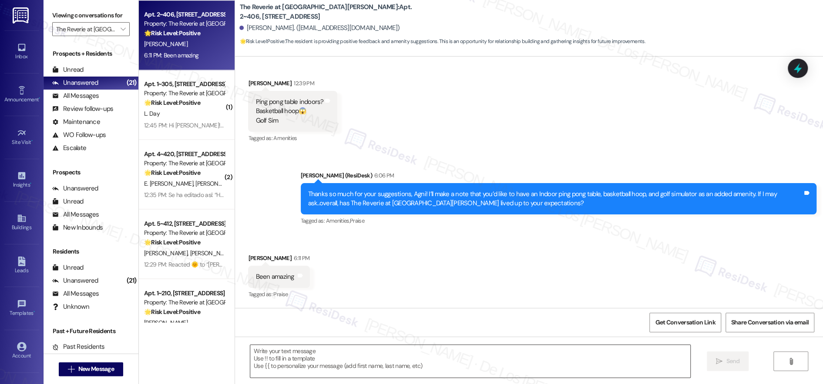
click at [415, 358] on textarea at bounding box center [470, 361] width 440 height 33
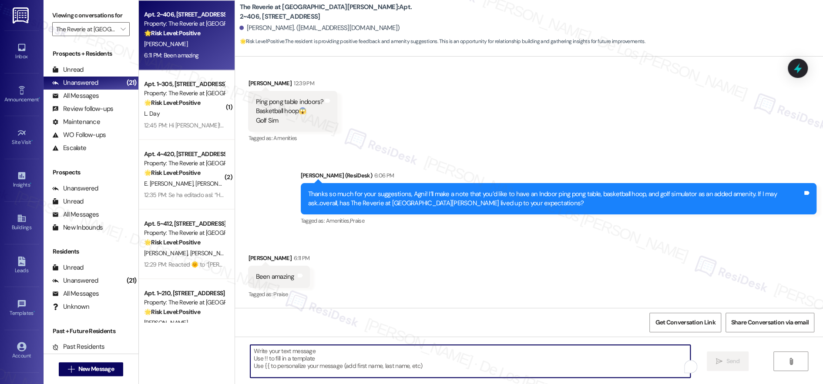
paste textarea "Wonderful! Can I ask a quick favor? Would you mind writing us a Google review? …"
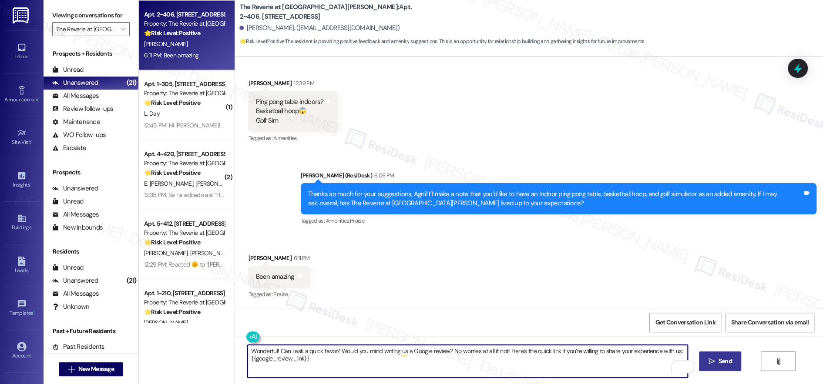
type textarea "Wonderful! Can I ask a quick favor? Would you mind writing us a Google review? …"
click at [715, 361] on icon "" at bounding box center [711, 361] width 7 height 7
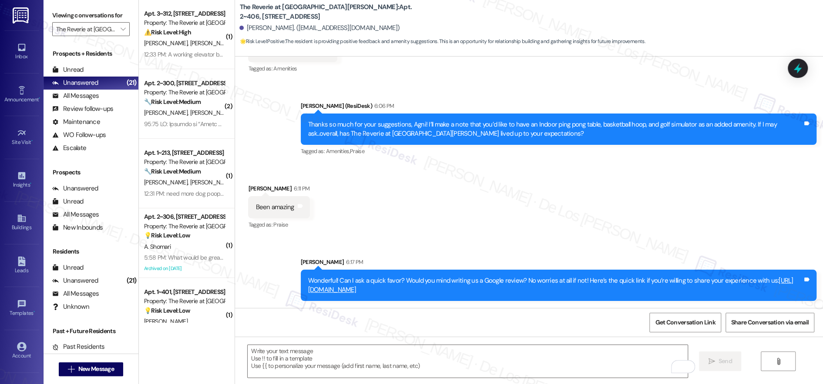
scroll to position [0, 0]
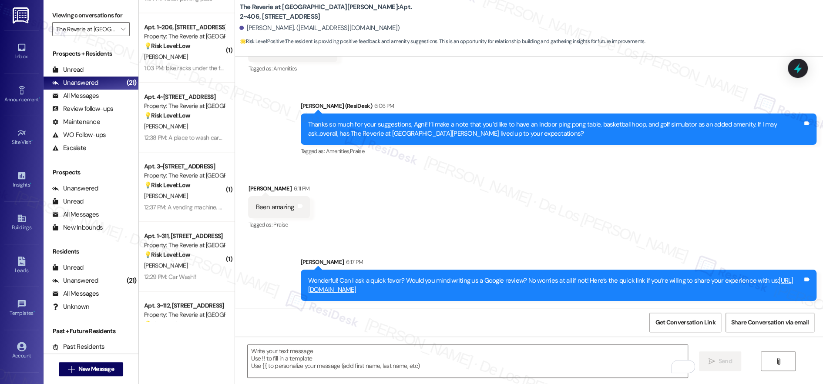
scroll to position [920, 0]
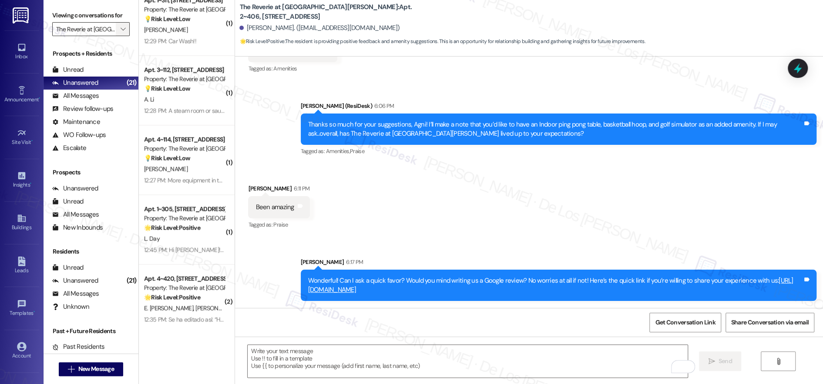
click at [121, 28] on icon "" at bounding box center [123, 29] width 5 height 7
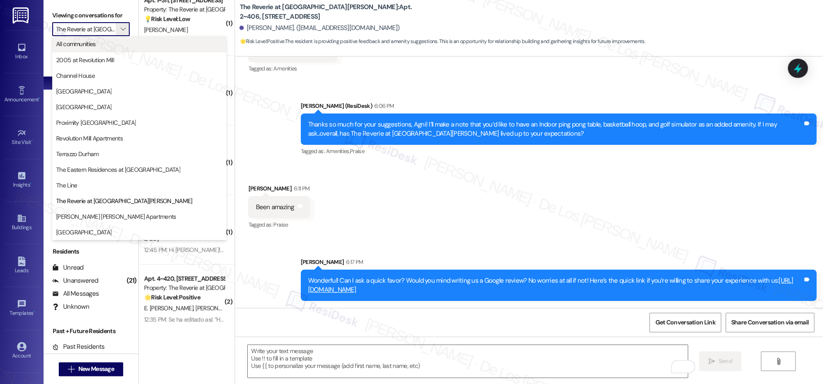
scroll to position [0, 13]
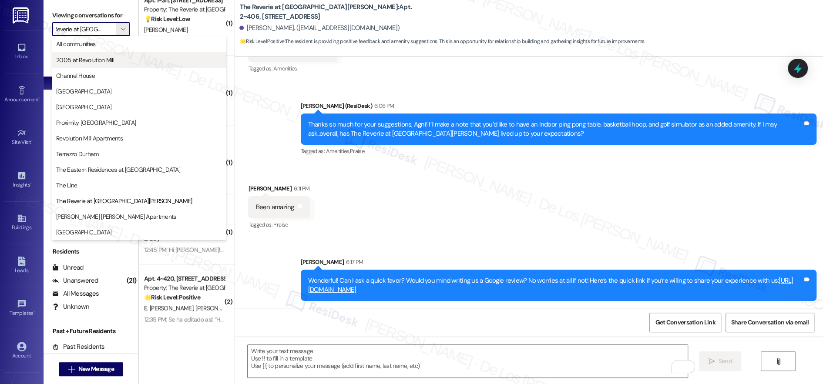
click at [104, 59] on span "2005 at Revolution Mill" at bounding box center [85, 60] width 58 height 9
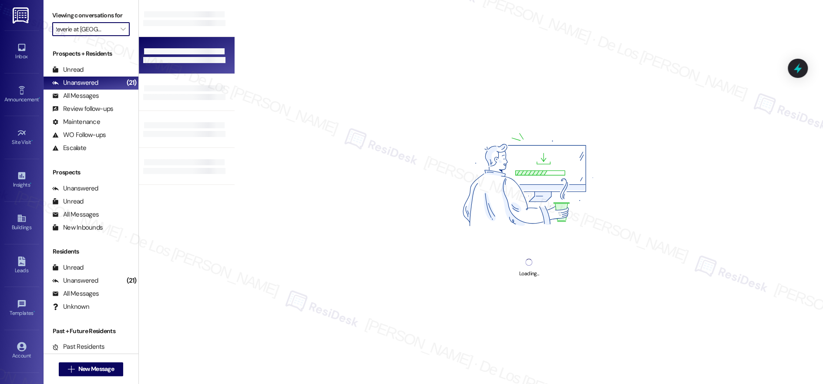
type input "2005 at Revolution Mill"
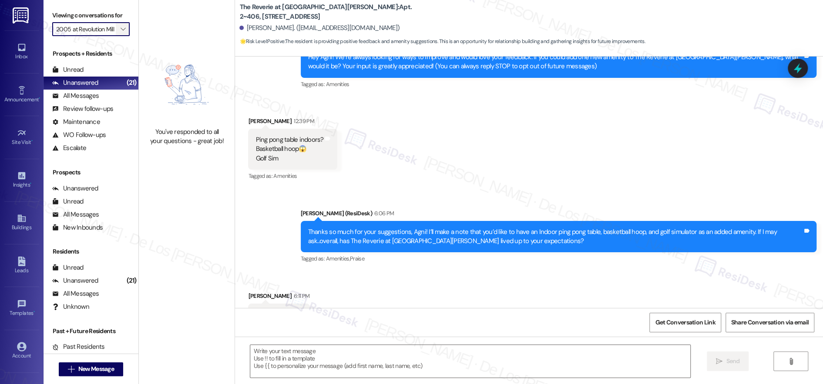
type textarea "Fetching suggested responses. Please feel free to read through the conversation…"
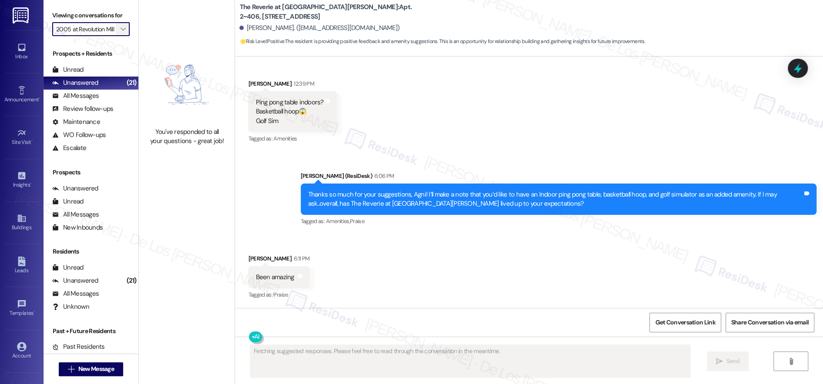
scroll to position [0, 0]
click at [119, 30] on span "" at bounding box center [123, 29] width 8 height 14
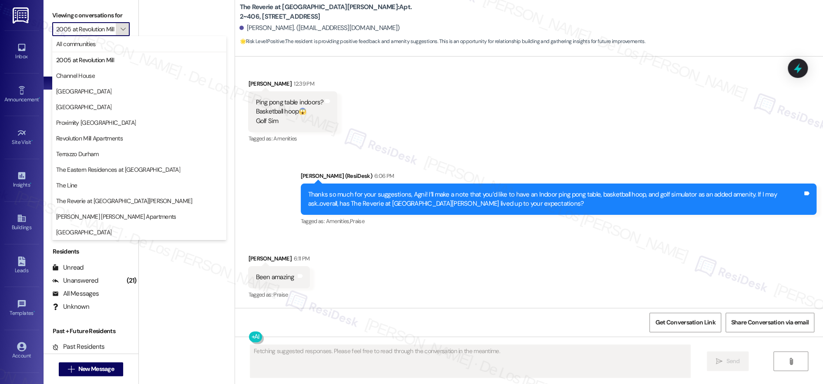
scroll to position [0, 5]
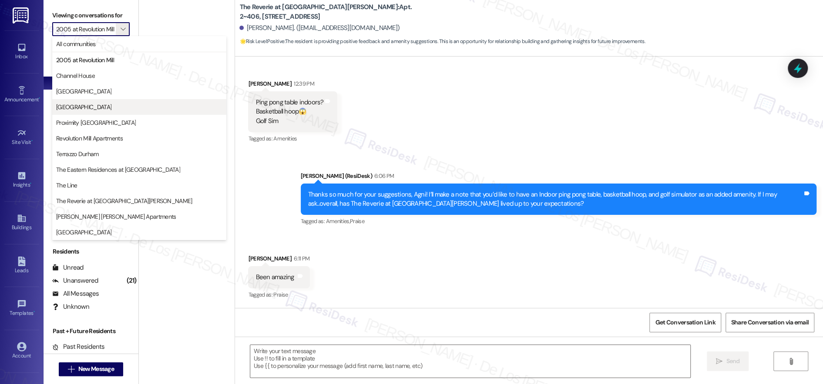
click at [95, 106] on span "[GEOGRAPHIC_DATA]" at bounding box center [139, 107] width 166 height 9
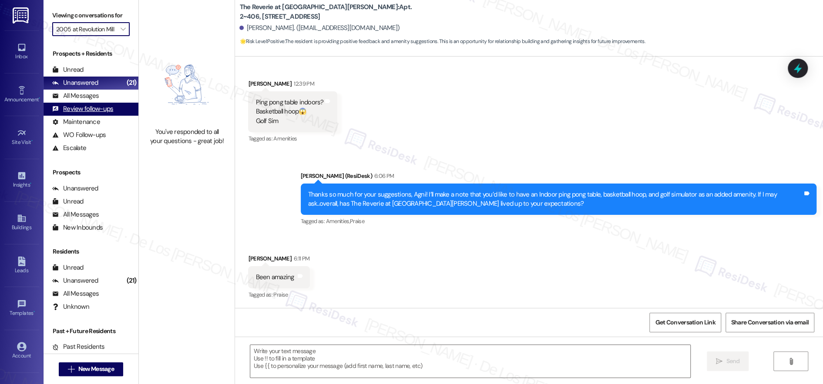
type input "[GEOGRAPHIC_DATA]"
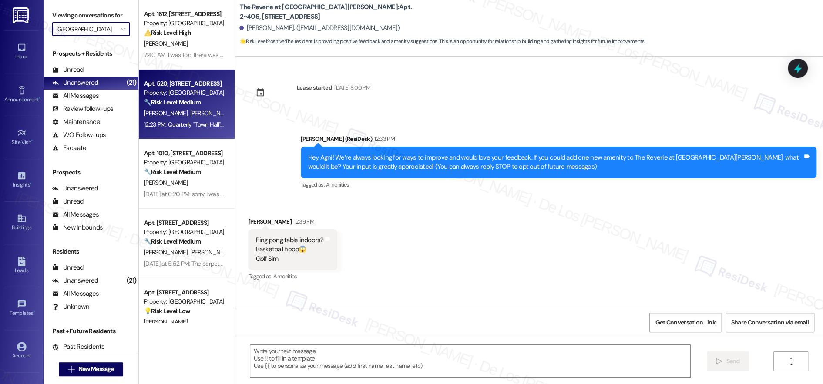
scroll to position [326, 0]
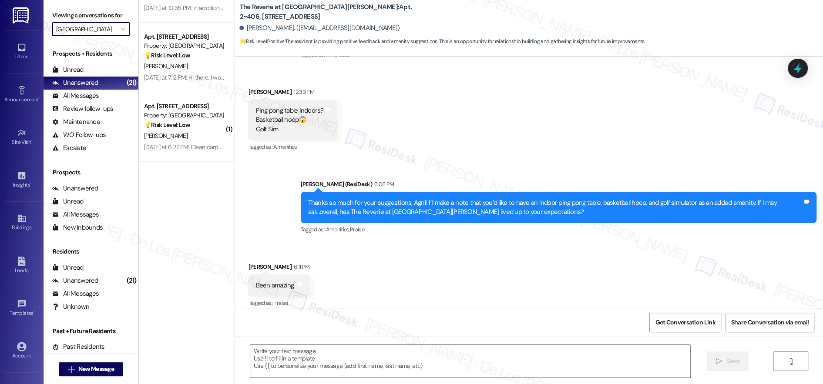
type textarea "Fetching suggested responses. Please feel free to read through the conversation…"
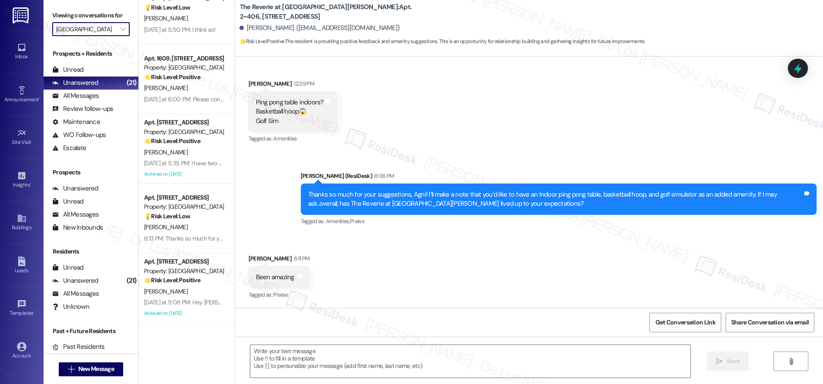
scroll to position [0, 0]
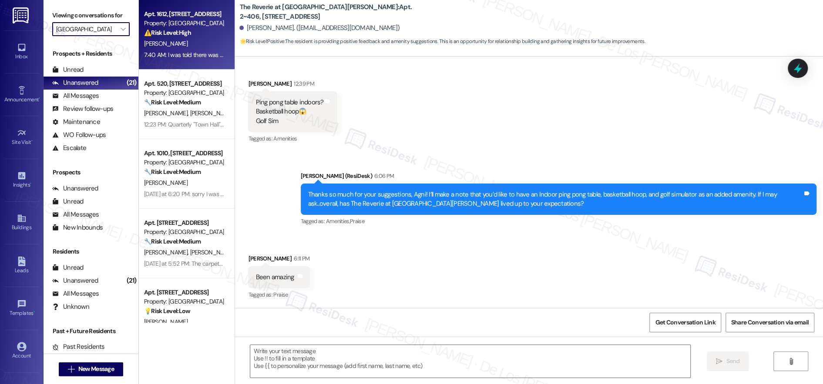
click at [194, 42] on div "[PERSON_NAME]" at bounding box center [184, 43] width 82 height 11
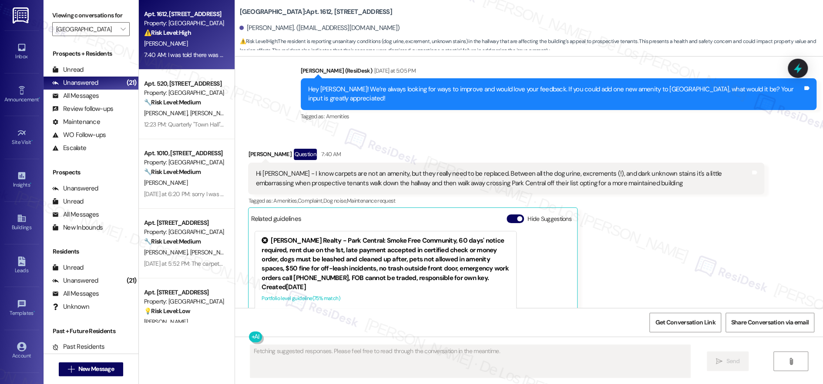
scroll to position [3016, 0]
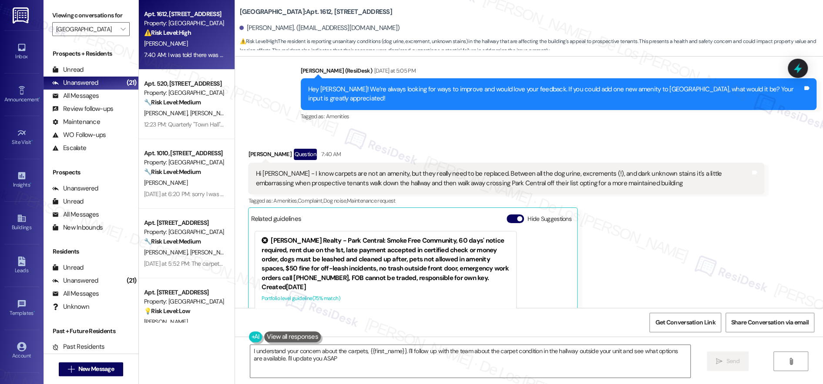
type textarea "I understand your concern about the carpets, {{first_name}}. I'll follow up wit…"
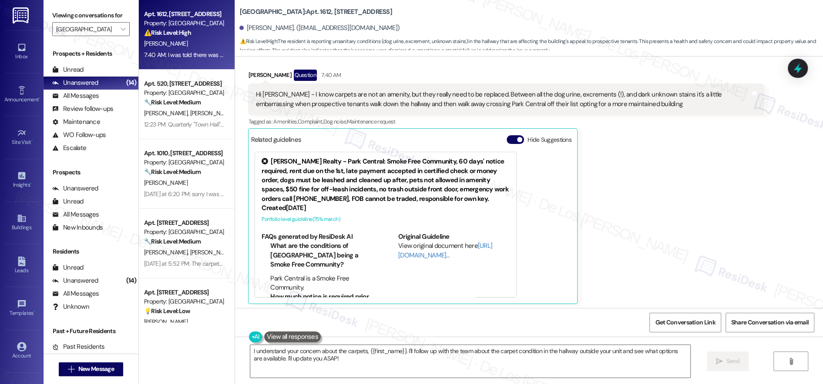
scroll to position [3191, 0]
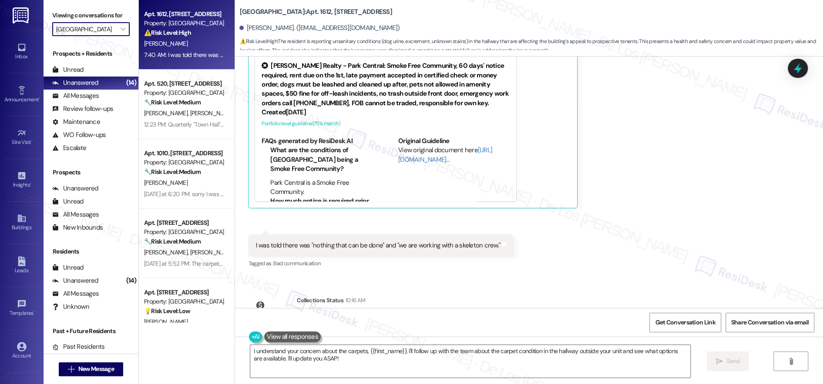
click at [104, 28] on input "[GEOGRAPHIC_DATA]" at bounding box center [86, 29] width 60 height 14
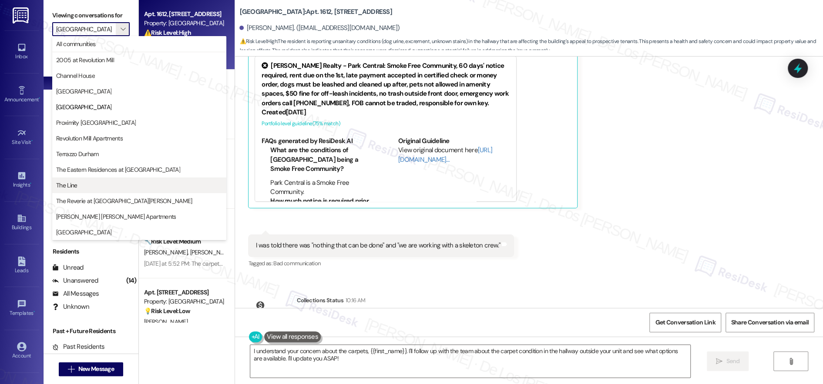
click at [88, 185] on span "The Line" at bounding box center [139, 185] width 166 height 9
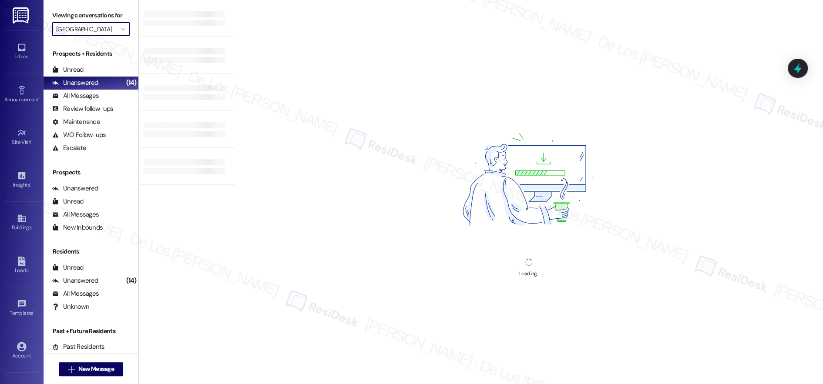
type input "The Line"
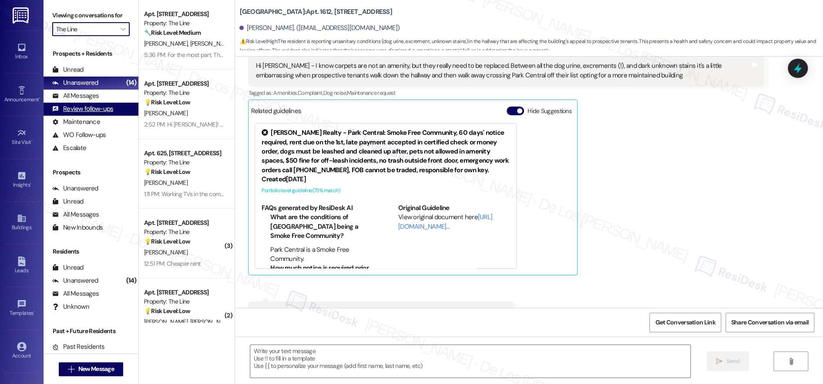
type textarea "Fetching suggested responses. Please feel free to read through the conversation…"
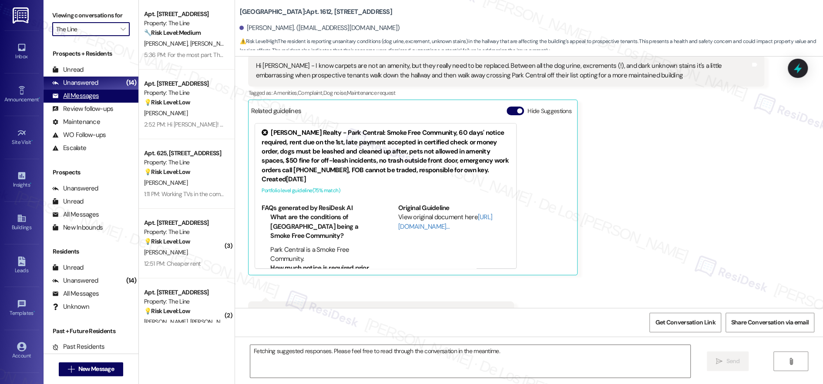
scroll to position [3110, 0]
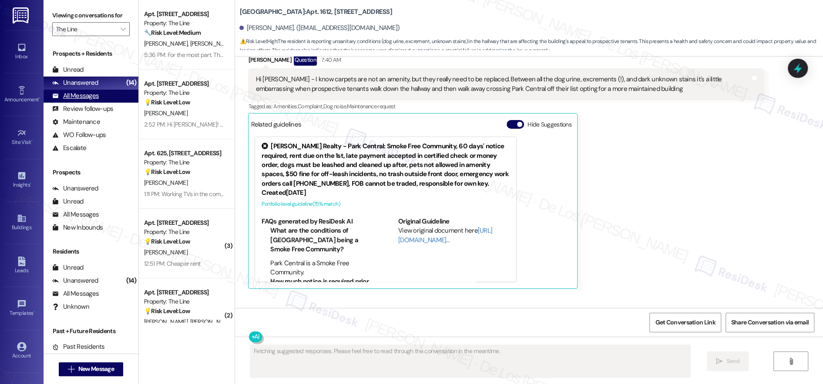
click at [101, 95] on div "All Messages (undefined)" at bounding box center [91, 96] width 95 height 13
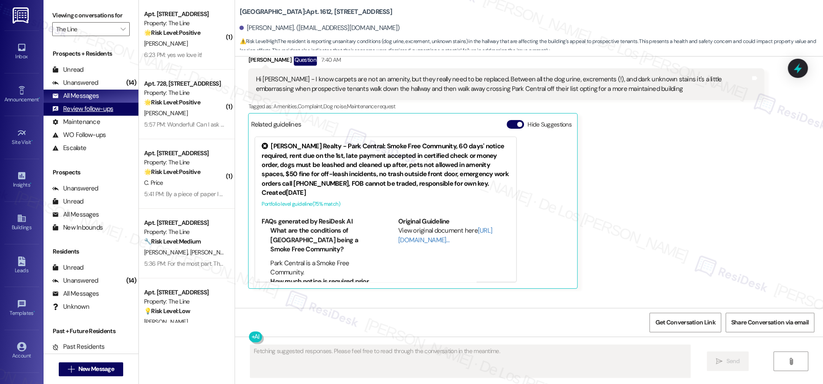
click at [104, 109] on div "Review follow-ups" at bounding box center [82, 109] width 61 height 9
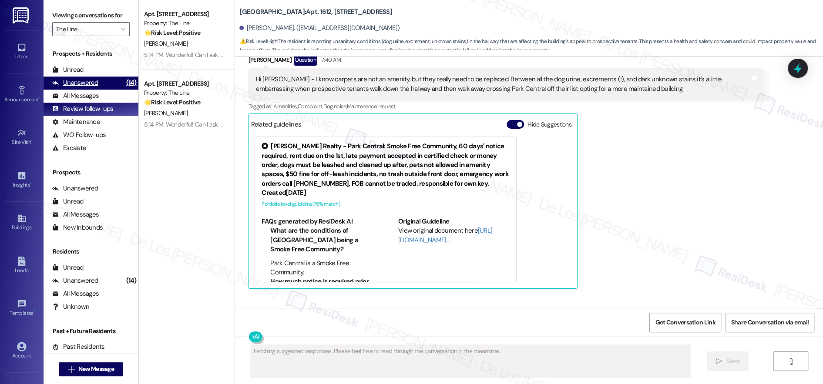
click at [124, 84] on div "(14)" at bounding box center [131, 82] width 15 height 13
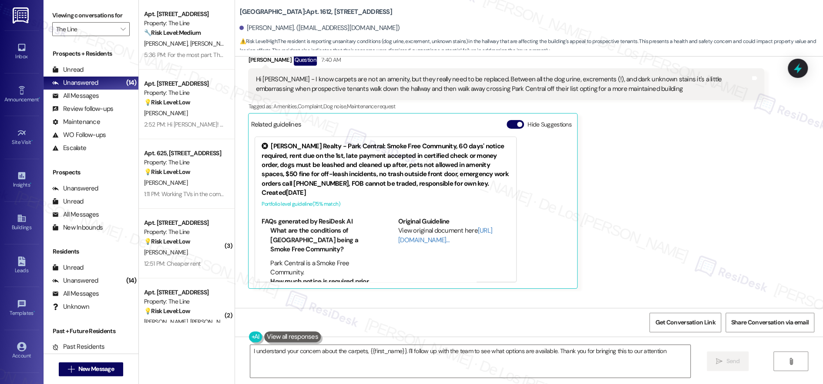
type textarea "I understand your concern about the carpets, {{first_name}}. I'll follow up wit…"
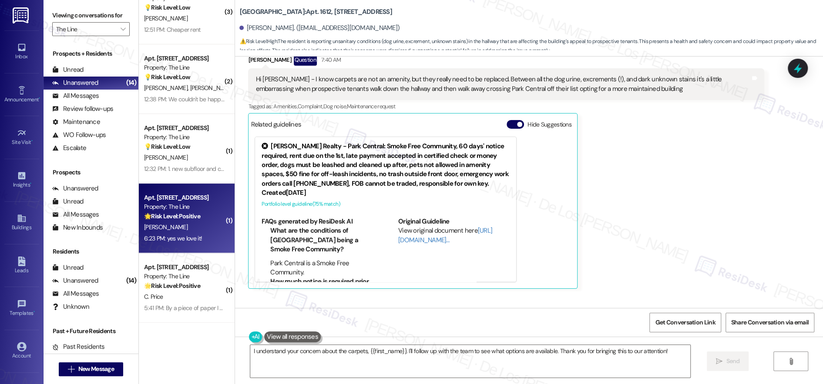
scroll to position [0, 0]
click at [202, 219] on div "🌟 Risk Level: Positive The resident expresses satisfaction with the property an…" at bounding box center [184, 216] width 81 height 9
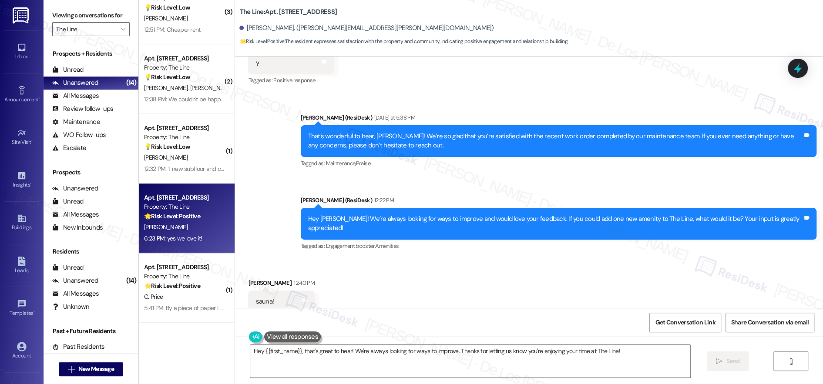
scroll to position [340, 0]
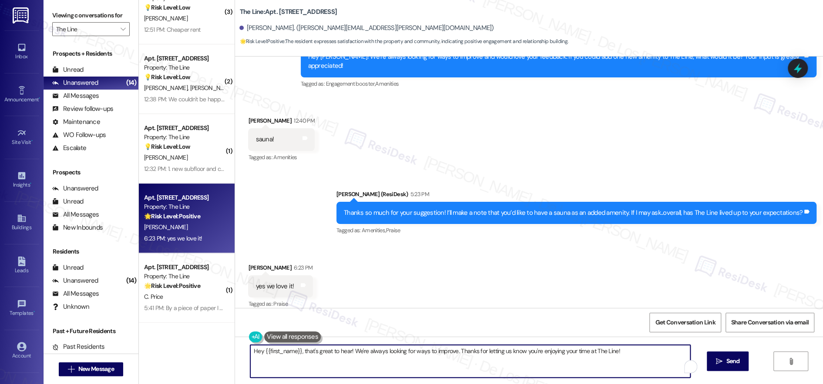
click at [293, 353] on textarea "Hey {{first_name}}, that's great to hear! We're always looking for ways to impr…" at bounding box center [470, 361] width 440 height 33
paste textarea "Wonderful! Can I ask a quick favor? Would you mind writing us a Google review? …"
type textarea "Wonderful! Can I ask a quick favor? Would you mind writing us a Google review? …"
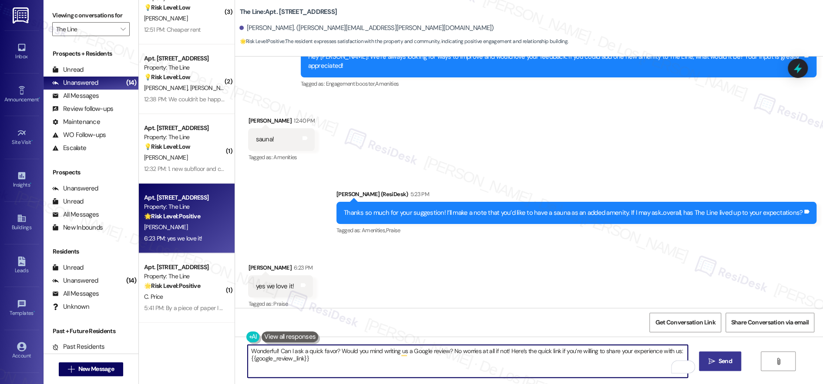
click at [731, 359] on span "Send" at bounding box center [725, 361] width 13 height 9
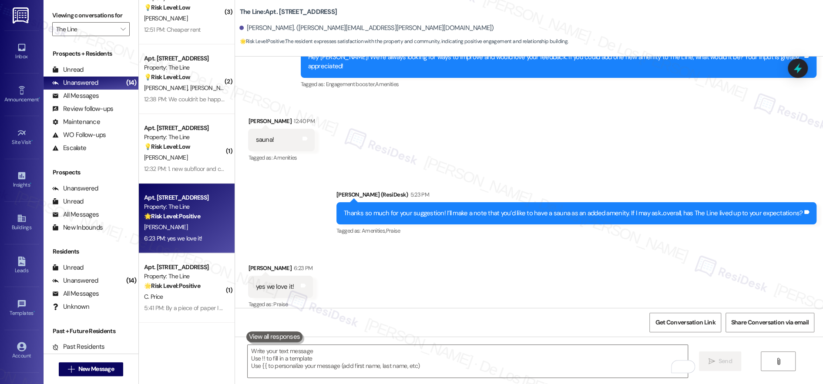
scroll to position [410, 0]
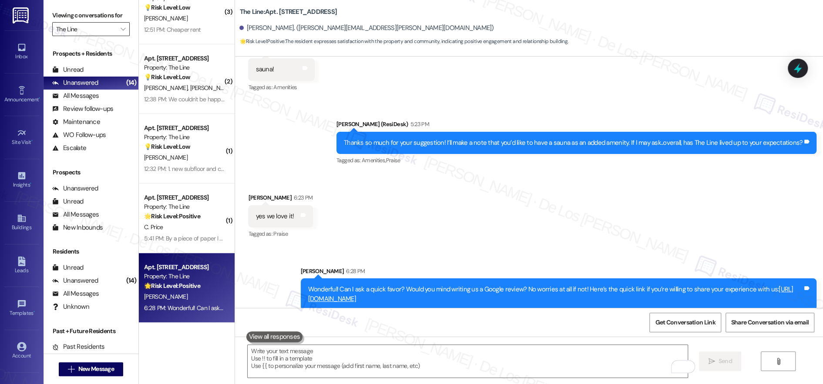
click at [83, 26] on input "The Line" at bounding box center [86, 29] width 60 height 14
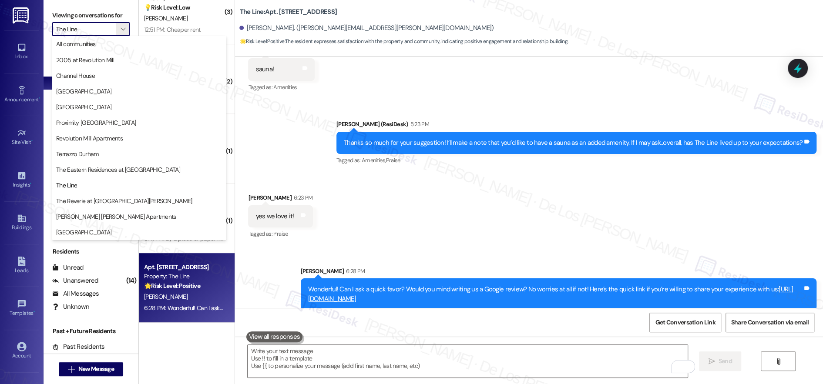
drag, startPoint x: 98, startPoint y: 76, endPoint x: 108, endPoint y: 77, distance: 9.2
click at [98, 76] on span "Channel House" at bounding box center [139, 75] width 166 height 9
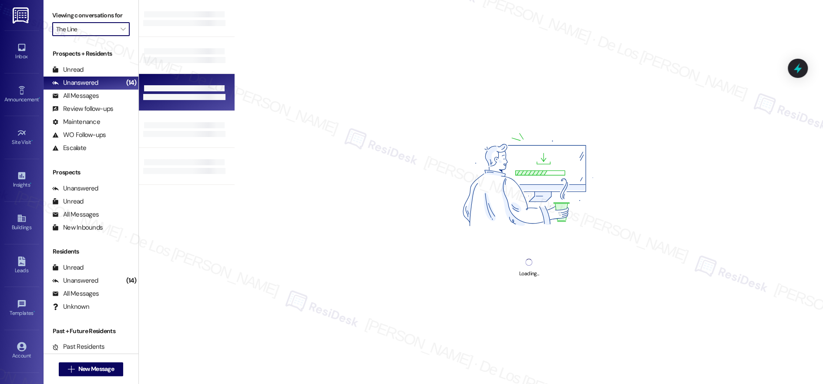
type input "Channel House"
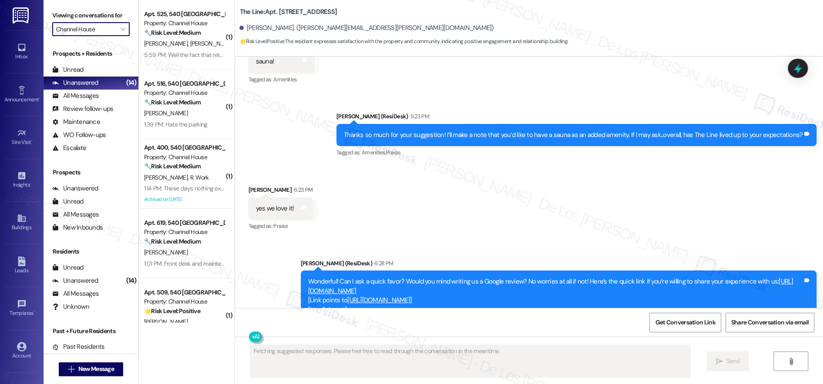
scroll to position [442, 0]
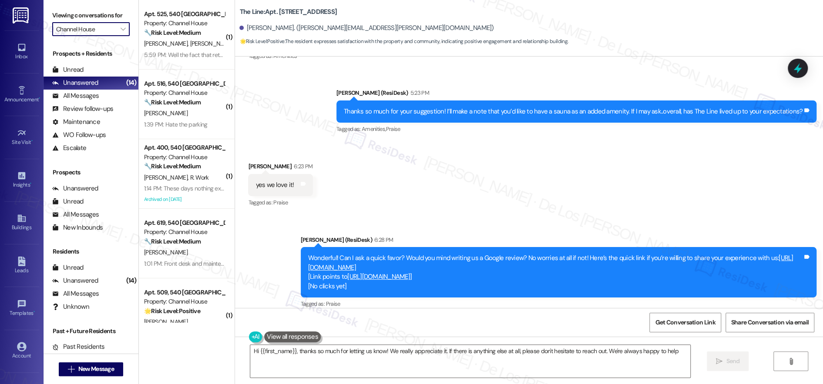
type textarea "Hi {{first_name}}, thanks so much for letting us know! We really appreciate it.…"
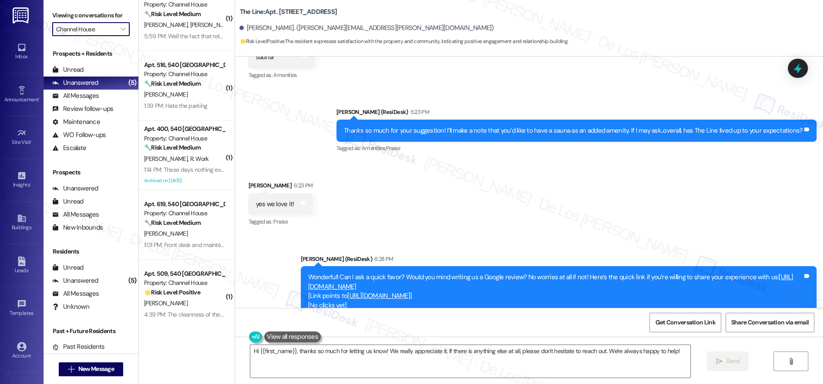
scroll to position [25, 0]
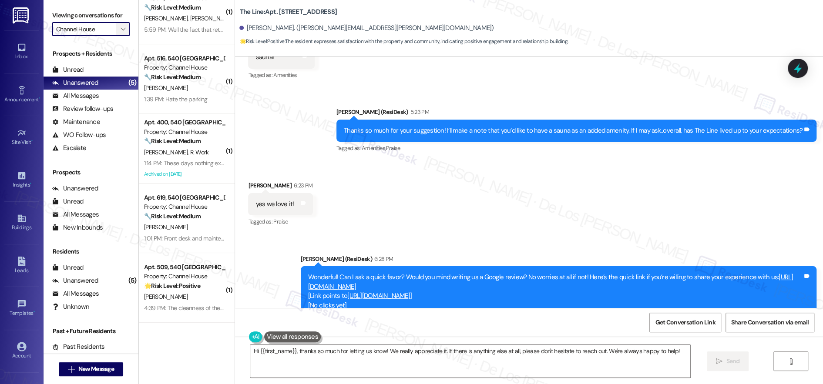
click at [119, 25] on span "" at bounding box center [123, 29] width 8 height 14
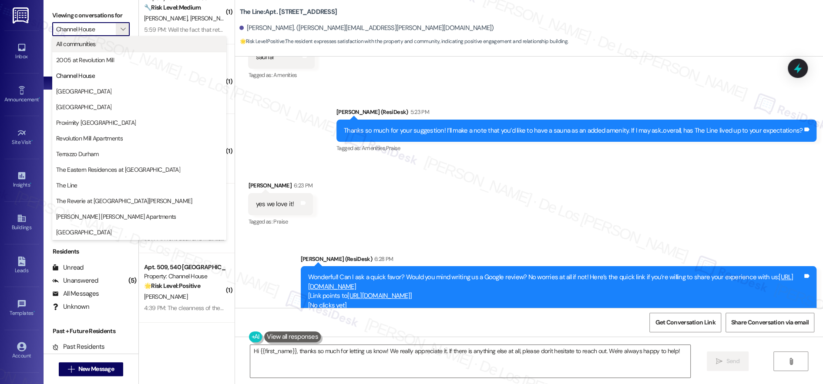
click at [112, 46] on span "All communities" at bounding box center [139, 44] width 166 height 9
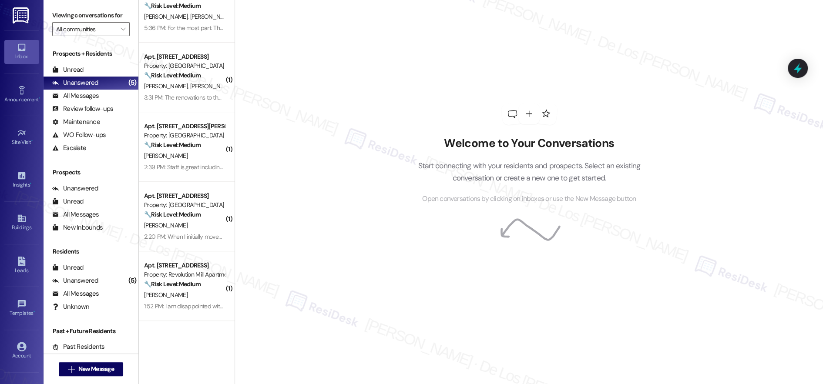
scroll to position [324, 0]
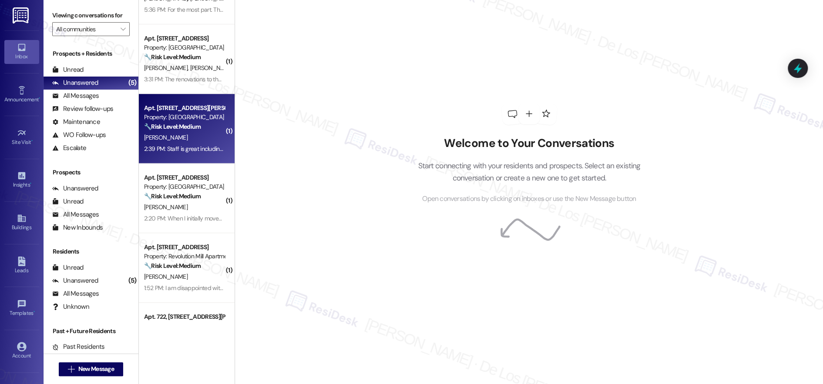
click at [190, 141] on div "[PERSON_NAME]" at bounding box center [184, 137] width 82 height 11
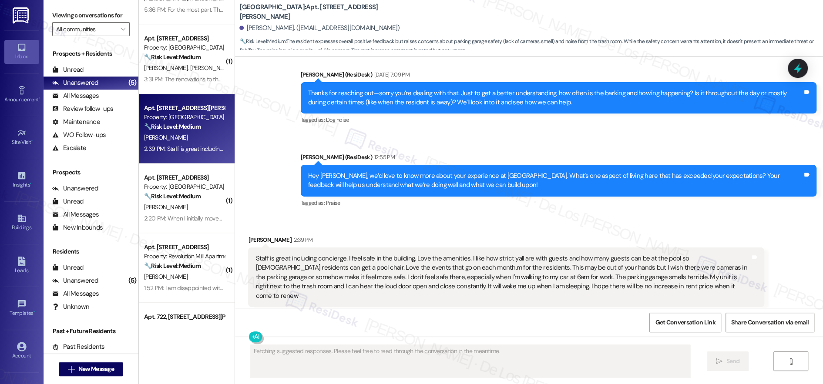
scroll to position [2218, 0]
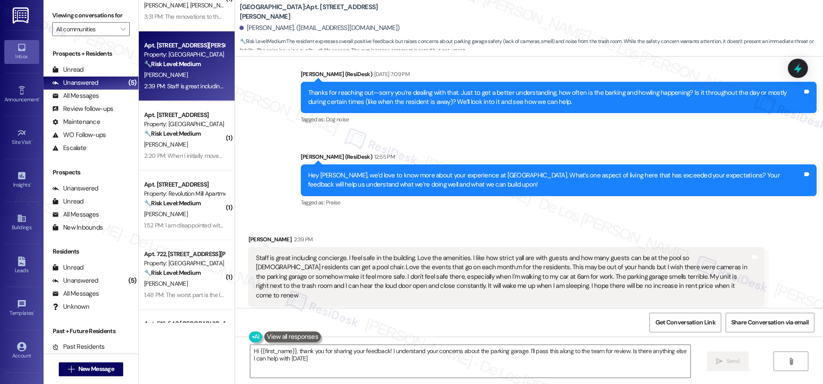
type textarea "Hi {{first_name}}, thank you for sharing your feedback! I understand your conce…"
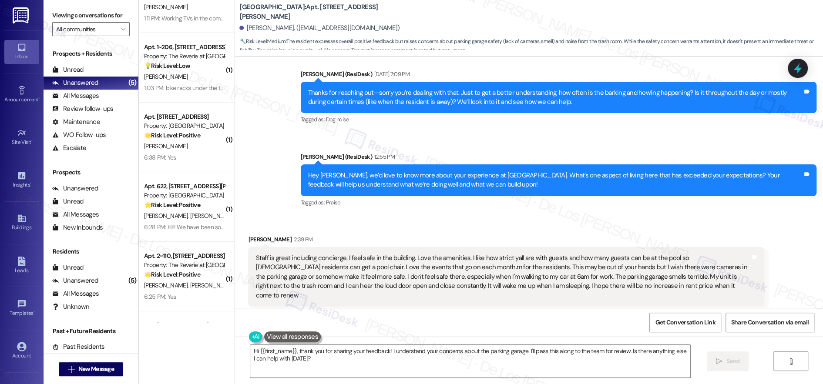
scroll to position [1779, 0]
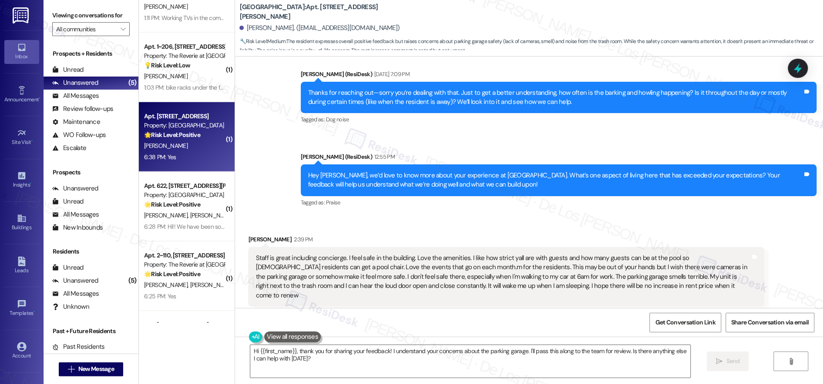
click at [200, 144] on div "[PERSON_NAME]" at bounding box center [184, 146] width 82 height 11
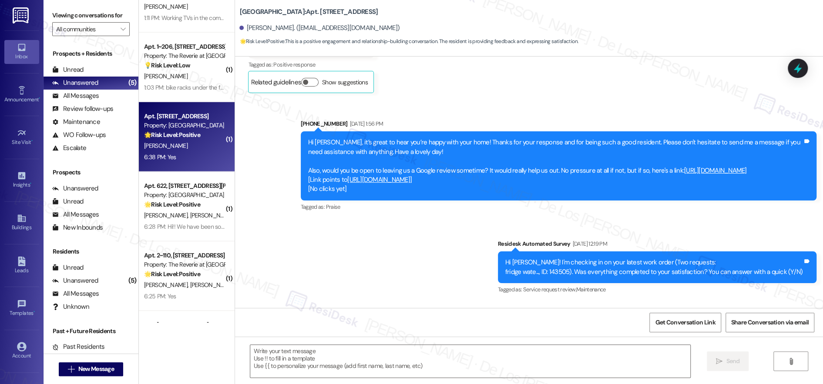
type textarea "Fetching suggested responses. Please feel free to read through the conversation…"
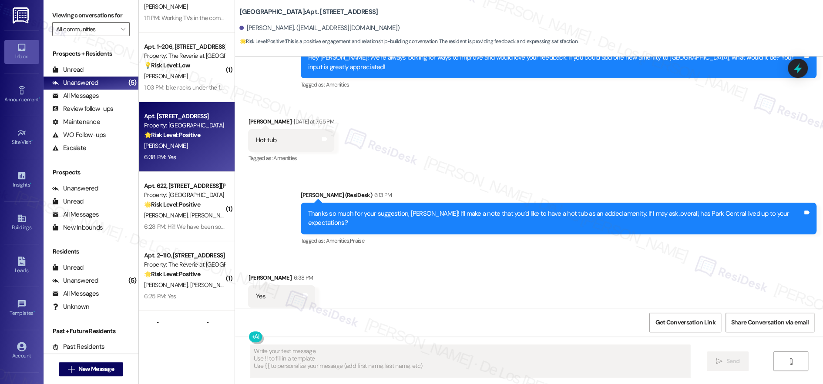
scroll to position [1538, 0]
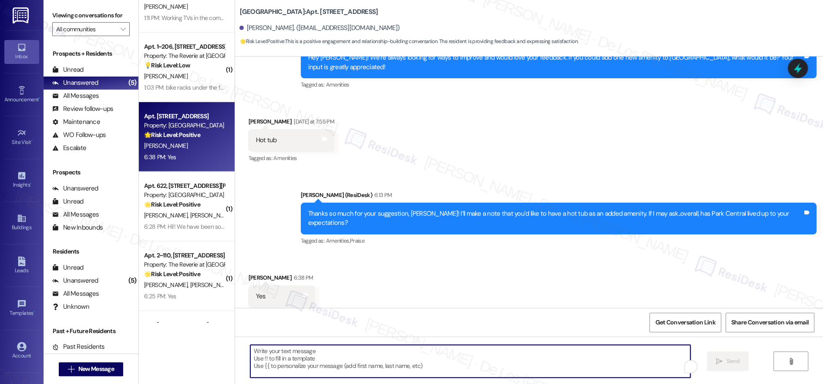
click at [331, 358] on textarea "To enrich screen reader interactions, please activate Accessibility in Grammarl…" at bounding box center [470, 361] width 440 height 33
paste textarea "Wonderful! Can I ask a quick favor? Would you mind writing us a Google review? …"
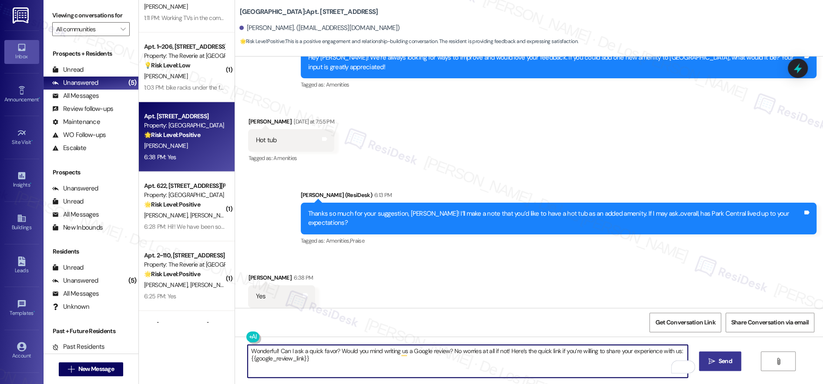
type textarea "Wonderful! Can I ask a quick favor? Would you mind writing us a Google review? …"
click at [725, 361] on span "Send" at bounding box center [725, 361] width 13 height 9
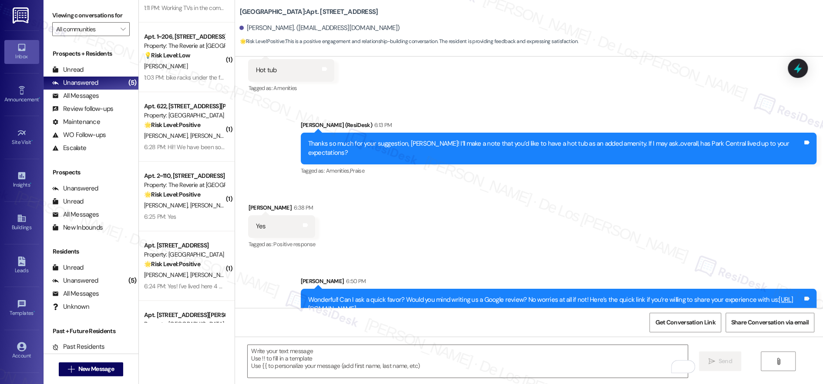
scroll to position [1791, 0]
click at [199, 199] on div "( 2 ) Apt. 1~400, 4131 Briargrove Circle Property: The Reverie at Lake Boone 💡 …" at bounding box center [187, 161] width 96 height 323
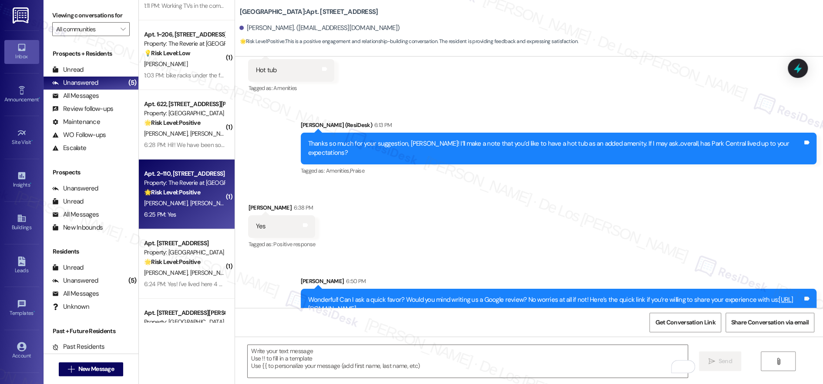
click at [191, 216] on div "6:25 PM: Yes 6:25 PM: Yes" at bounding box center [184, 214] width 82 height 11
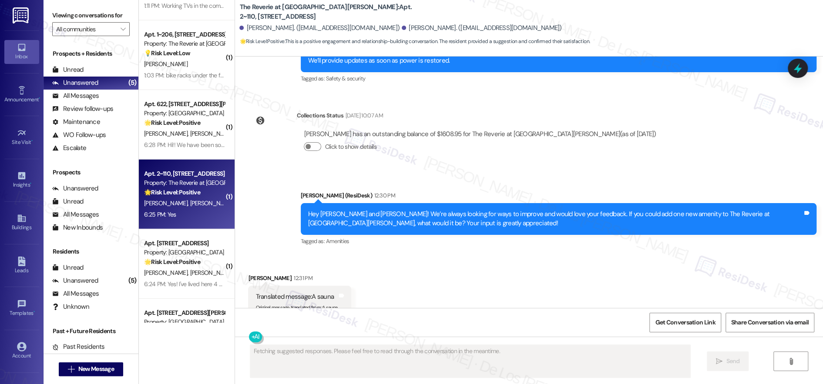
scroll to position [7670, 0]
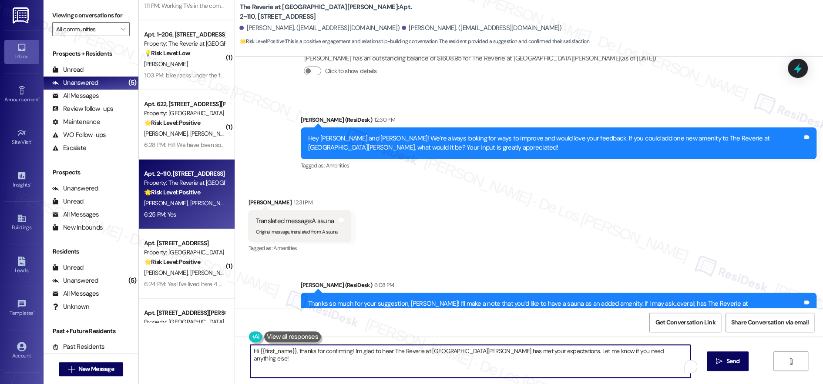
click at [312, 364] on textarea "Hi {{first_name}}, thanks for confirming! I'm glad to hear The Reverie at Lake …" at bounding box center [470, 361] width 440 height 33
paste textarea "Wonderful! Can I ask a quick favor? Would you mind writing us a Google review? …"
type textarea "Wonderful! Can I ask a quick favor? Would you mind writing us a Google review? …"
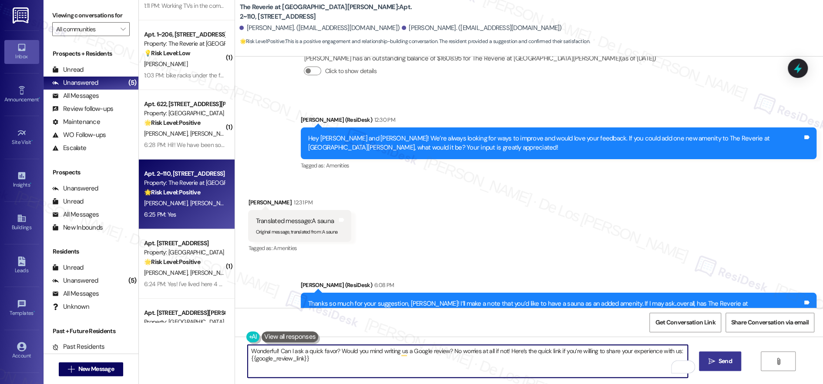
click at [721, 365] on span " Send" at bounding box center [720, 361] width 27 height 9
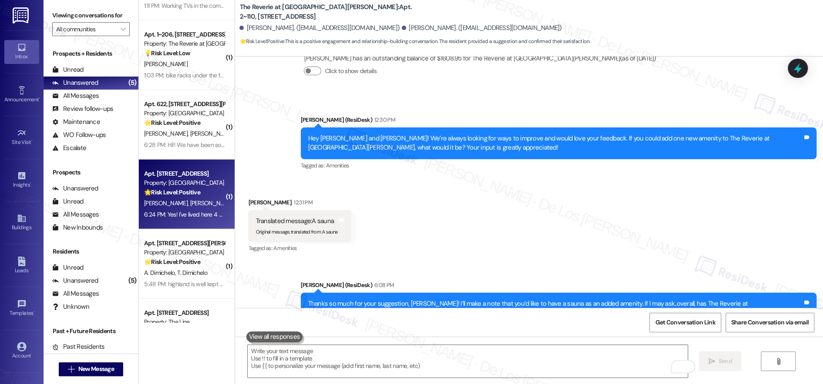
click at [182, 215] on div "6:24 PM: Yes! I've lived here 4 years now, so I've definitely enjoyed it! 6:24 …" at bounding box center [228, 215] width 169 height 8
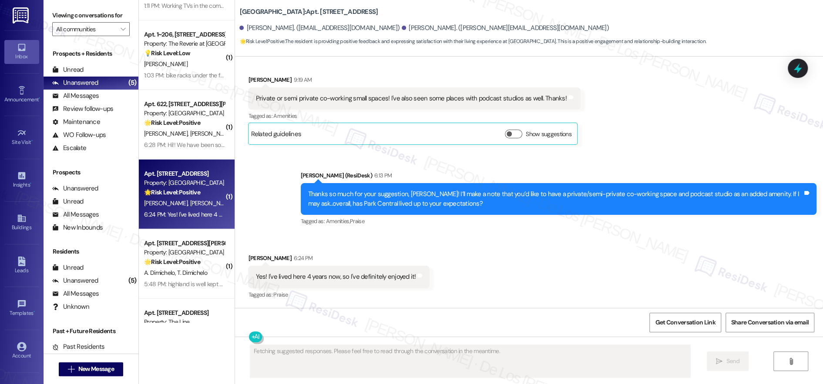
scroll to position [0, 0]
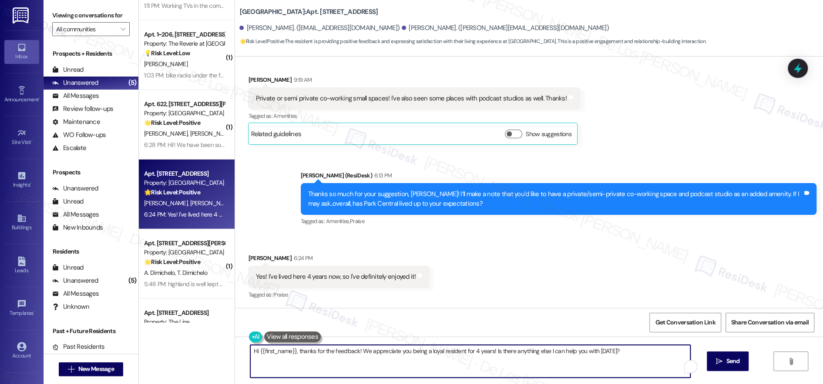
click at [347, 364] on textarea "Hi {{first_name}}, thanks for the feedback! We appreciate you being a loyal res…" at bounding box center [470, 361] width 440 height 33
paste textarea "Wonderful! Can I ask a quick favor? Would you mind writing us a Google review? …"
type textarea "Wonderful! Can I ask a quick favor? Would you mind writing us a Google review? …"
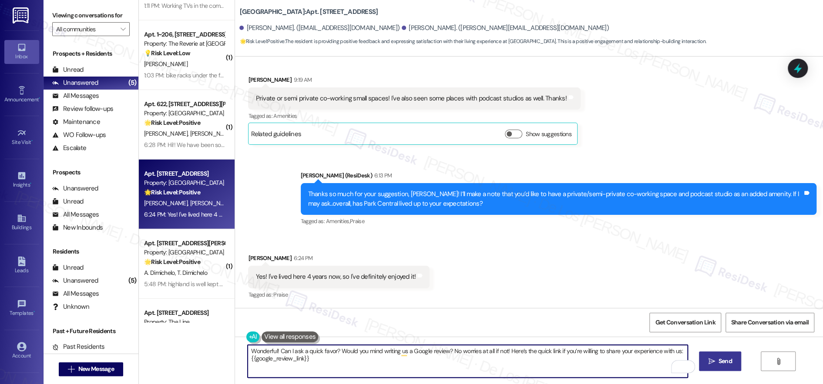
click at [715, 361] on icon "" at bounding box center [711, 361] width 7 height 7
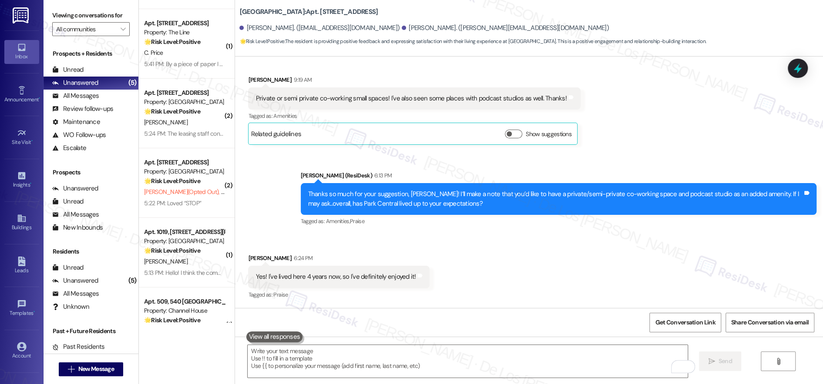
scroll to position [2016, 0]
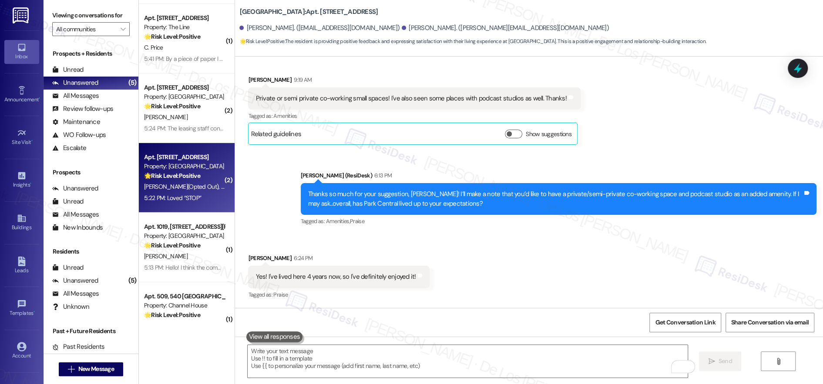
click at [203, 201] on div "5:22 PM: Loved “STOP” 5:22 PM: Loved “STOP”" at bounding box center [184, 198] width 82 height 11
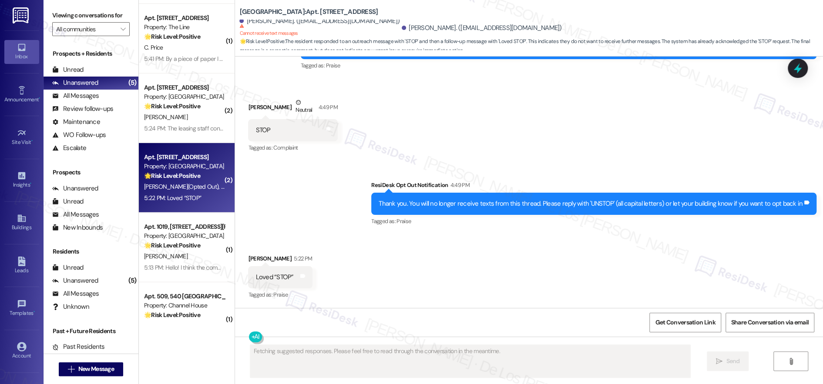
scroll to position [119, 0]
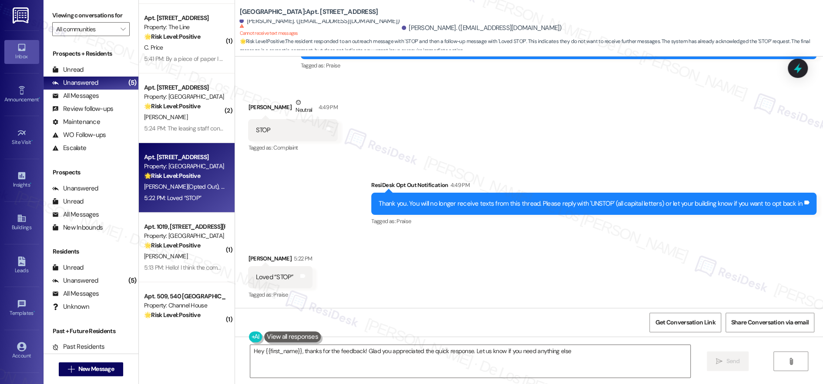
type textarea "Hey {{first_name}}, thanks for the feedback! Glad you appreciated the quick res…"
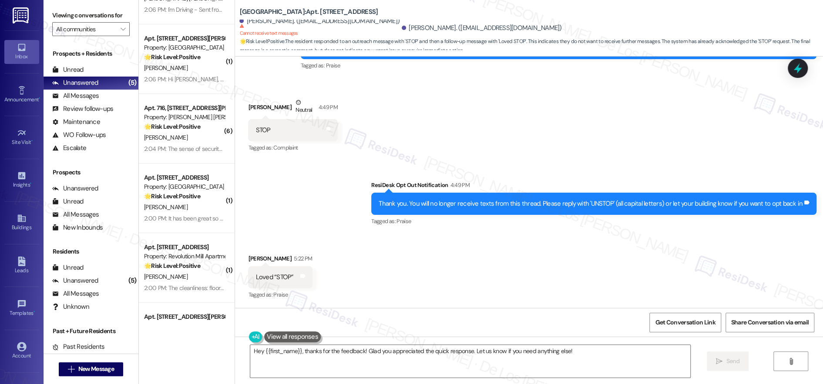
scroll to position [2641, 0]
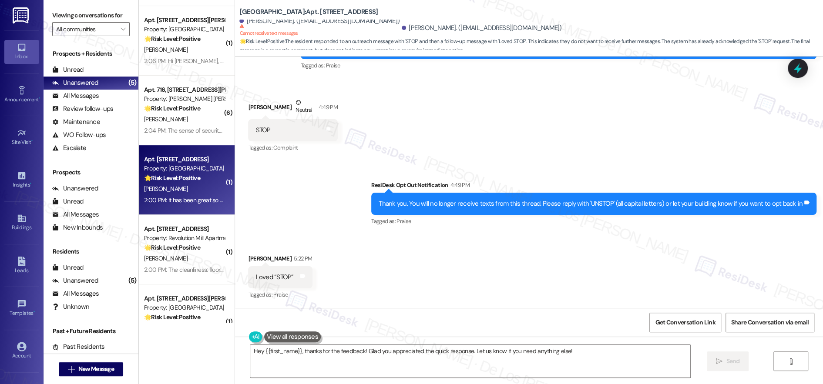
click at [204, 194] on div "[PERSON_NAME]" at bounding box center [184, 189] width 82 height 11
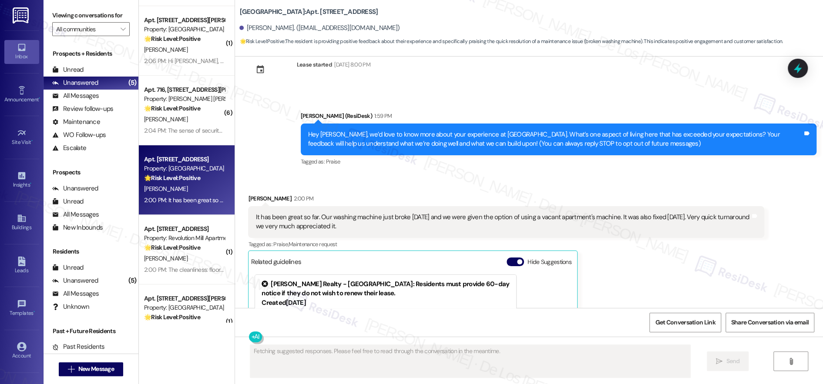
scroll to position [0, 0]
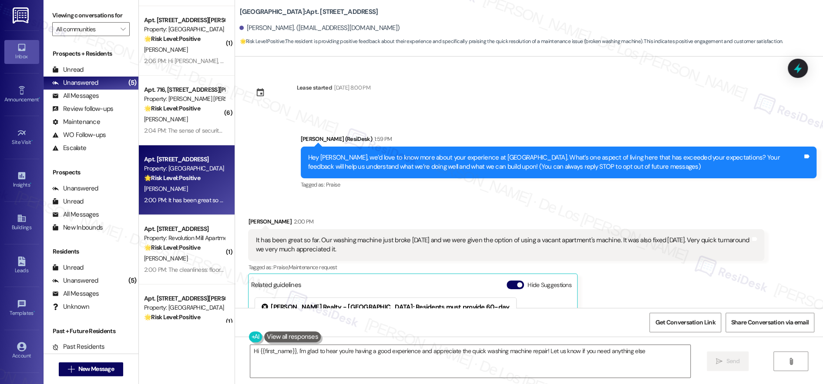
type textarea "Hi {{first_name}}, I'm glad to hear you're having a good experience and appreci…"
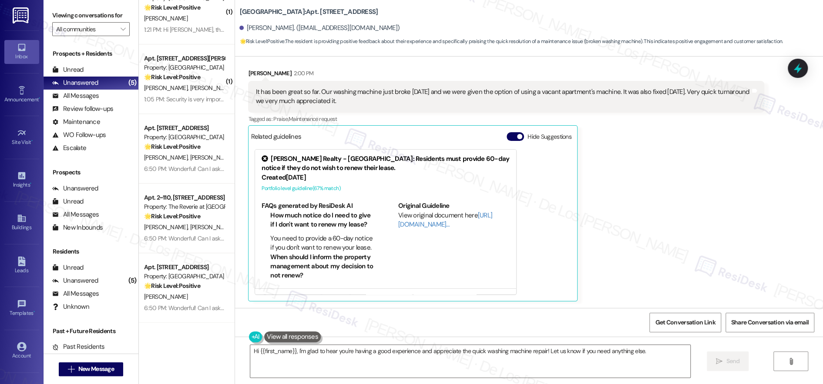
scroll to position [3159, 0]
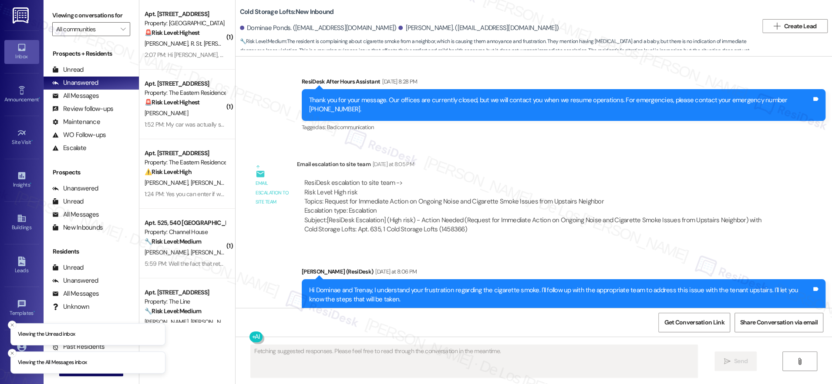
scroll to position [2850, 0]
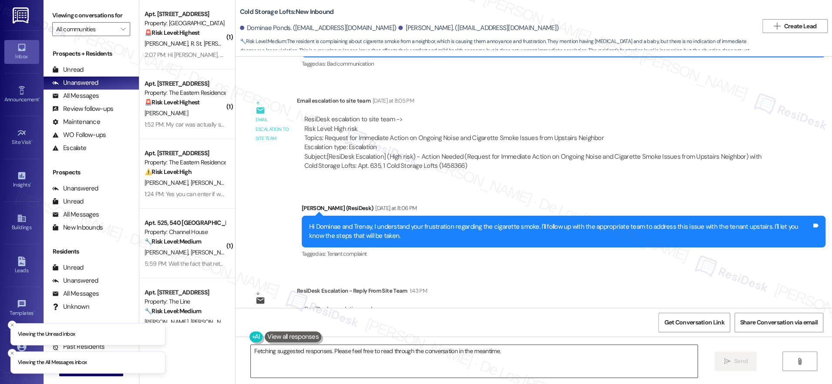
click at [387, 358] on textarea "Hi {{first_name}}, I understand your frustration. I'll reach out to the appropr…" at bounding box center [474, 361] width 447 height 33
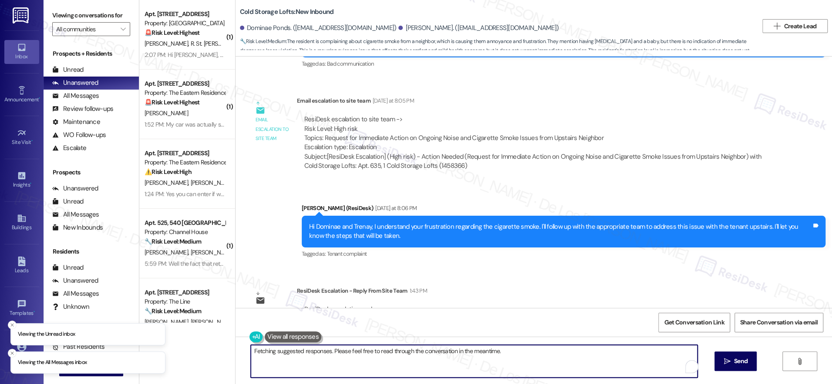
click at [387, 358] on textarea "Hi {{first_name}}, I understand your frustration. I'll reach out to the appropr…" at bounding box center [474, 361] width 447 height 33
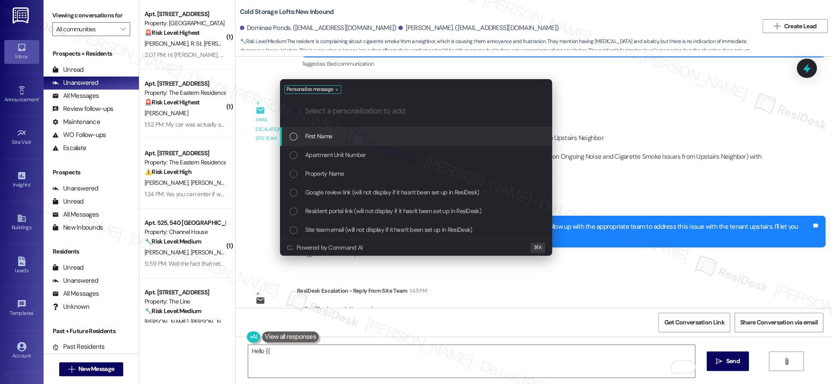
click at [352, 138] on div "First Name" at bounding box center [417, 136] width 255 height 10
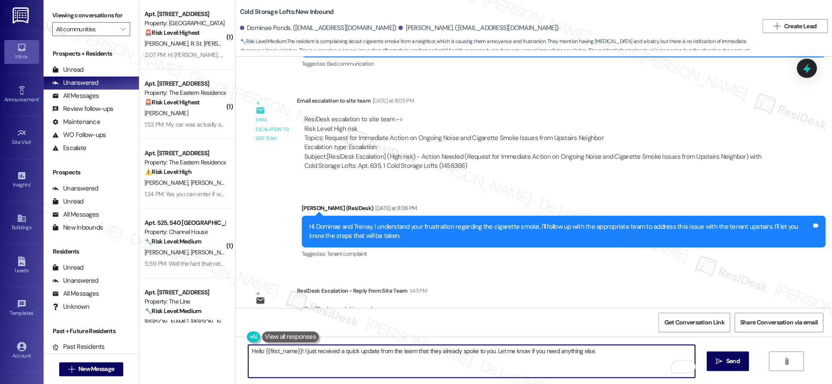
click at [623, 357] on textarea "Hello {{first_name}}! I just received a quick update from the team that they al…" at bounding box center [471, 361] width 447 height 33
click at [488, 350] on textarea "Hello {{first_name}}! I just received a quick update from the team that they al…" at bounding box center [471, 361] width 447 height 33
type textarea "Hello {{first_name}}! I just received a quick update from the team that they al…"
click at [727, 359] on span "Send" at bounding box center [732, 361] width 13 height 9
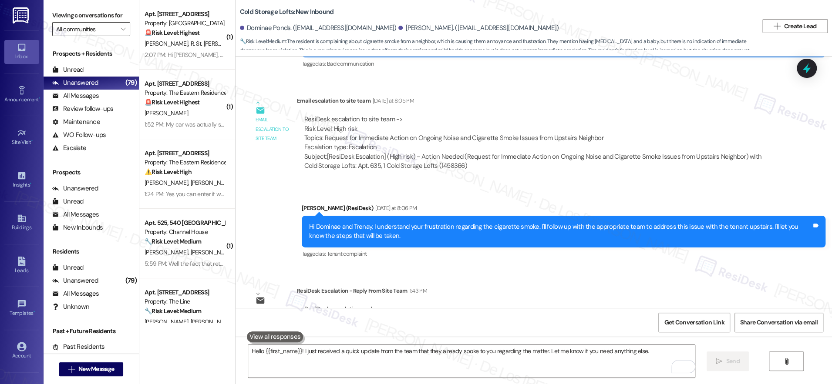
click at [83, 32] on input "All communities" at bounding box center [86, 29] width 60 height 14
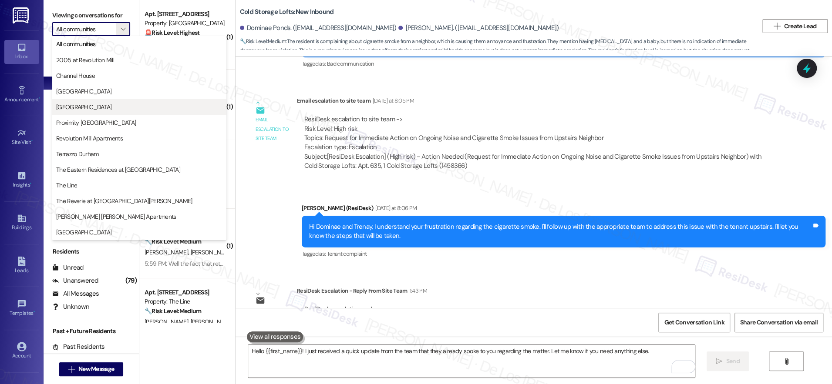
click at [101, 108] on span "[GEOGRAPHIC_DATA]" at bounding box center [139, 107] width 166 height 9
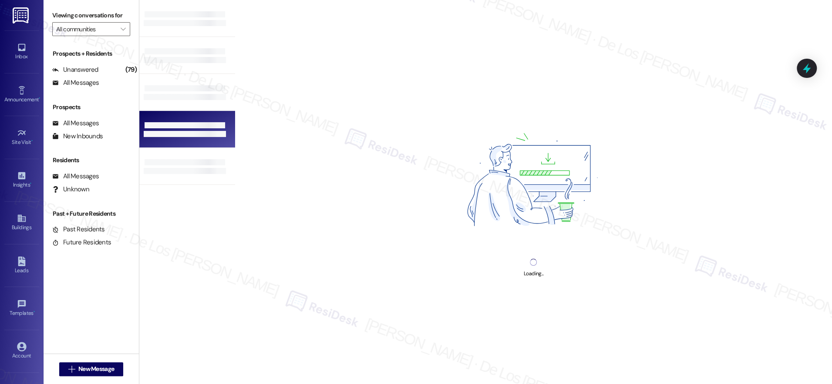
type input "[GEOGRAPHIC_DATA]"
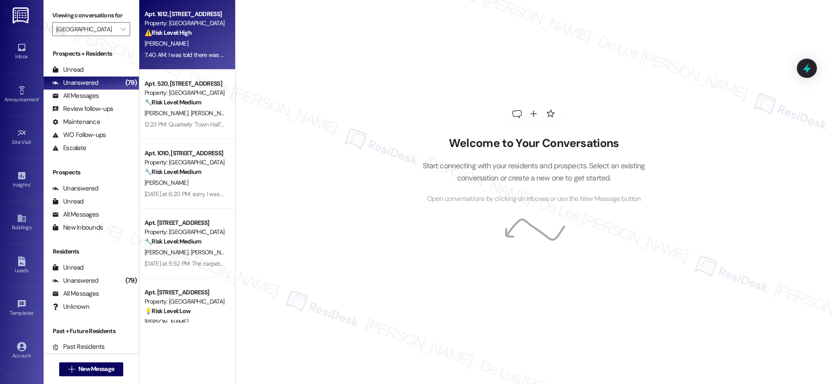
click at [189, 54] on div "7:40 AM: I was told there was "nothing that can be done" and "we are working wi…" at bounding box center [270, 55] width 250 height 8
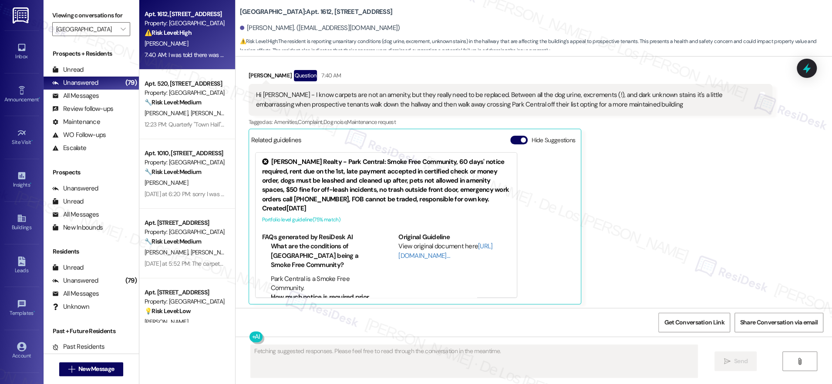
scroll to position [2898, 0]
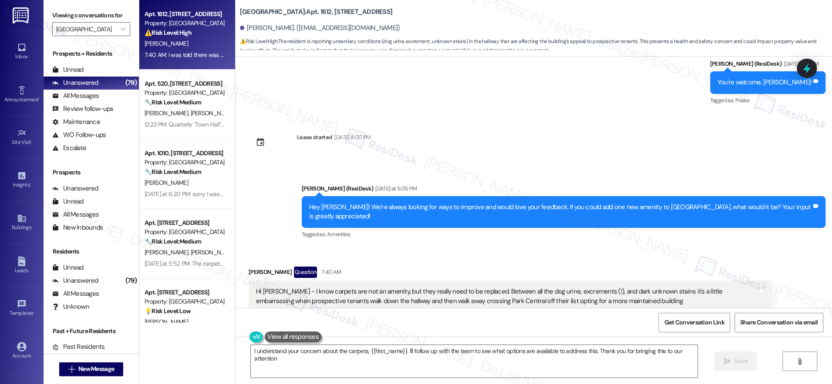
type textarea "I understand your concern about the carpets, {{first_name}}. I'll follow up wit…"
click at [91, 29] on input "[GEOGRAPHIC_DATA]" at bounding box center [86, 29] width 60 height 14
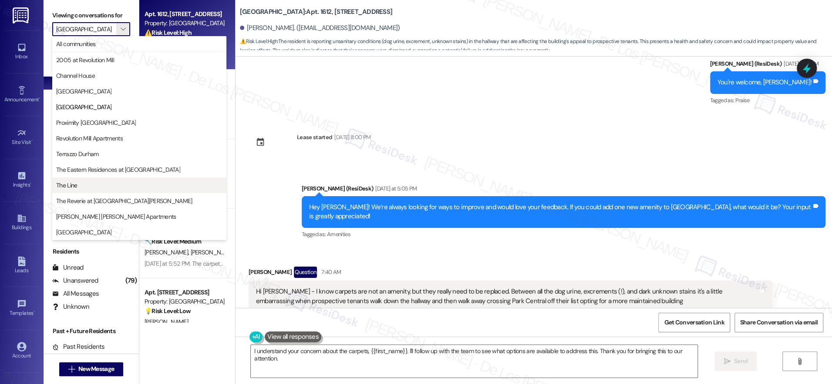
click at [95, 189] on span "The Line" at bounding box center [139, 185] width 166 height 9
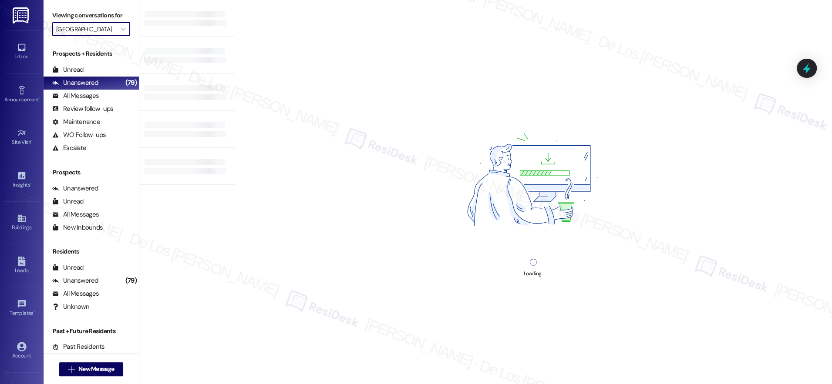
type input "The Line"
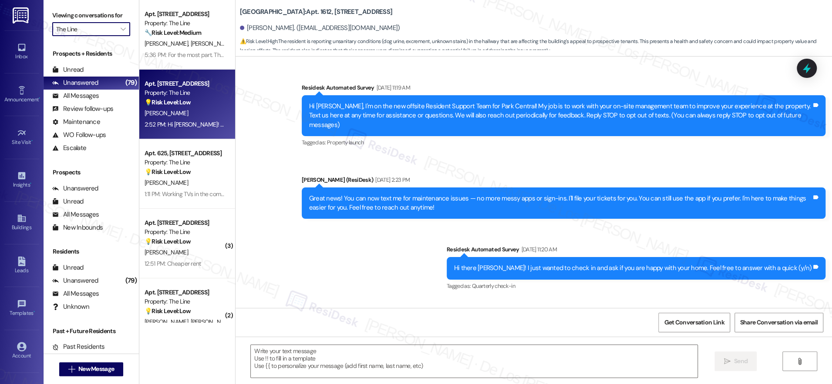
scroll to position [3110, 0]
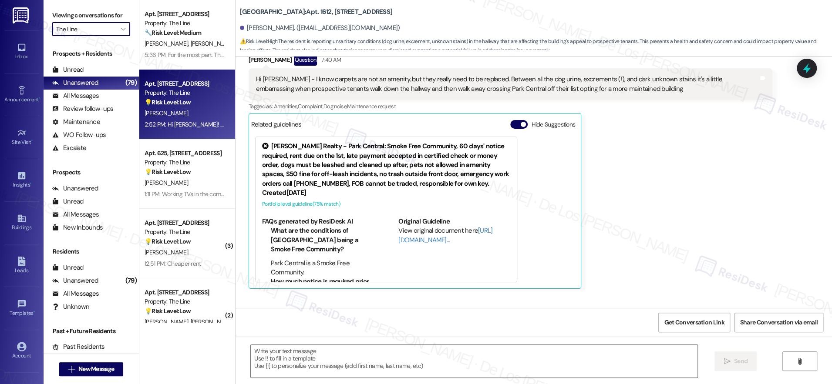
type textarea "Fetching suggested responses. Please feel free to read through the conversation…"
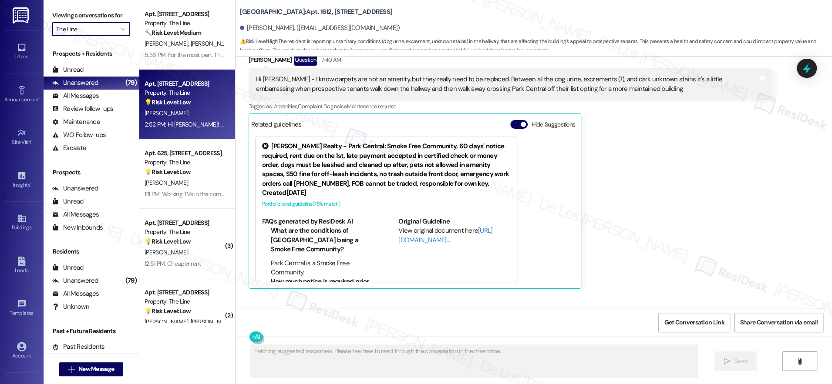
click at [191, 97] on div "Property: The Line" at bounding box center [185, 92] width 81 height 9
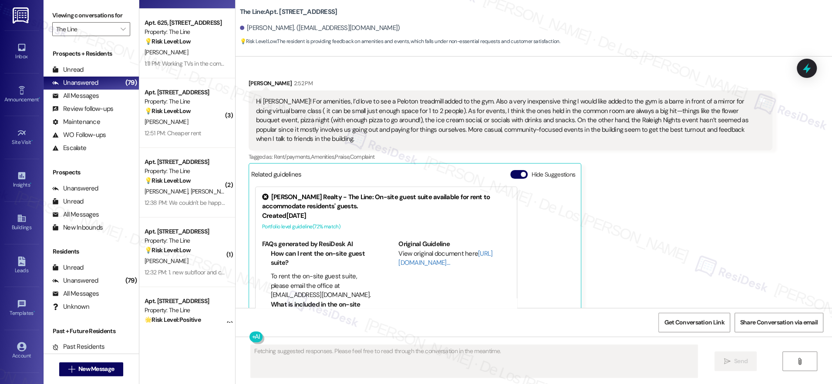
scroll to position [155, 0]
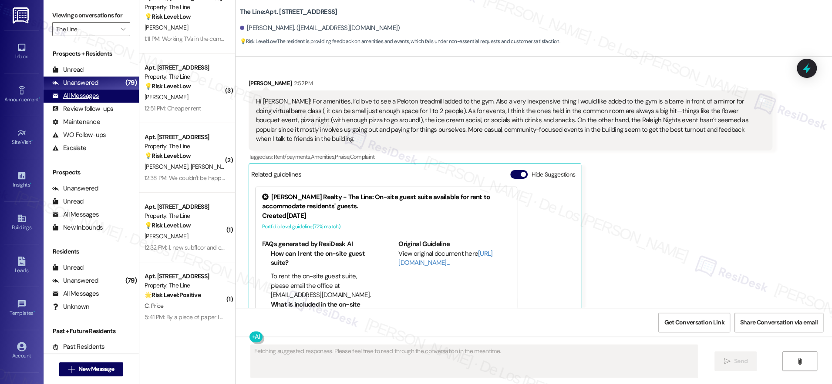
click at [116, 94] on div "All Messages (undefined)" at bounding box center [91, 96] width 95 height 13
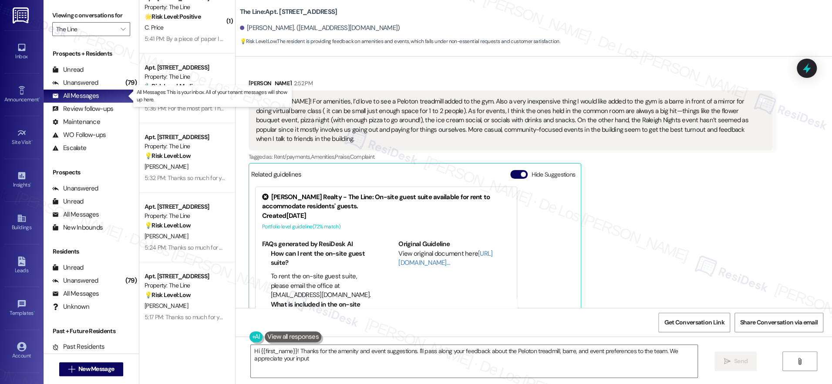
type textarea "Hi {{first_name}}! Thanks for the amenity and event suggestions. I'll pass alon…"
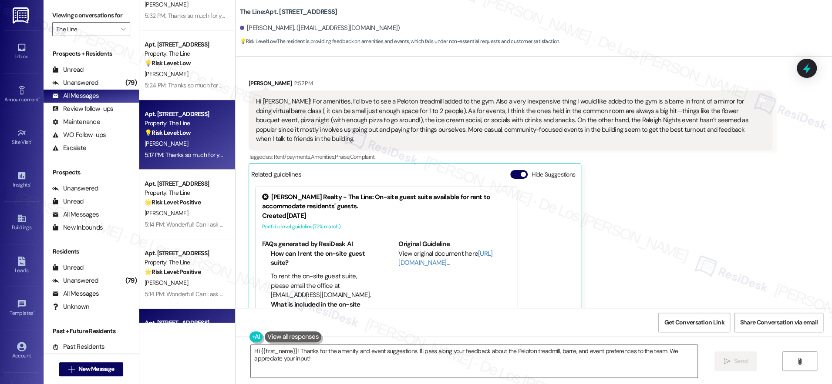
scroll to position [324, 0]
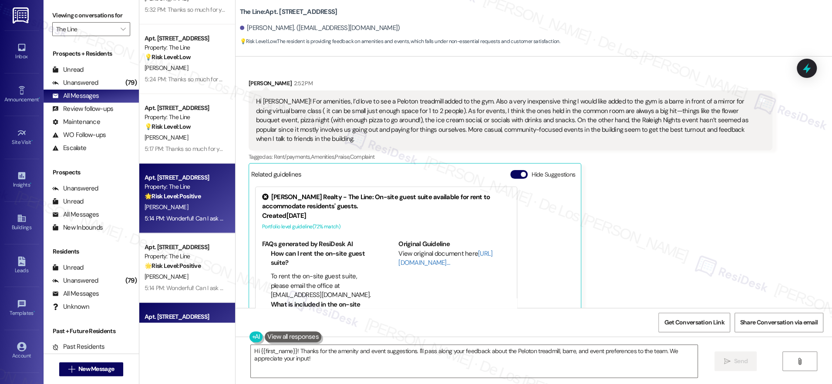
click at [191, 186] on div "Property: The Line" at bounding box center [185, 186] width 81 height 9
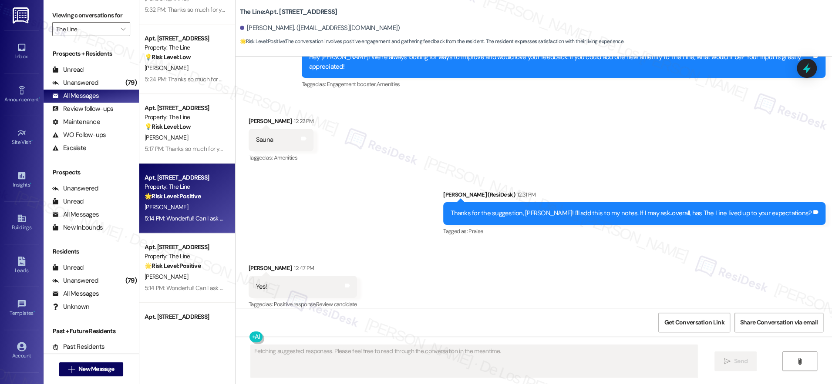
scroll to position [681, 0]
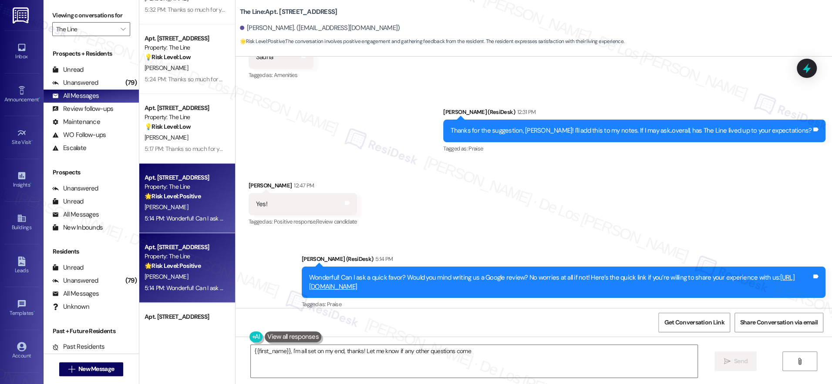
type textarea "{{first_name}}, I'm all set on my end, thanks! Let me know if any other questio…"
click at [196, 272] on div "K. Whittington" at bounding box center [185, 277] width 82 height 11
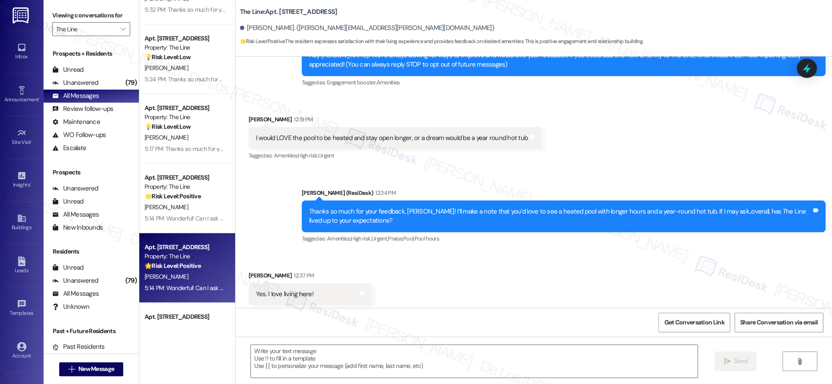
type textarea "Fetching suggested responses. Please feel free to read through the conversation…"
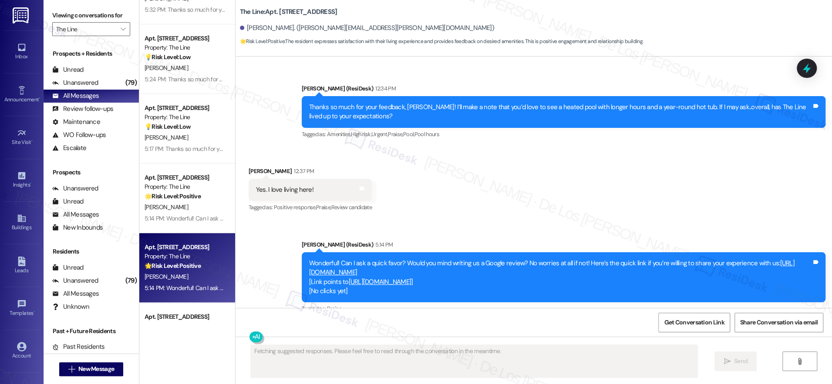
scroll to position [221, 0]
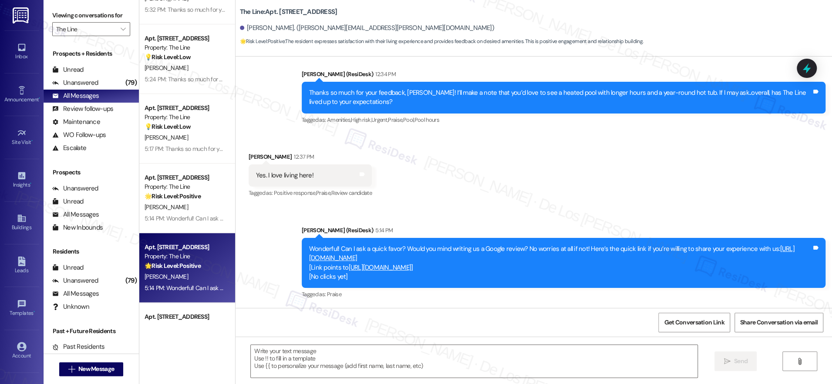
click at [389, 269] on link "https://search.google.com/local/writereview?placeid=ChIJ_-JGnkVfrIkRh4wt5M-BLYU" at bounding box center [380, 267] width 63 height 9
click at [103, 32] on input "The Line" at bounding box center [86, 29] width 60 height 14
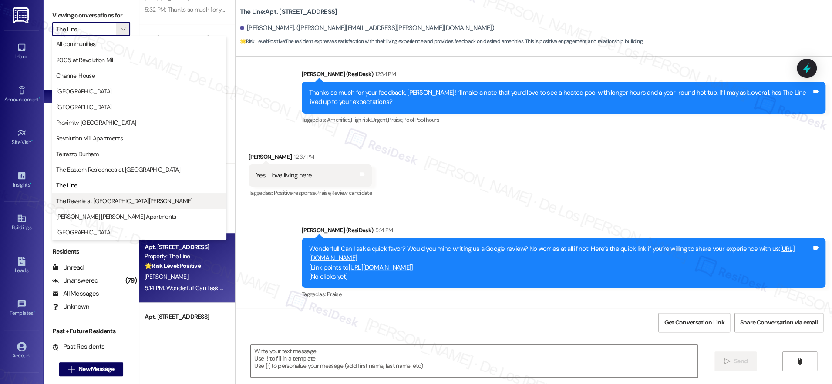
click at [109, 201] on span "The Reverie at [GEOGRAPHIC_DATA][PERSON_NAME]" at bounding box center [124, 201] width 136 height 9
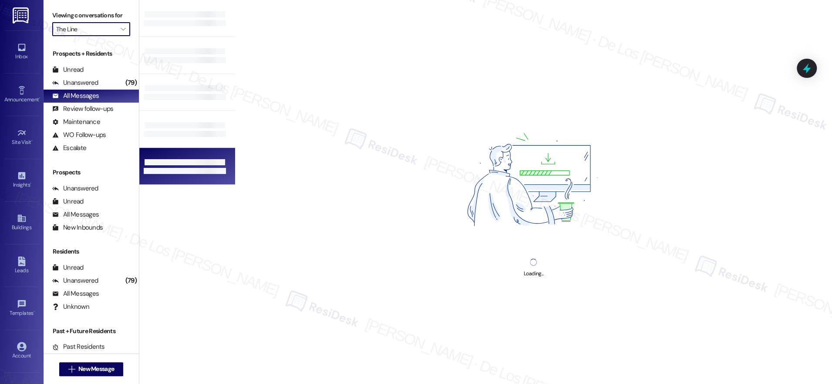
type input "The Reverie at [GEOGRAPHIC_DATA][PERSON_NAME]"
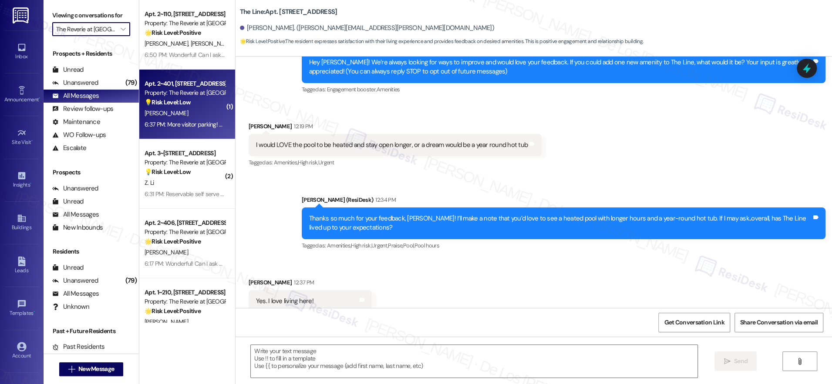
type textarea "Fetching suggested responses. Please feel free to read through the conversation…"
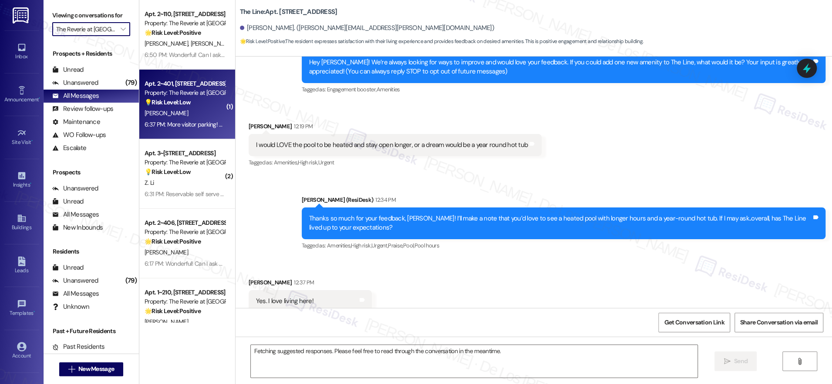
scroll to position [119, 0]
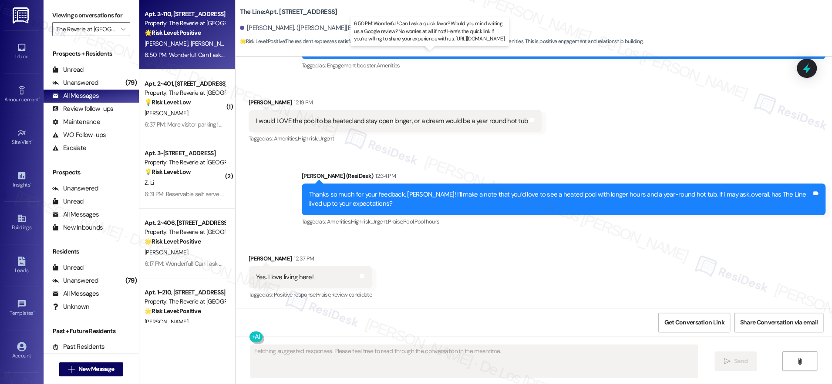
click at [194, 51] on div "6:50 PM: Wonderful! Can I ask a quick favor? Would you mind writing us a Google…" at bounding box center [402, 55] width 514 height 8
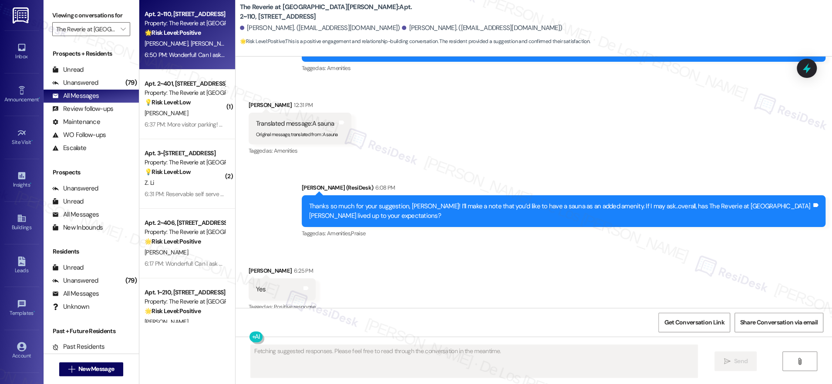
scroll to position [7771, 0]
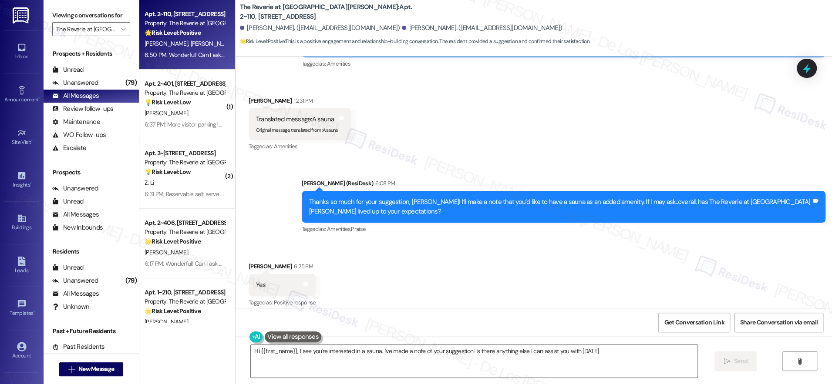
type textarea "Hi {{first_name}}, I see you're interested in a sauna. I've made a note of your…"
click at [411, 373] on link "https://search.google.com/local/writereview?placeid=ChIJZw62-lH3rIkRY5vhUehv-s8" at bounding box center [380, 377] width 63 height 9
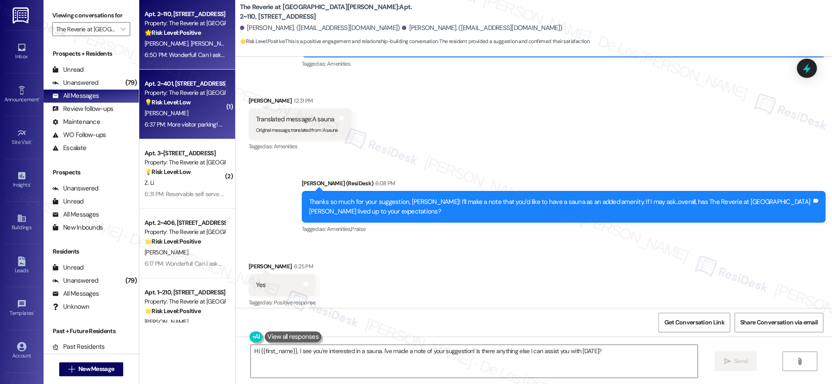
click at [194, 105] on div "💡 Risk Level: Low The resident is suggesting a new amenity (visitor parking and…" at bounding box center [185, 102] width 81 height 9
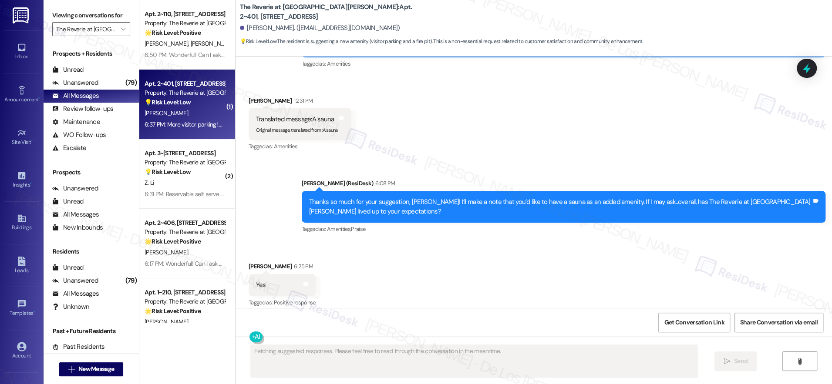
scroll to position [2133, 0]
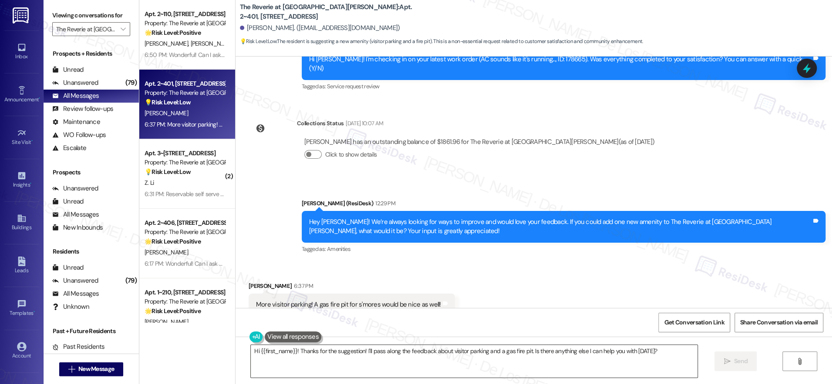
click at [407, 359] on textarea "Hi {{first_name}}! Thanks for the suggestion! I'll pass along the feedback abou…" at bounding box center [474, 361] width 447 height 33
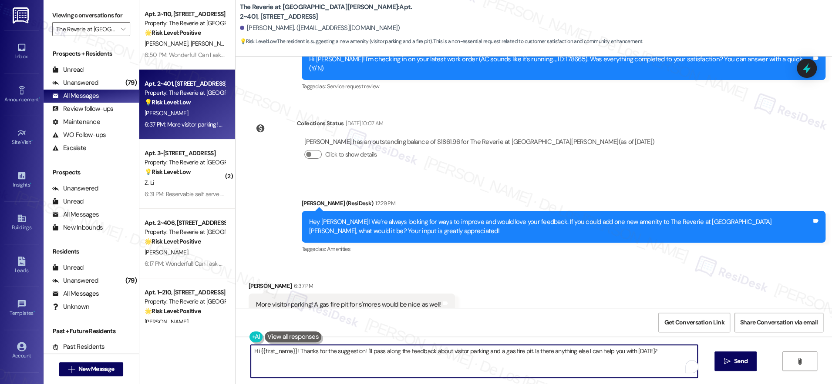
click at [407, 359] on textarea "Hi {{first_name}}! Thanks for the suggestion! I'll pass along the feedback abou…" at bounding box center [474, 361] width 447 height 33
paste textarea "Thanks so much for your suggestion, Kathleen! I’ll make a note that you’d like …"
drag, startPoint x: 360, startPoint y: 348, endPoint x: 343, endPoint y: 351, distance: 17.3
click at [338, 349] on textarea "Thanks so much for your suggestion, Kathleen! I’ll make a note that you’d like …" at bounding box center [471, 361] width 447 height 33
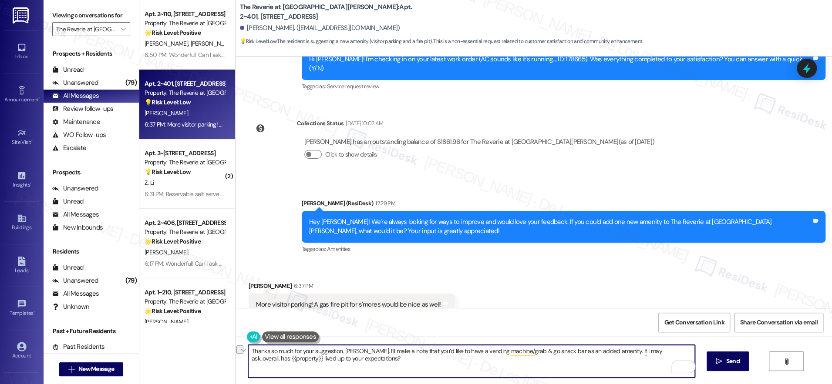
drag, startPoint x: 458, startPoint y: 351, endPoint x: 552, endPoint y: 353, distance: 94.1
click at [552, 353] on textarea "Thanks so much for your suggestion, Jennifer. I’ll make a note that you’d like …" at bounding box center [471, 361] width 447 height 33
click at [502, 354] on textarea "Thanks so much for your suggestion, Jennifer. I’ll make a note that you’d like …" at bounding box center [471, 361] width 447 height 33
type textarea "Thanks so much for your suggestion, Jennifer. I’ll make a note that you’d like …"
click at [722, 361] on span " Send" at bounding box center [727, 361] width 27 height 9
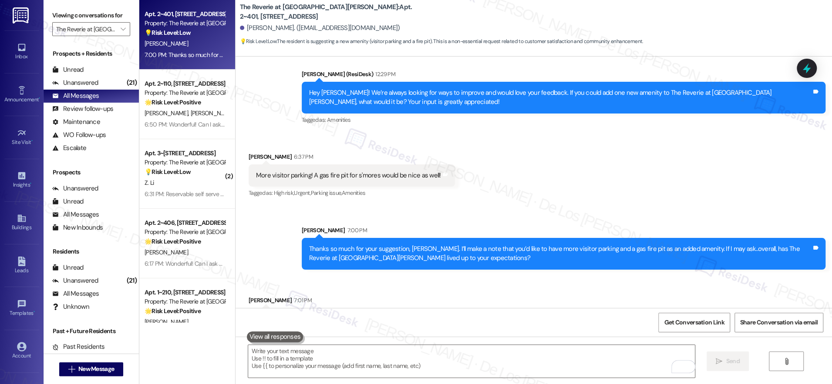
scroll to position [2263, 0]
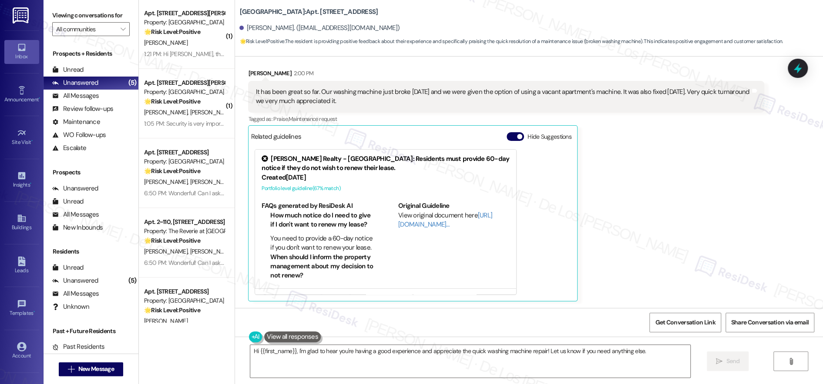
scroll to position [3044, 0]
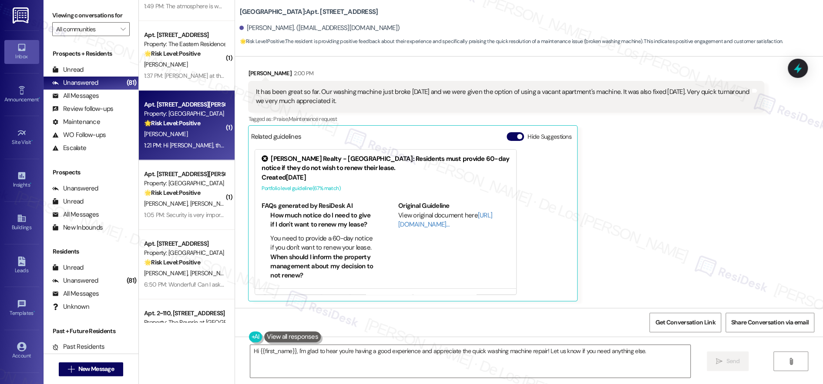
click at [178, 130] on div "[PERSON_NAME]" at bounding box center [184, 134] width 82 height 11
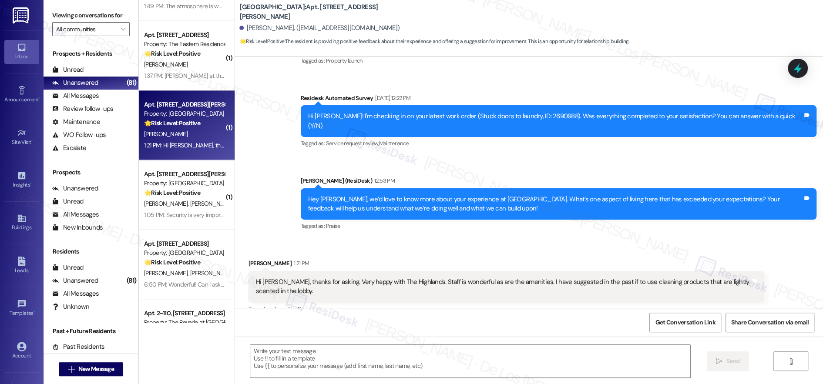
type textarea "Fetching suggested responses. Please feel free to read through the conversation…"
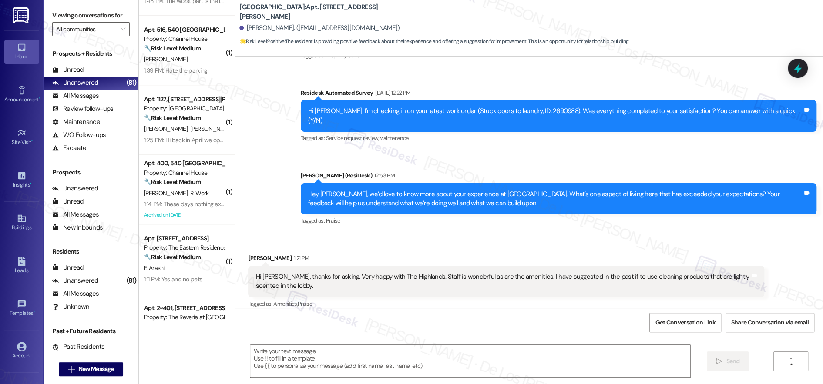
scroll to position [681, 0]
click at [101, 28] on input "All communities" at bounding box center [86, 29] width 60 height 14
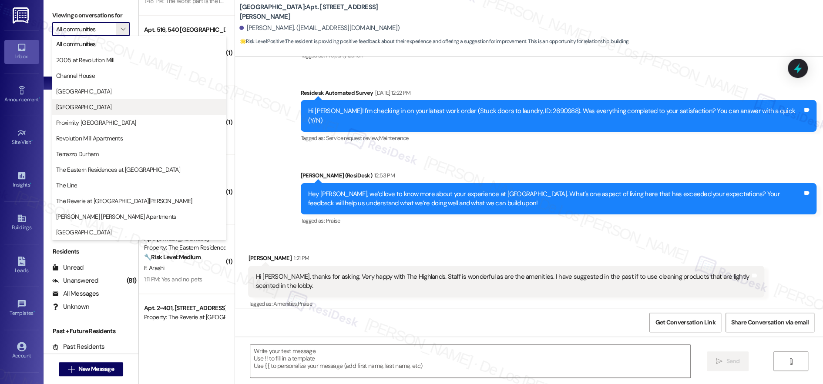
click at [106, 107] on span "[GEOGRAPHIC_DATA]" at bounding box center [139, 107] width 166 height 9
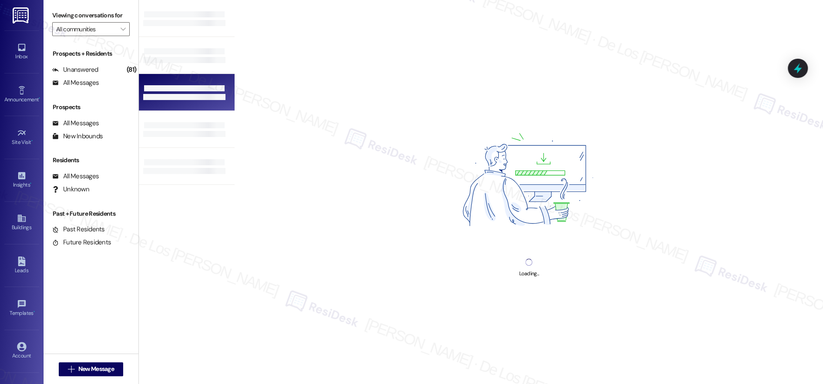
type input "[GEOGRAPHIC_DATA]"
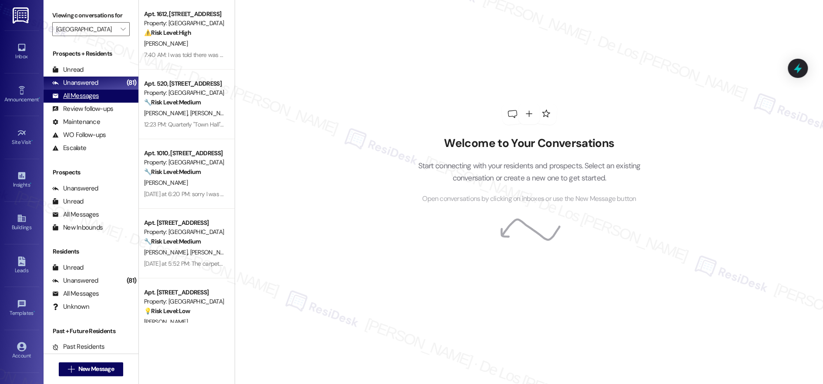
click at [97, 96] on div "All Messages" at bounding box center [75, 95] width 47 height 9
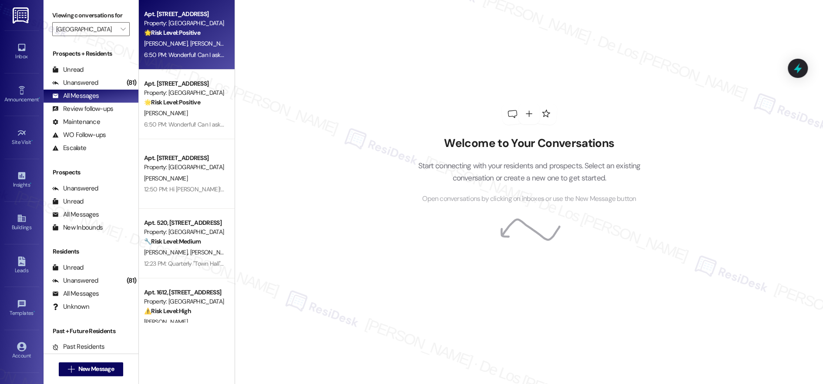
click at [192, 43] on div "[PERSON_NAME] [PERSON_NAME]" at bounding box center [184, 43] width 82 height 11
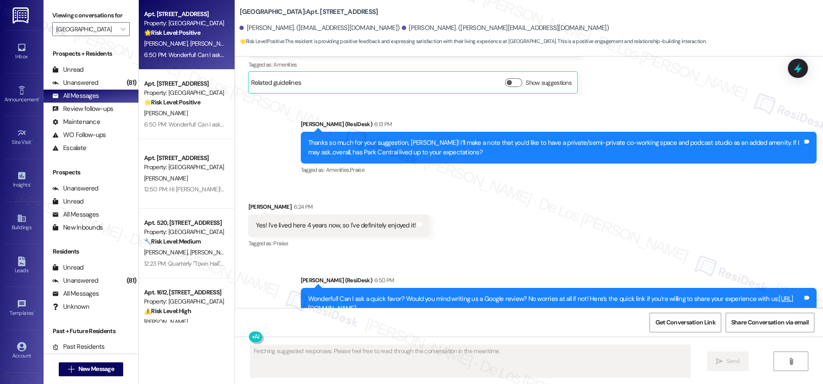
scroll to position [225, 0]
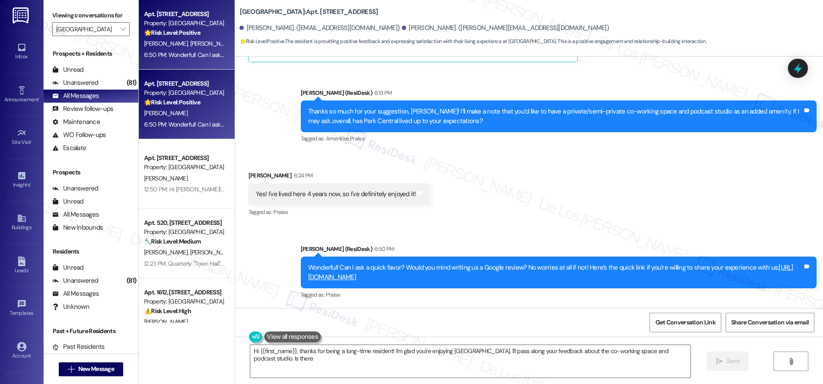
type textarea "Hi {{first_name}}, thanks for being a long-time resident! I'm glad you're enjoy…"
click at [179, 100] on strong "🌟 Risk Level: Positive" at bounding box center [172, 102] width 56 height 8
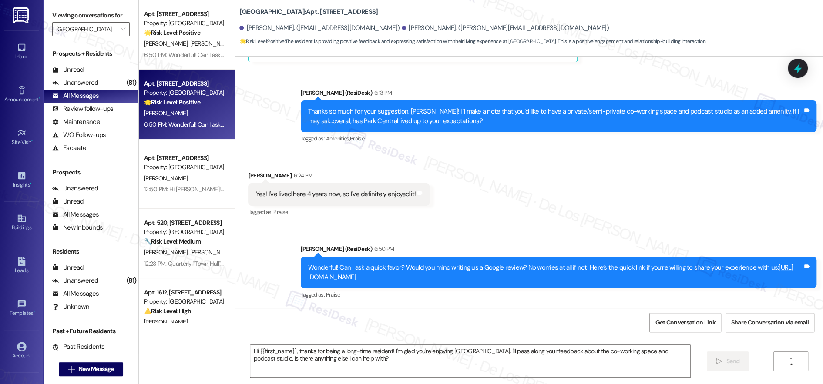
type textarea "Fetching suggested responses. Please feel free to read through the conversation…"
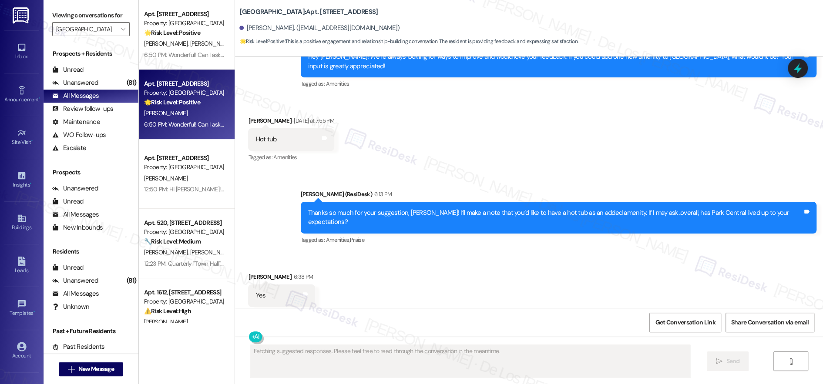
scroll to position [1640, 0]
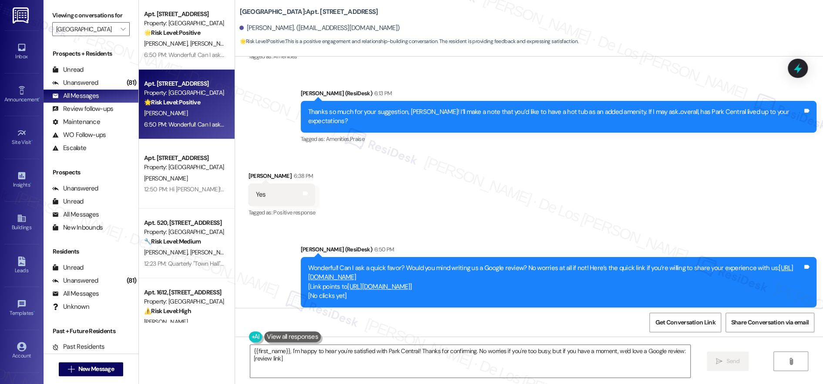
type textarea "{{first_name}}, I'm happy to hear you're satisfied with Park Central! Thanks fo…"
click at [410, 283] on link "[URL][DOMAIN_NAME]" at bounding box center [378, 287] width 63 height 9
